Goal: Transaction & Acquisition: Purchase product/service

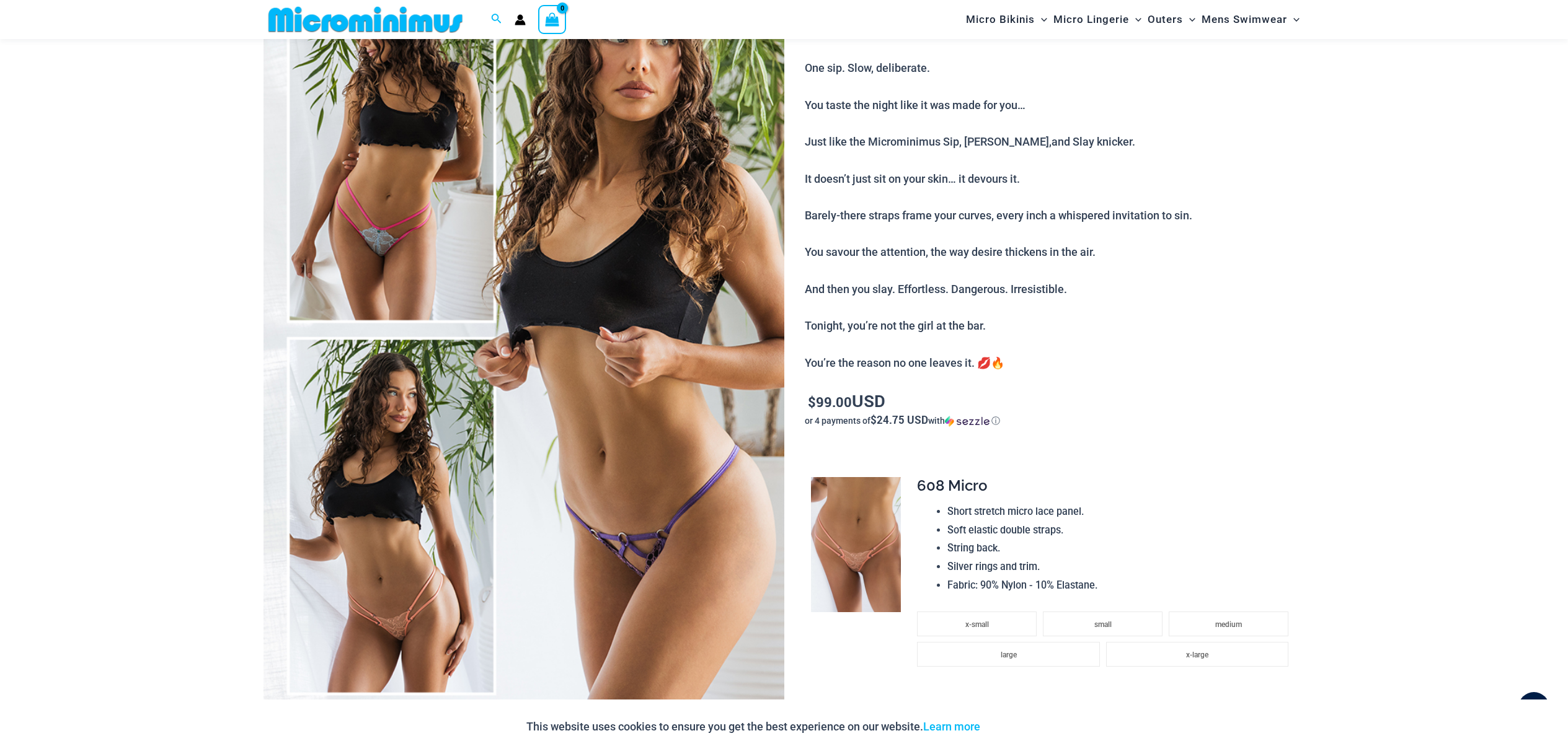
scroll to position [172, 0]
type input "**********"
click at [391, 246] on img at bounding box center [524, 331] width 521 height 781
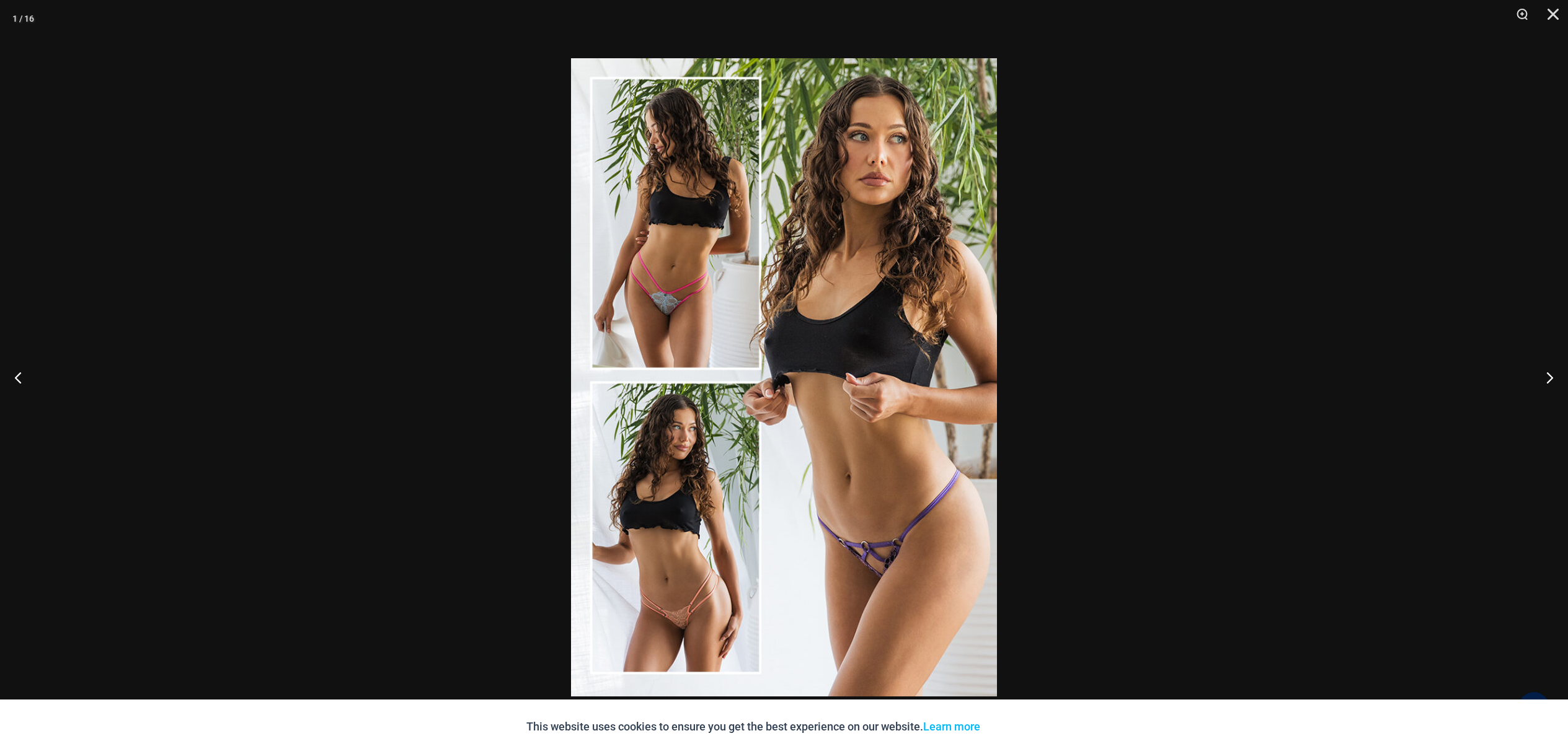
click at [632, 298] on img at bounding box center [784, 377] width 426 height 638
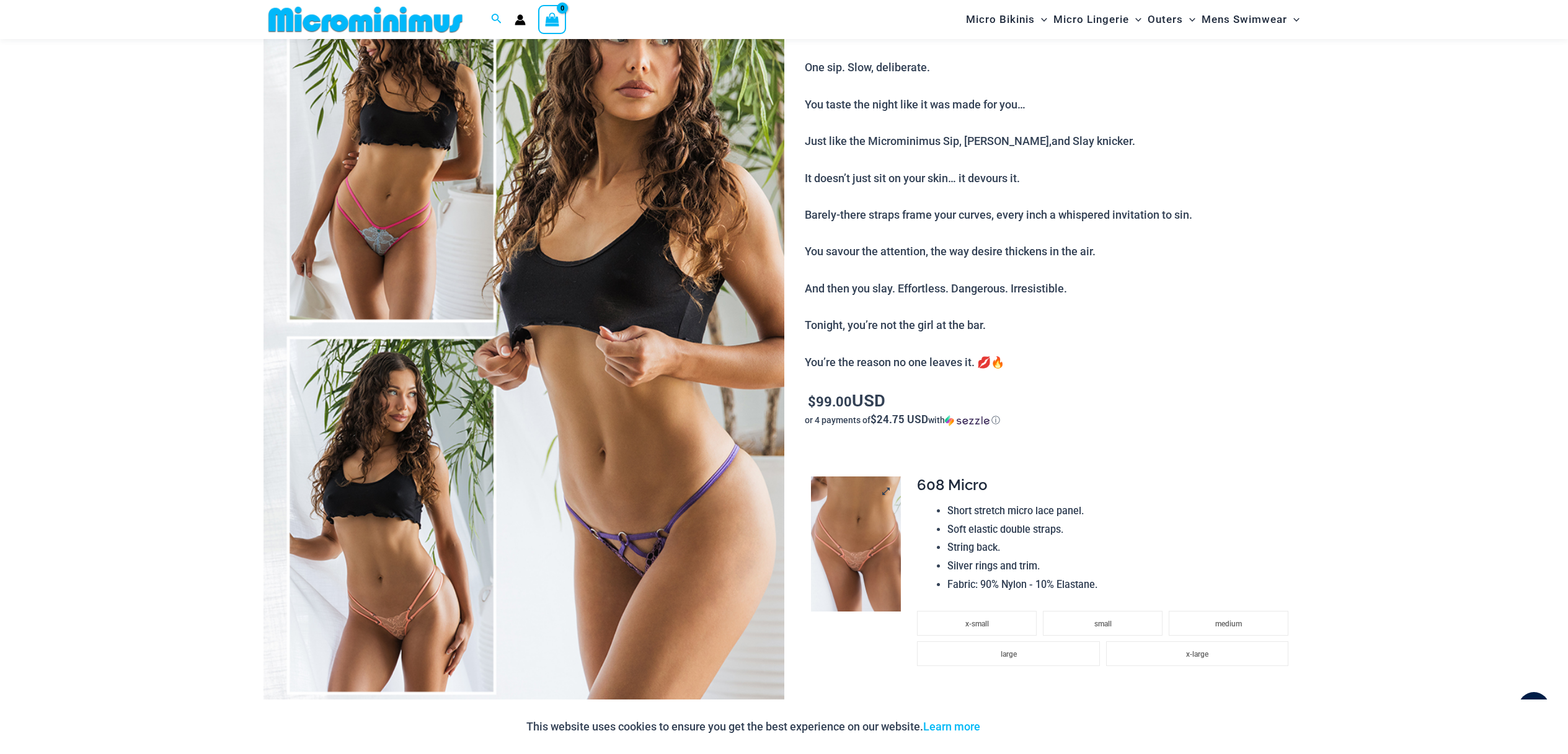
click at [848, 536] on img at bounding box center [855, 543] width 90 height 135
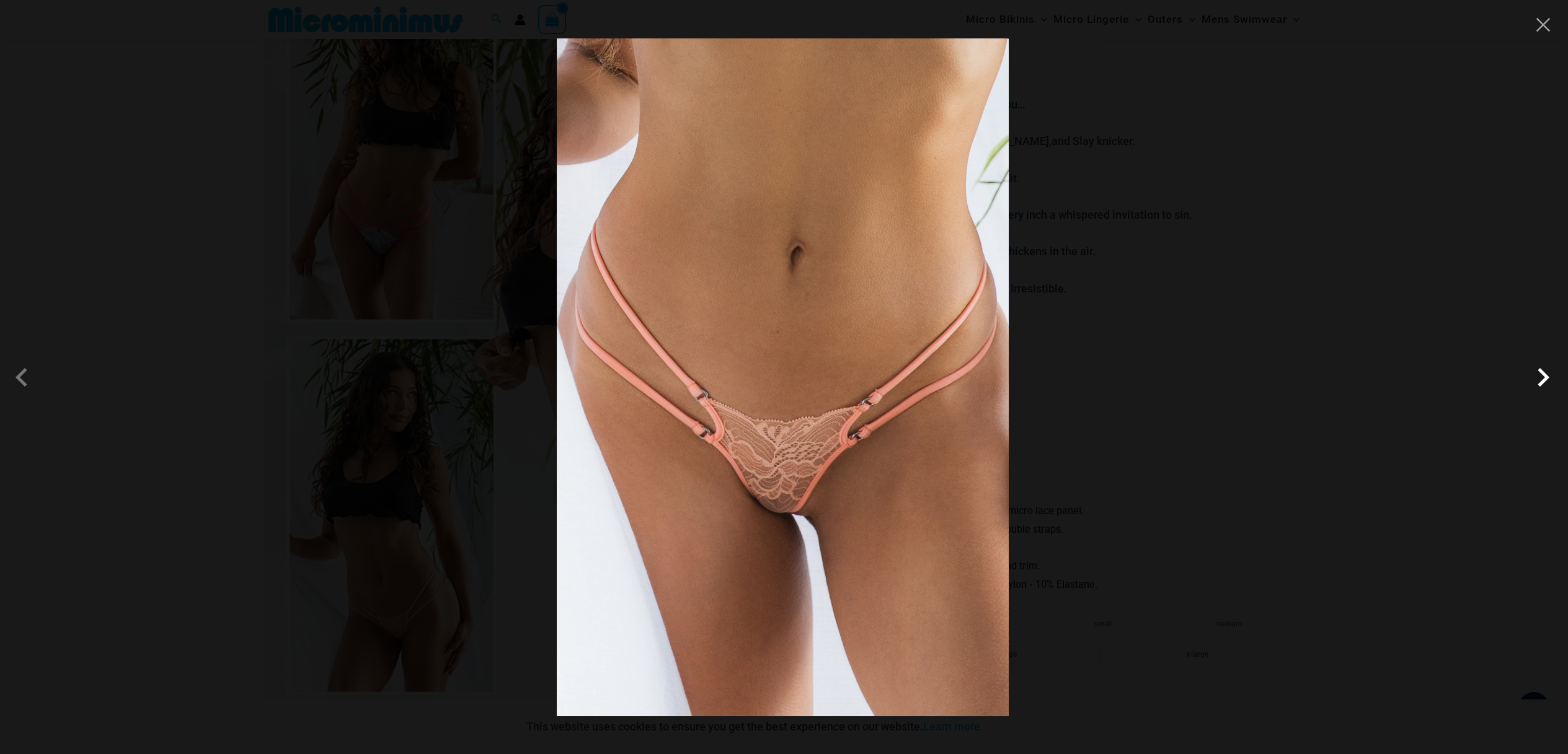
click at [1538, 377] on span at bounding box center [1543, 377] width 37 height 37
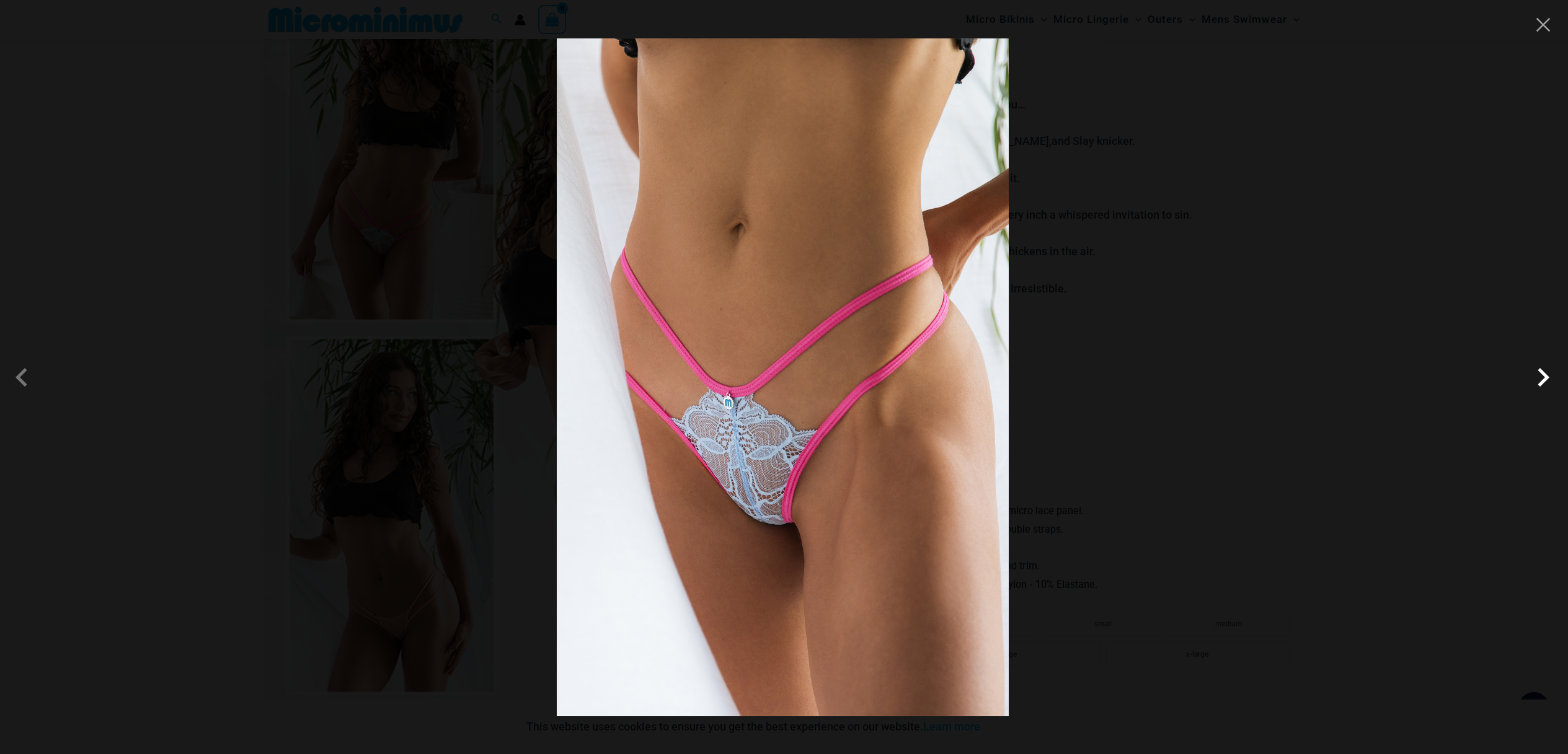
click at [1543, 378] on span at bounding box center [1543, 377] width 37 height 37
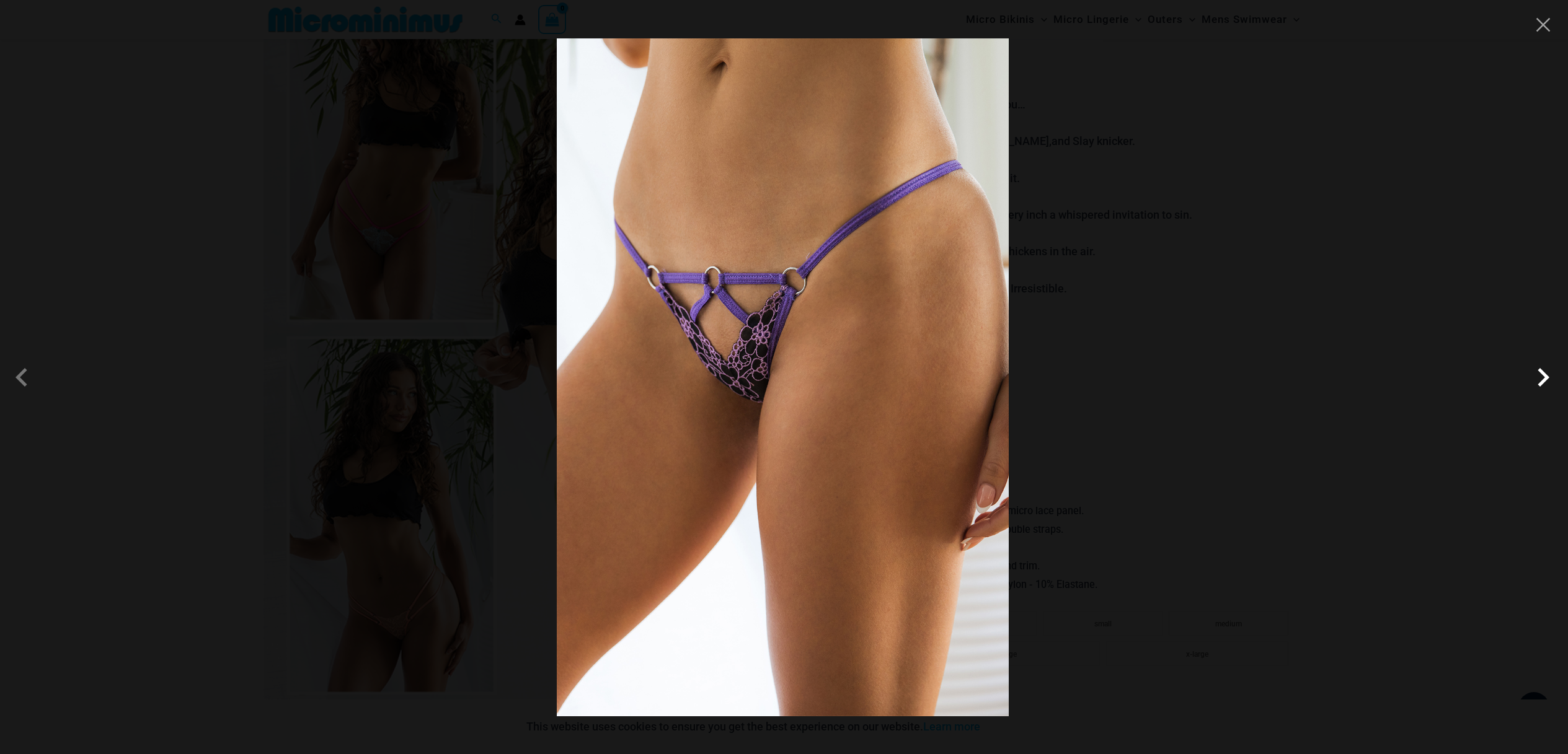
click at [1544, 377] on span at bounding box center [1543, 377] width 37 height 37
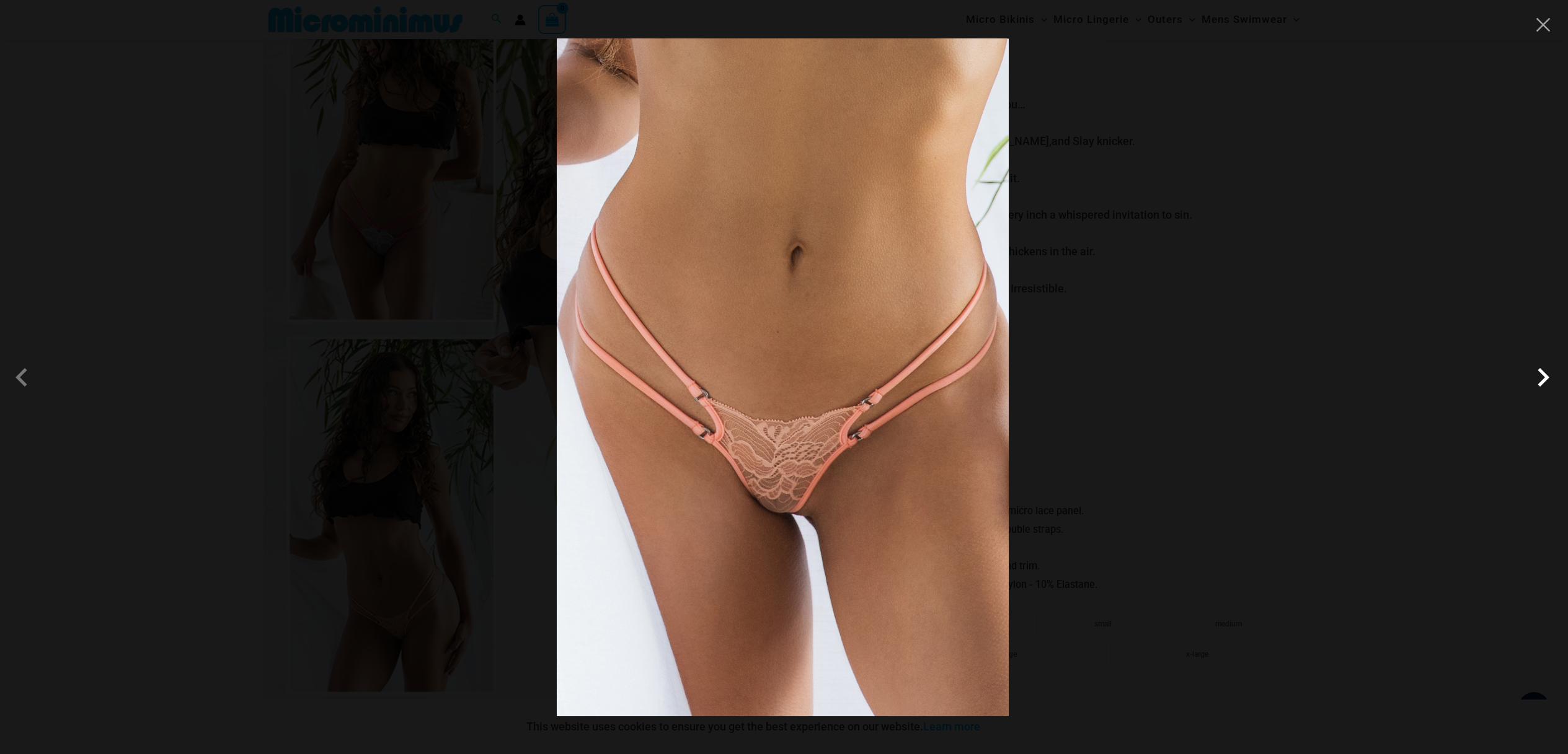
click at [1544, 377] on span at bounding box center [1543, 377] width 37 height 37
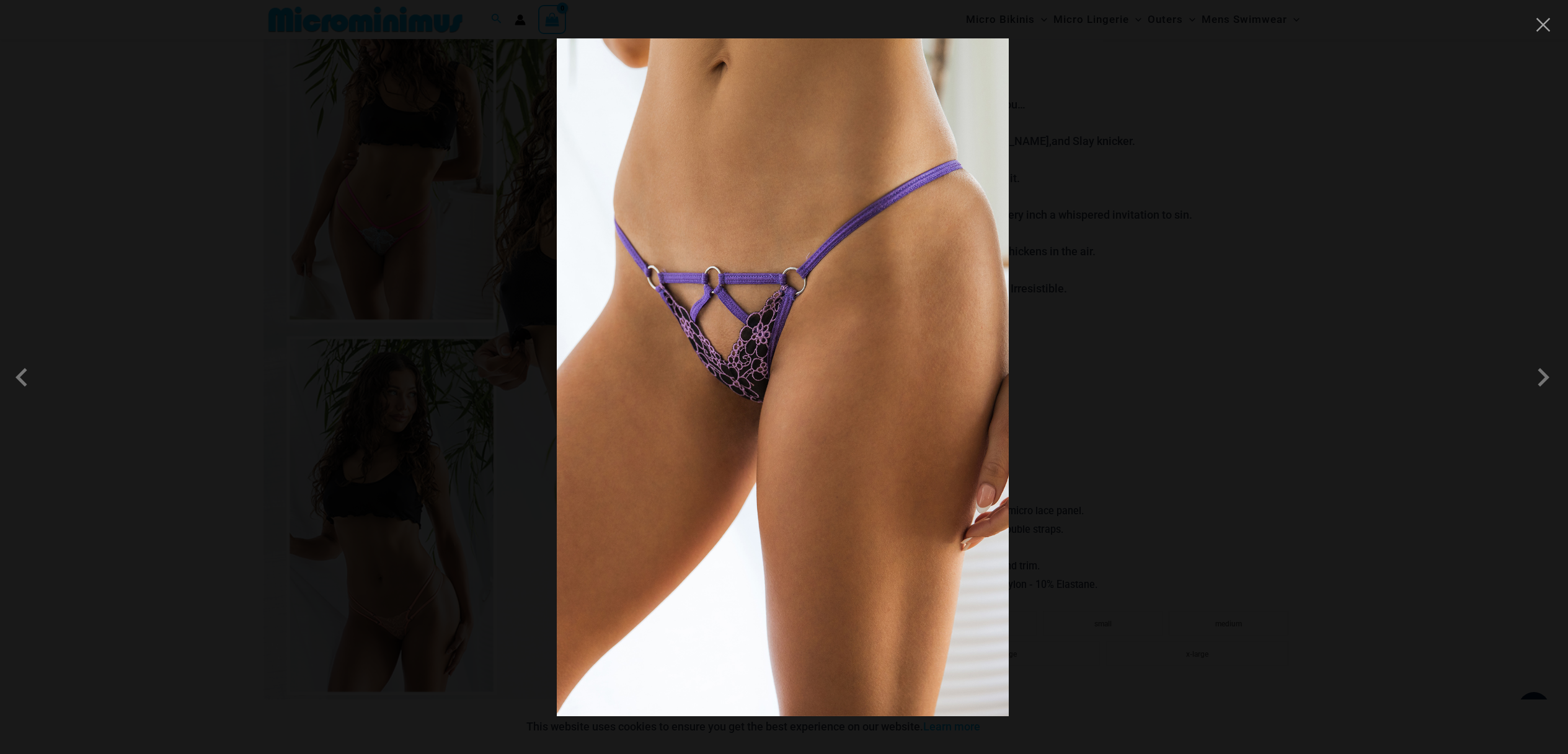
click at [375, 194] on div at bounding box center [784, 377] width 1568 height 754
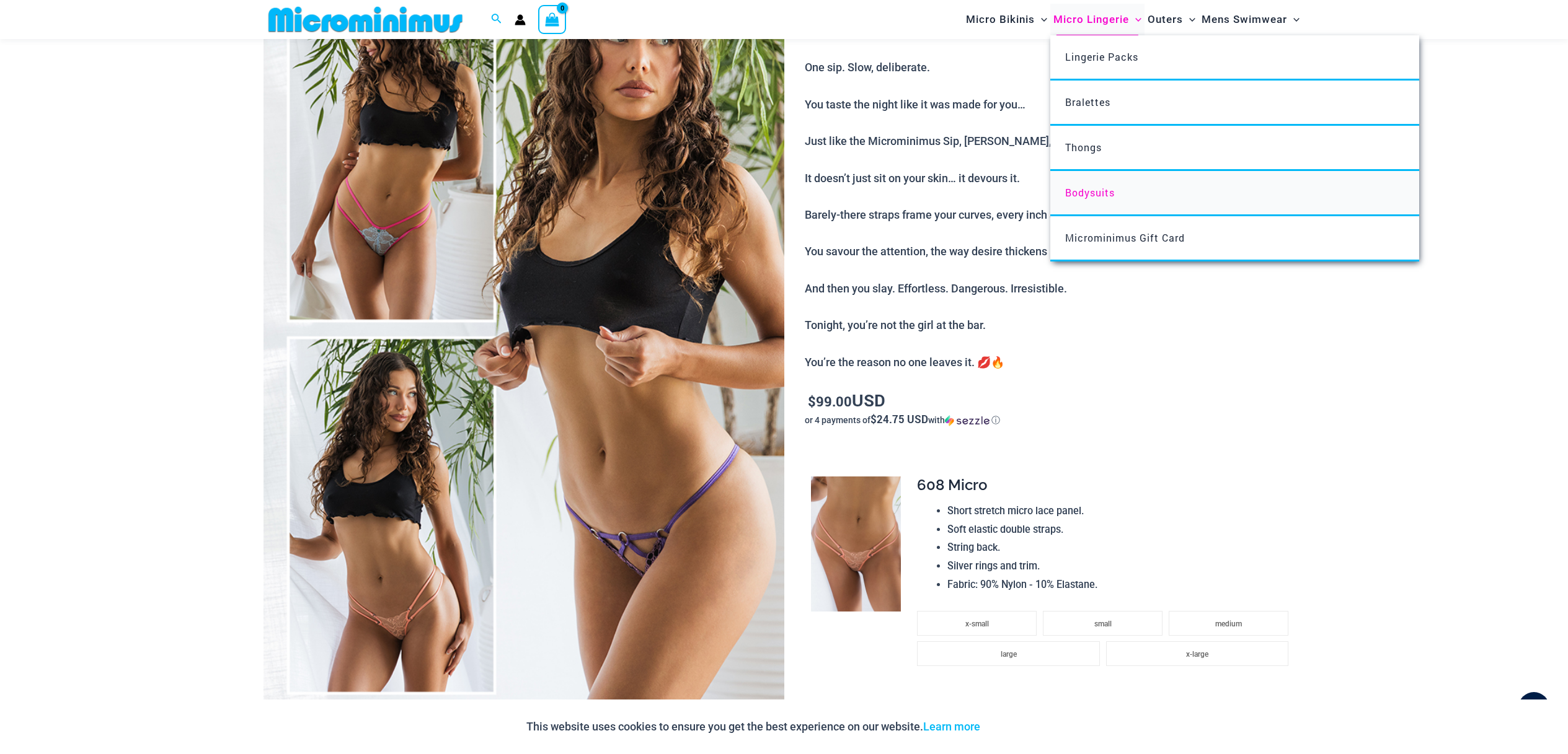
click at [1094, 193] on span "Bodysuits" at bounding box center [1089, 192] width 49 height 13
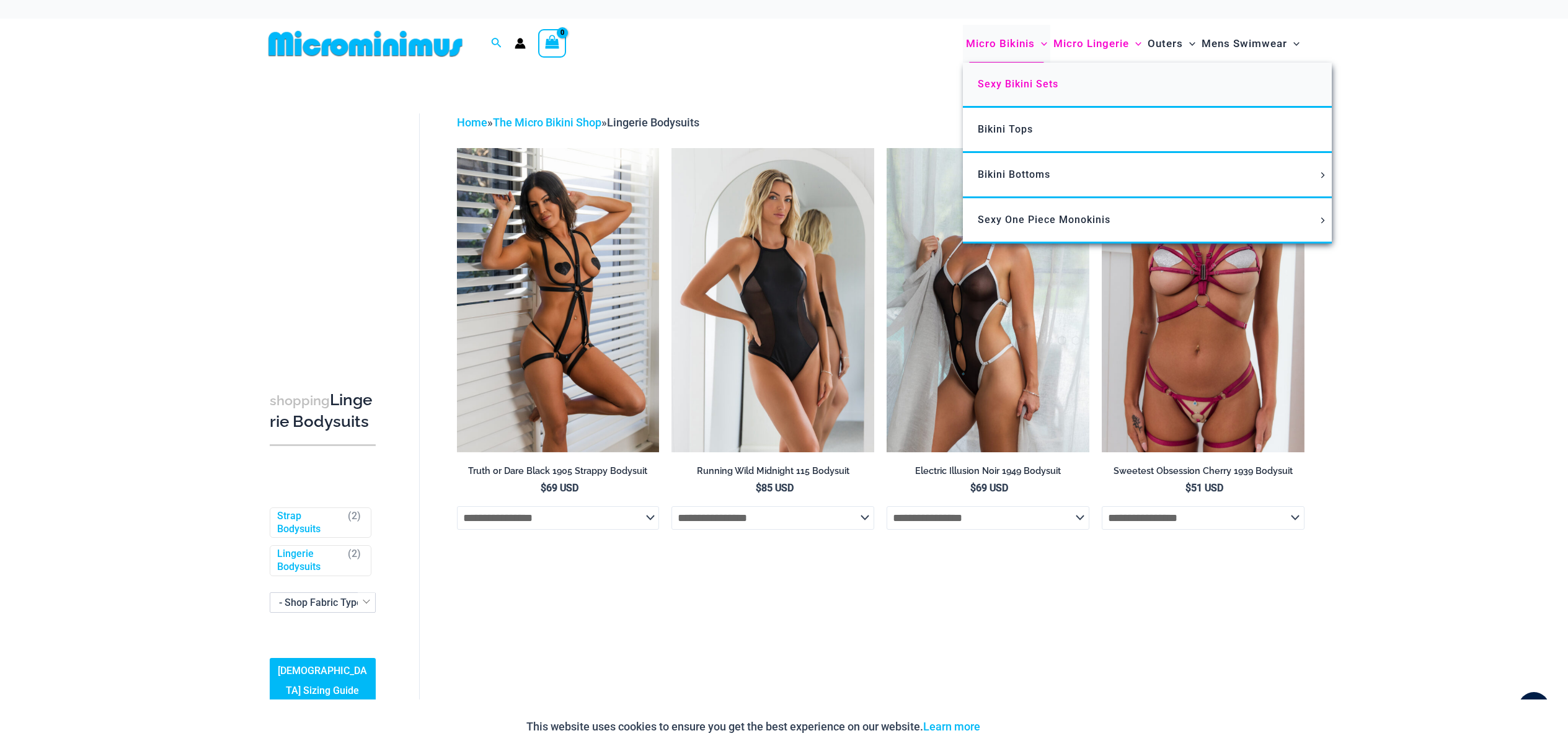
type input "**********"
click at [998, 87] on span "Sexy Bikini Sets" at bounding box center [1018, 83] width 81 height 12
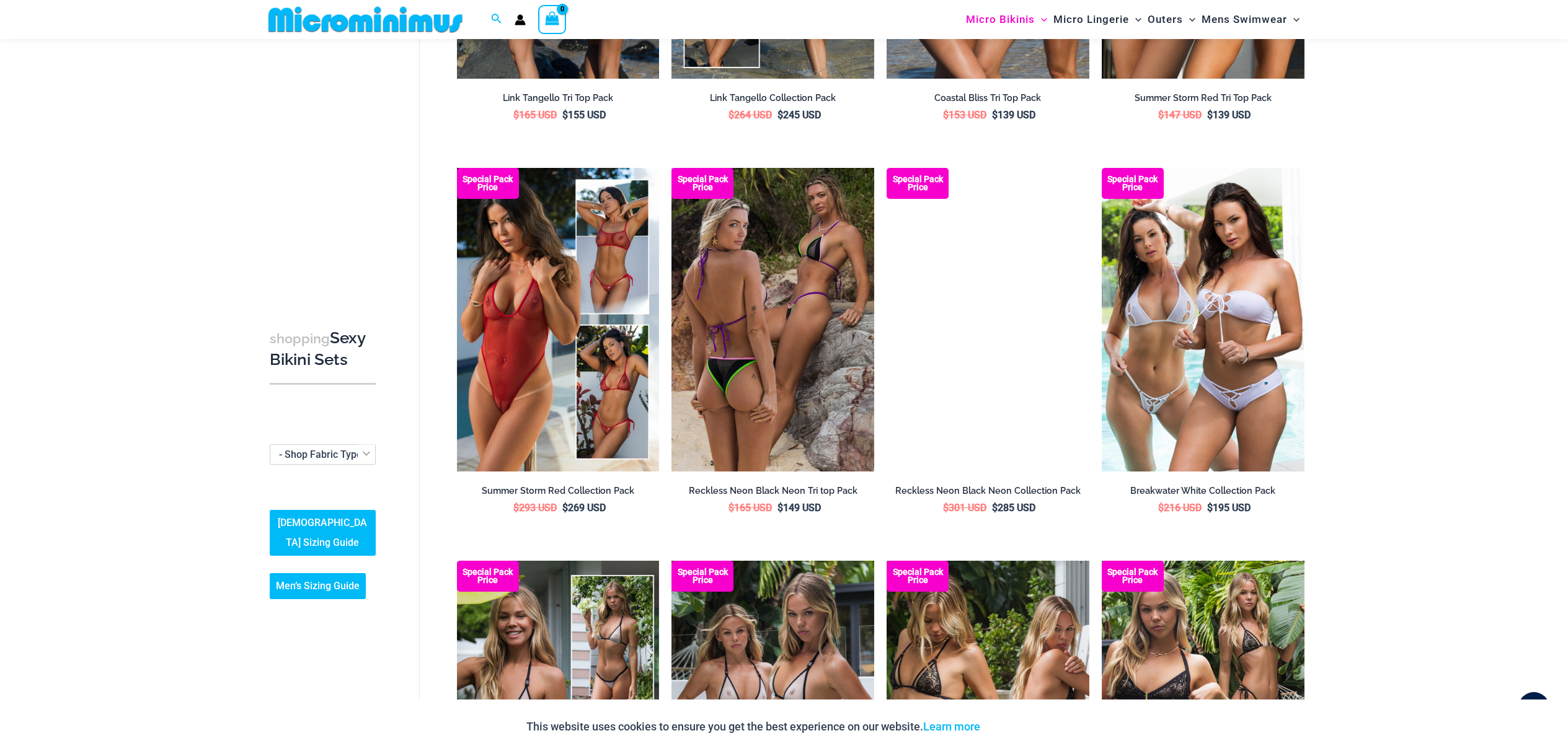
scroll to position [1157, 0]
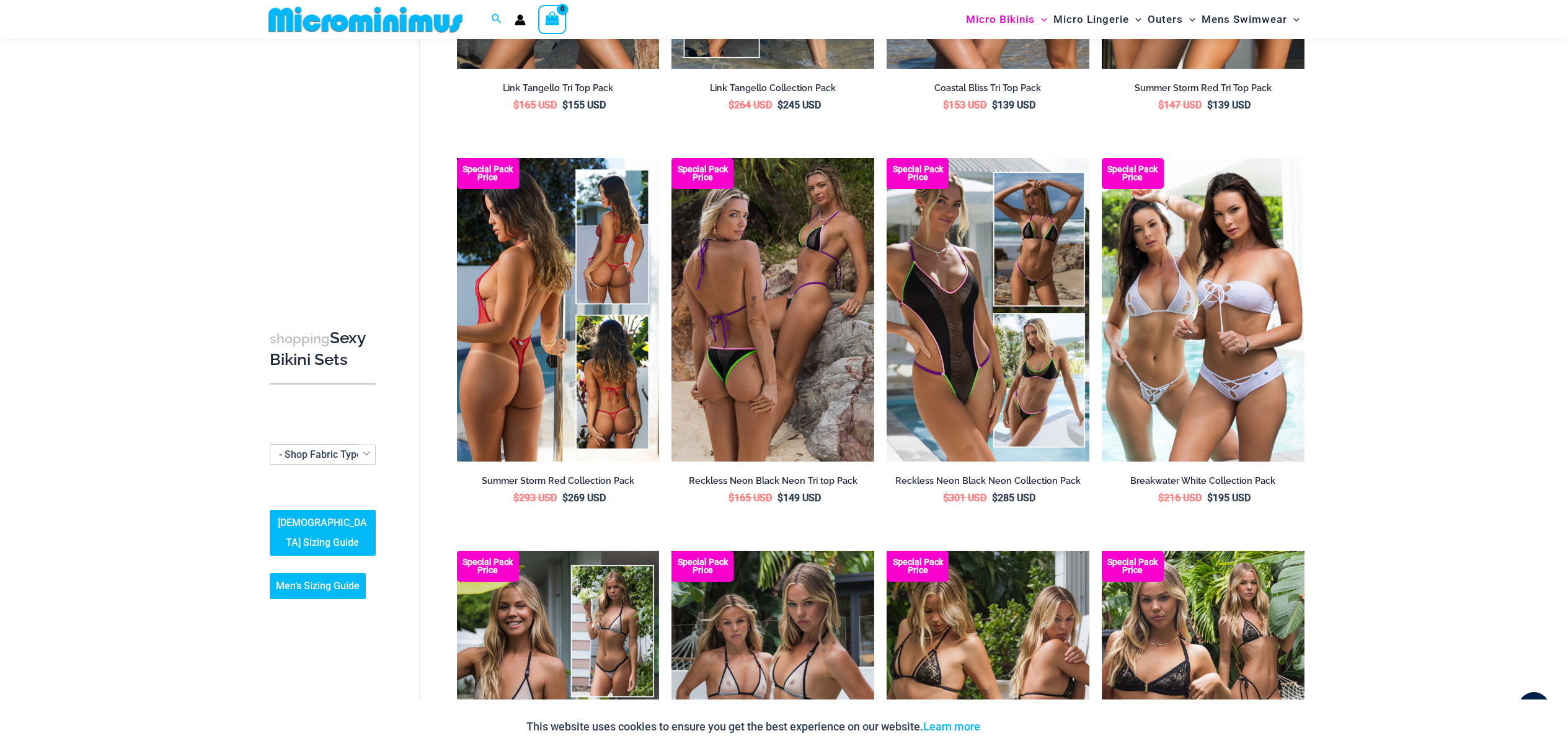
type input "**********"
click at [524, 373] on img at bounding box center [558, 310] width 203 height 304
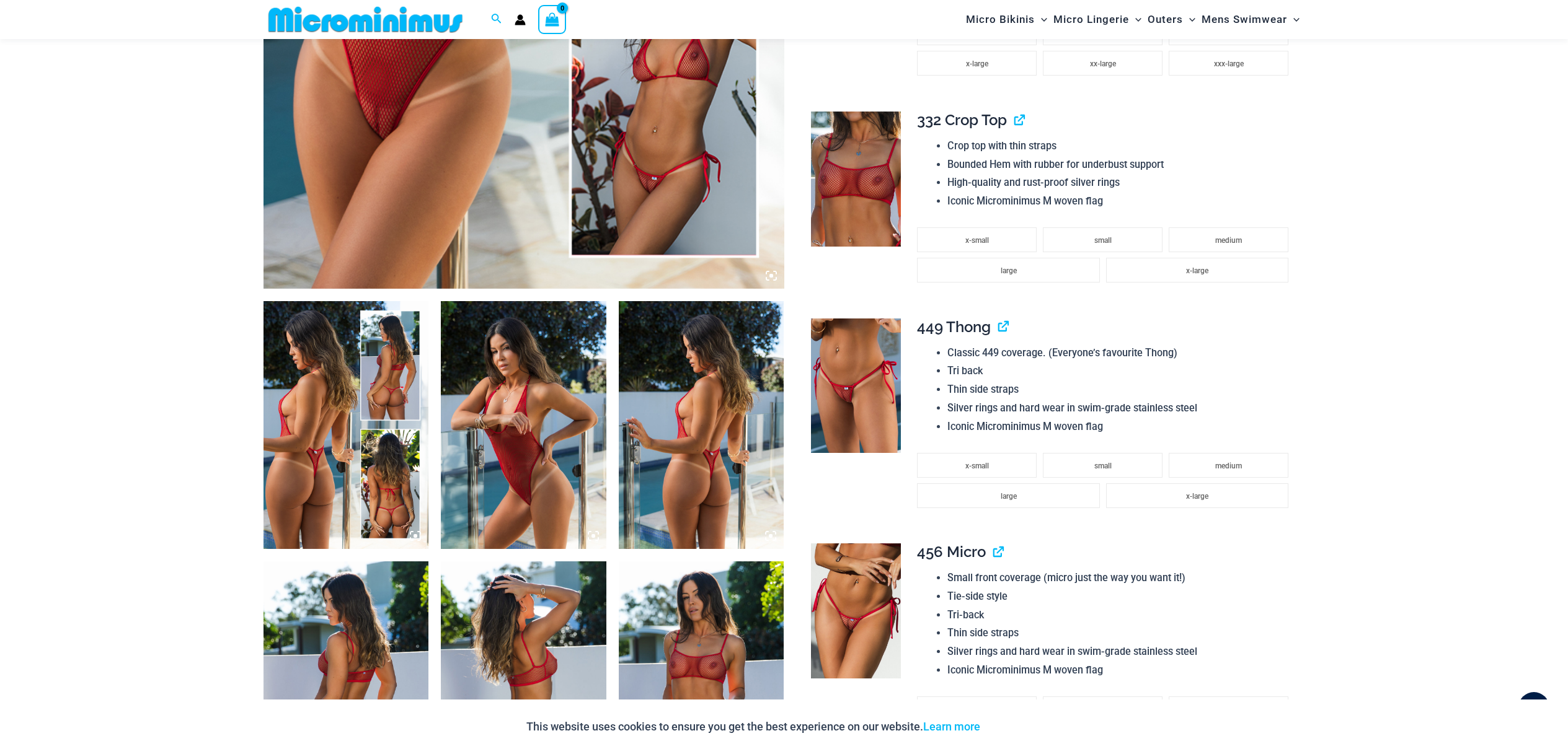
scroll to position [618, 0]
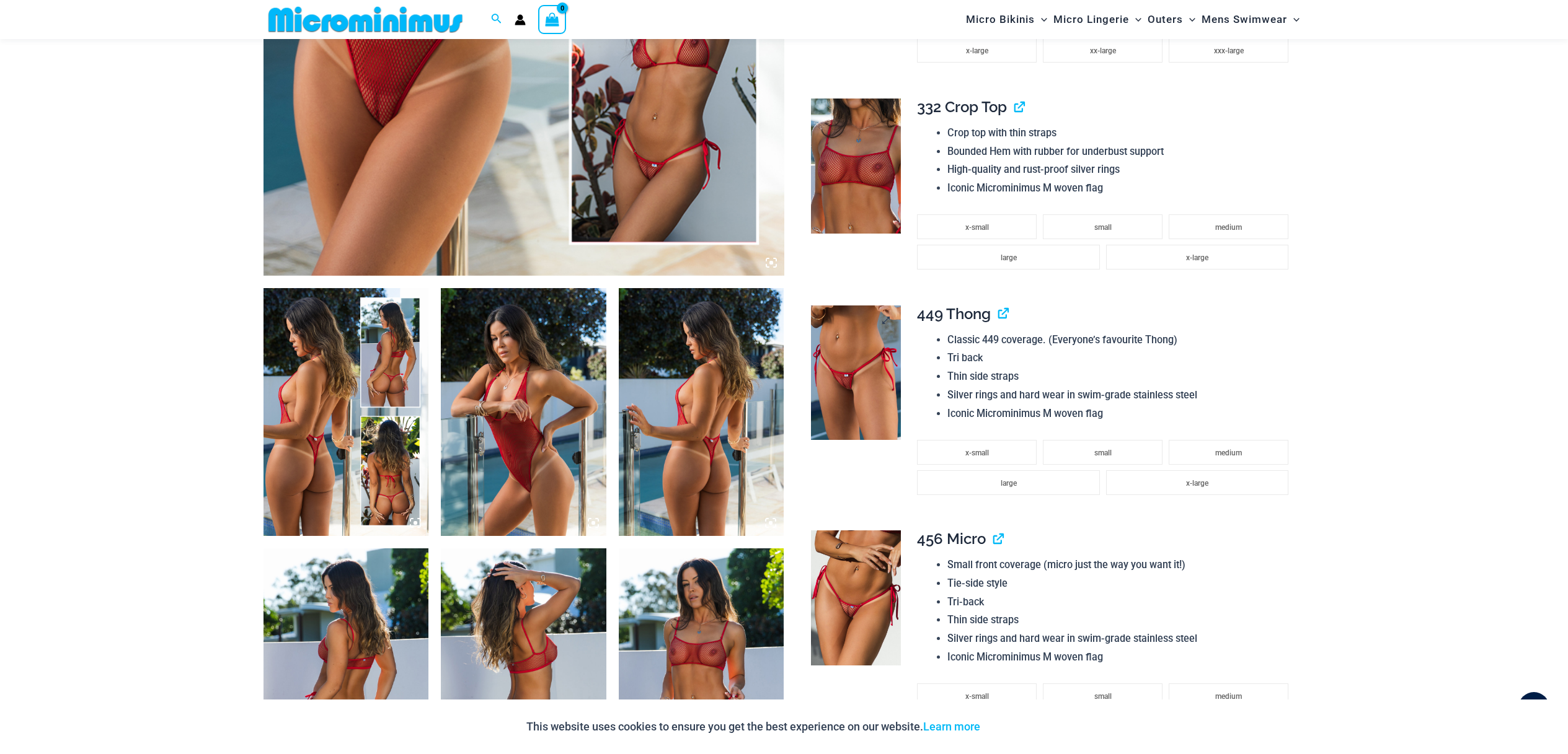
type input "**********"
click at [847, 424] on img at bounding box center [855, 372] width 90 height 134
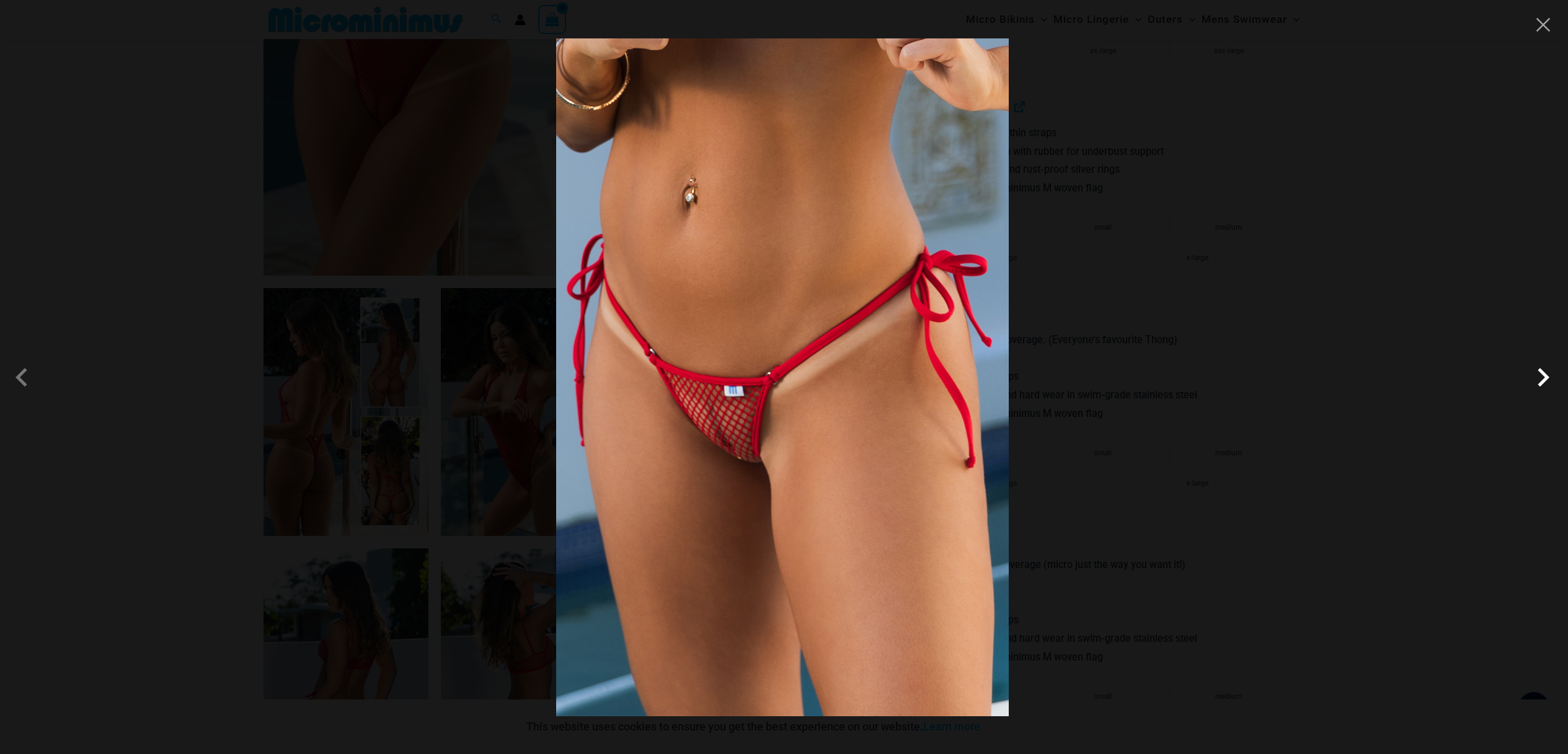
click at [1551, 377] on span at bounding box center [1543, 377] width 37 height 37
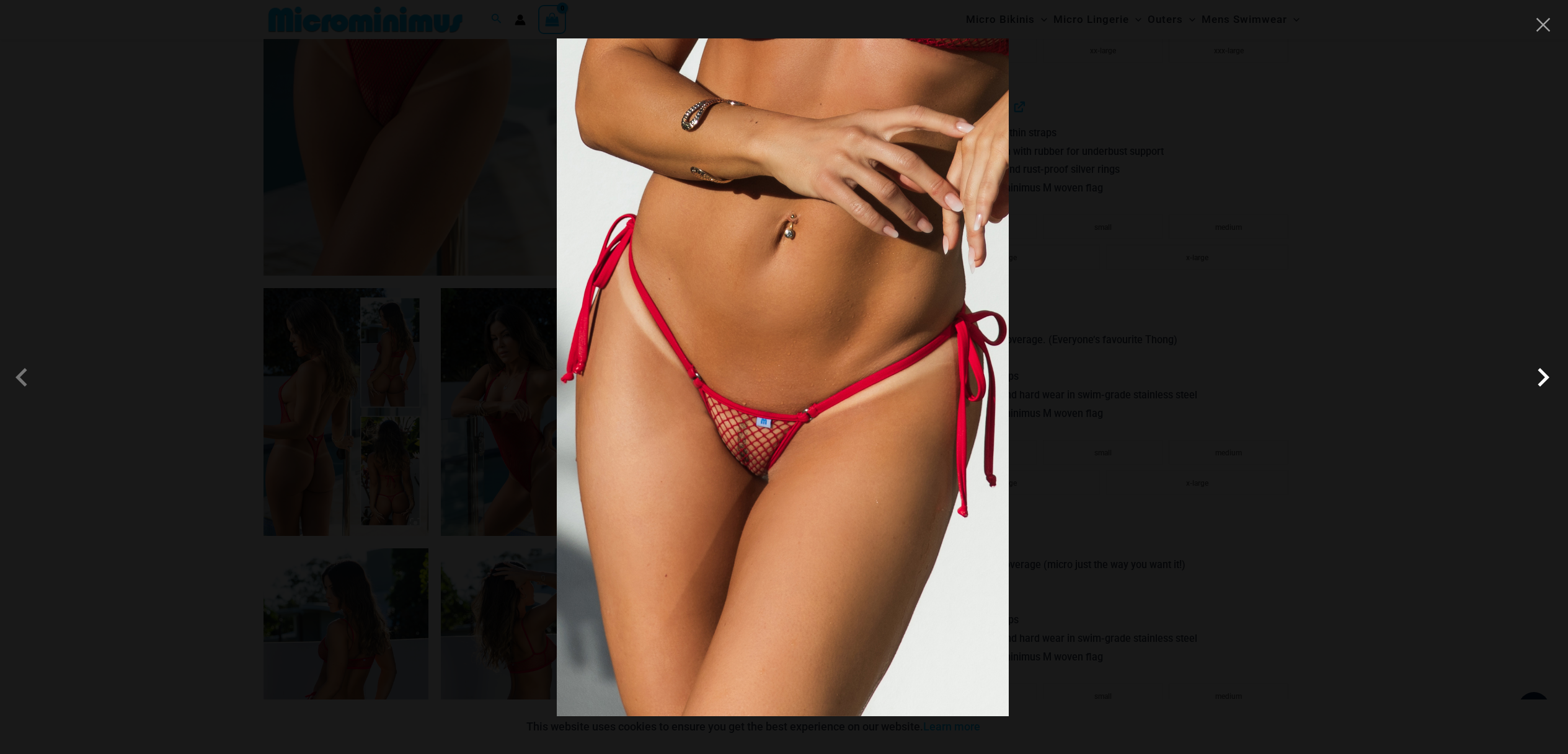
click at [1543, 372] on span at bounding box center [1543, 377] width 37 height 37
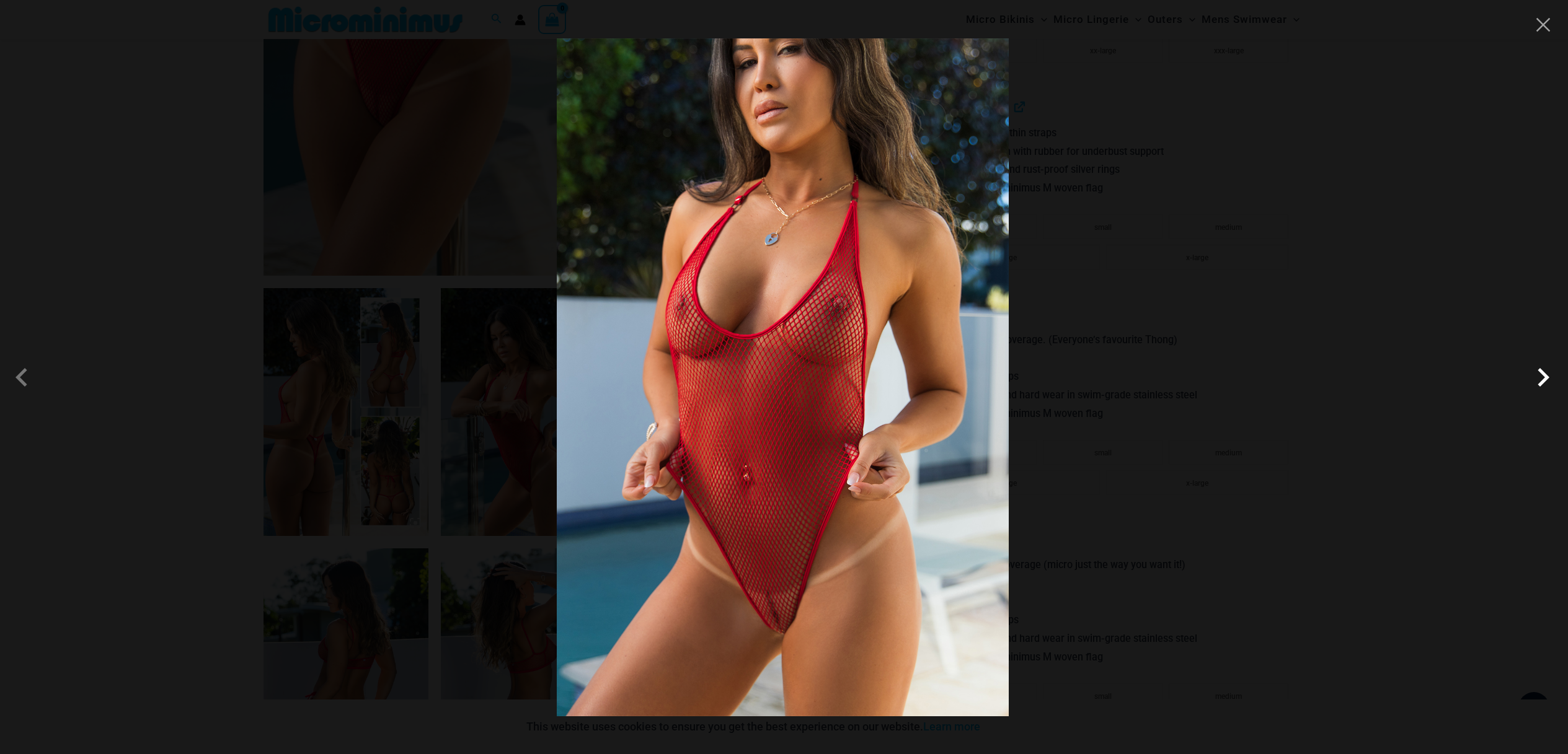
click at [1546, 378] on span at bounding box center [1543, 377] width 37 height 37
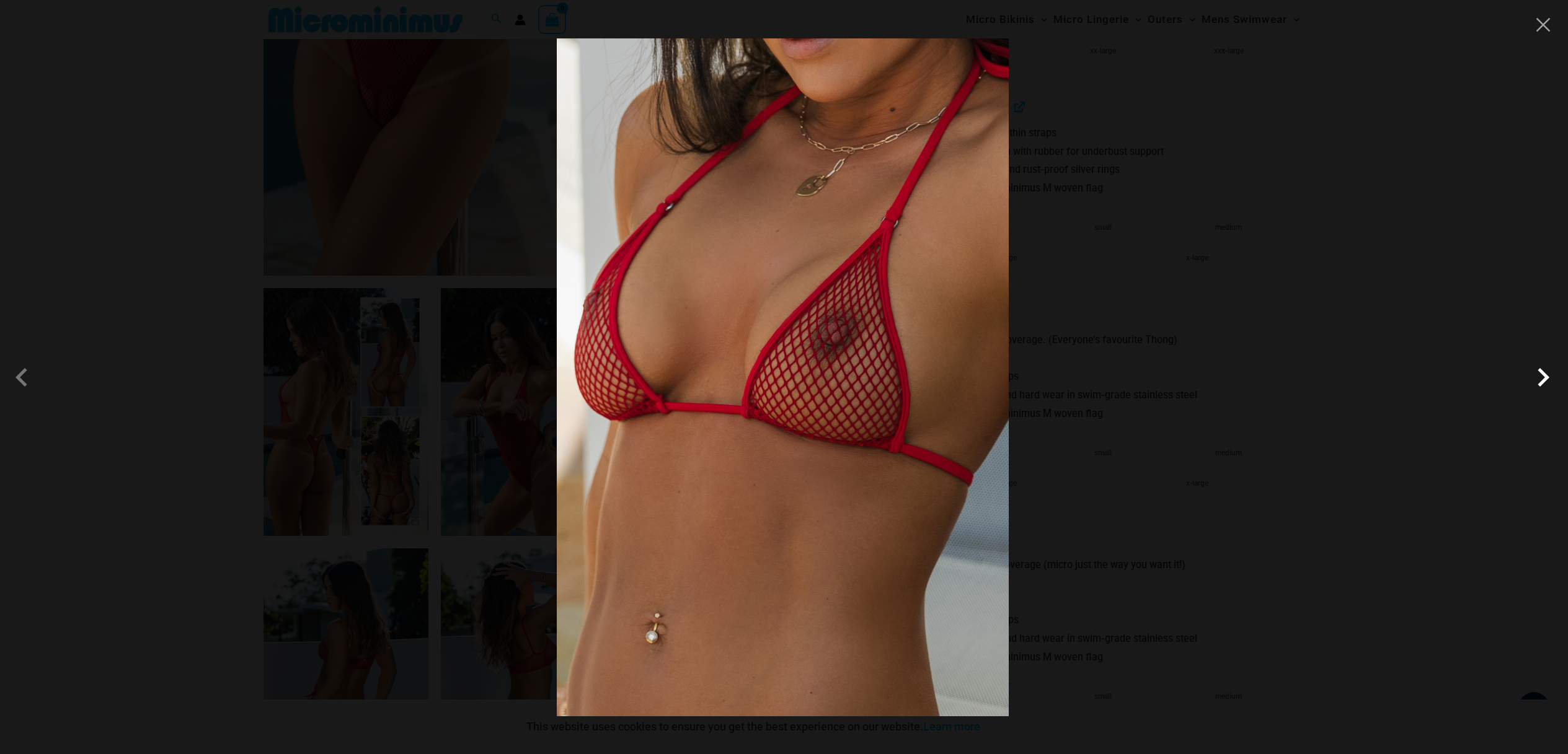
click at [1538, 387] on span at bounding box center [1543, 377] width 37 height 37
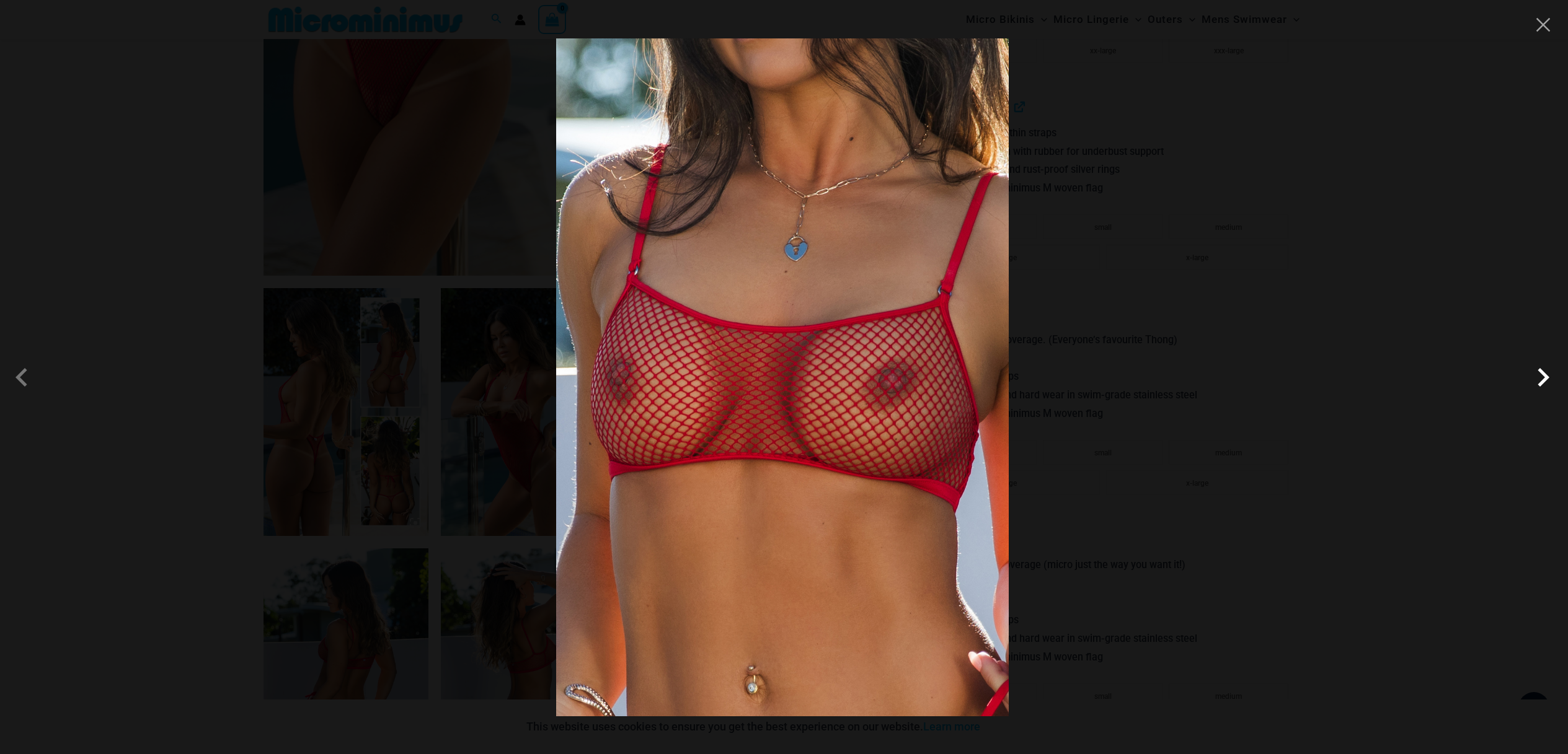
click at [1538, 387] on span at bounding box center [1543, 377] width 37 height 37
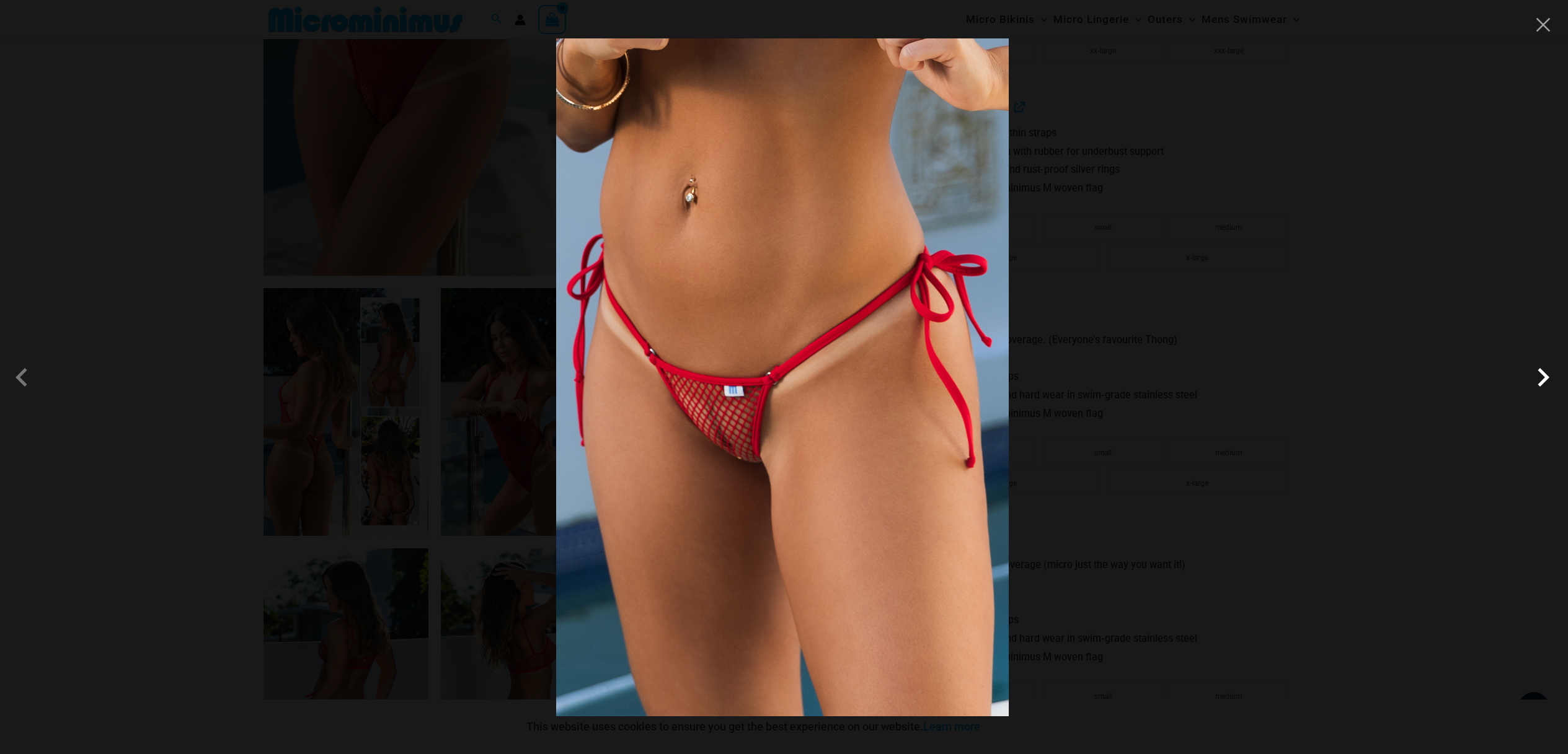
click at [1538, 387] on span at bounding box center [1543, 377] width 37 height 37
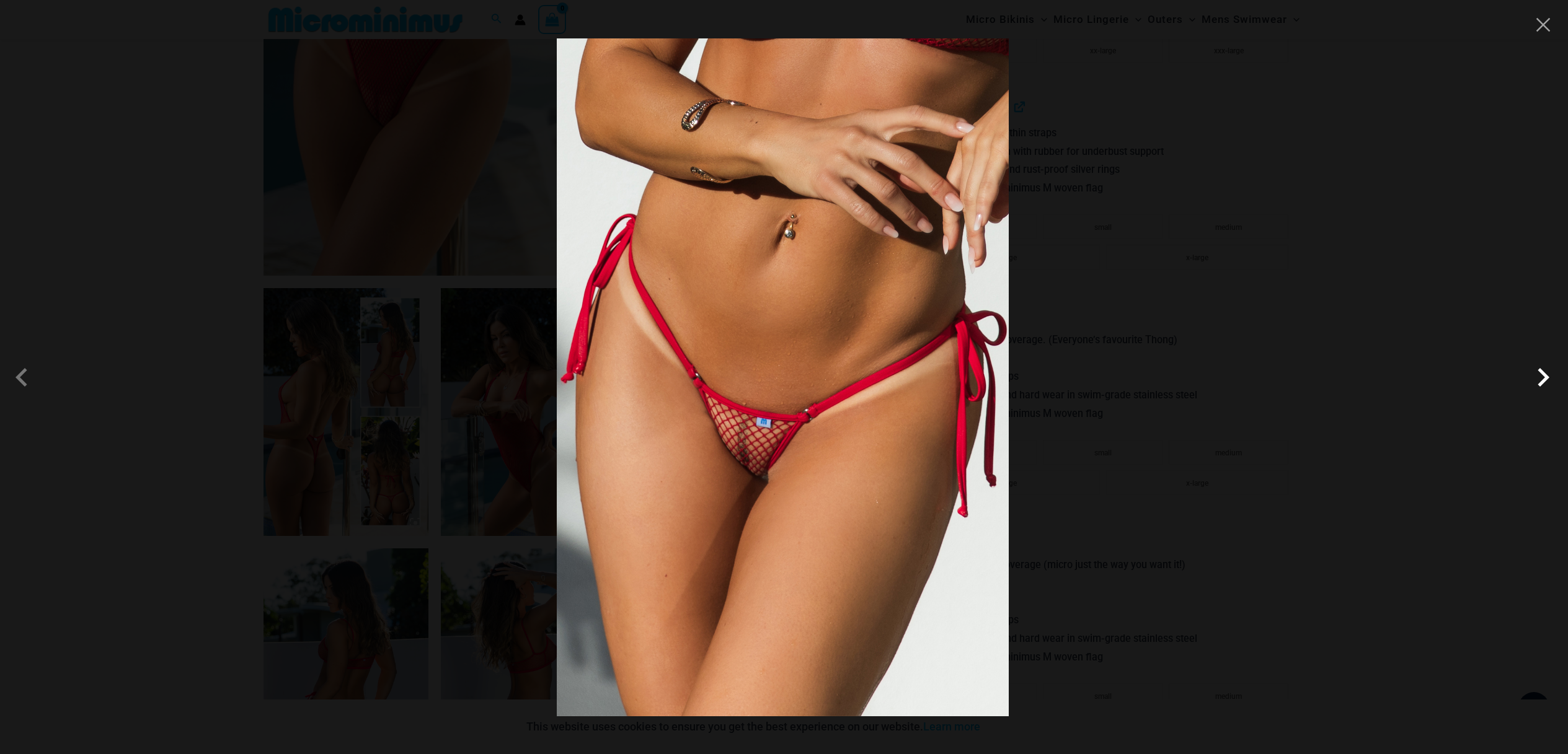
click at [1538, 387] on span at bounding box center [1543, 377] width 37 height 37
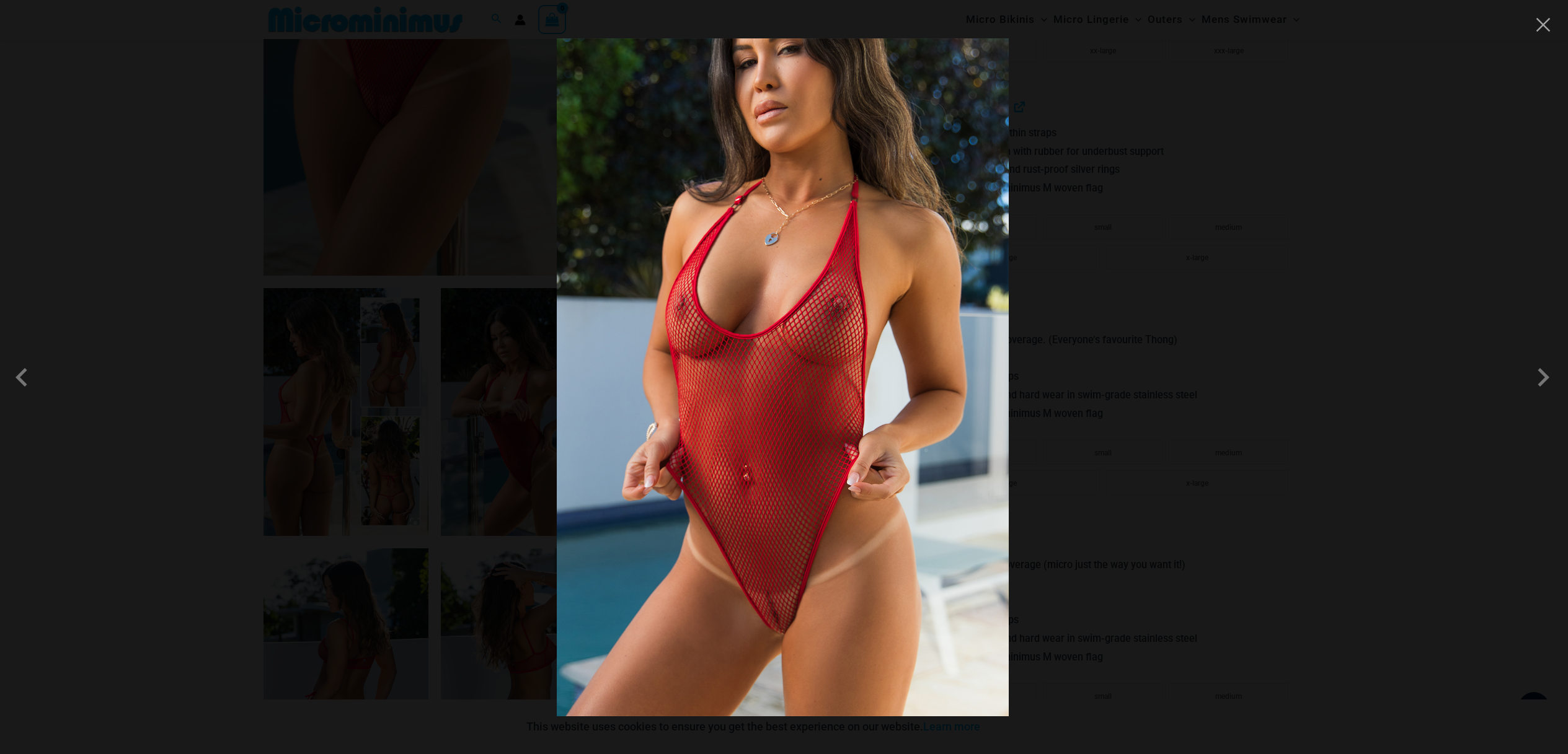
click at [1316, 375] on div at bounding box center [784, 377] width 1568 height 754
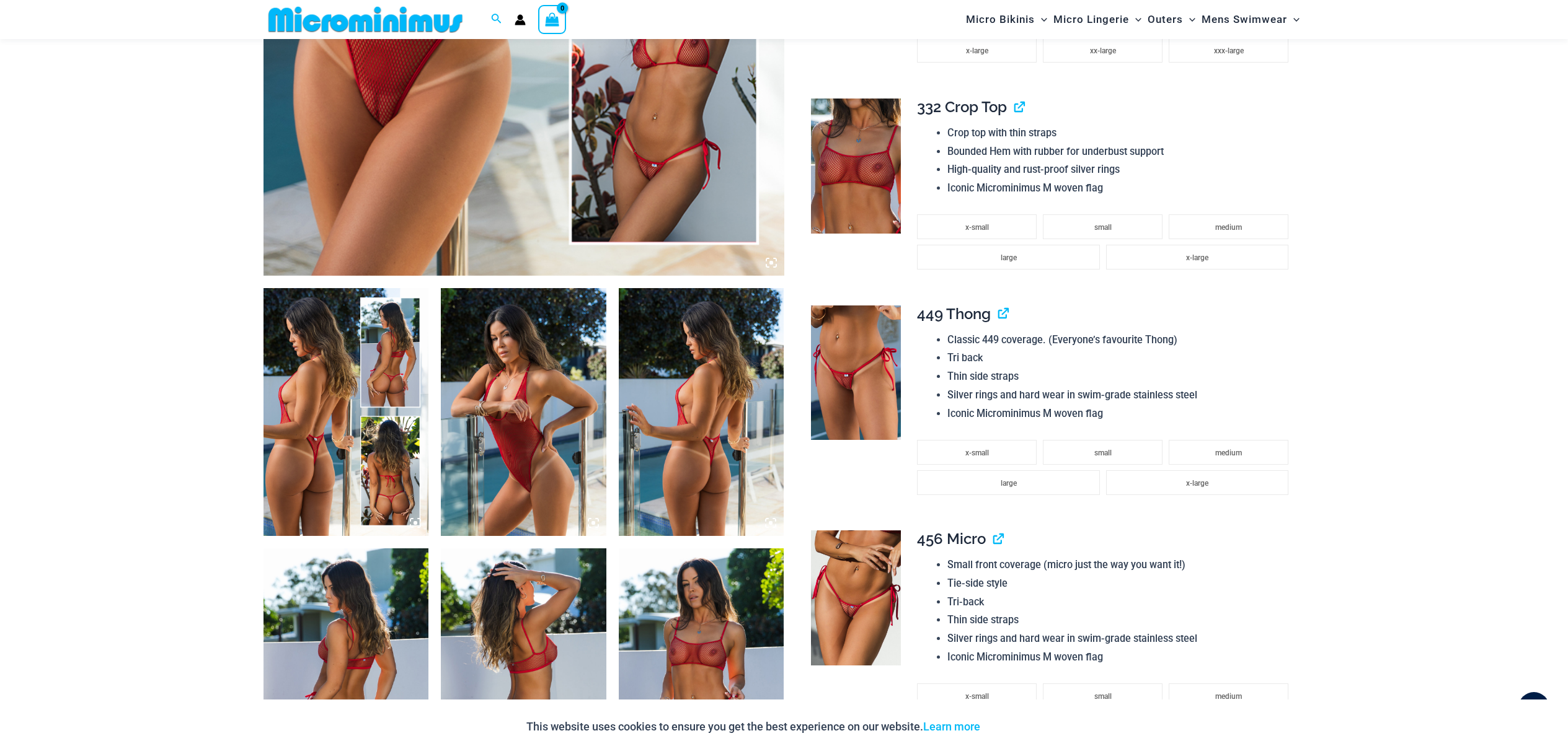
click at [542, 403] on img at bounding box center [523, 412] width 165 height 248
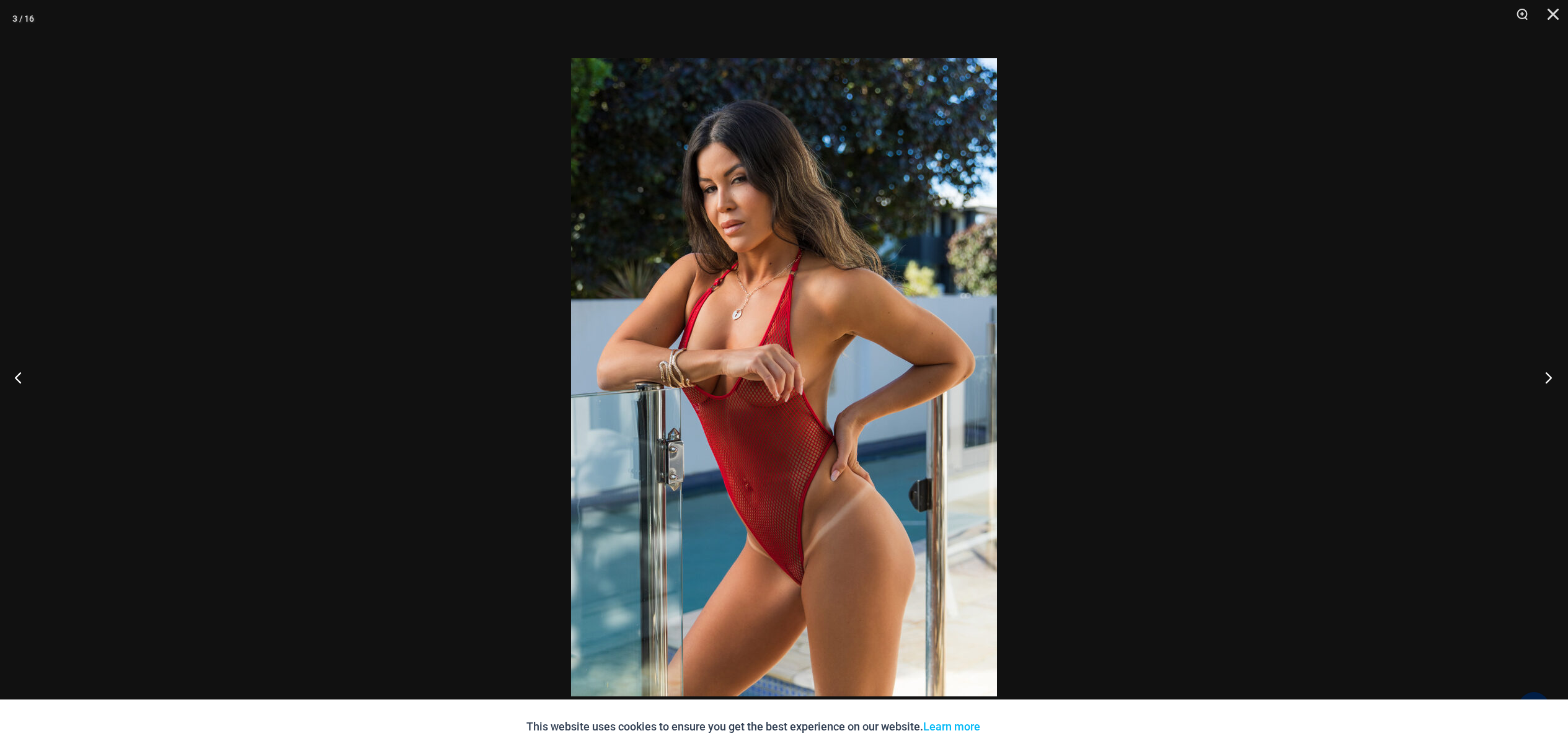
click at [1551, 380] on button "Next" at bounding box center [1545, 377] width 47 height 62
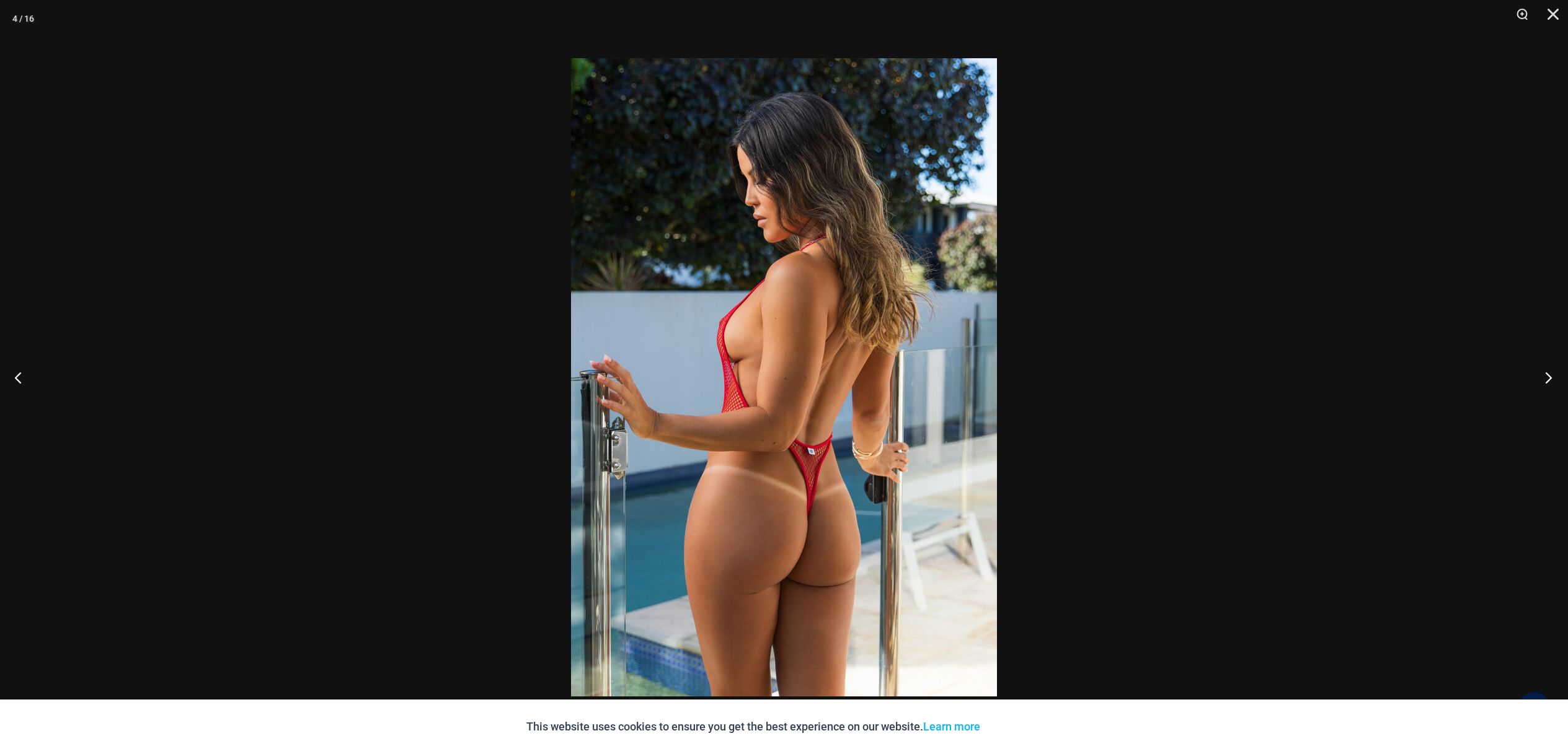
click at [1547, 379] on button "Next" at bounding box center [1545, 377] width 47 height 62
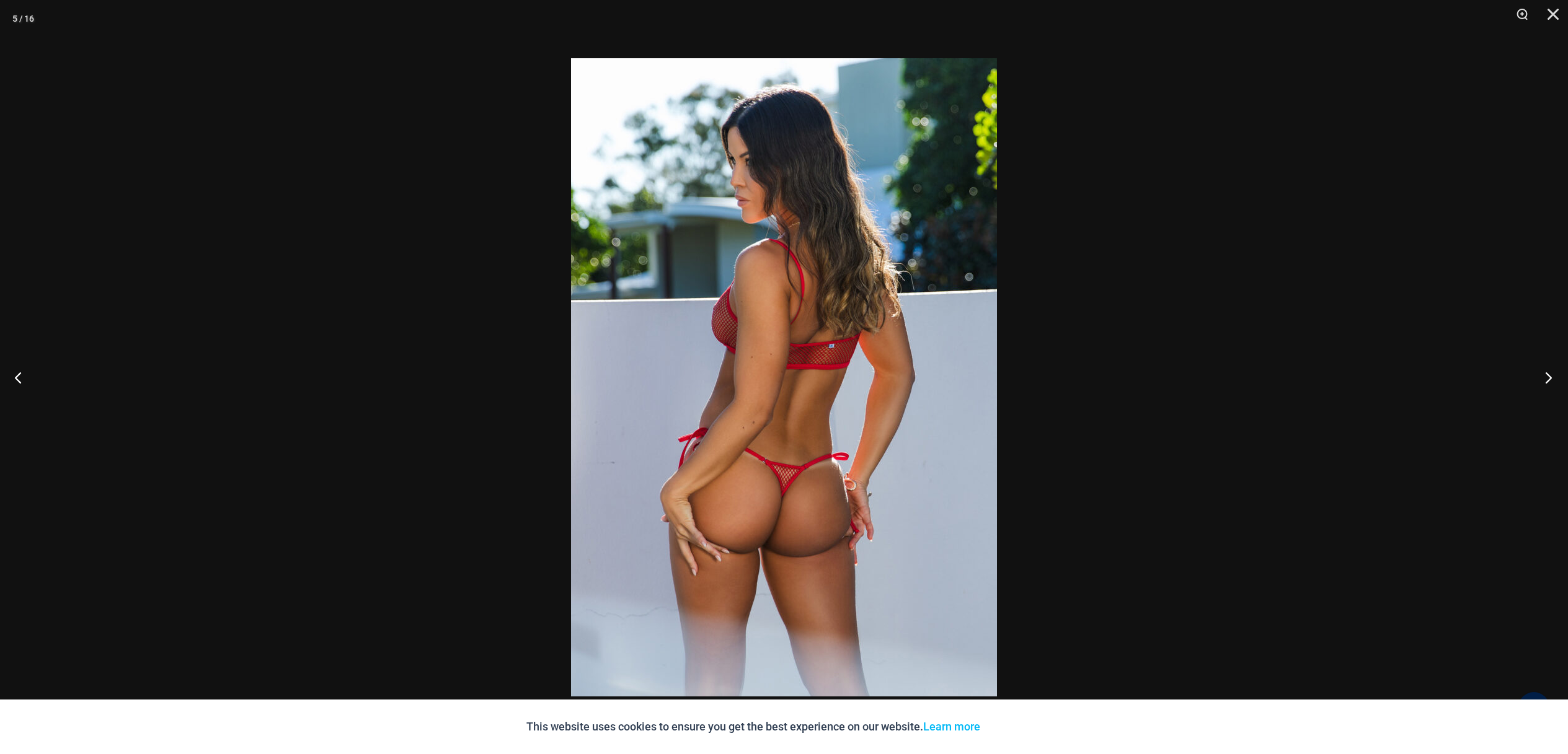
click at [1547, 379] on button "Next" at bounding box center [1545, 377] width 47 height 62
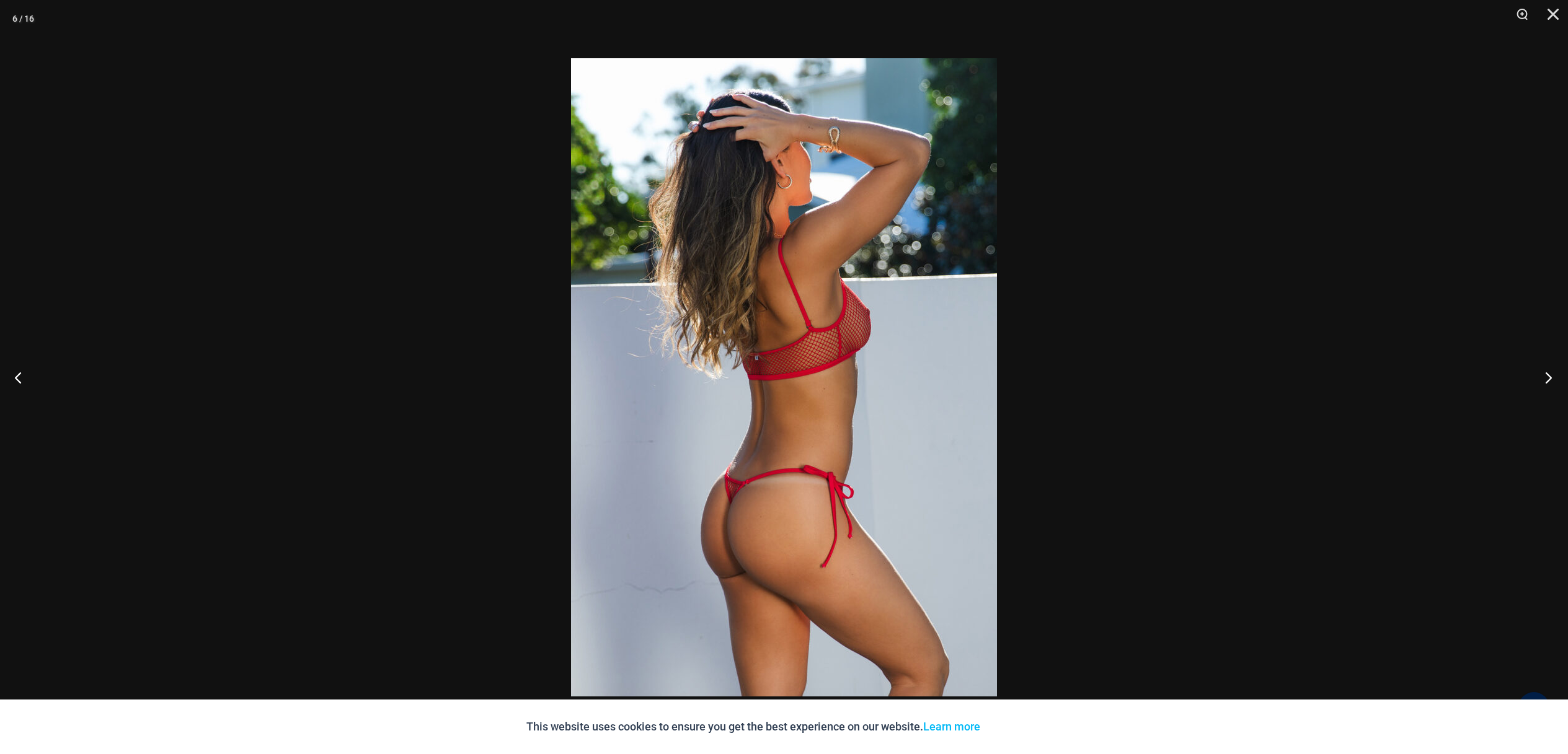
click at [1547, 379] on button "Next" at bounding box center [1545, 377] width 47 height 62
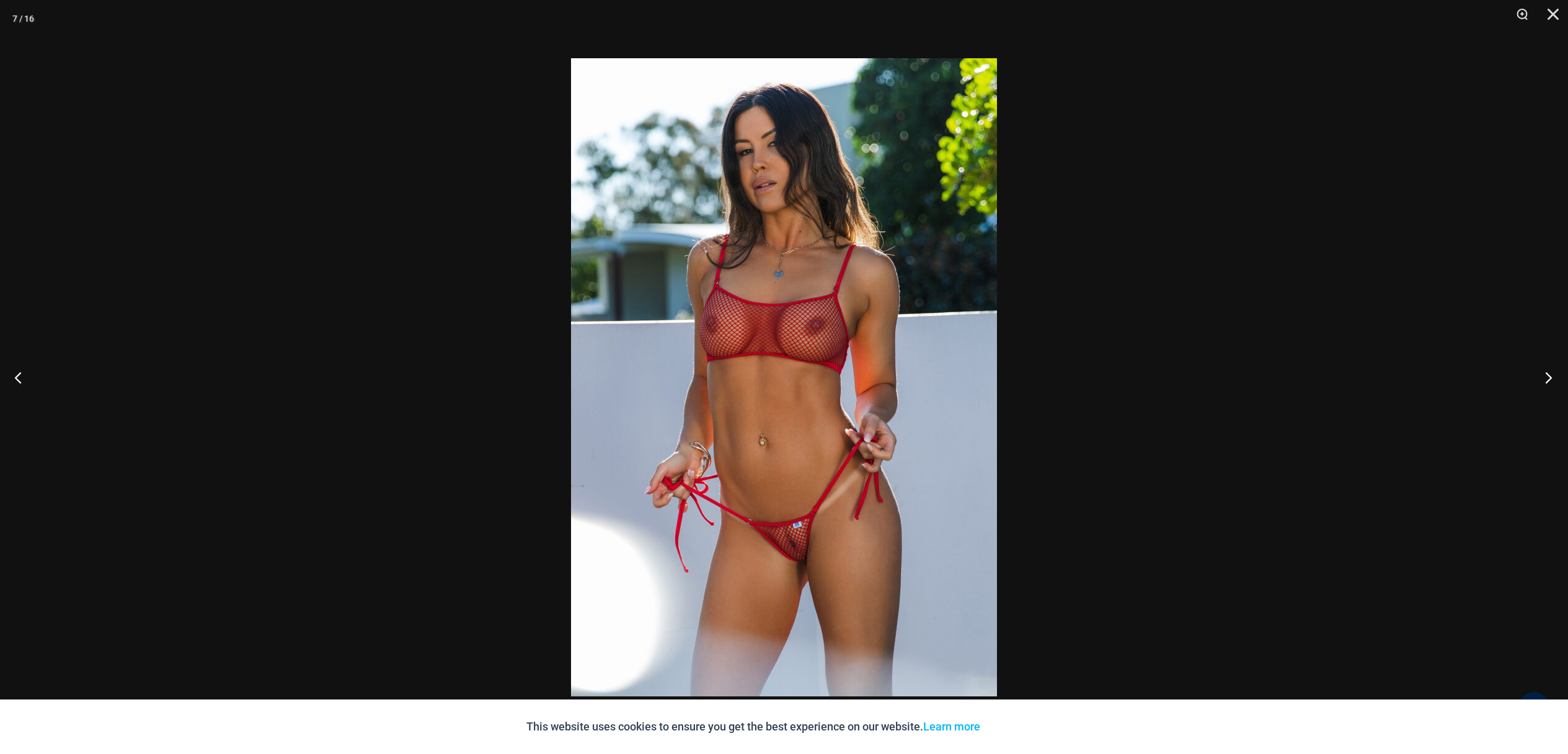
click at [1547, 379] on button "Next" at bounding box center [1545, 377] width 47 height 62
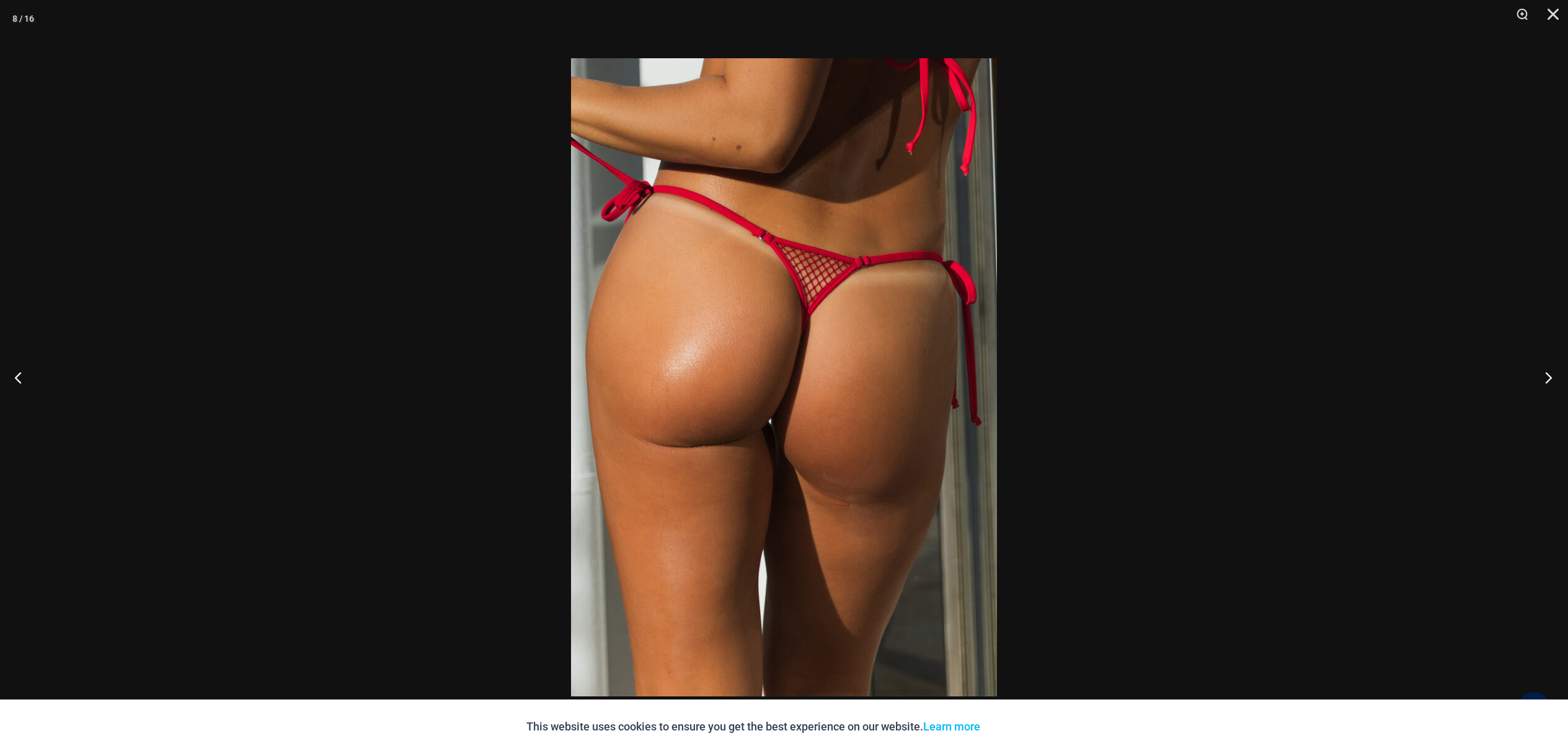
click at [1547, 379] on button "Next" at bounding box center [1545, 377] width 47 height 62
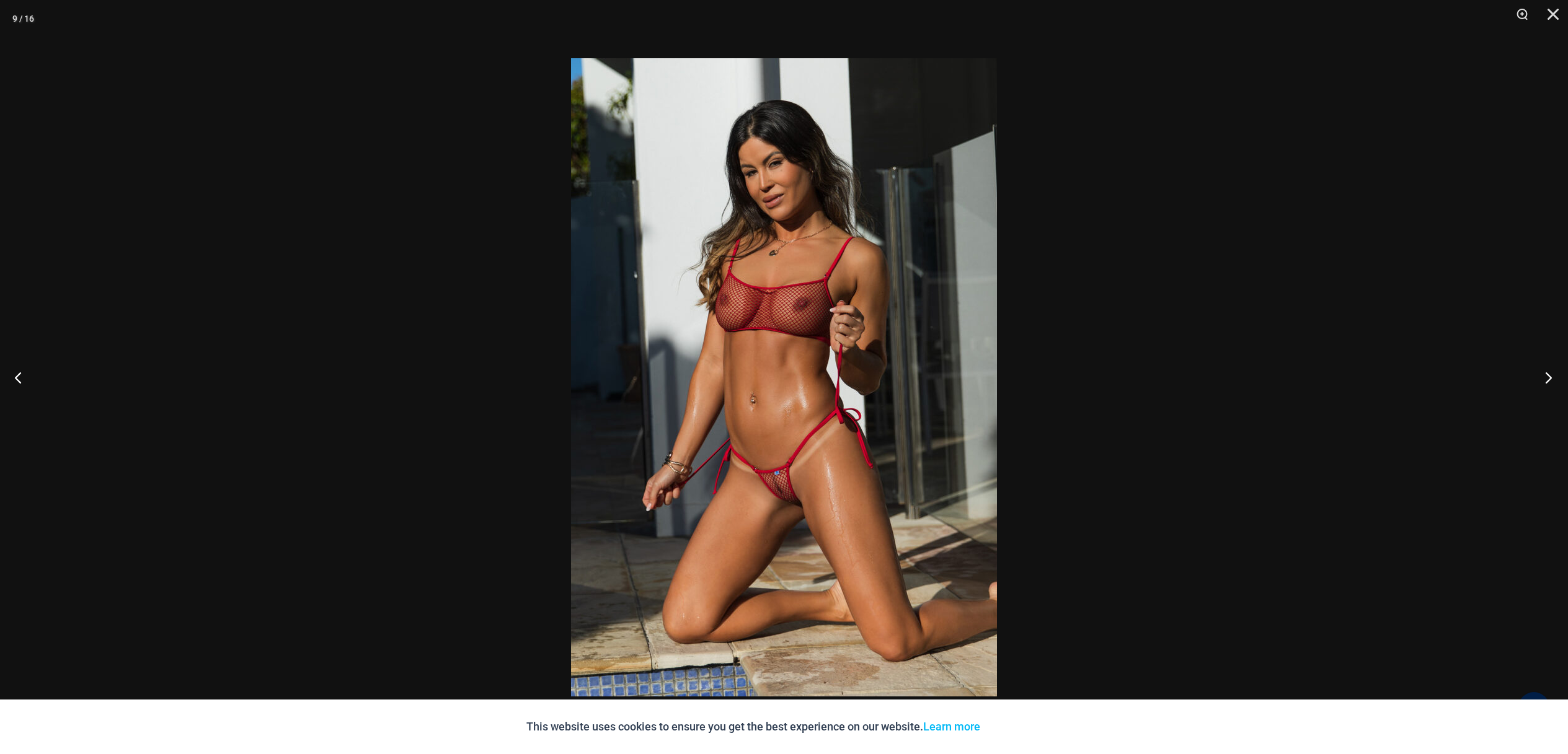
click at [1547, 379] on button "Next" at bounding box center [1545, 377] width 47 height 62
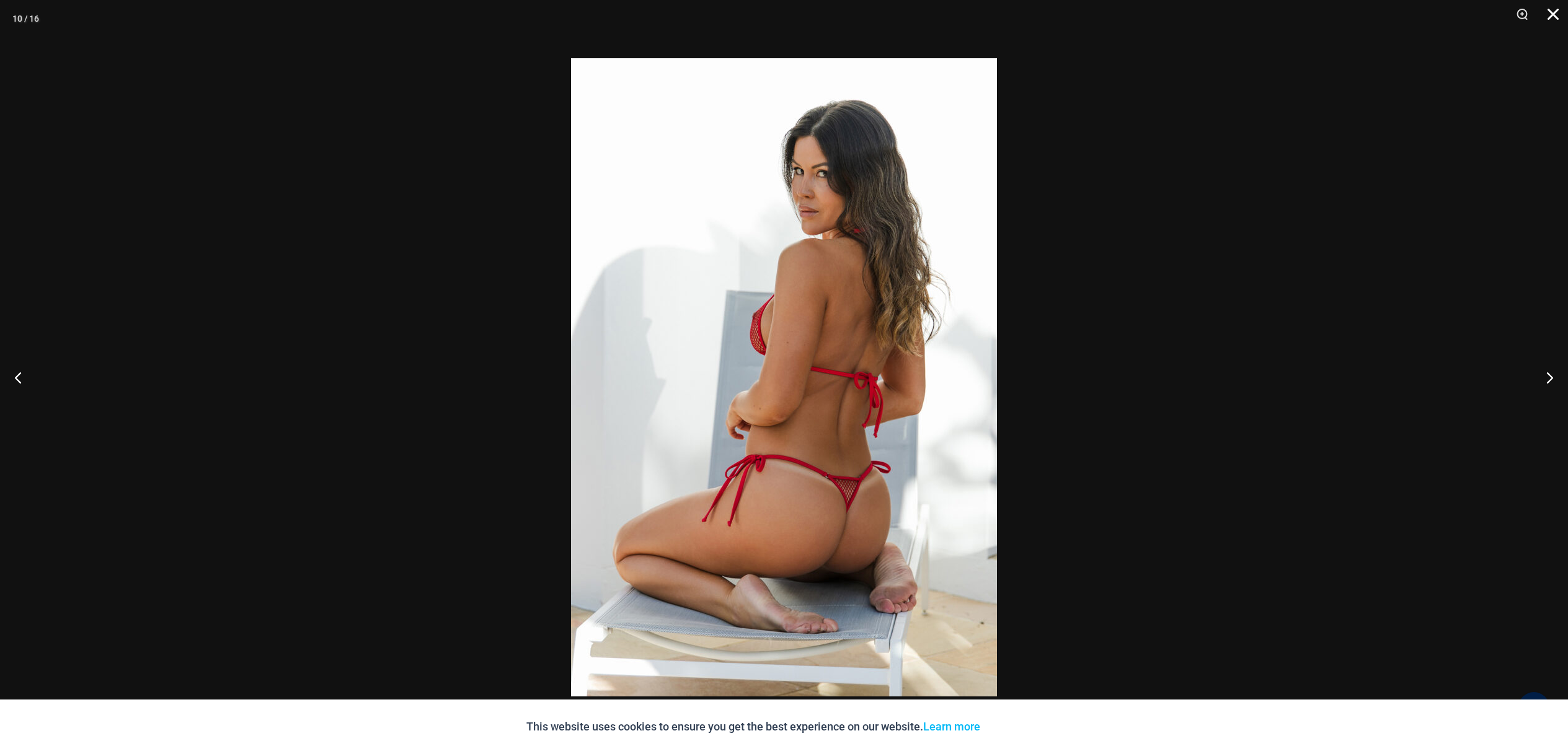
click at [1553, 13] on button "Close" at bounding box center [1548, 18] width 31 height 37
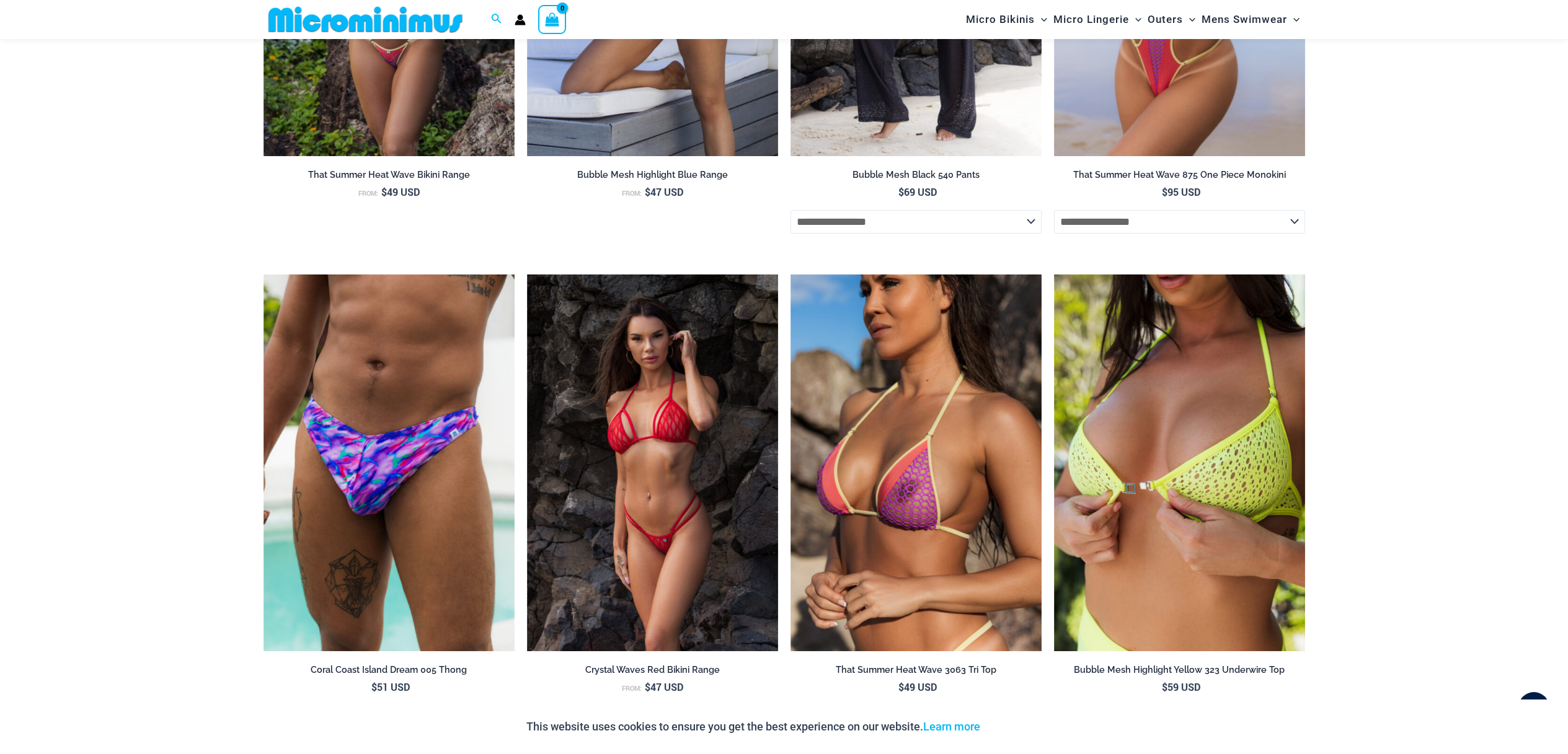
scroll to position [2972, 0]
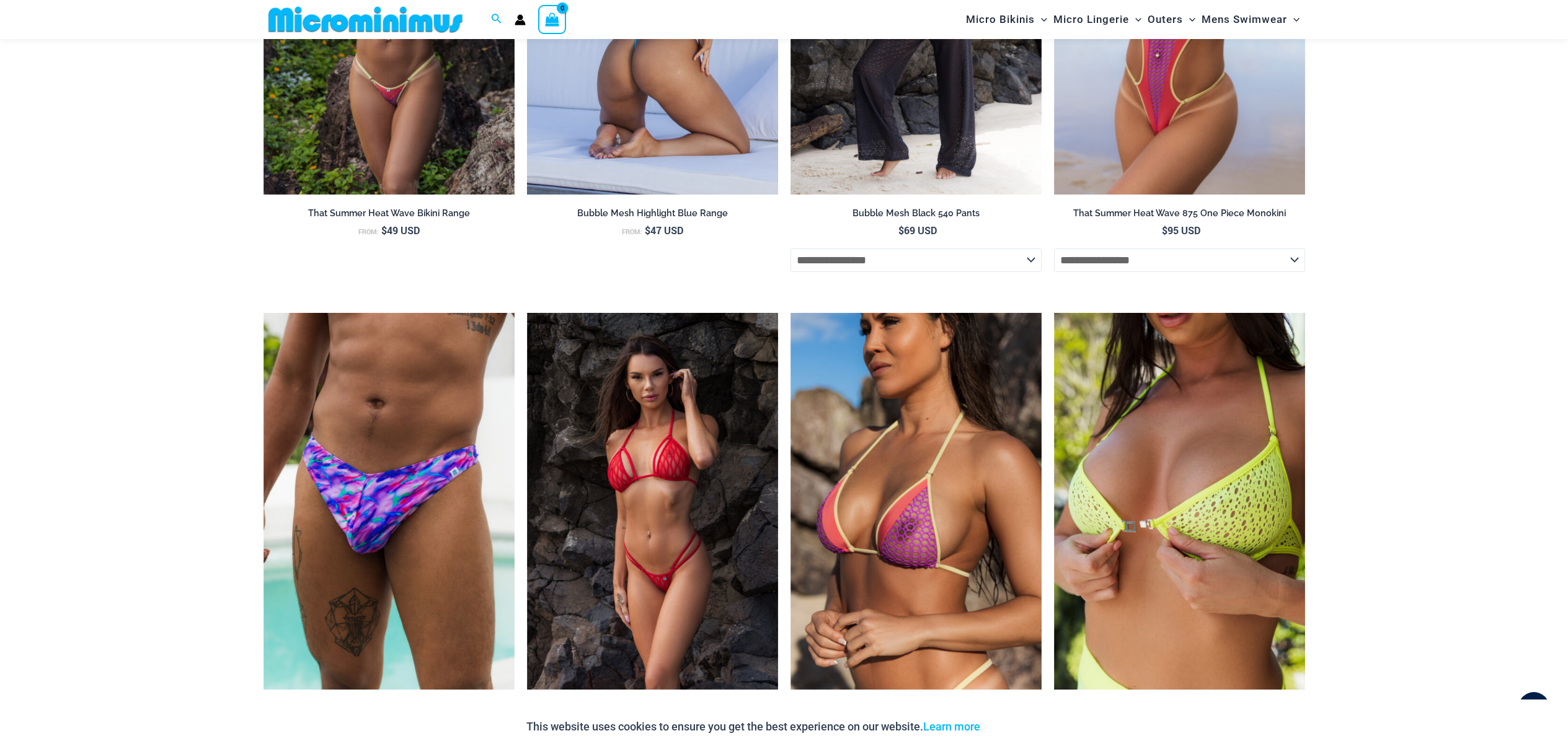
click at [606, 126] on img at bounding box center [652, 6] width 251 height 377
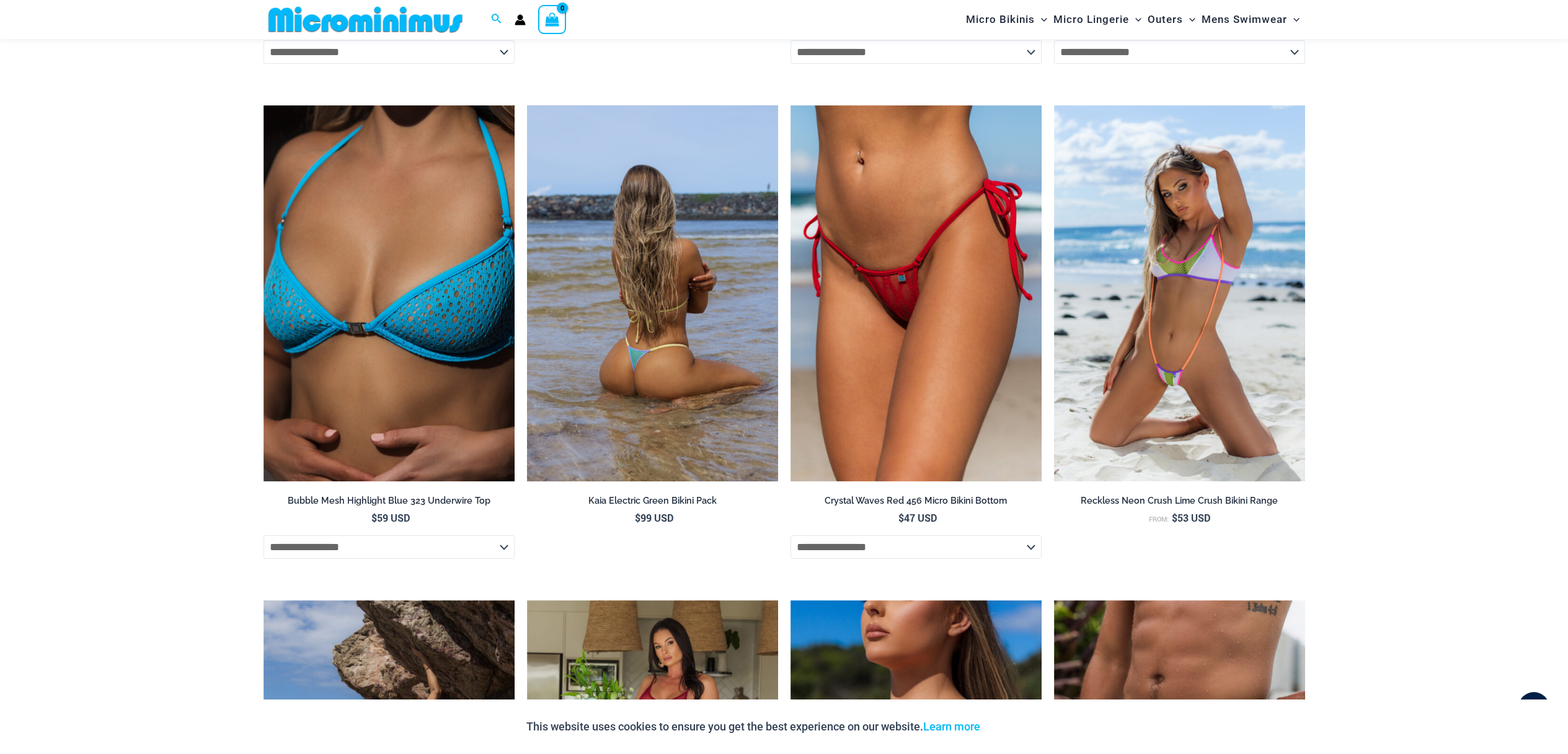
scroll to position [3444, 0]
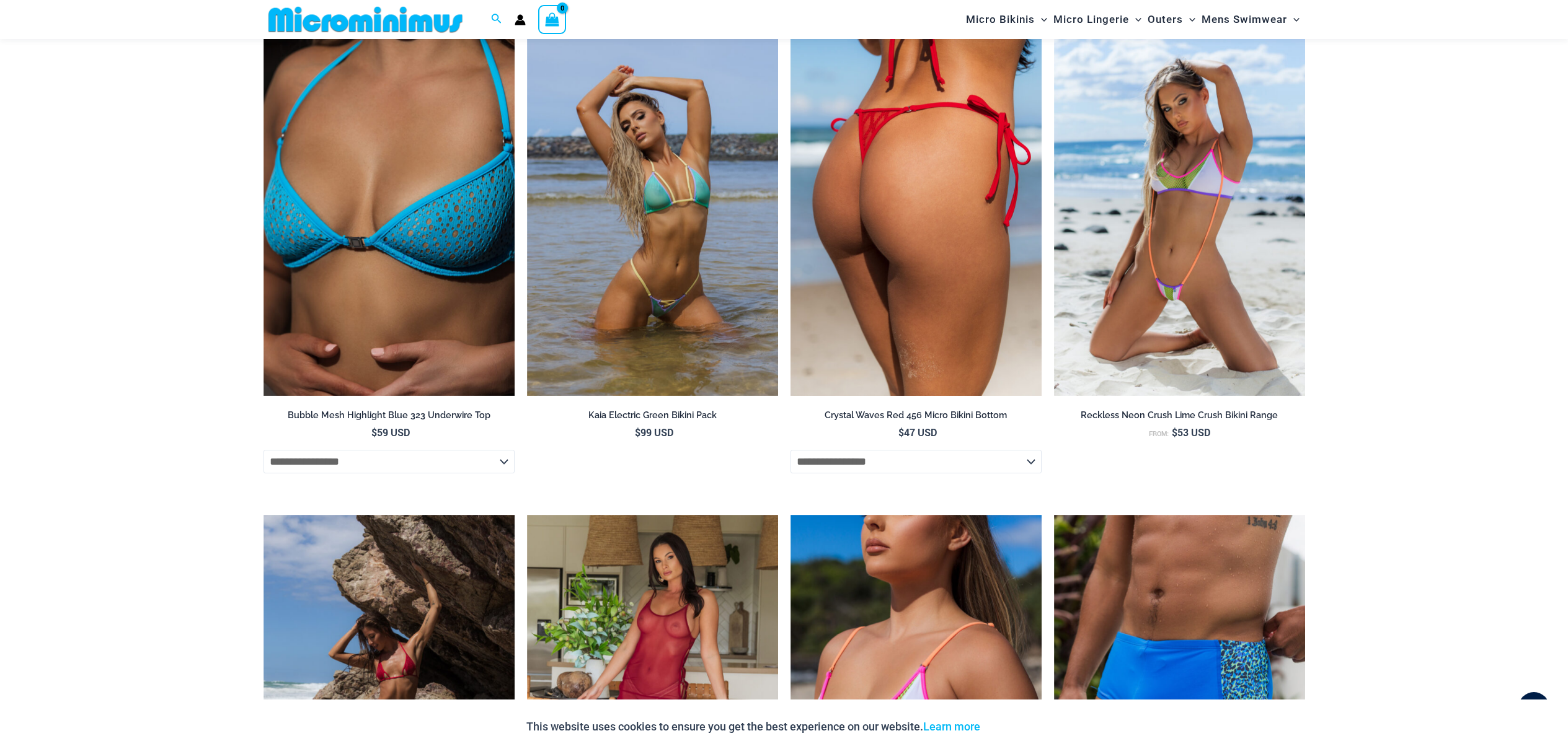
type input "**********"
click at [878, 368] on img at bounding box center [915, 208] width 251 height 377
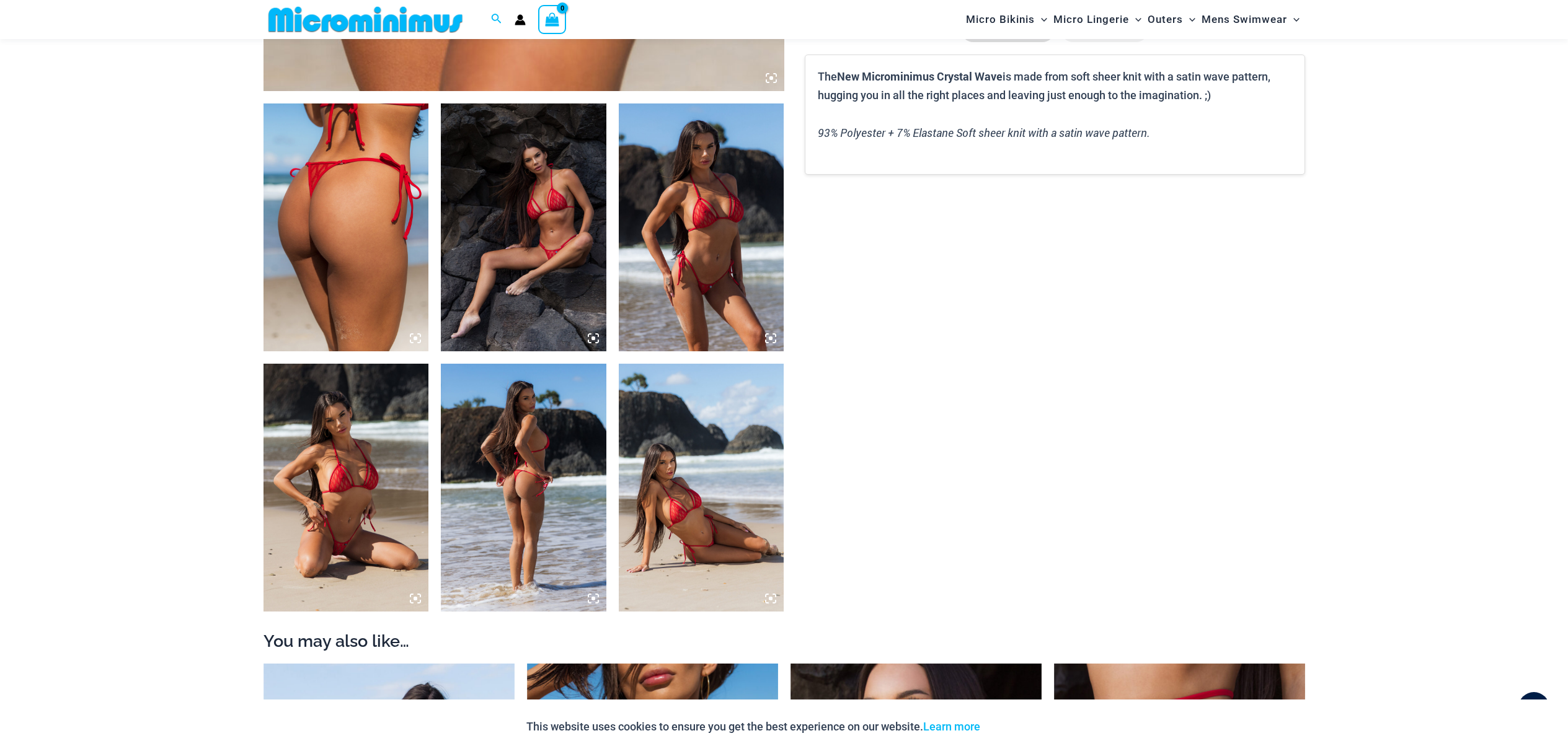
scroll to position [800, 0]
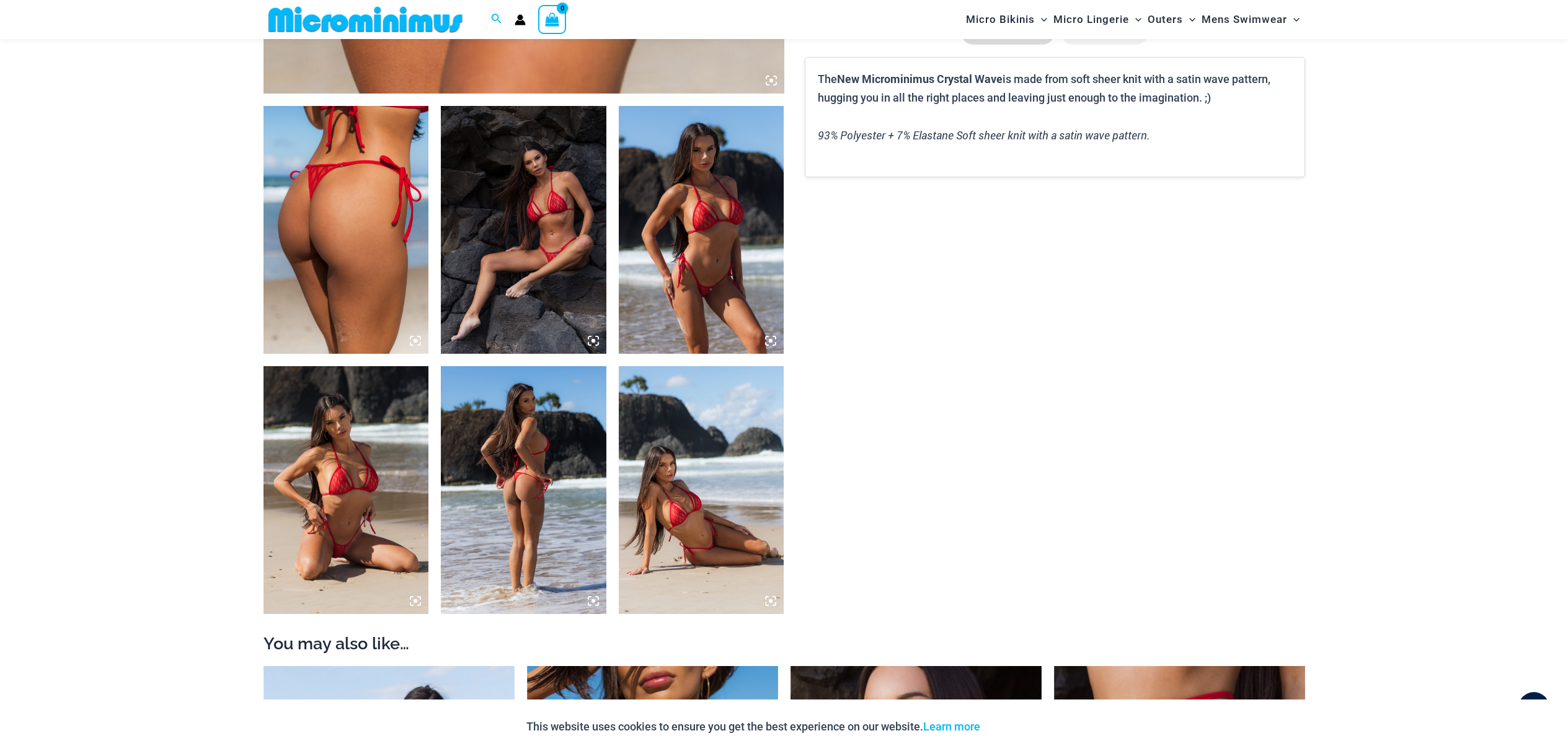
type input "**********"
click at [351, 463] on img at bounding box center [346, 490] width 165 height 248
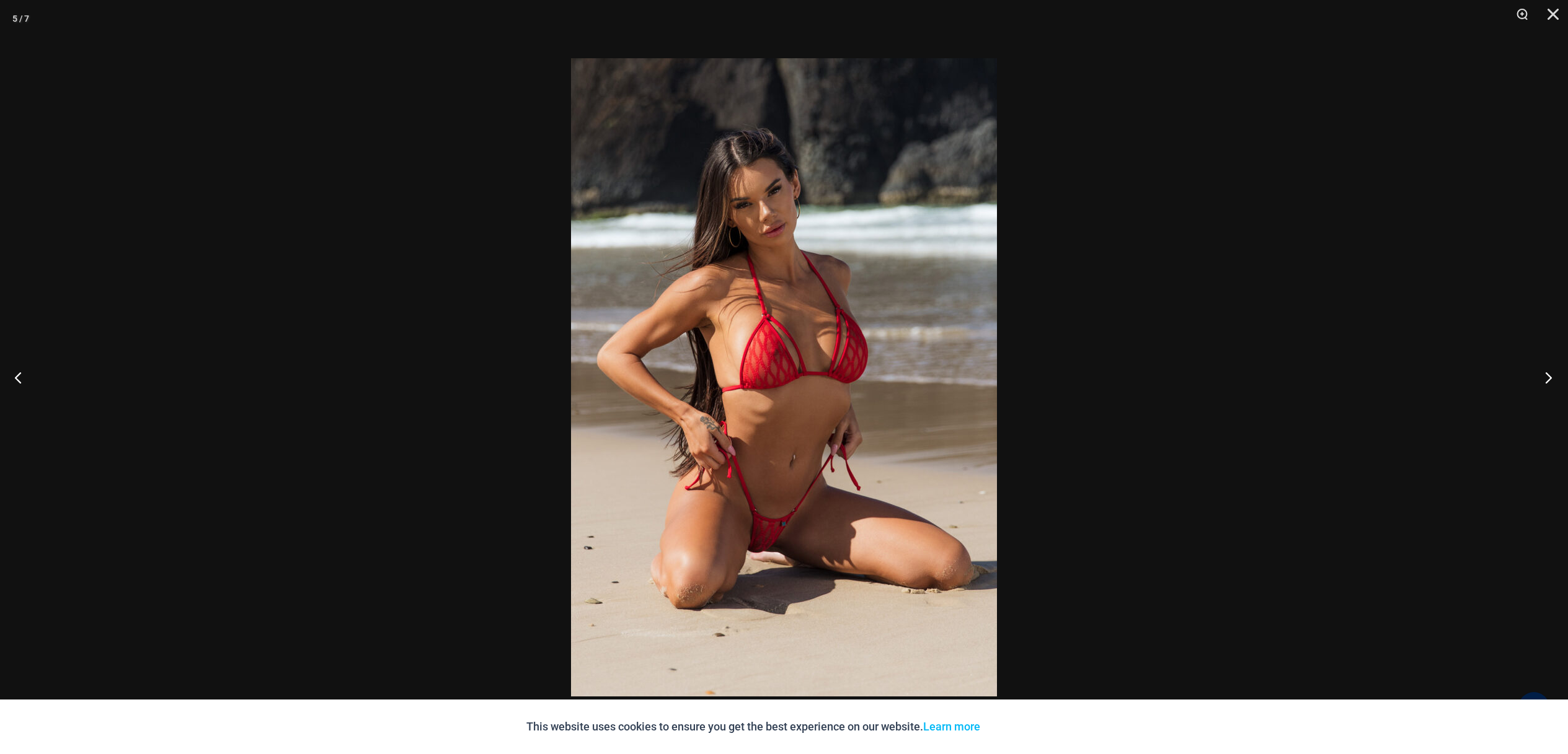
click at [1538, 387] on button "Next" at bounding box center [1545, 377] width 47 height 62
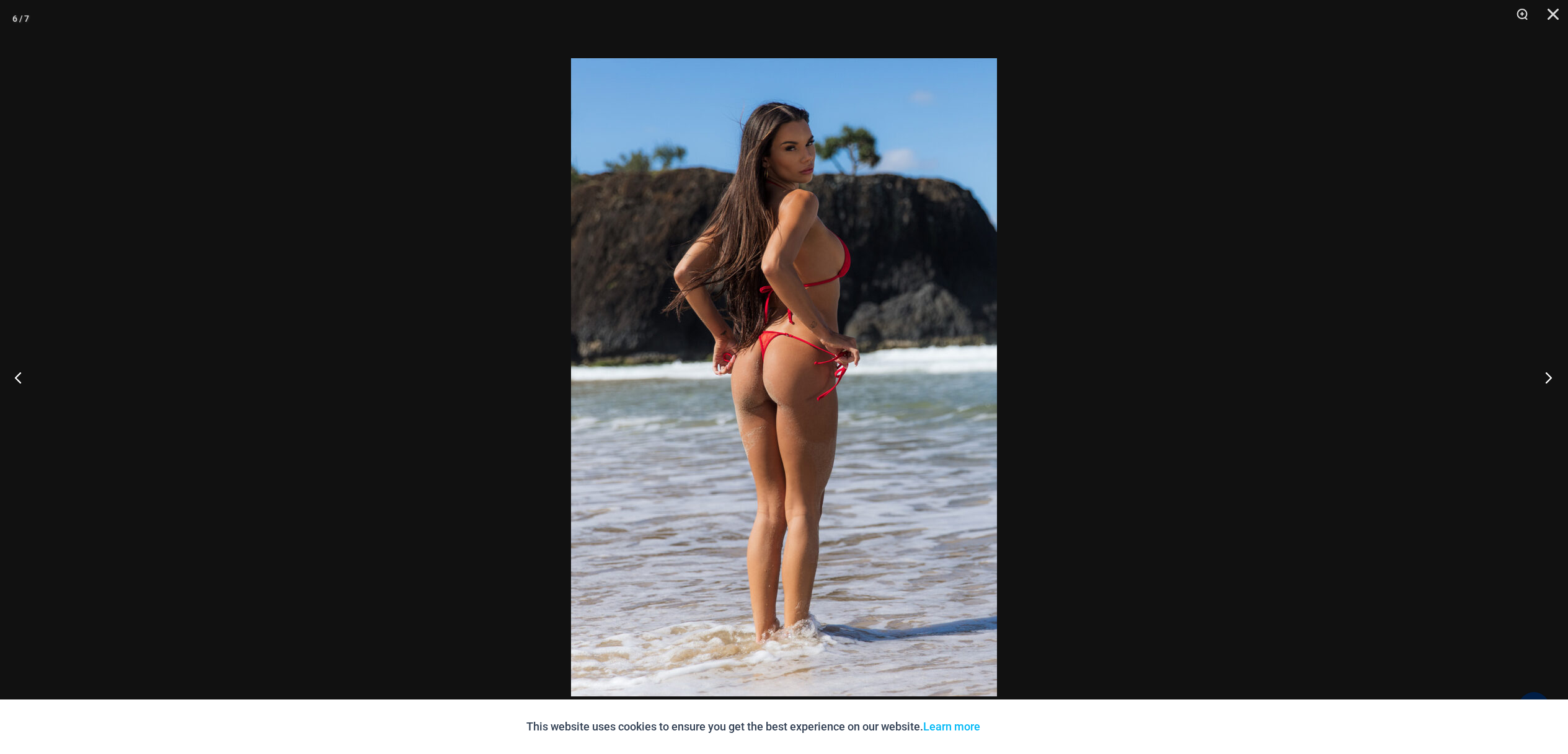
click at [1532, 375] on button "Next" at bounding box center [1545, 377] width 47 height 62
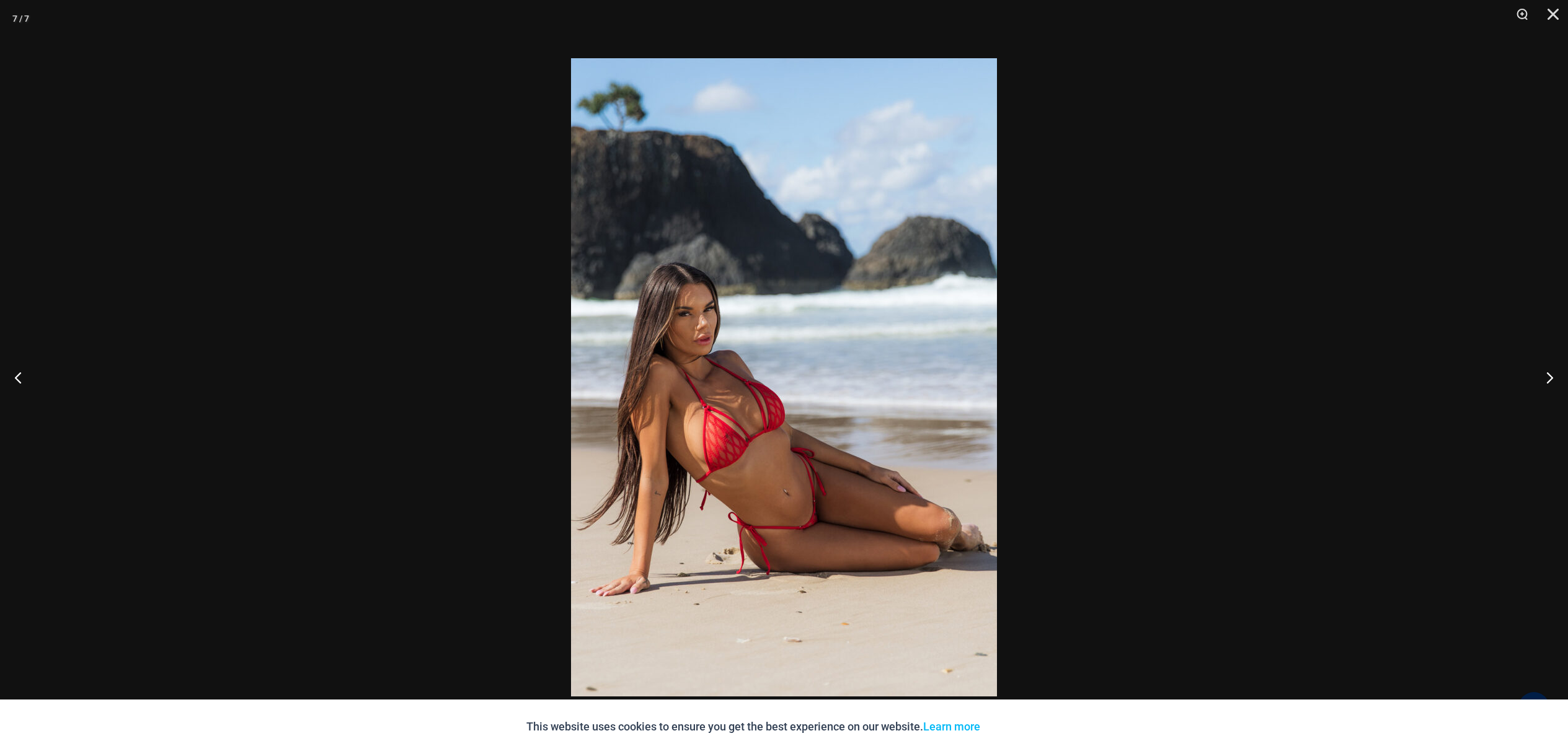
click at [1515, 385] on div at bounding box center [784, 377] width 1568 height 754
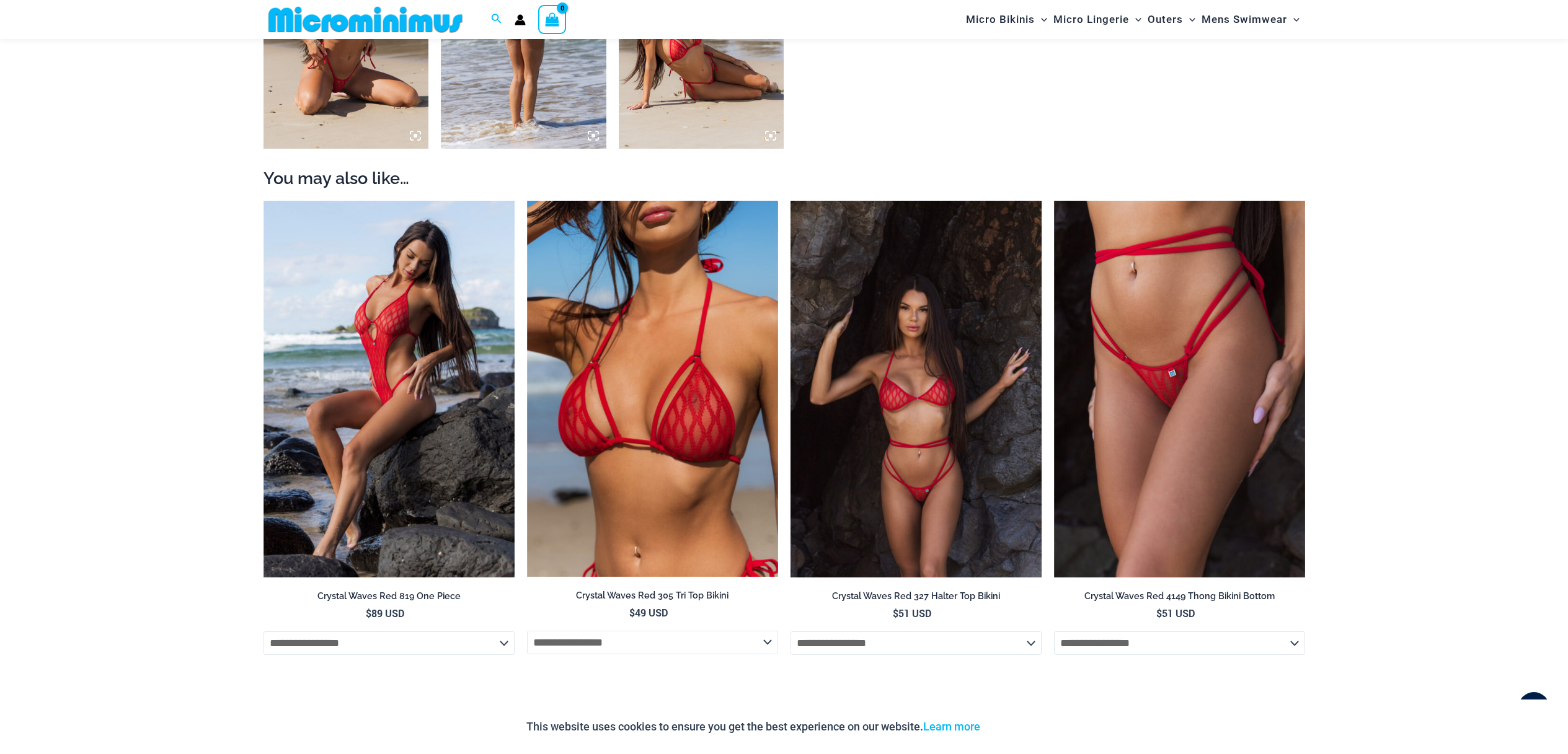
scroll to position [1300, 0]
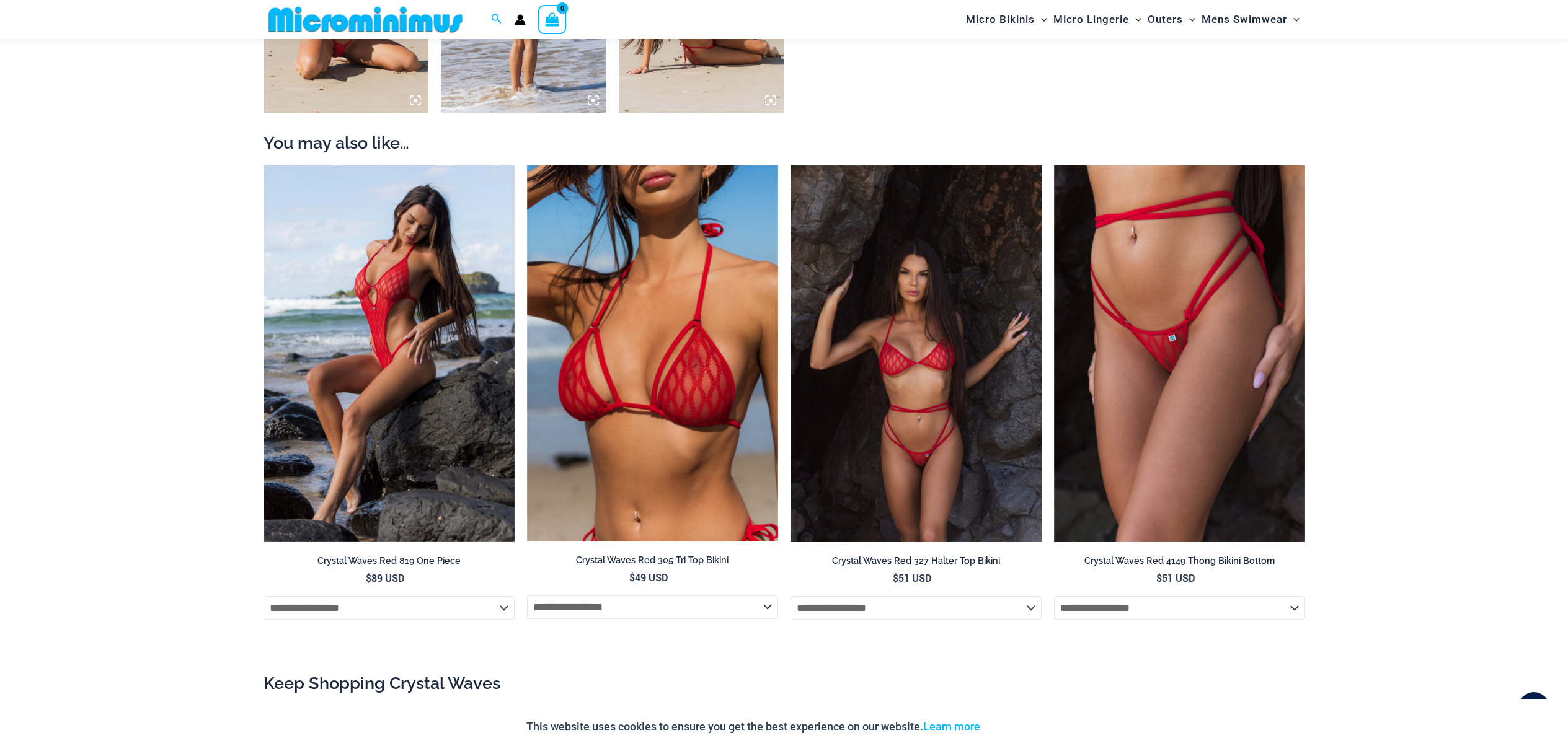
click at [904, 470] on img at bounding box center [915, 353] width 251 height 377
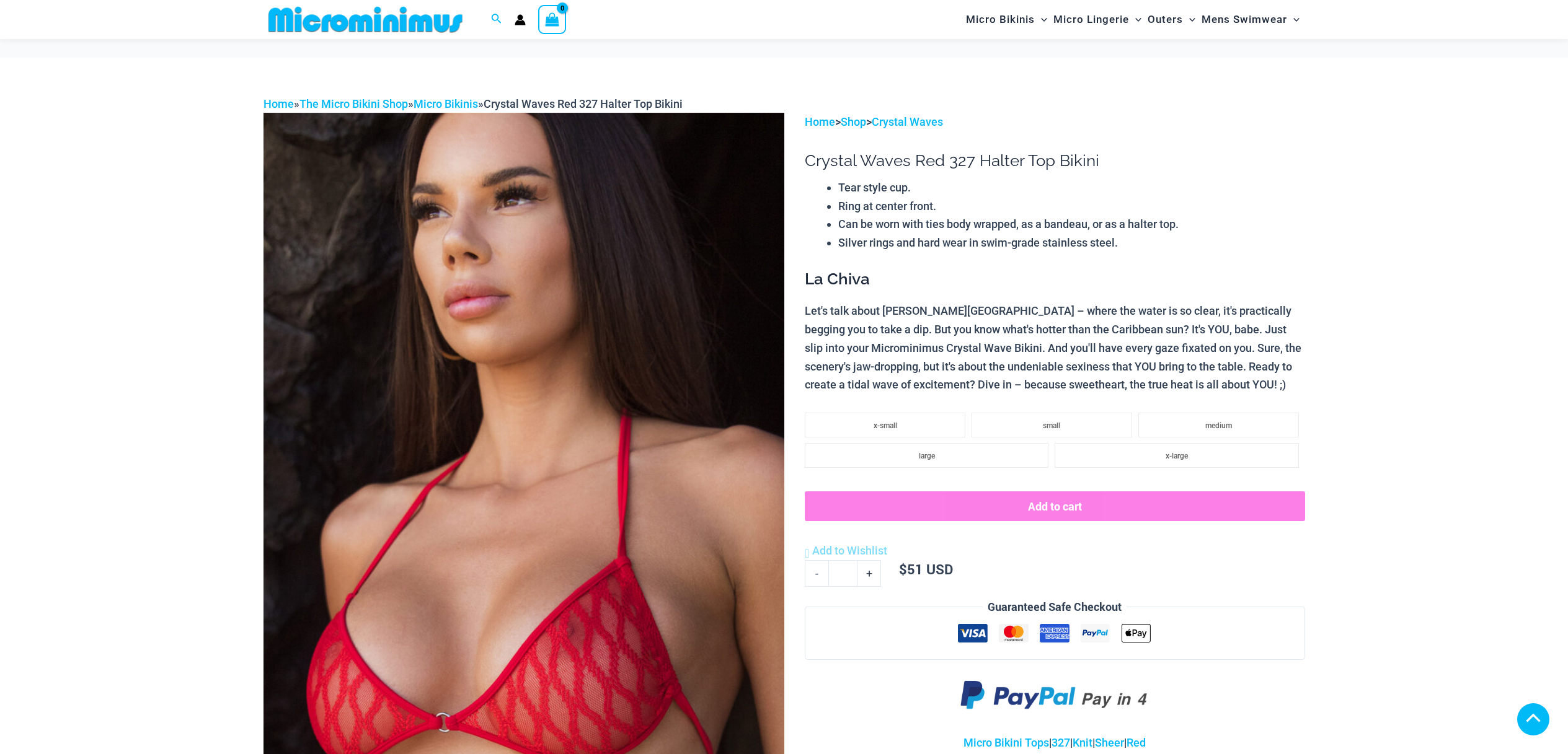
scroll to position [503, 0]
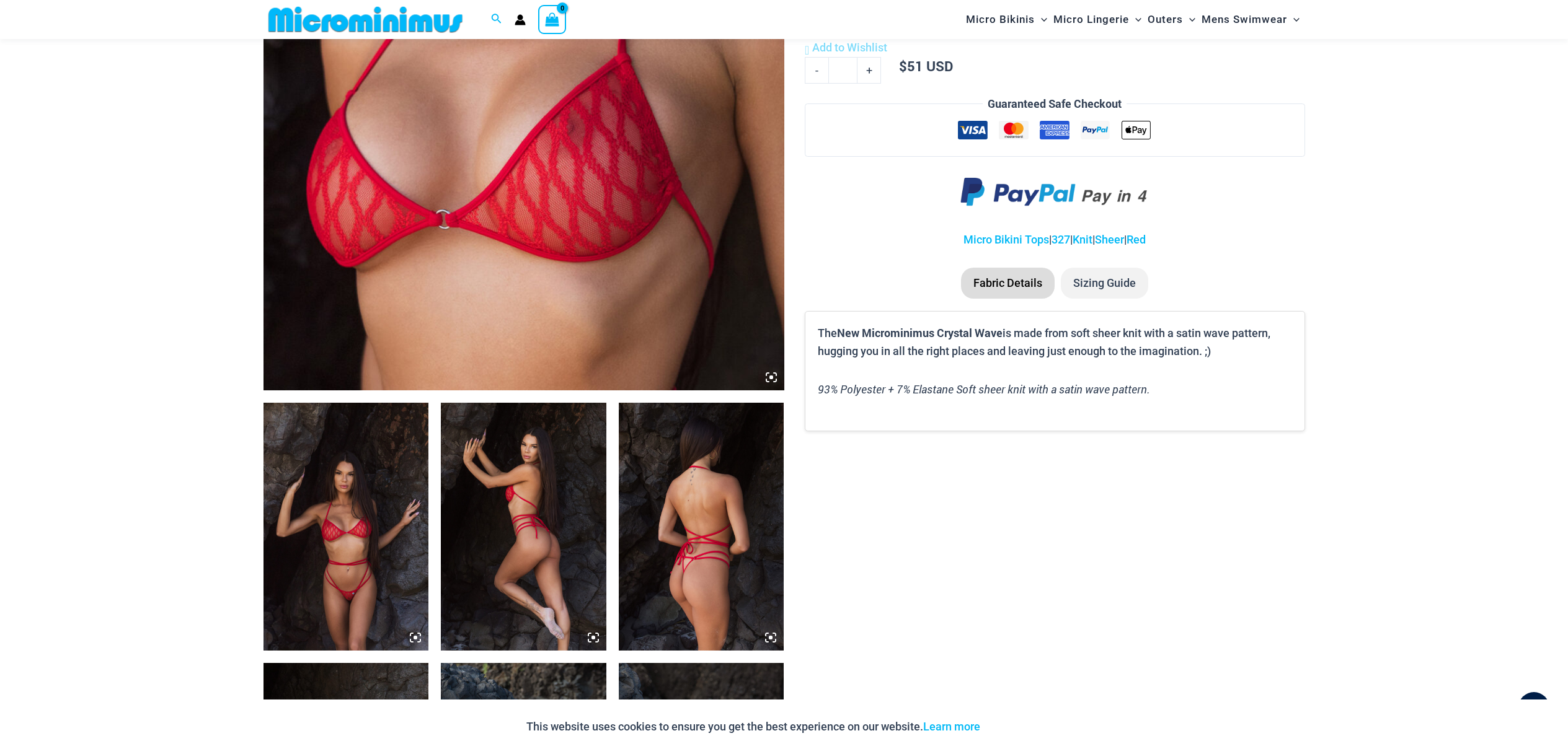
type input "**********"
click at [334, 575] on img at bounding box center [346, 526] width 165 height 248
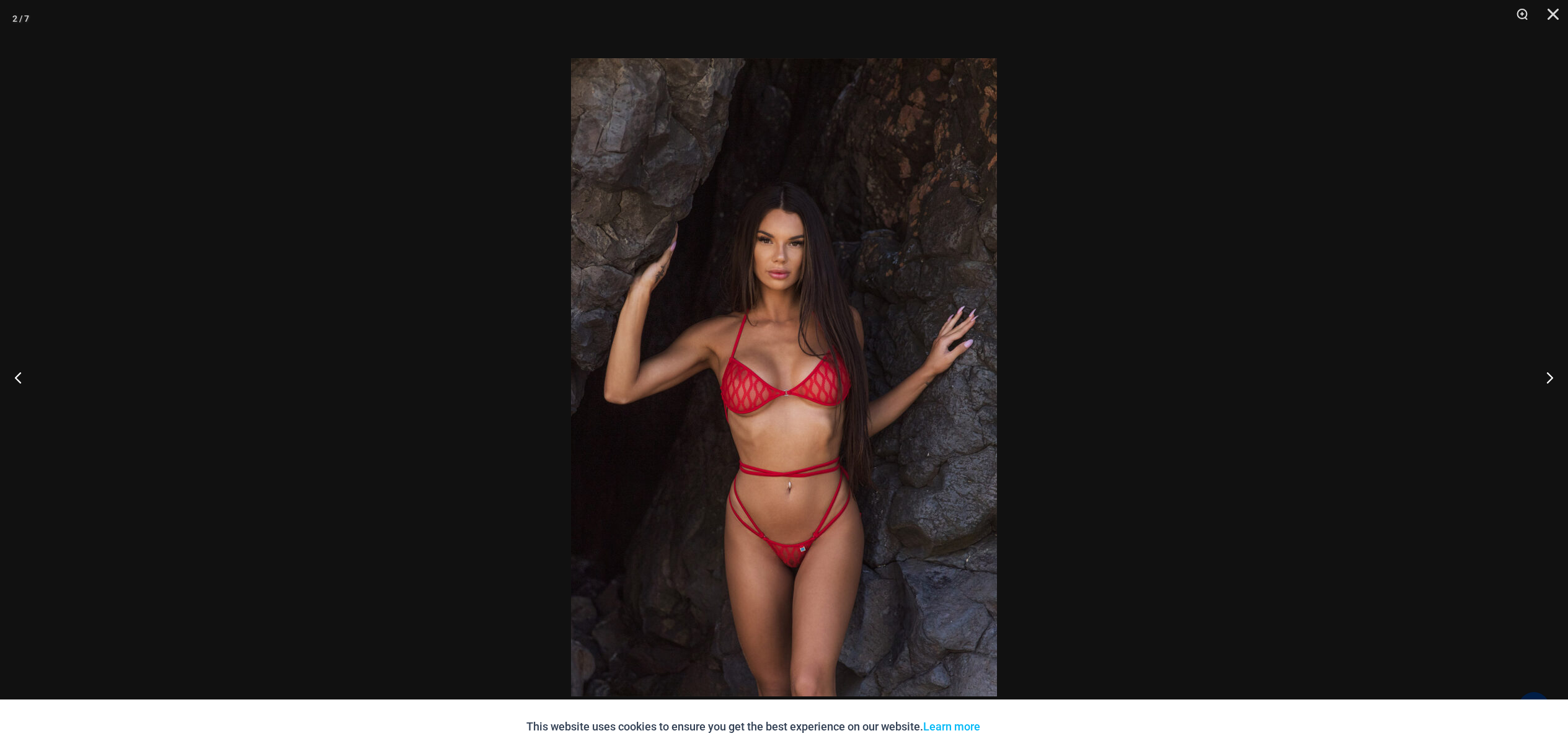
click at [1392, 435] on div at bounding box center [784, 377] width 1568 height 754
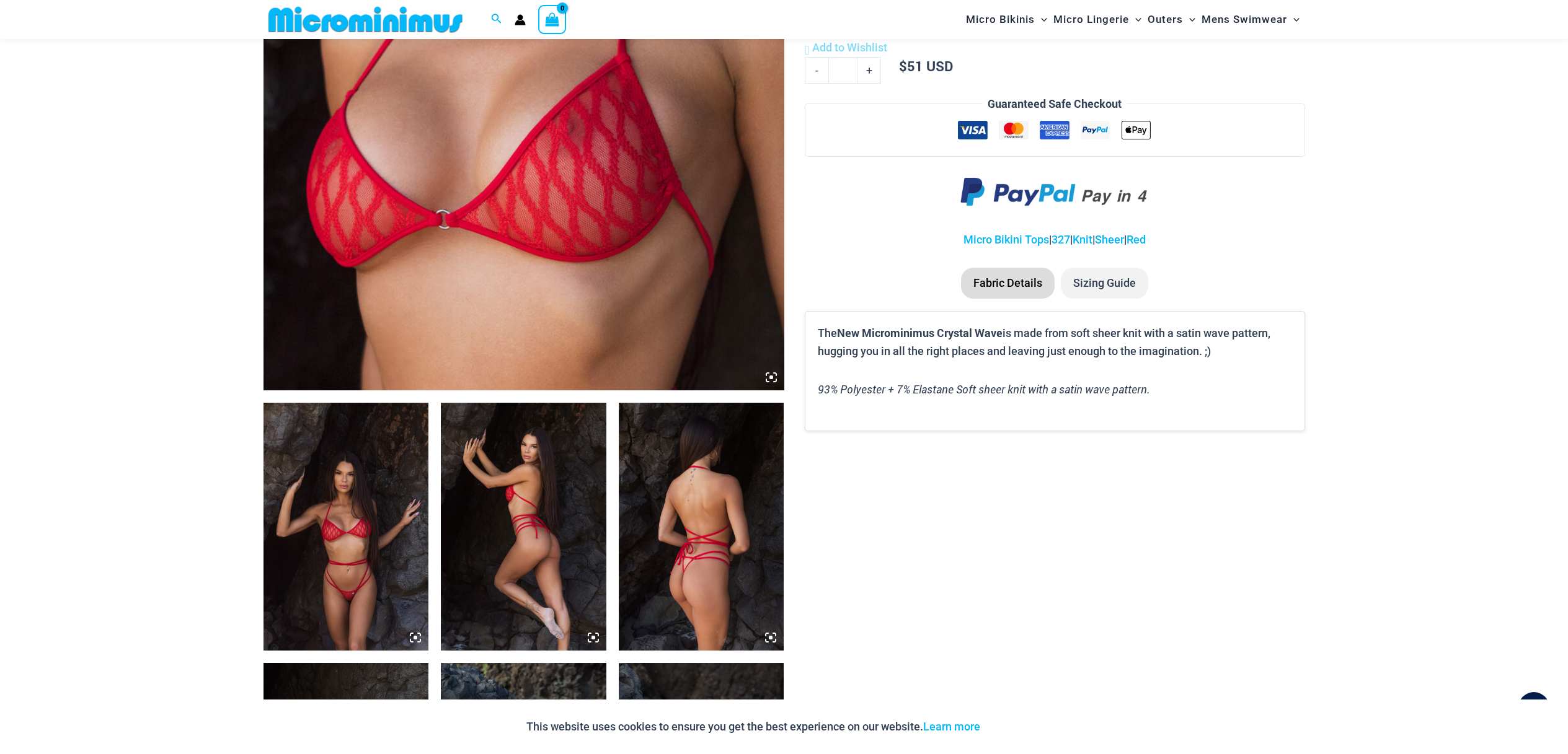
click at [499, 524] on img at bounding box center [523, 526] width 165 height 248
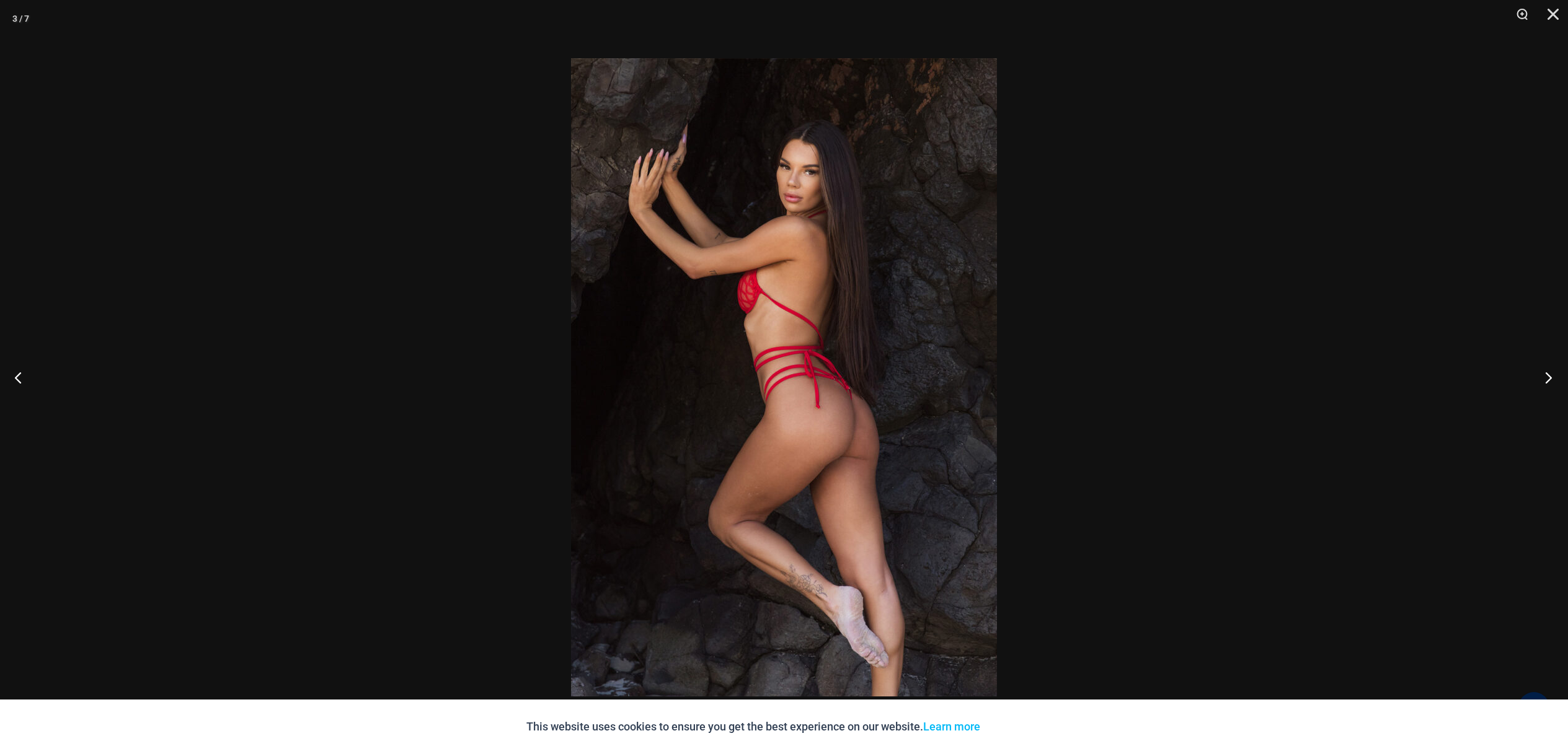
click at [1547, 382] on button "Next" at bounding box center [1545, 377] width 47 height 62
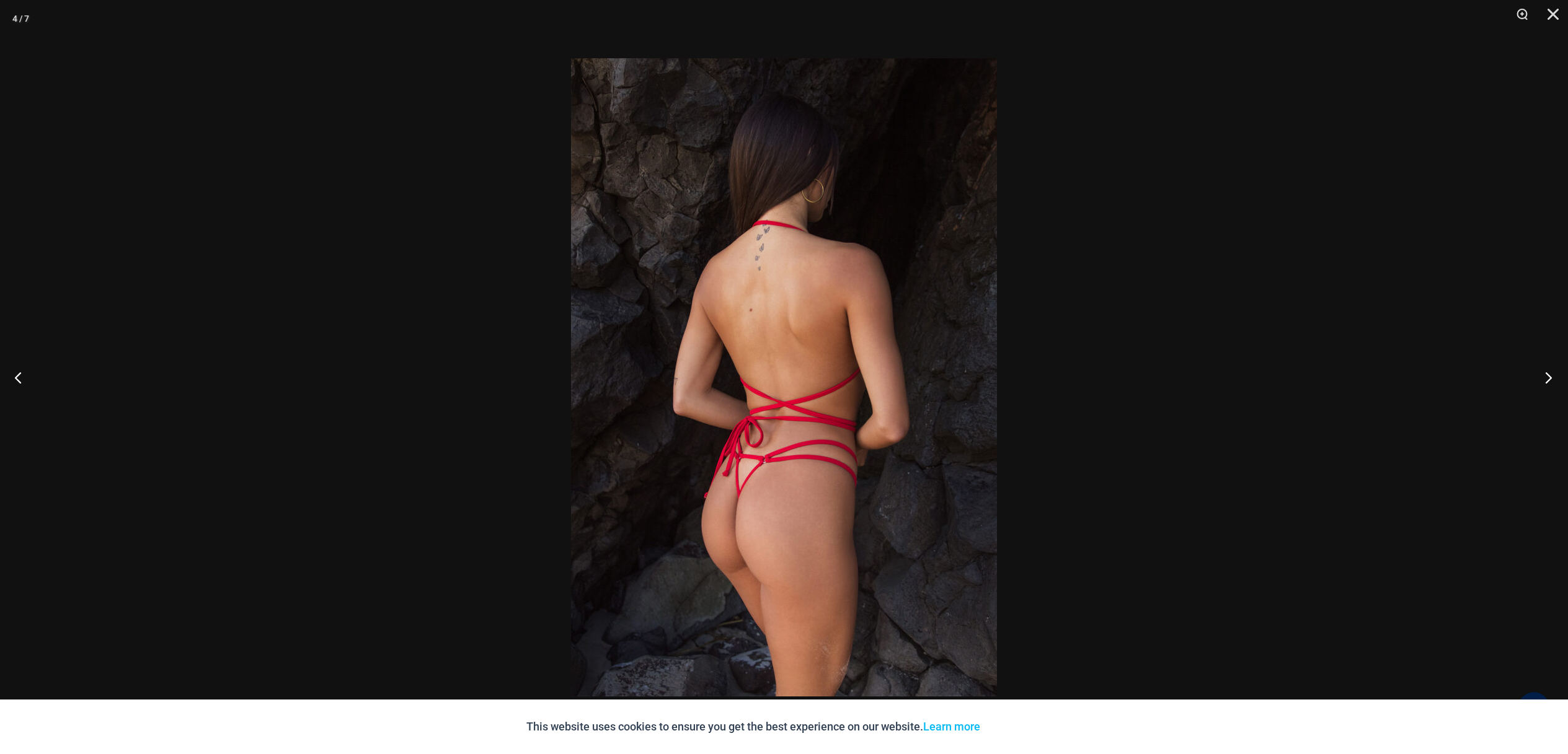
click at [1547, 382] on button "Next" at bounding box center [1545, 377] width 47 height 62
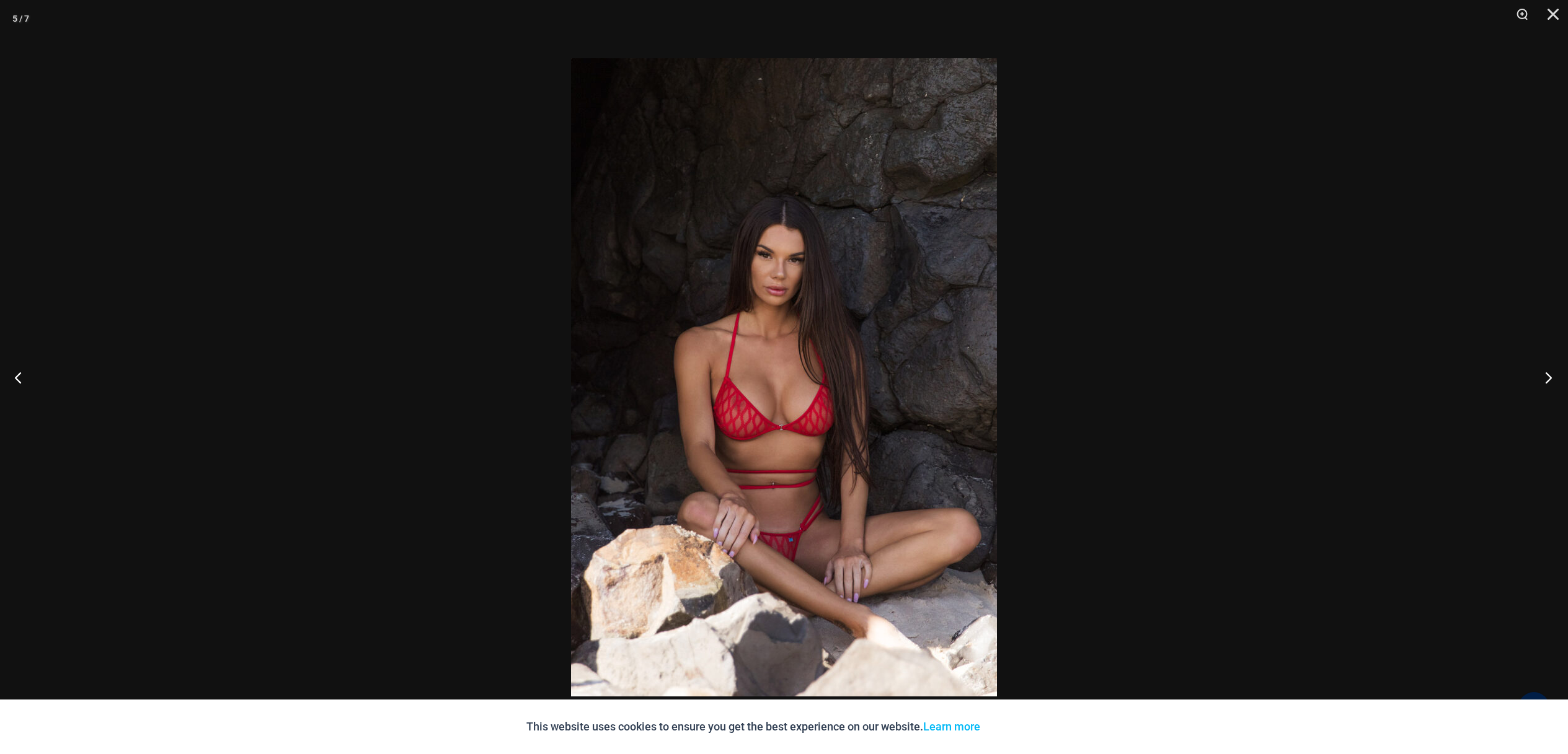
click at [1547, 382] on button "Next" at bounding box center [1545, 377] width 47 height 62
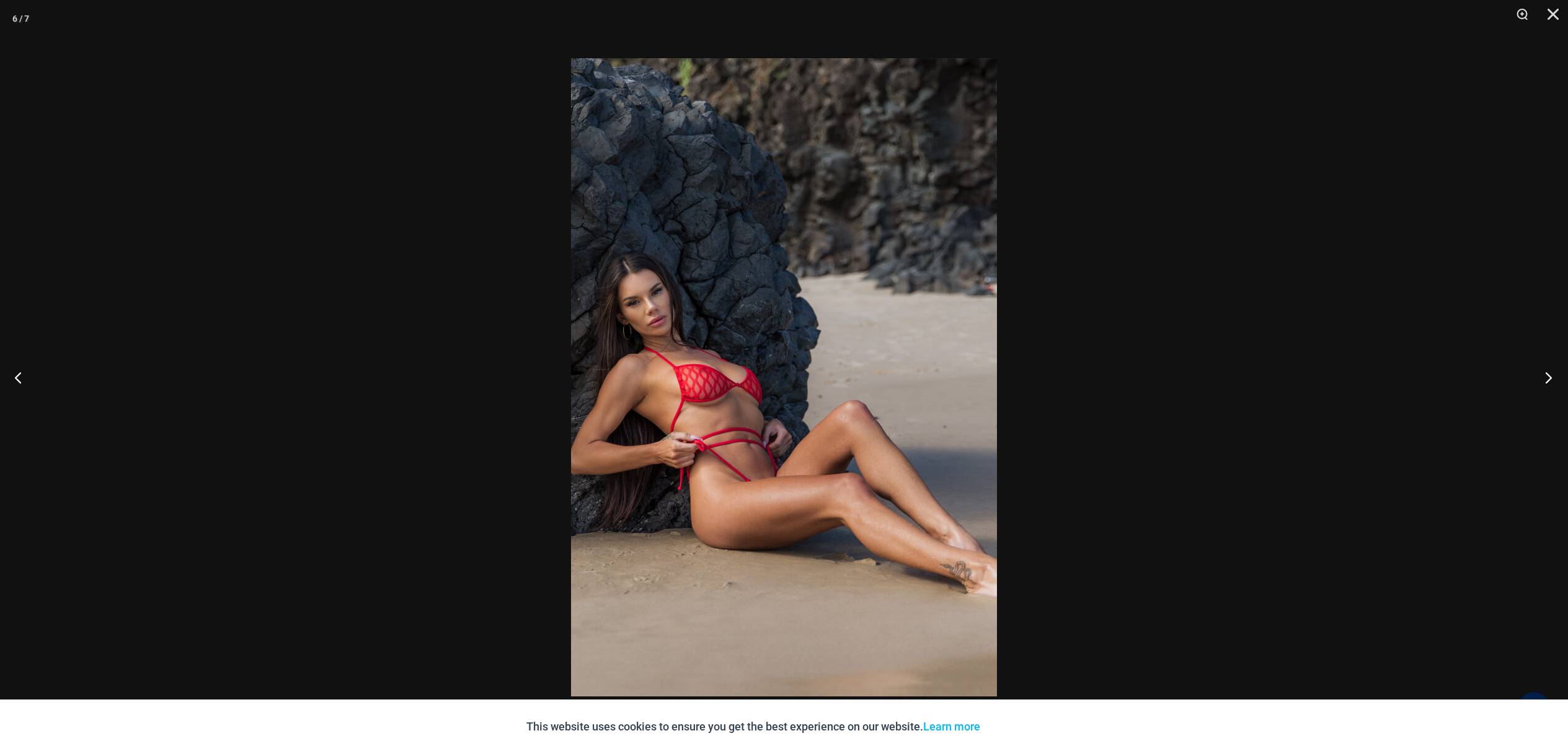
click at [1547, 382] on button "Next" at bounding box center [1545, 377] width 47 height 62
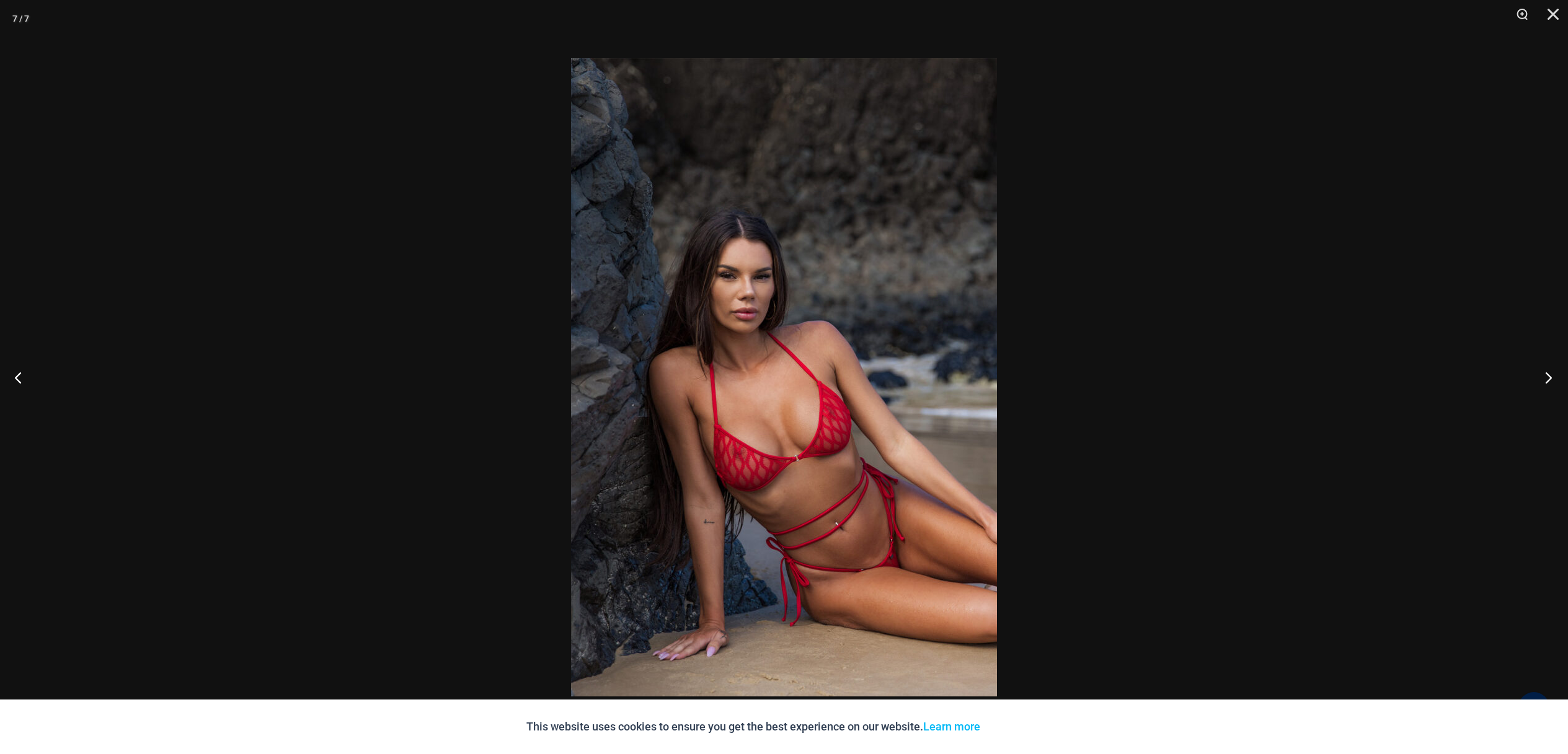
click at [1523, 387] on button "Next" at bounding box center [1545, 377] width 47 height 62
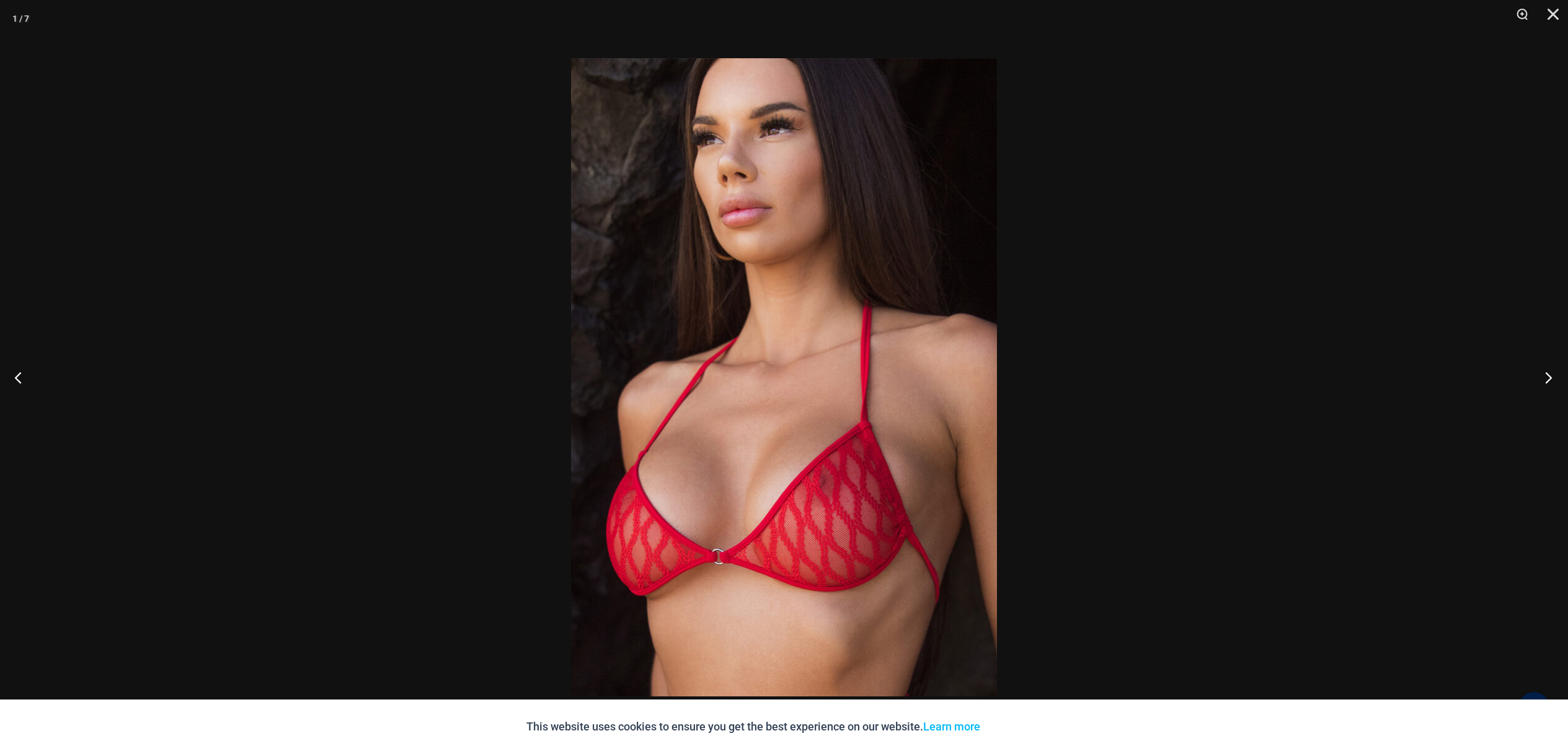
click at [1534, 377] on button "Next" at bounding box center [1545, 377] width 47 height 62
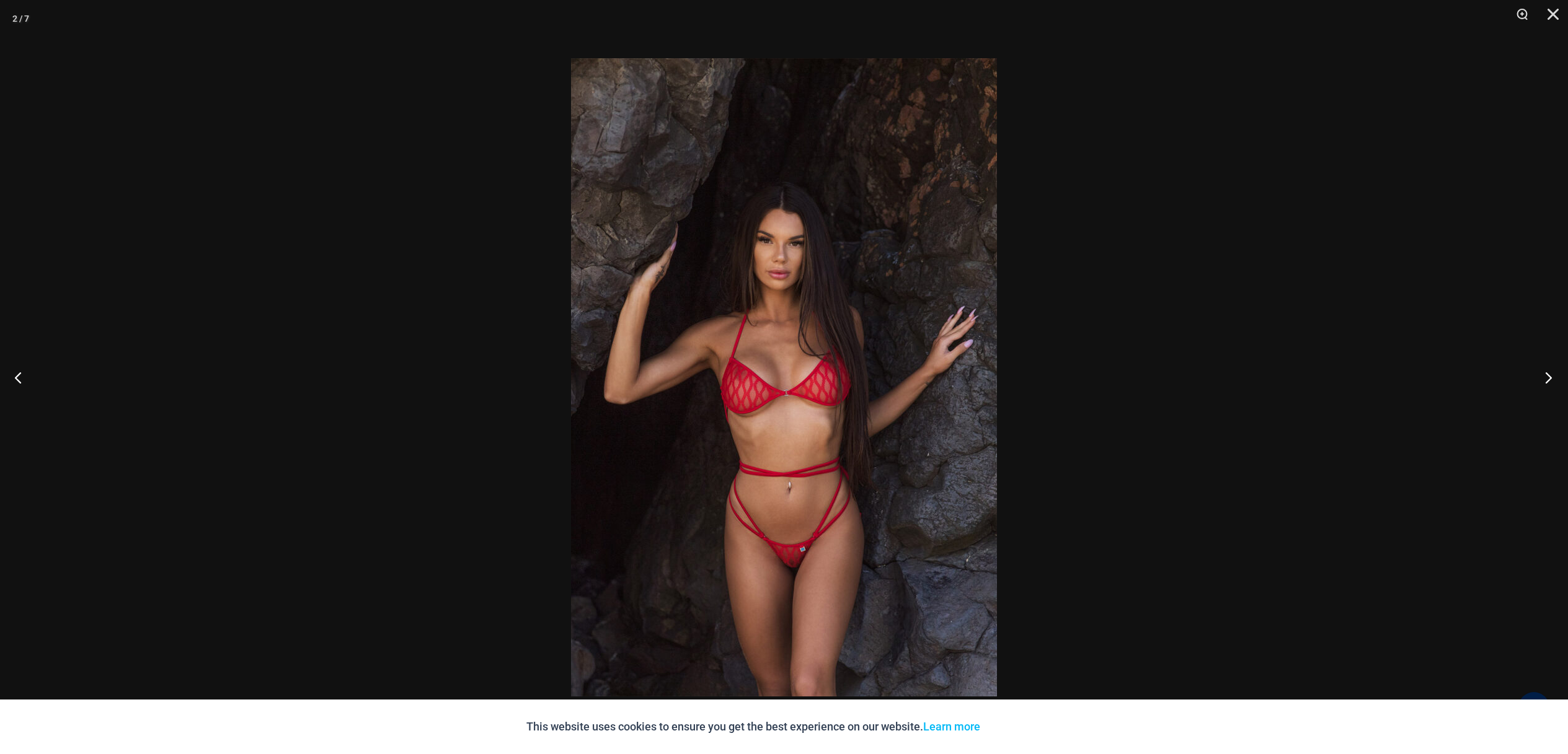
click at [1550, 379] on button "Next" at bounding box center [1545, 377] width 47 height 62
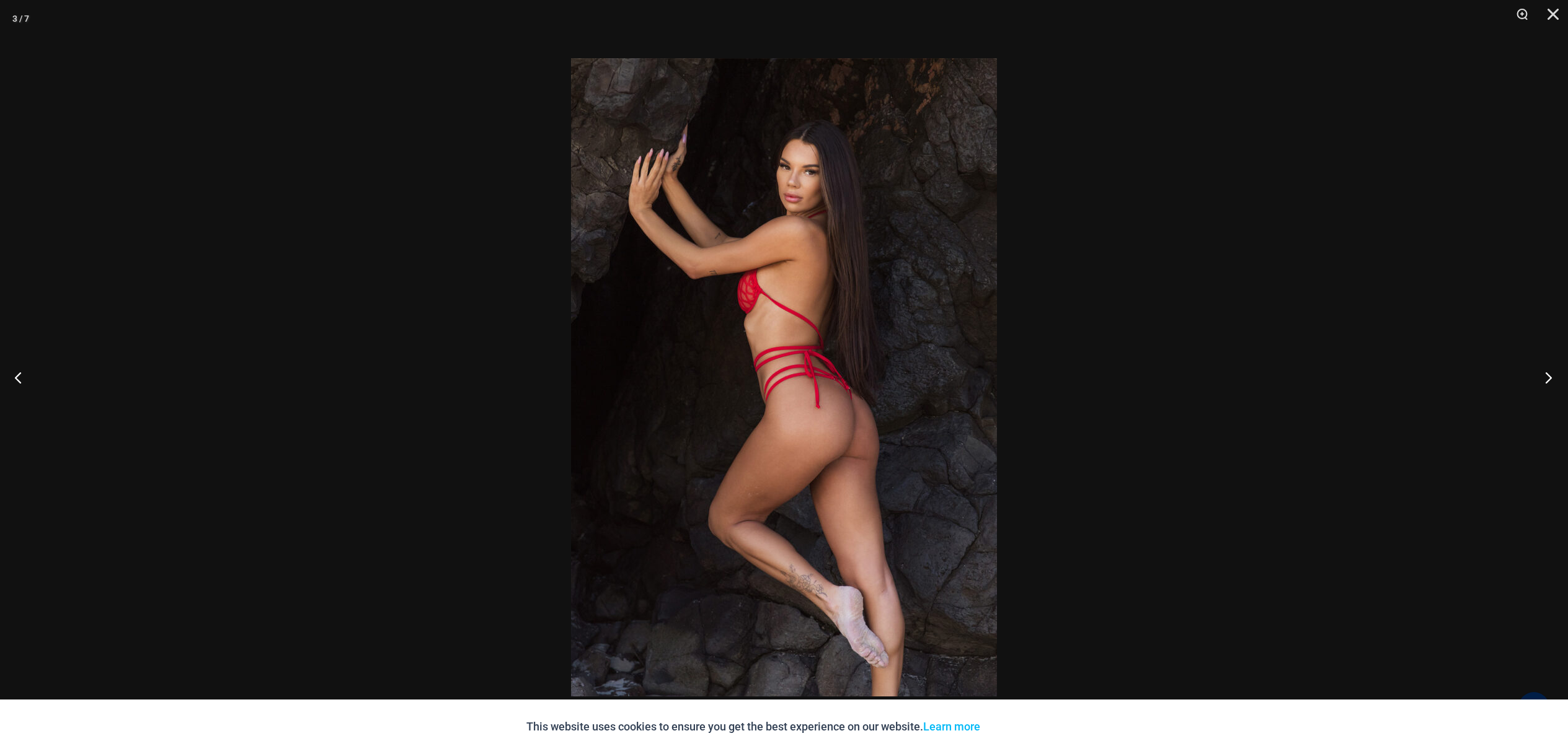
click at [1549, 380] on button "Next" at bounding box center [1545, 377] width 47 height 62
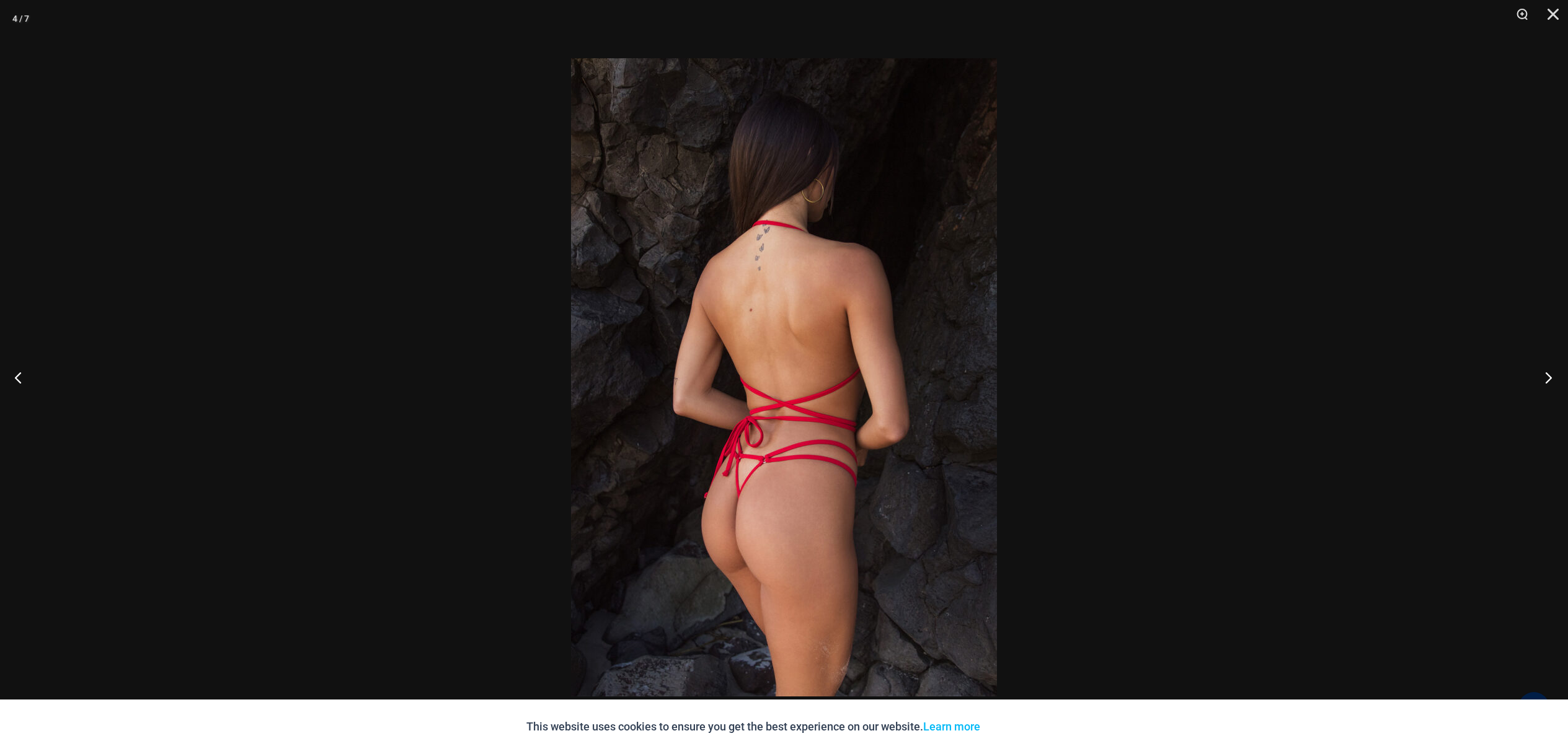
click at [1543, 377] on button "Next" at bounding box center [1545, 377] width 47 height 62
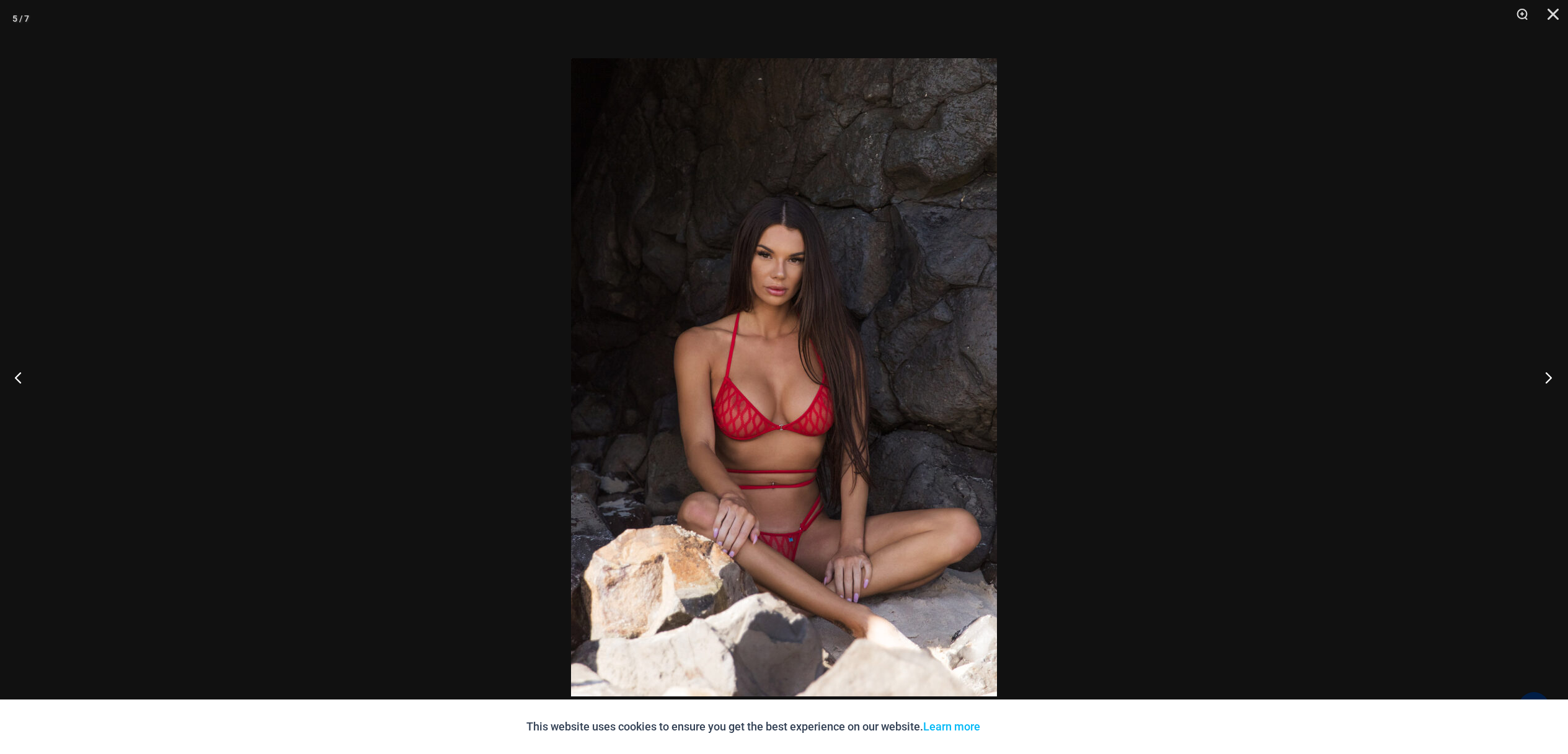
click at [1539, 372] on button "Next" at bounding box center [1545, 377] width 47 height 62
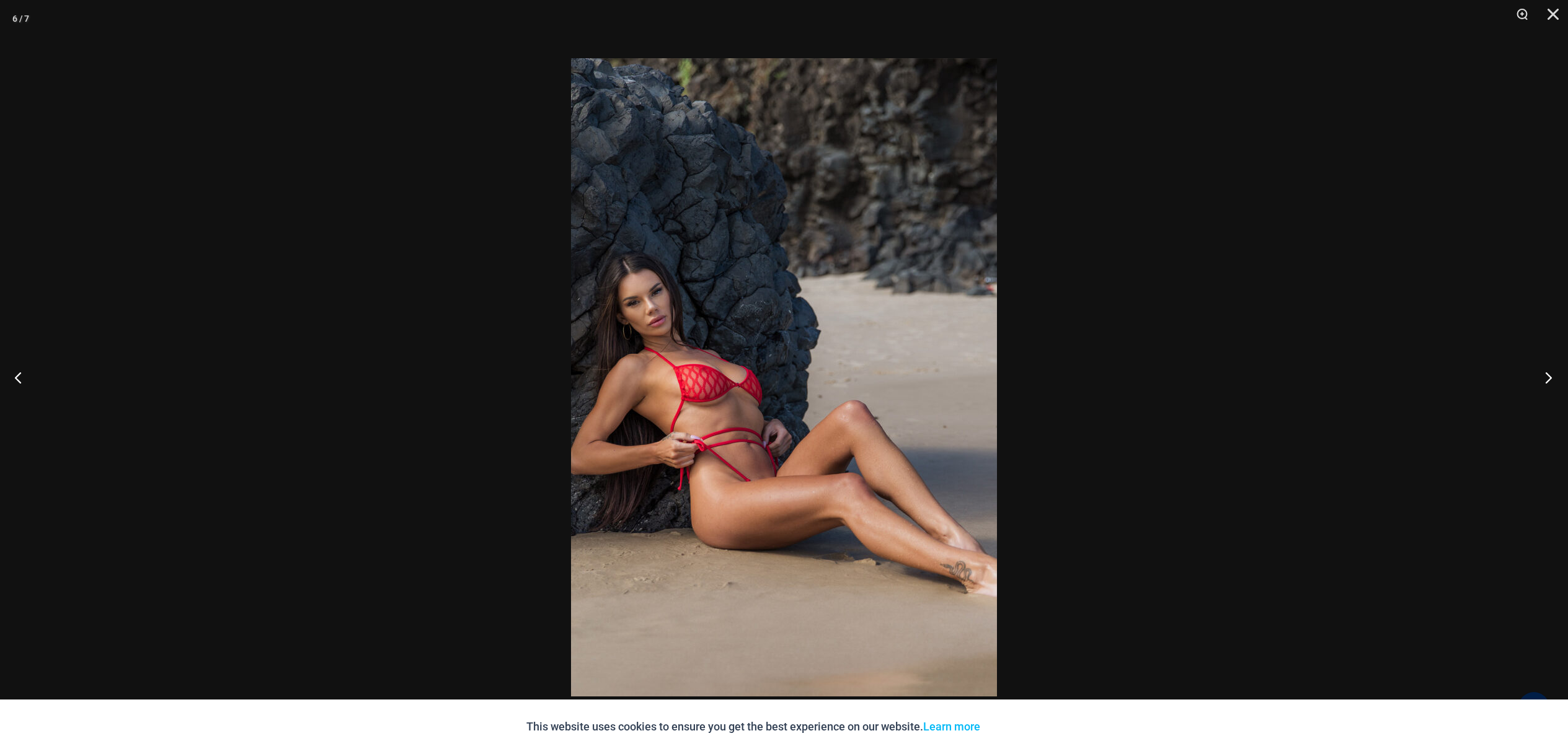
click at [1539, 372] on button "Next" at bounding box center [1545, 377] width 47 height 62
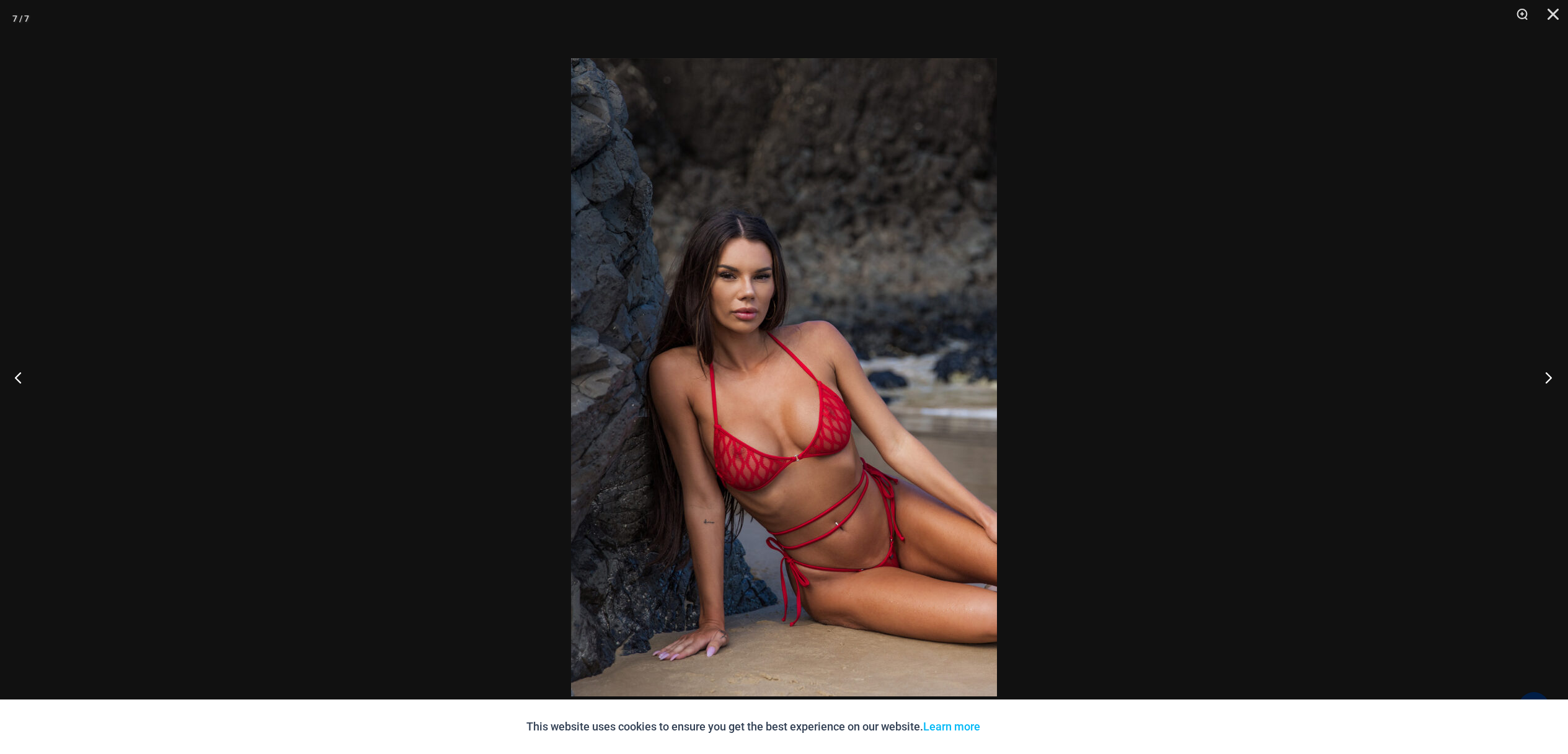
click at [1539, 372] on button "Next" at bounding box center [1545, 377] width 47 height 62
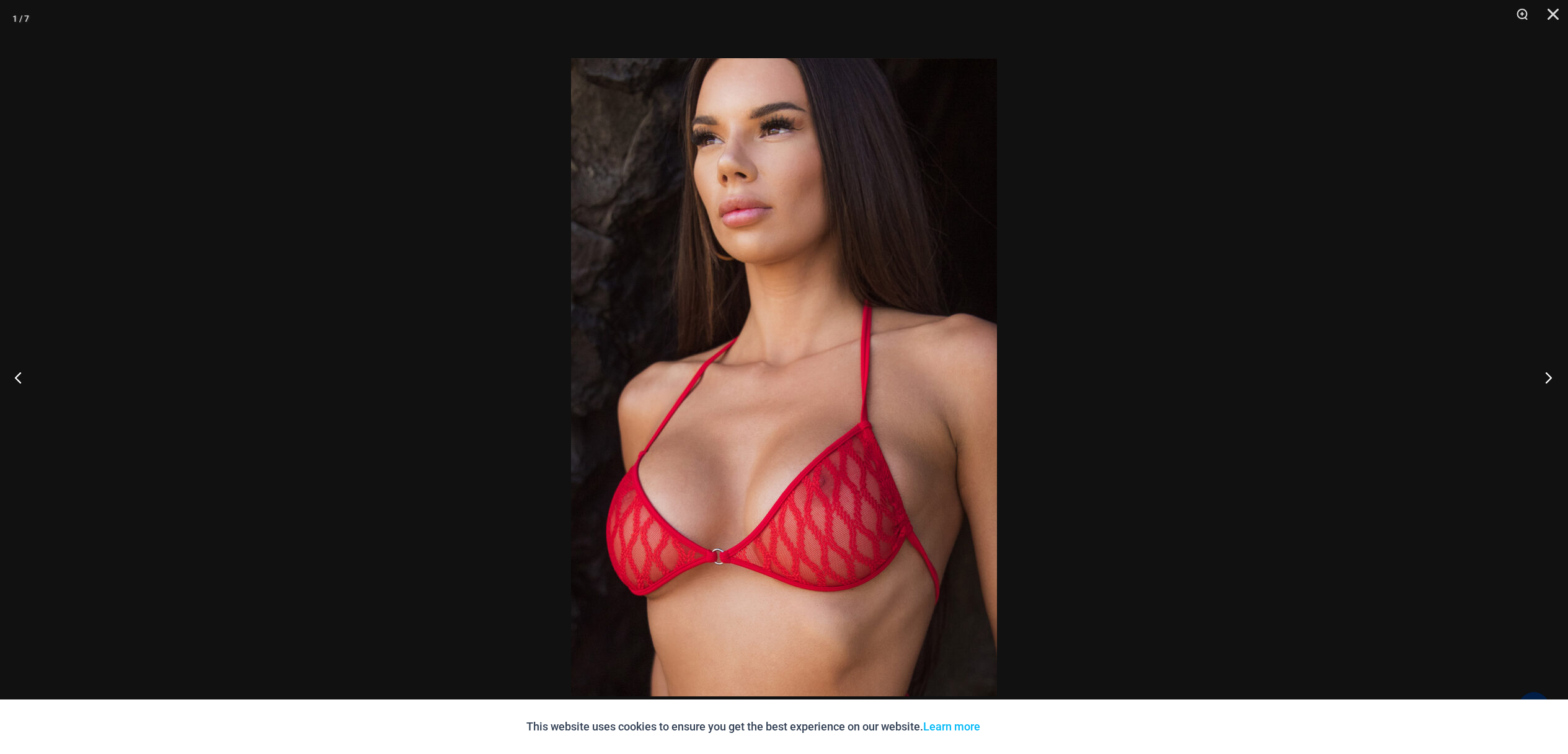
click at [1539, 372] on button "Next" at bounding box center [1545, 377] width 47 height 62
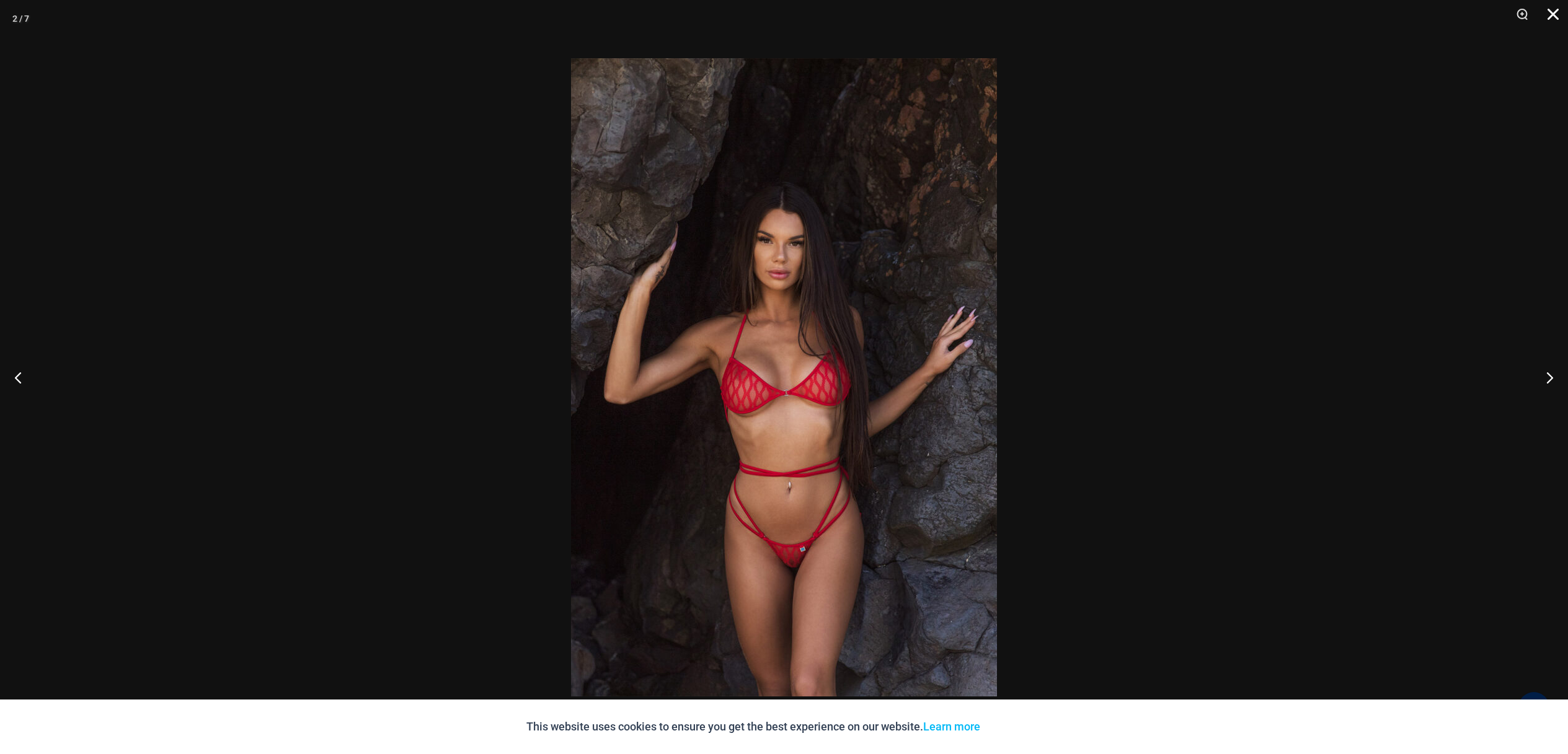
click at [1551, 16] on button "Close" at bounding box center [1548, 18] width 31 height 37
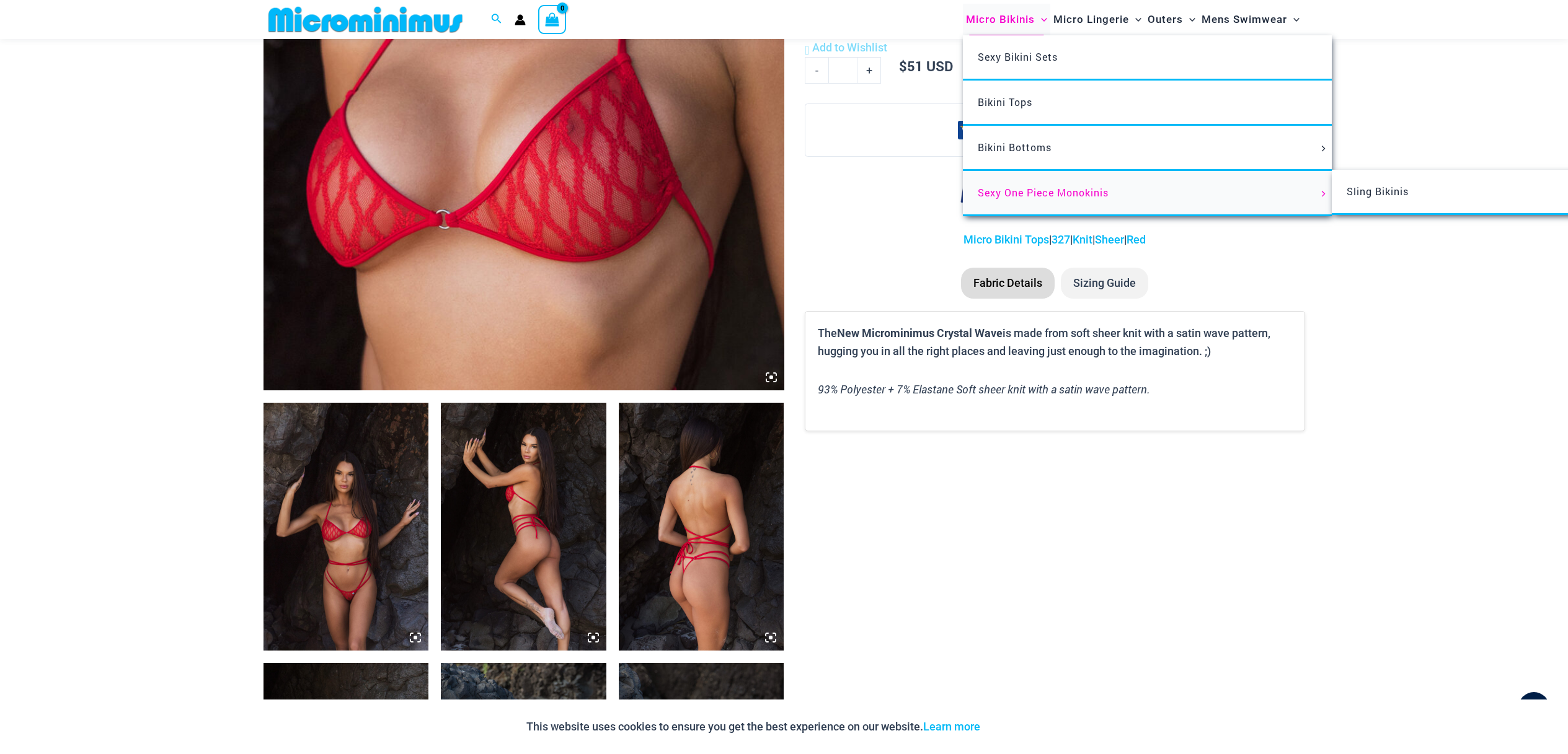
click at [1027, 195] on span "Sexy One Piece Monokinis" at bounding box center [1043, 192] width 131 height 13
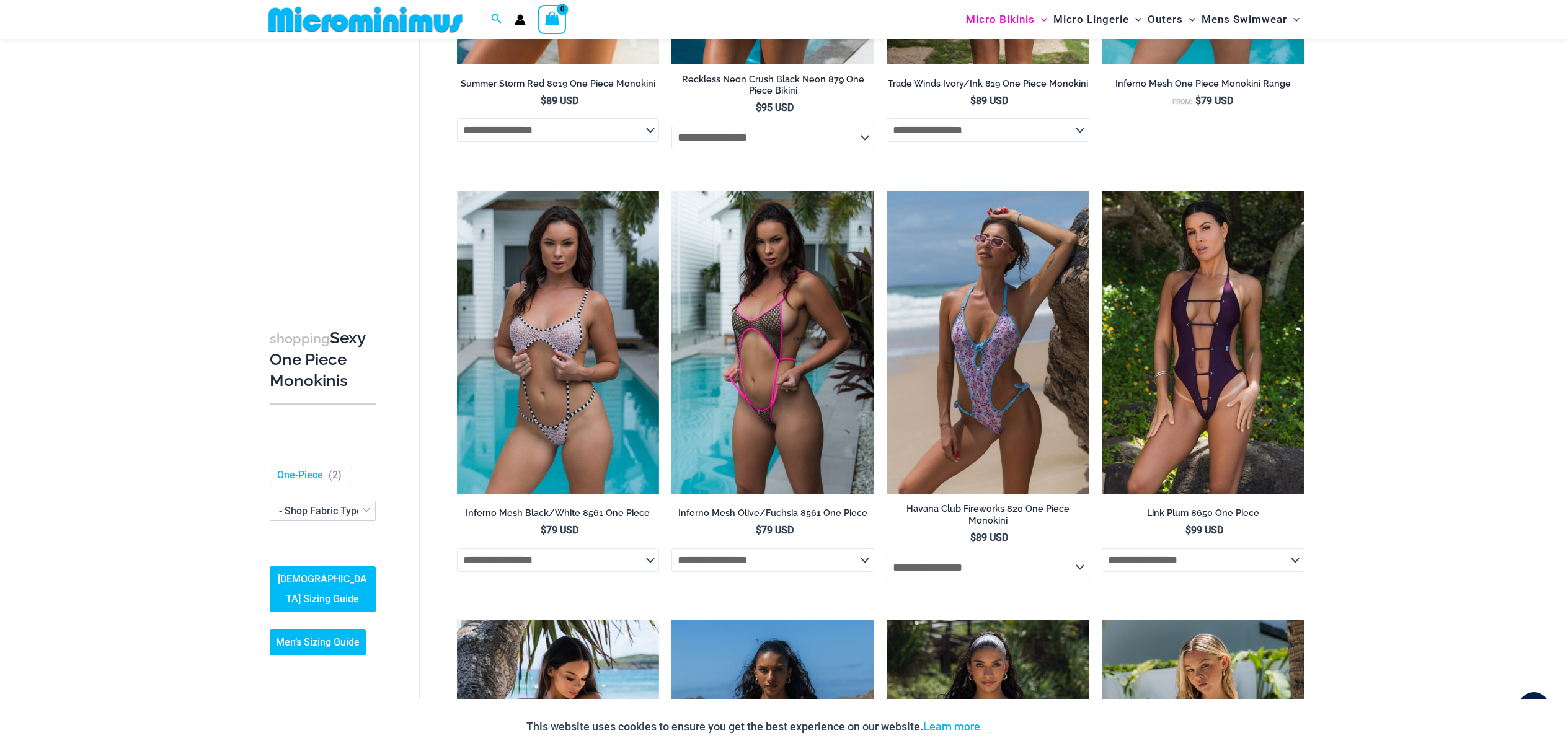
scroll to position [808, 0]
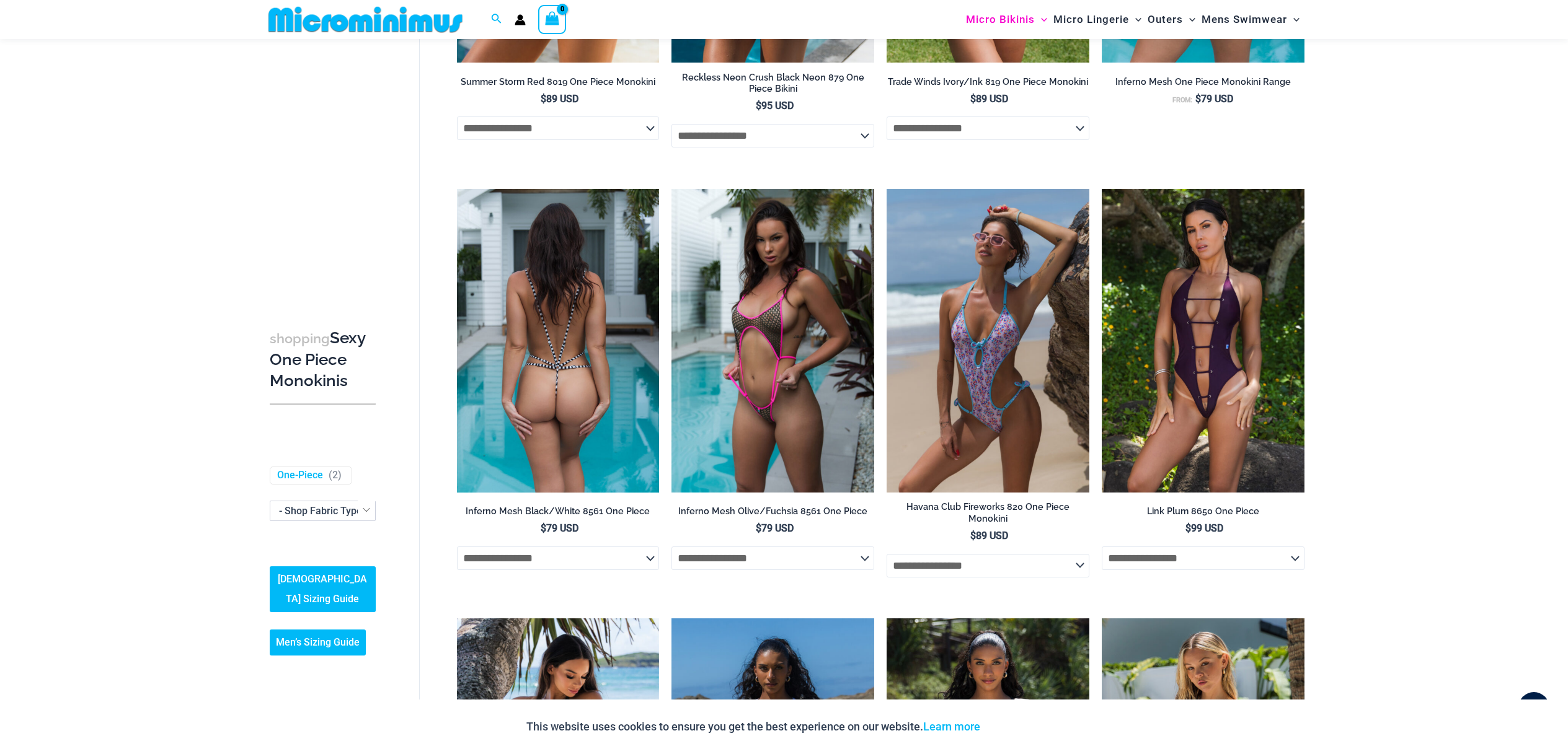
type input "**********"
click at [575, 291] on img at bounding box center [558, 341] width 203 height 304
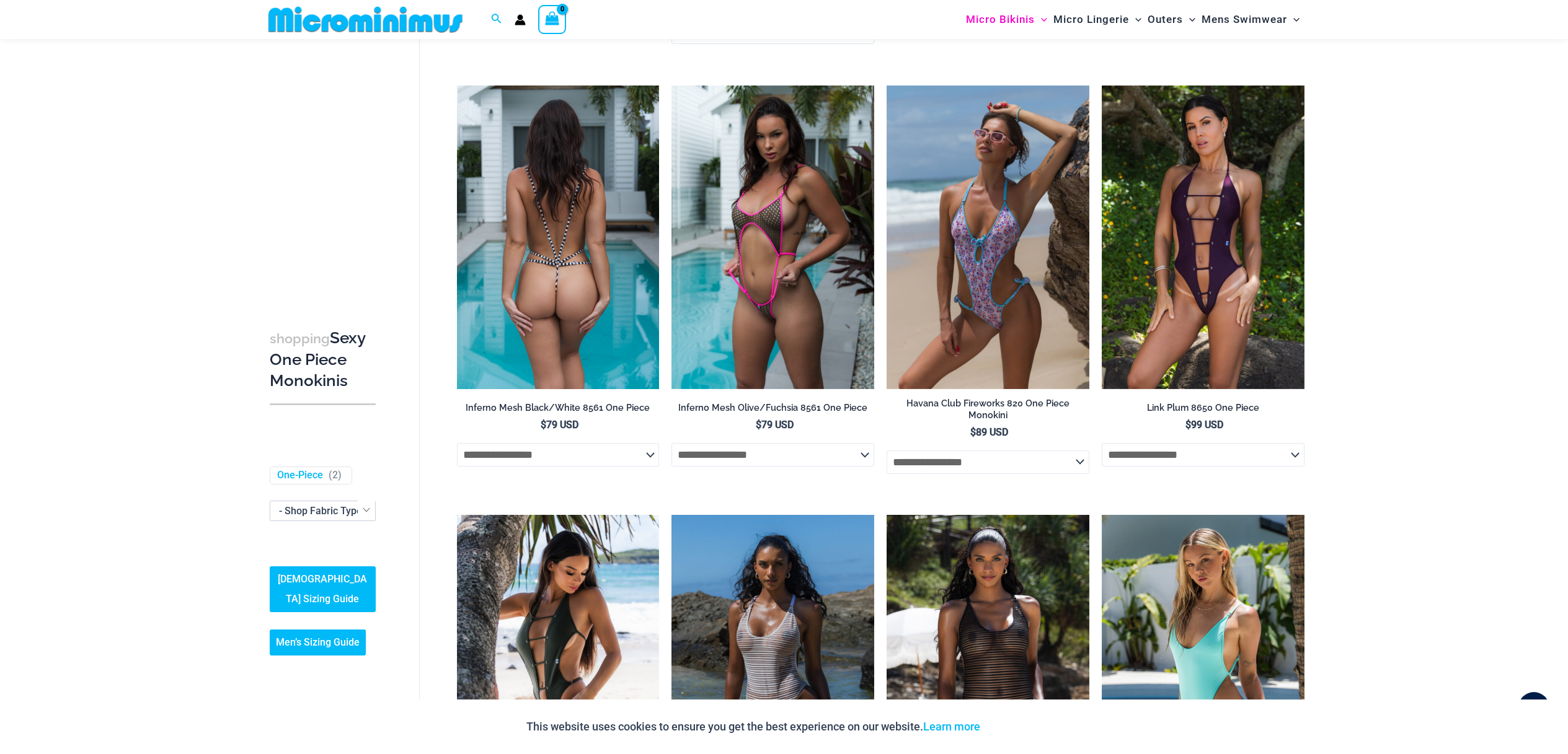
scroll to position [917, 0]
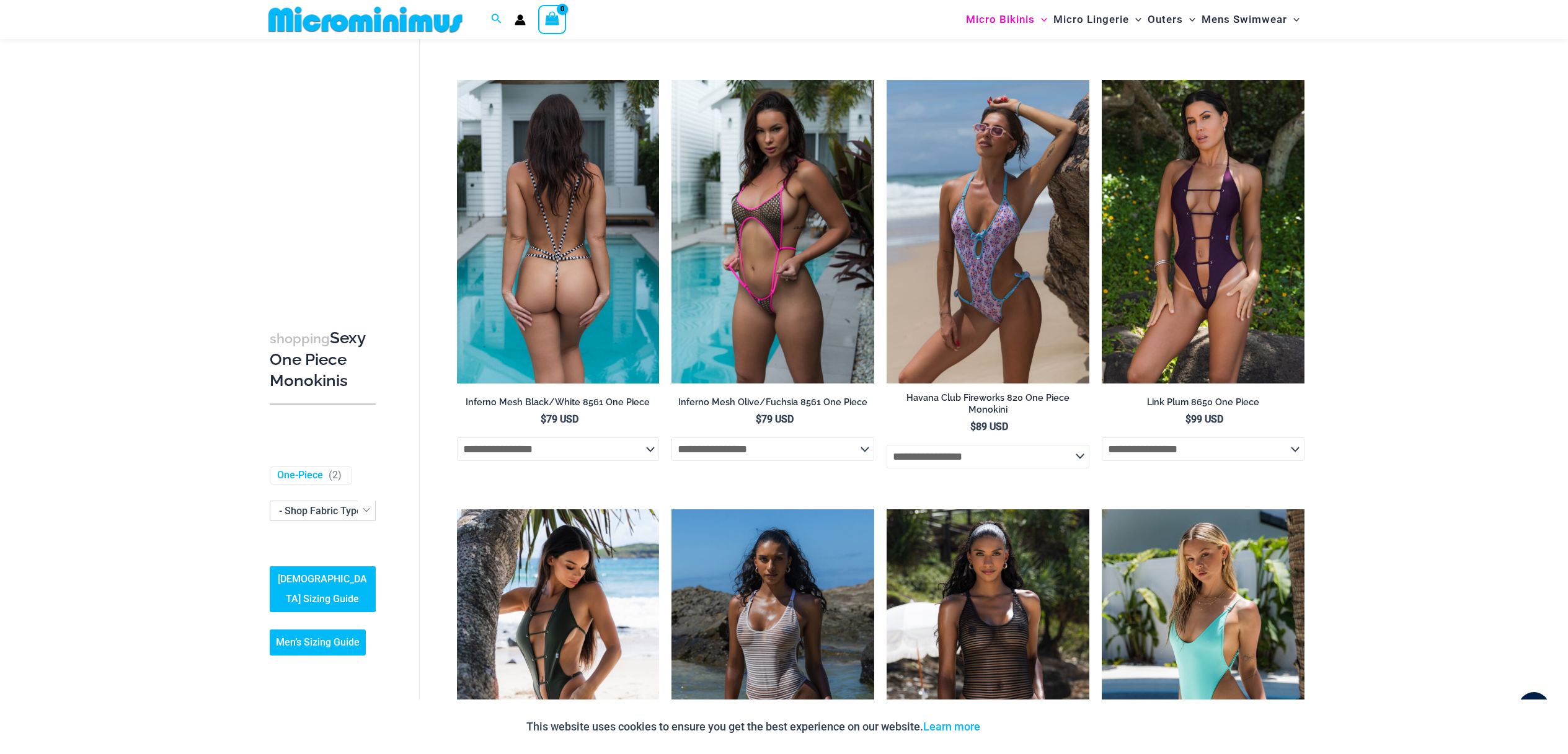
click at [575, 291] on img at bounding box center [558, 232] width 203 height 304
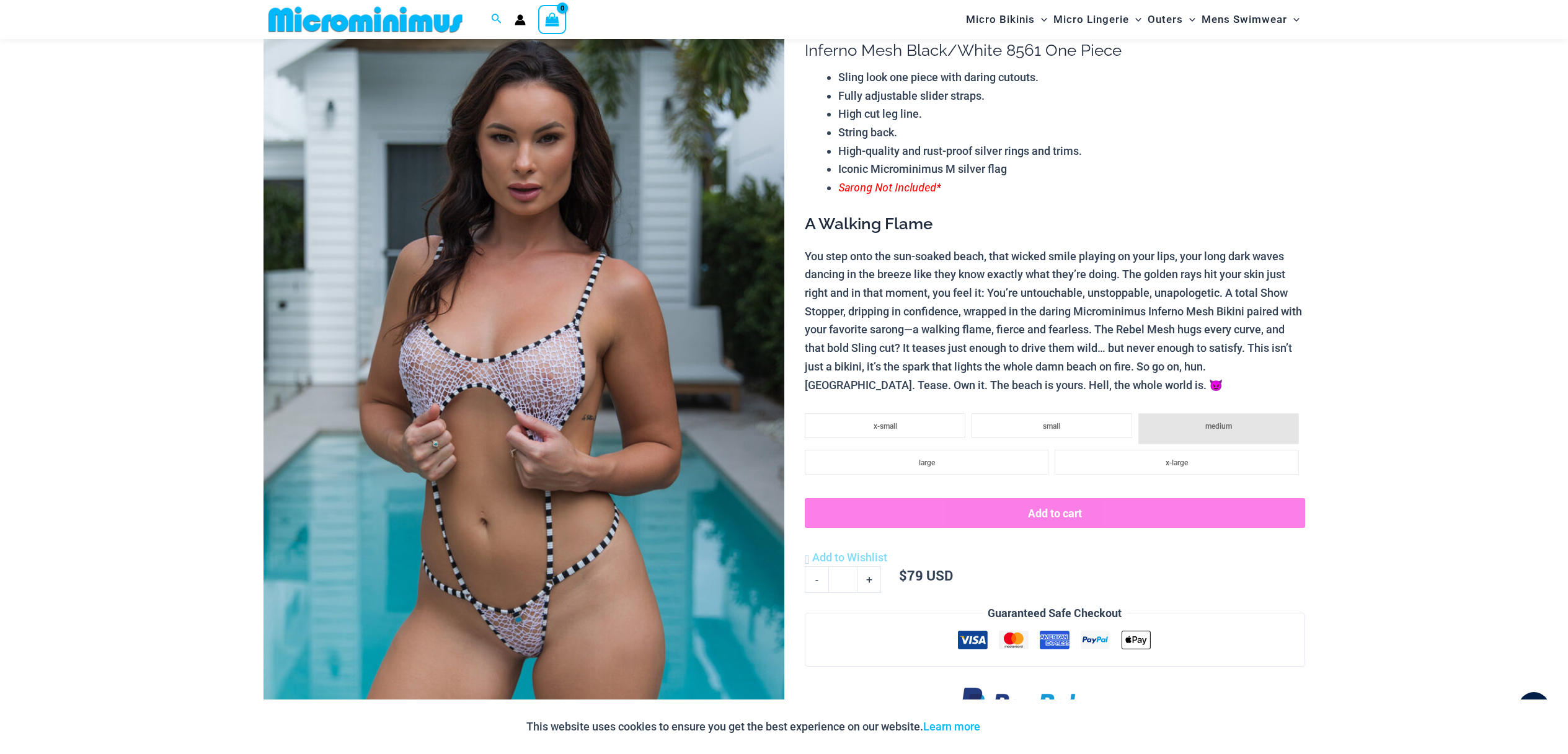
scroll to position [108, 0]
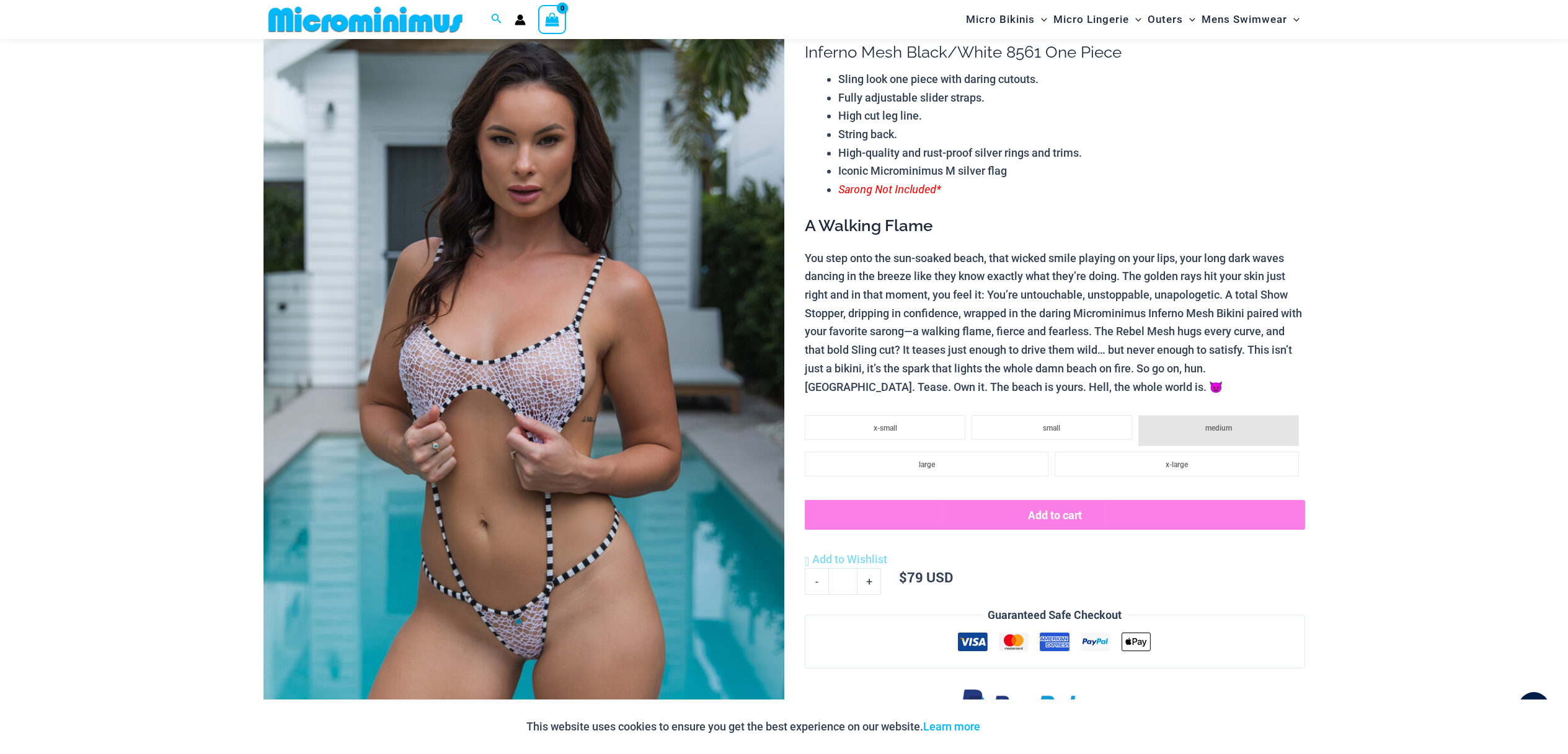
type input "**********"
click at [750, 387] on img at bounding box center [524, 394] width 521 height 781
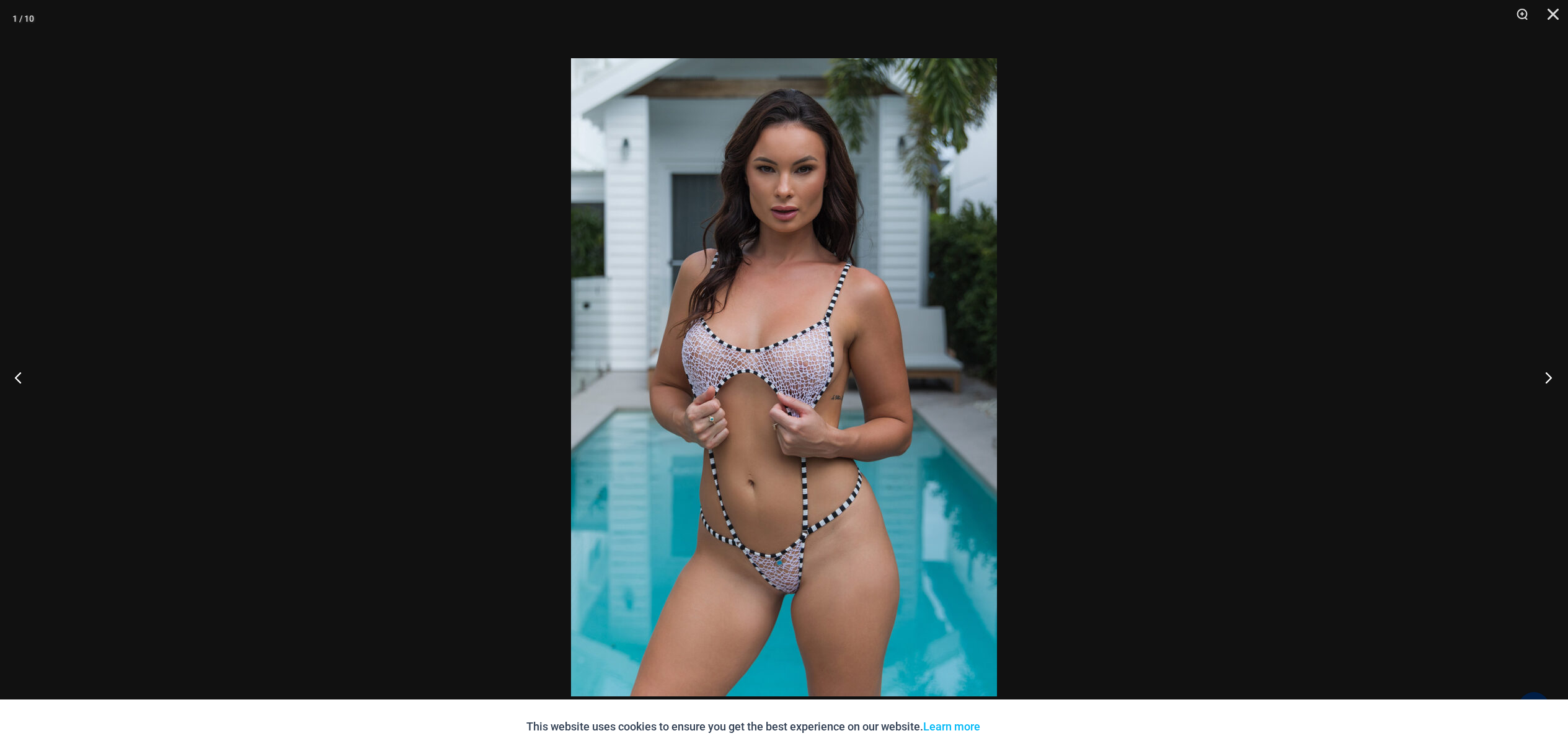
click at [1535, 370] on button "Next" at bounding box center [1545, 377] width 47 height 62
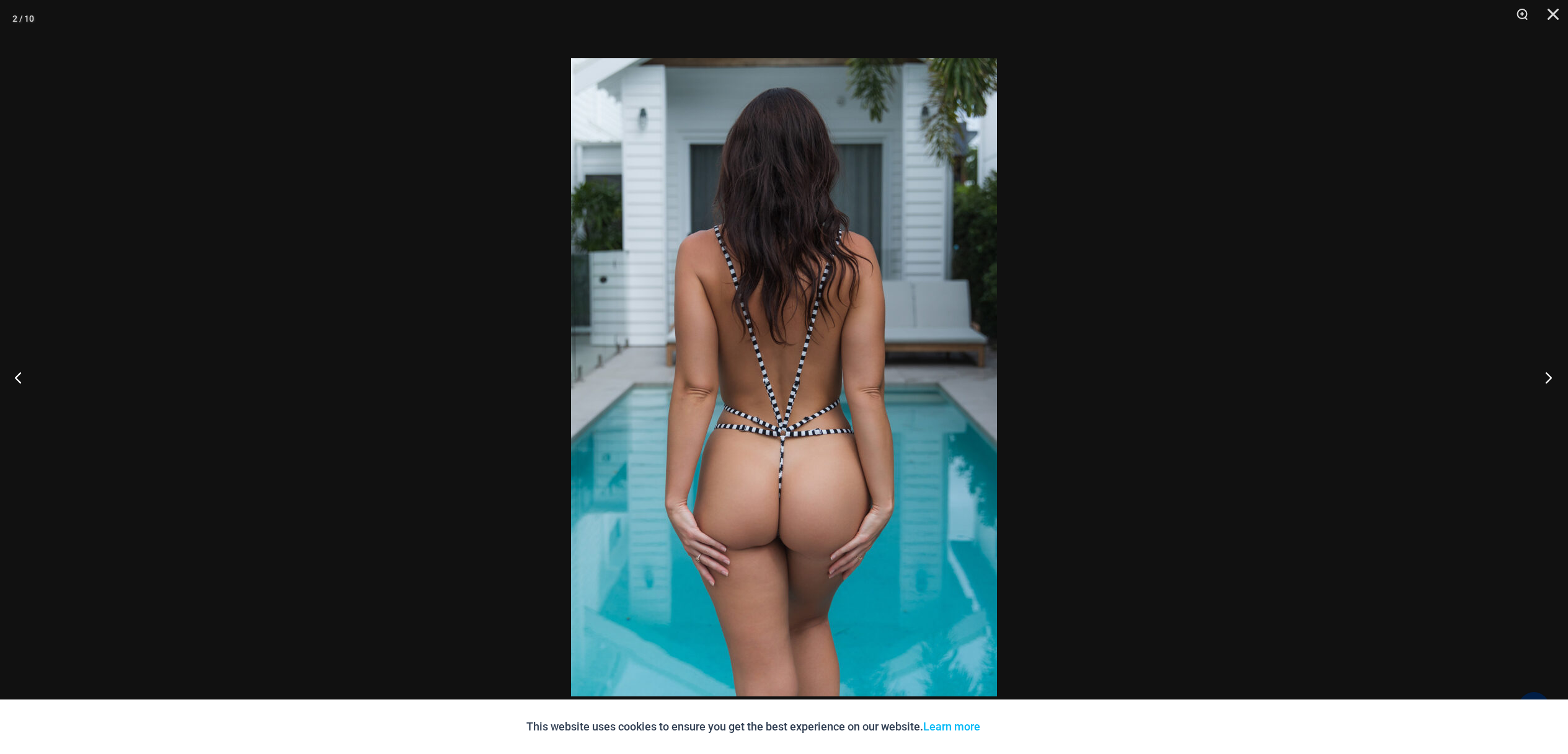
click at [1539, 372] on button "Next" at bounding box center [1545, 377] width 47 height 62
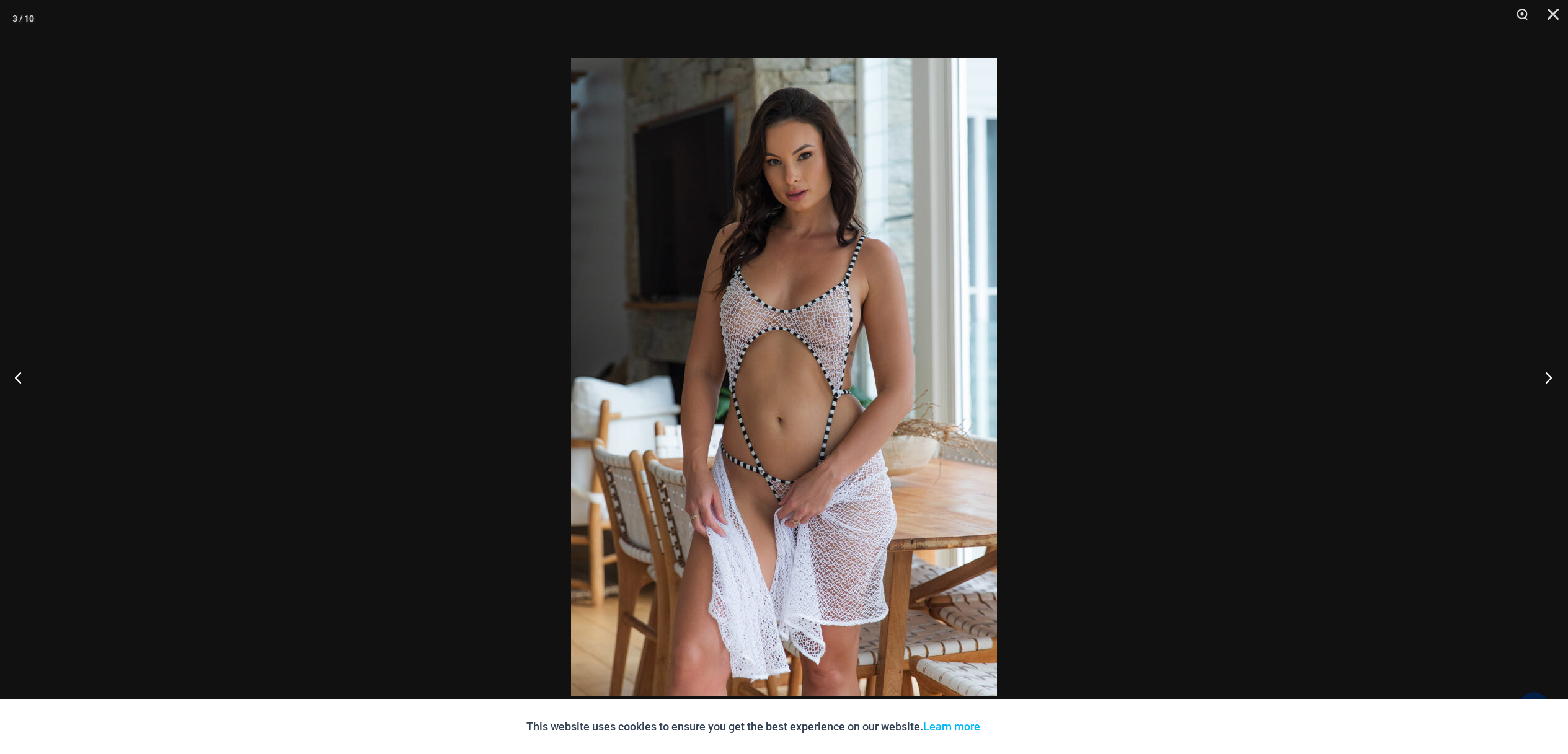
click at [1539, 372] on button "Next" at bounding box center [1545, 377] width 47 height 62
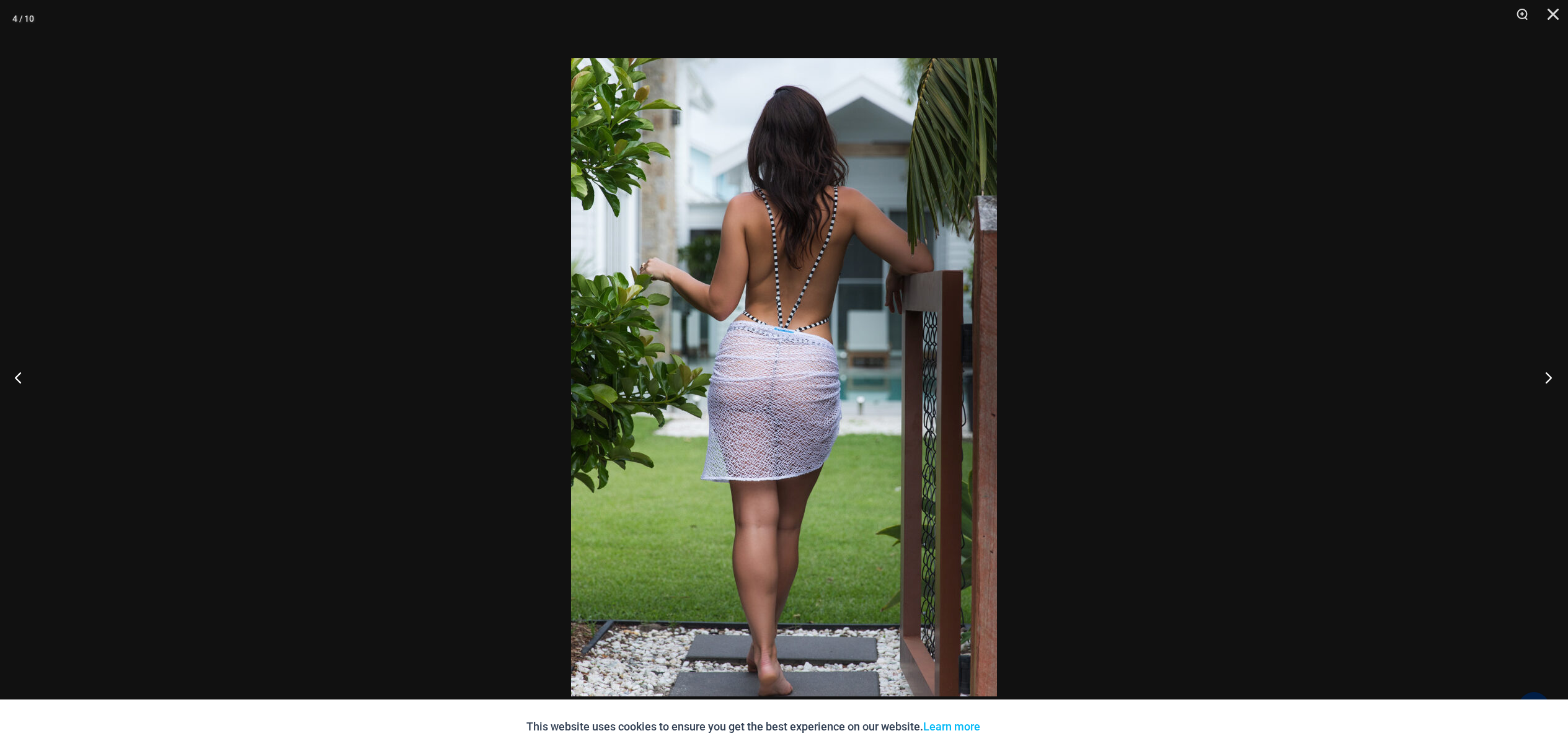
click at [1542, 375] on button "Next" at bounding box center [1545, 377] width 47 height 62
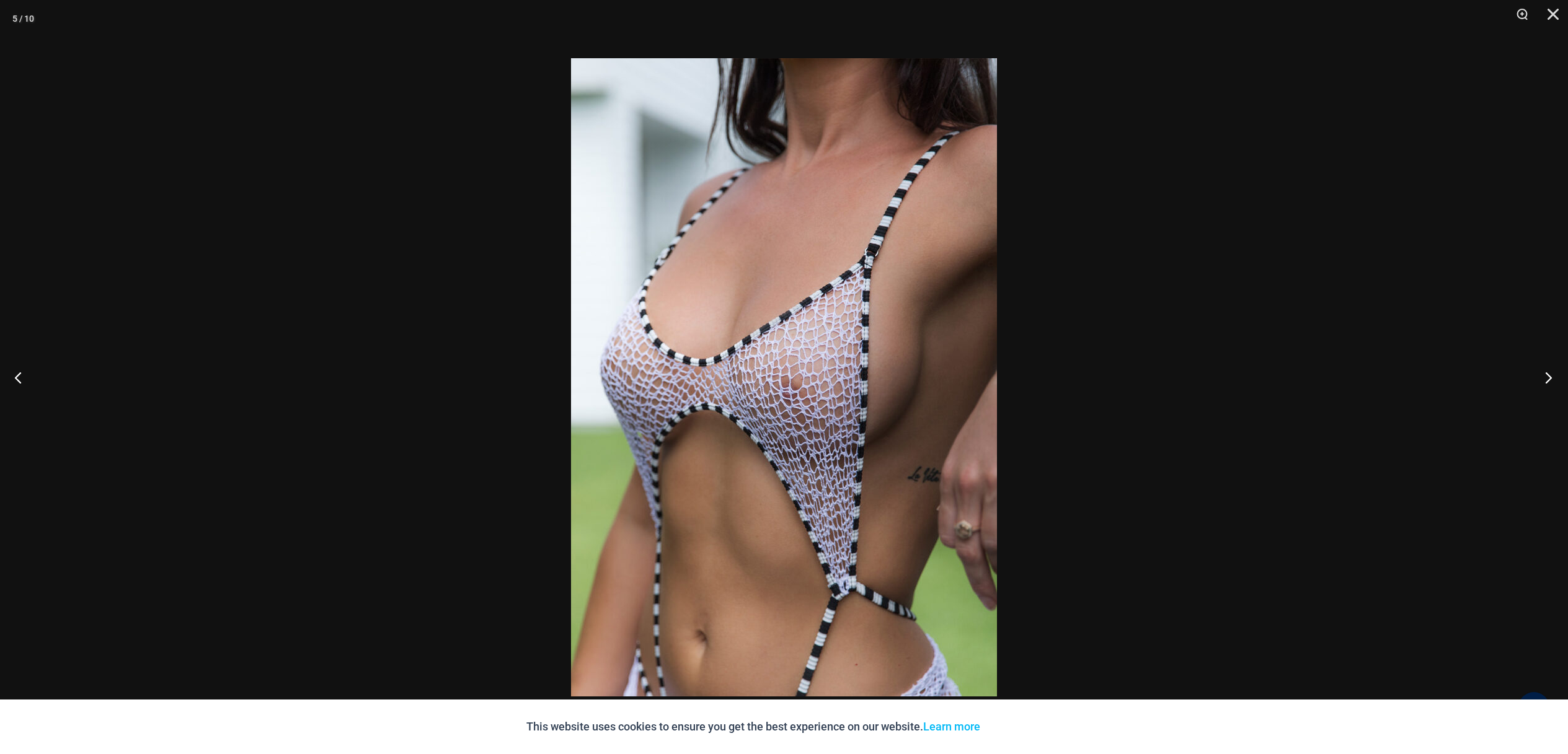
click at [1547, 375] on button "Next" at bounding box center [1545, 377] width 47 height 62
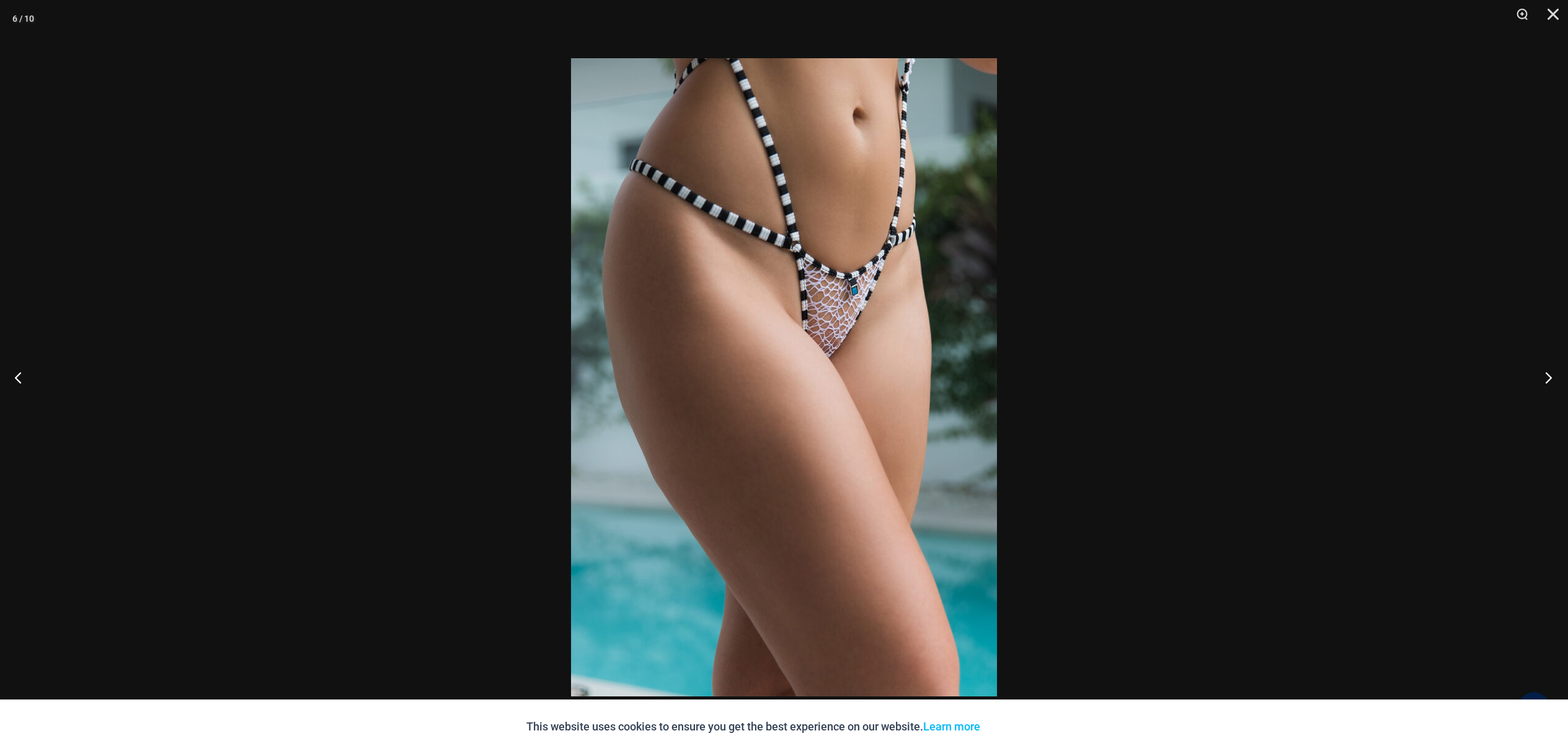
click at [1550, 375] on button "Next" at bounding box center [1545, 377] width 47 height 62
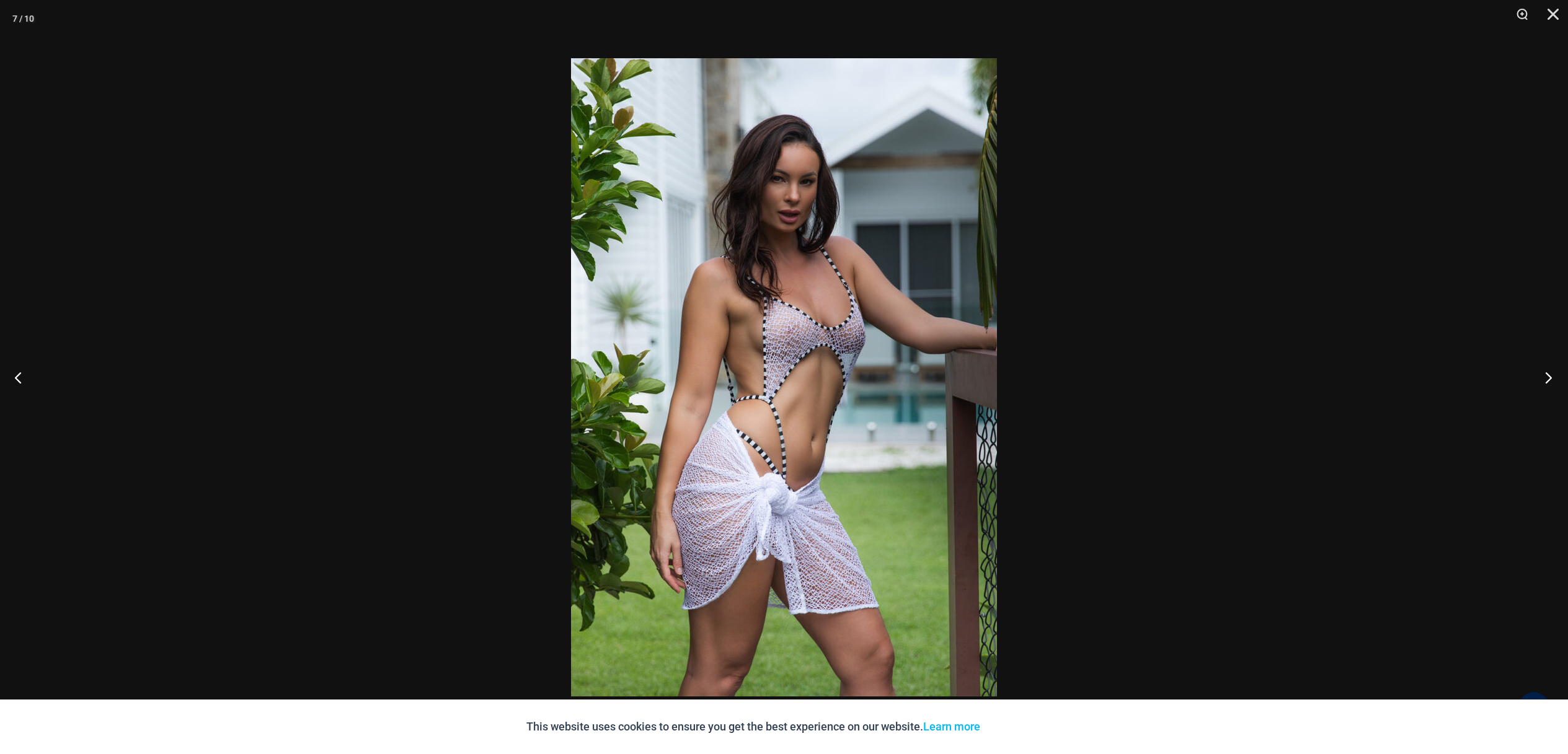
click at [1552, 376] on button "Next" at bounding box center [1545, 377] width 47 height 62
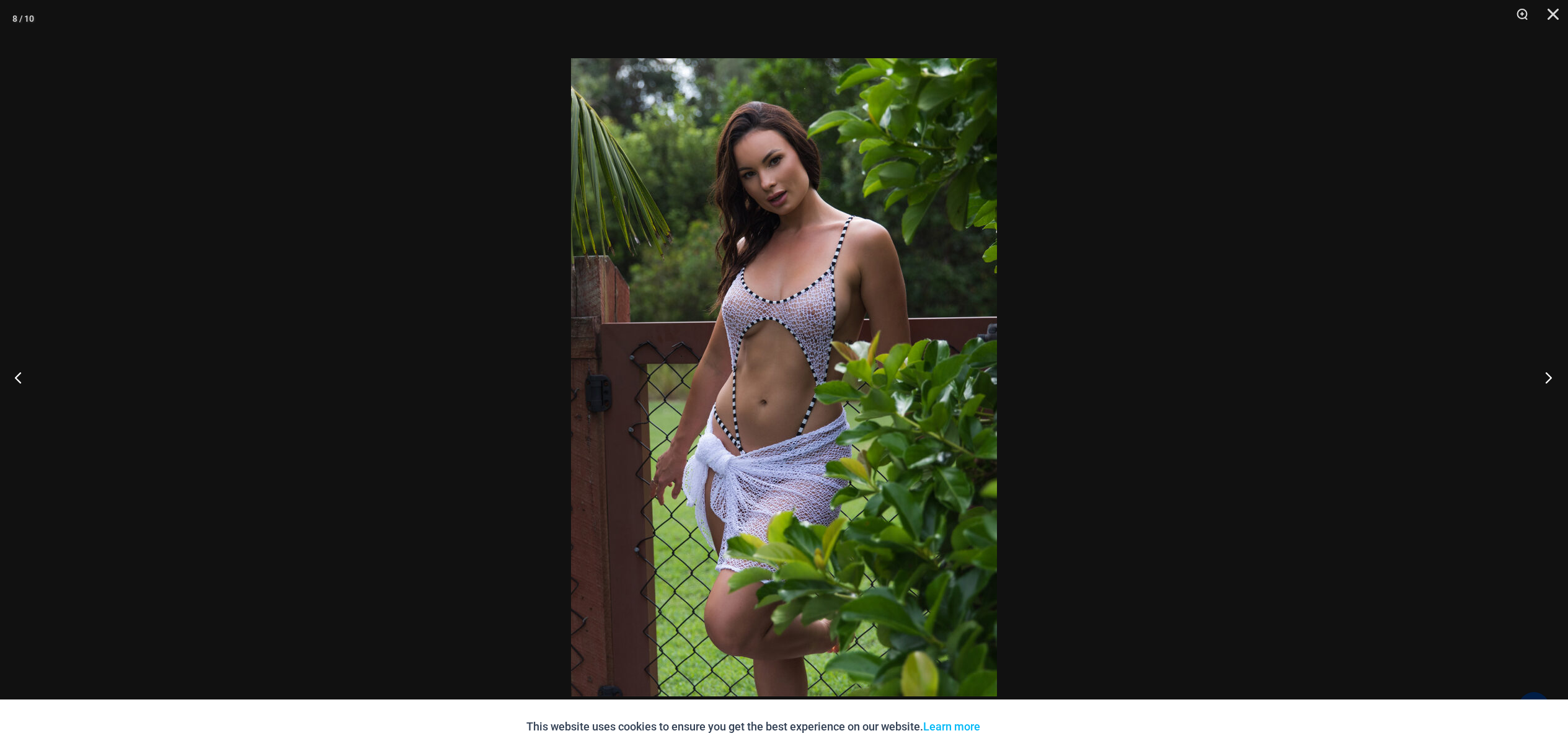
click at [1552, 376] on button "Next" at bounding box center [1545, 377] width 47 height 62
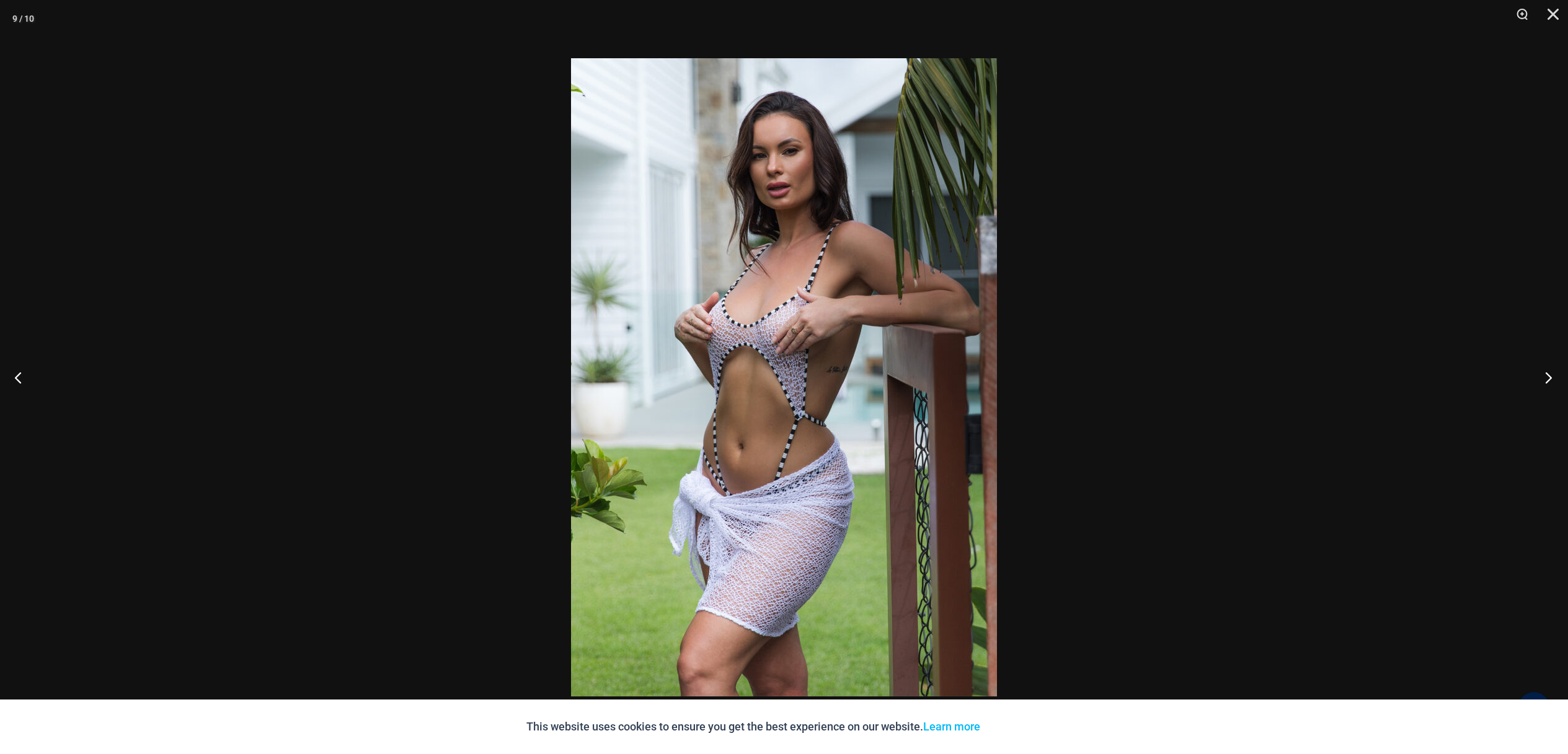
click at [1552, 376] on button "Next" at bounding box center [1545, 377] width 47 height 62
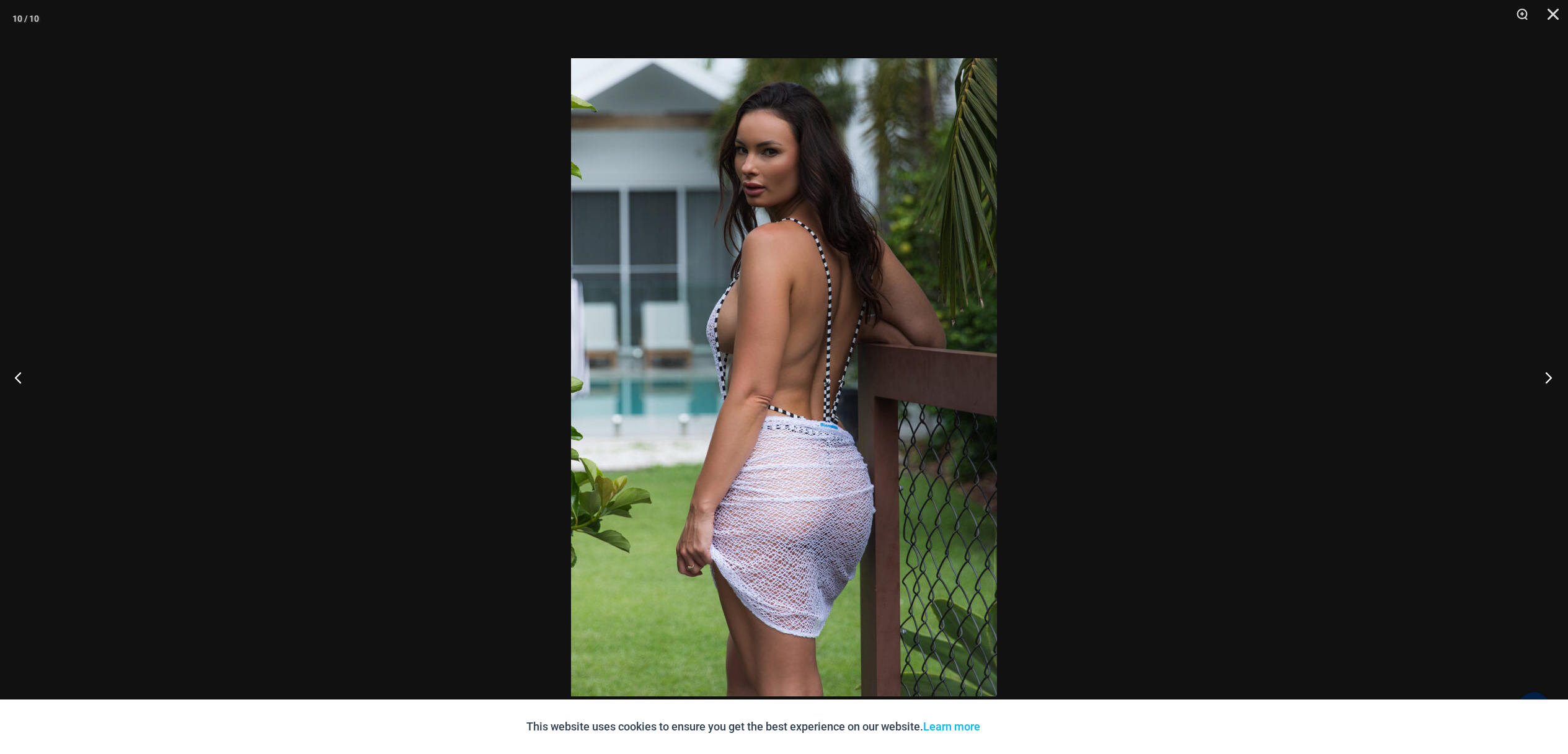
click at [1543, 384] on button "Next" at bounding box center [1545, 377] width 47 height 62
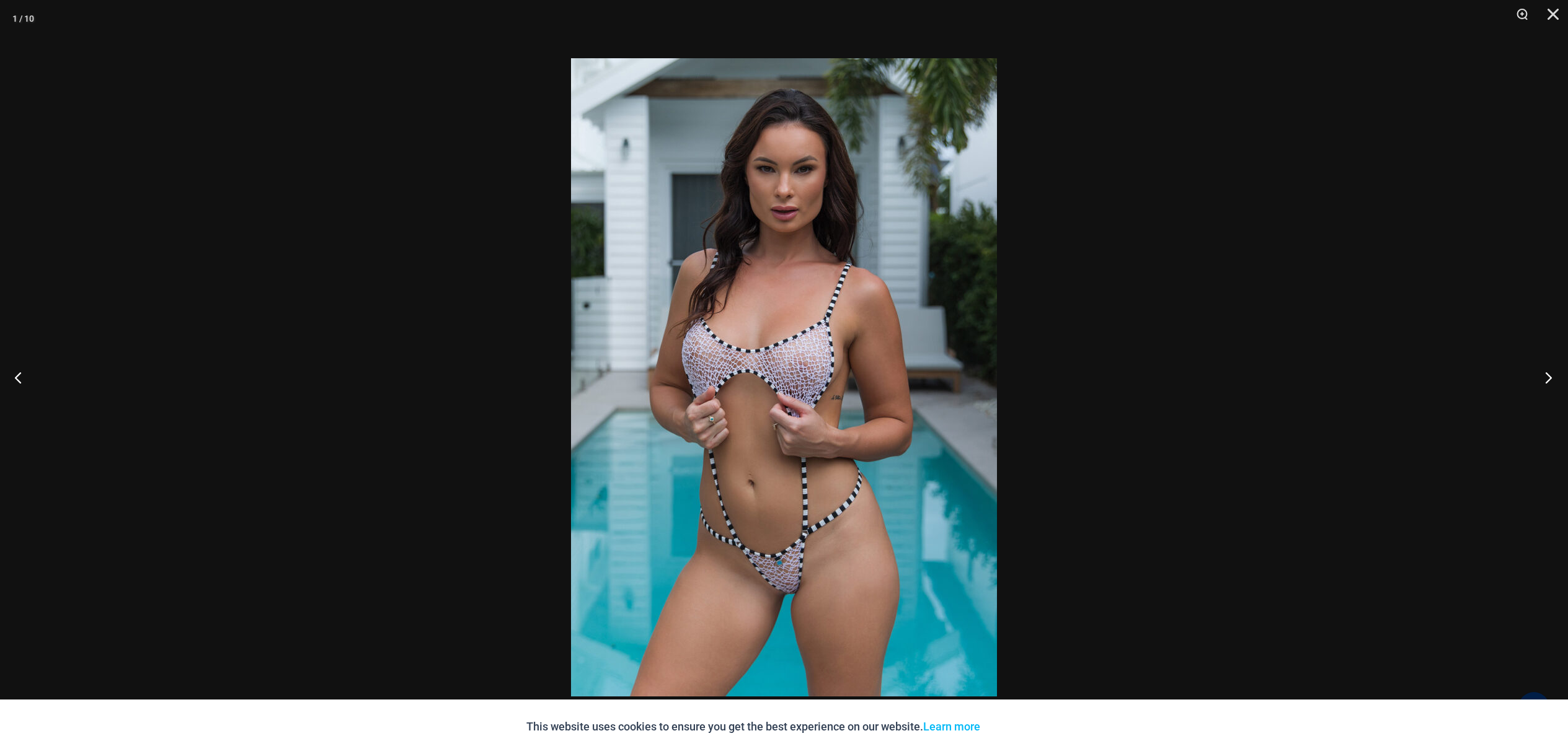
click at [1545, 375] on button "Next" at bounding box center [1545, 377] width 47 height 62
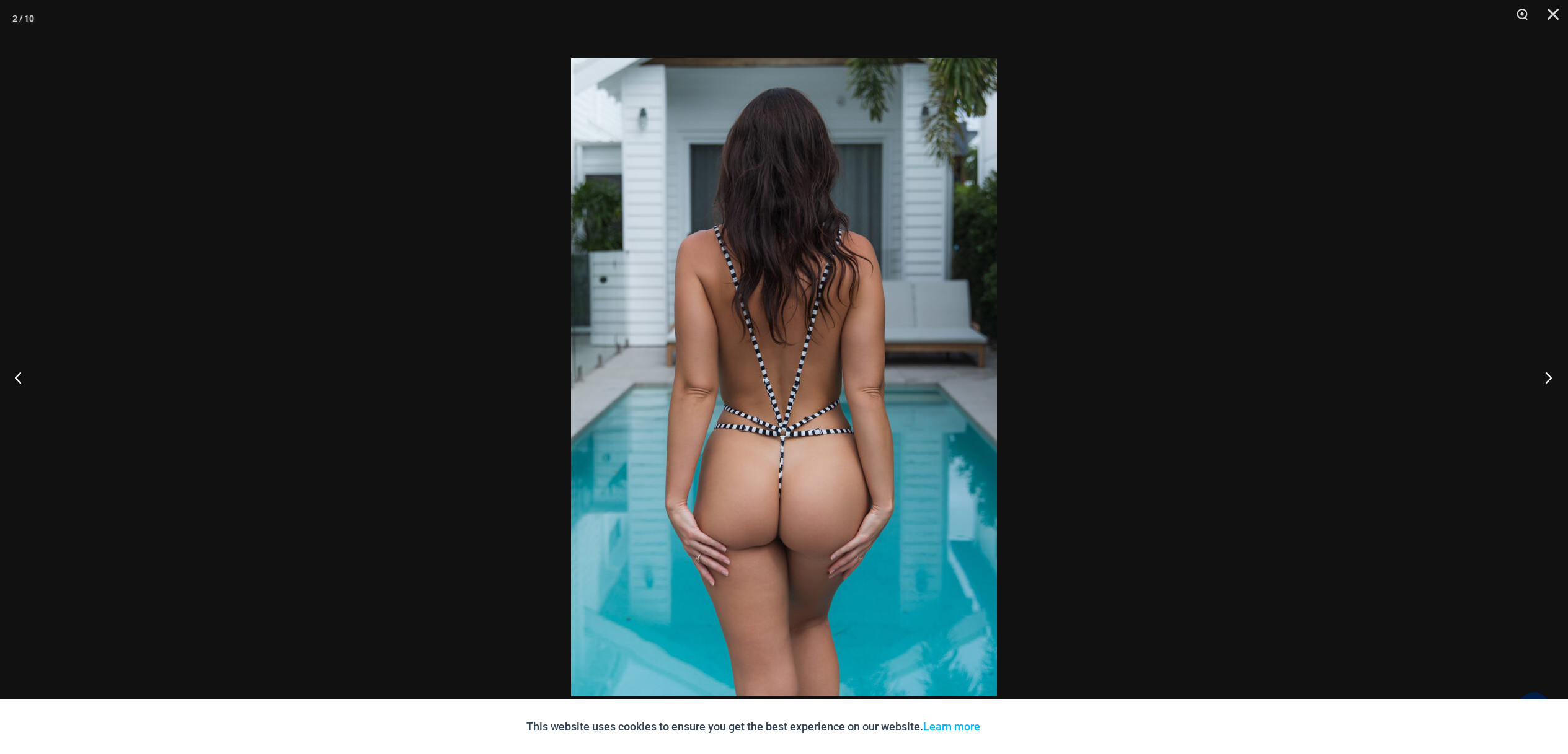
click at [1545, 375] on button "Next" at bounding box center [1545, 377] width 47 height 62
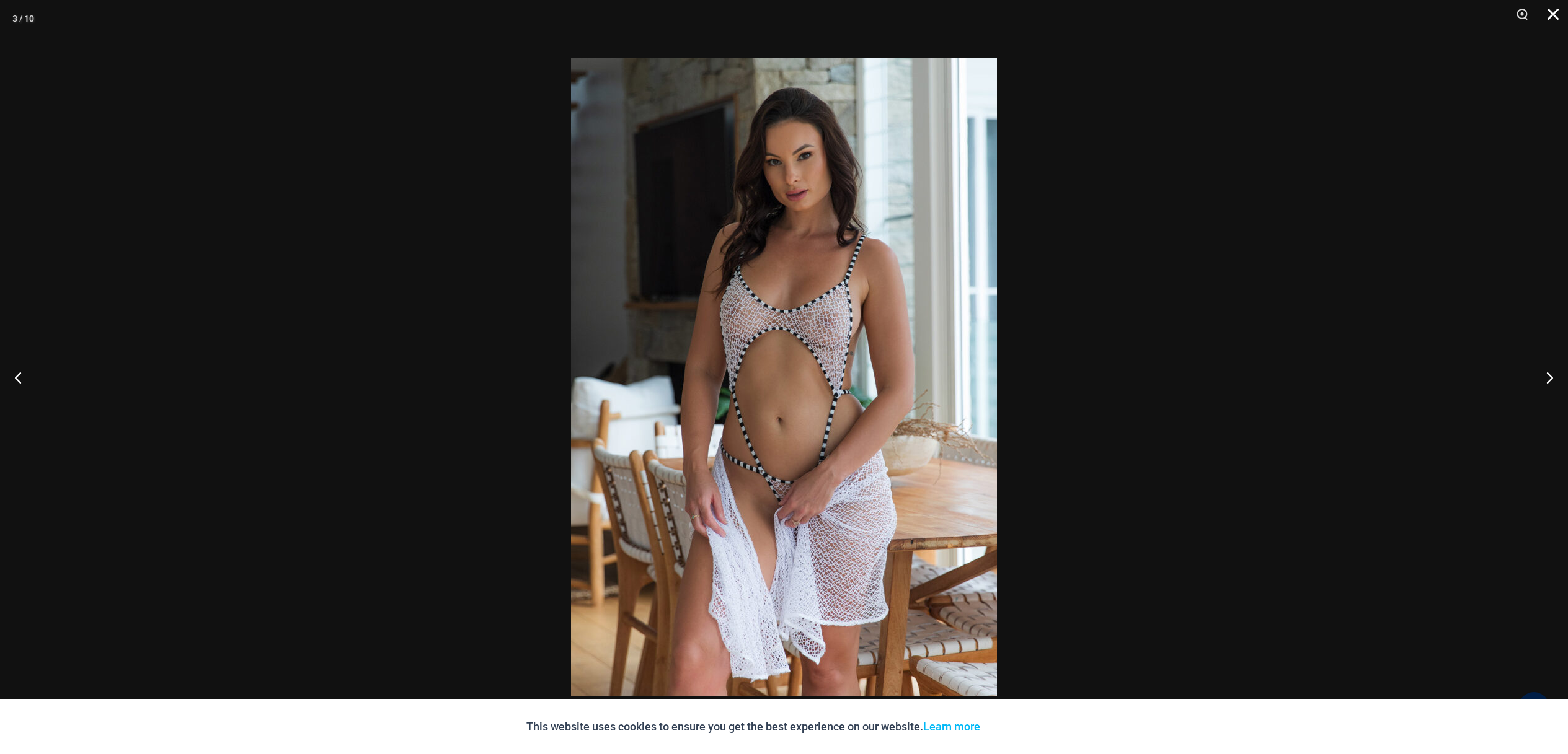
click at [1550, 20] on button "Close" at bounding box center [1548, 18] width 31 height 37
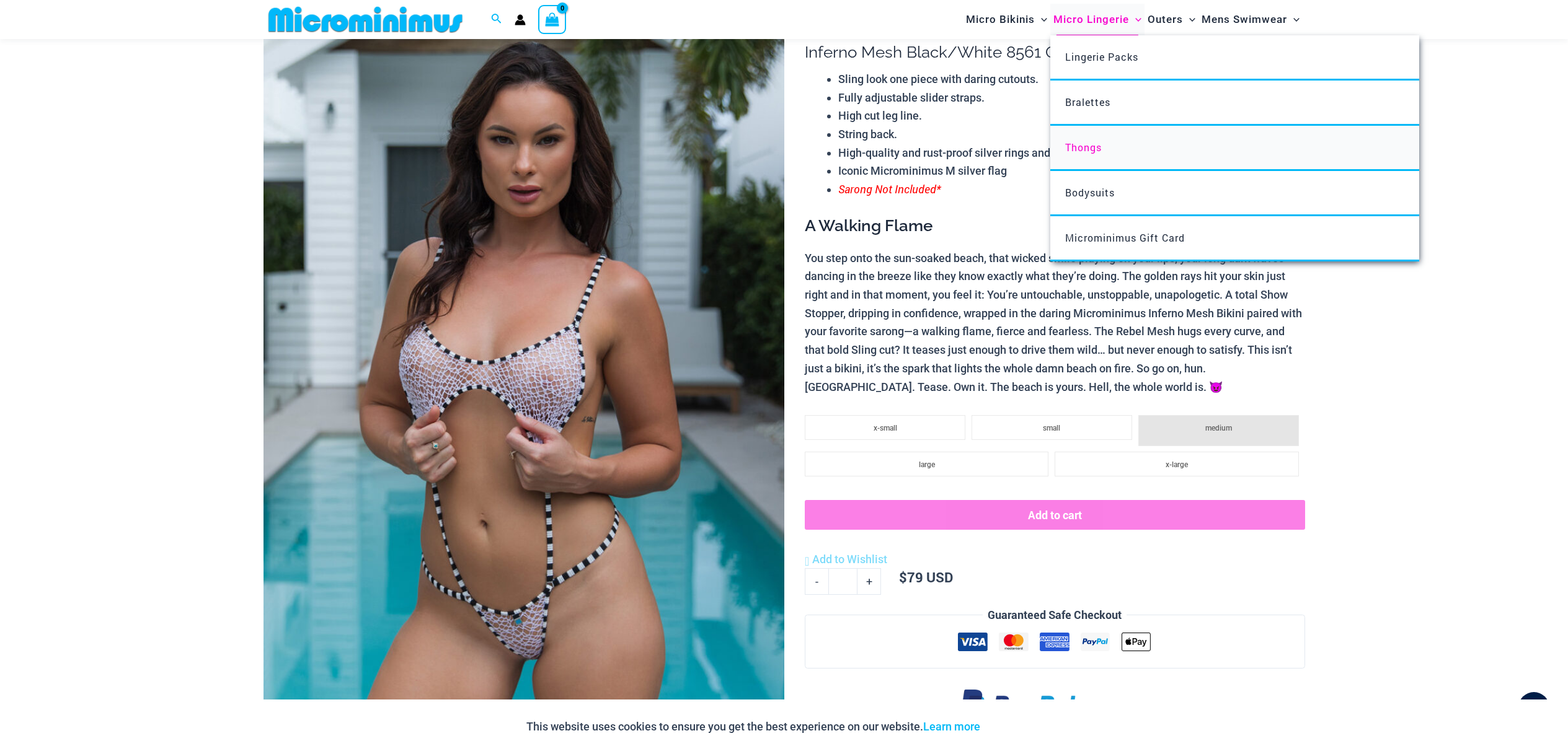
click at [1081, 147] on span "Thongs" at bounding box center [1083, 147] width 37 height 13
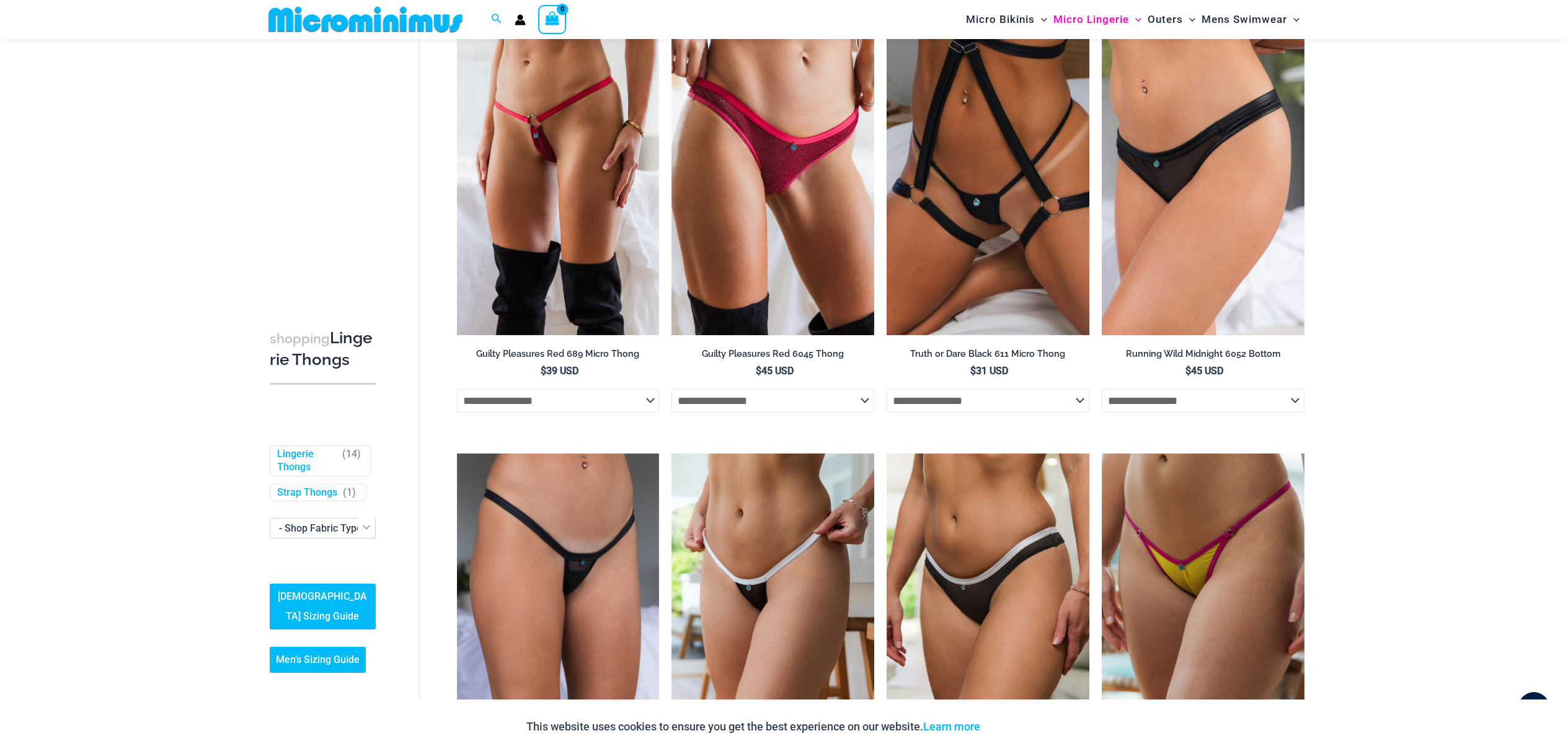
scroll to position [110, 0]
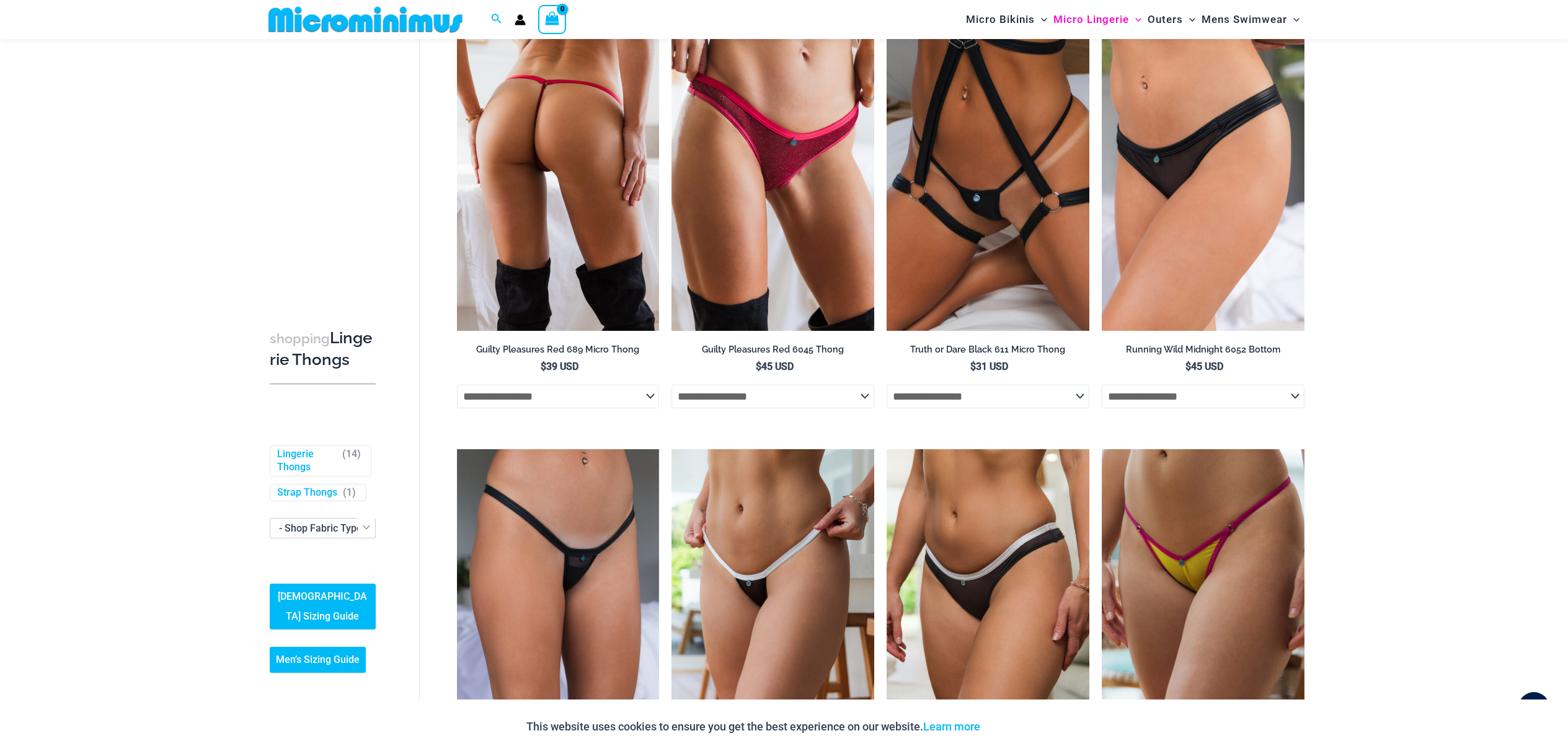
type input "**********"
click at [505, 252] on img at bounding box center [558, 179] width 203 height 304
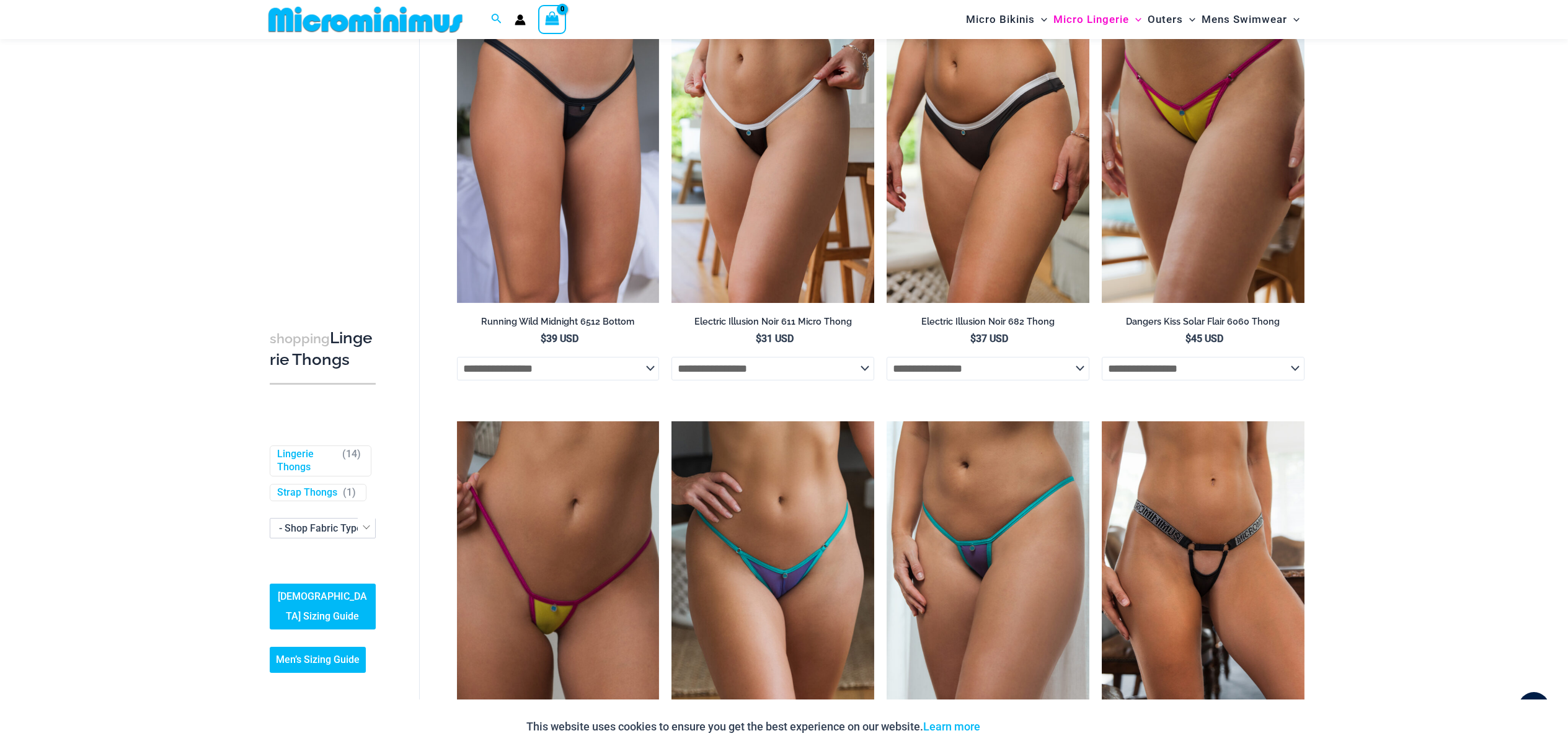
scroll to position [562, 0]
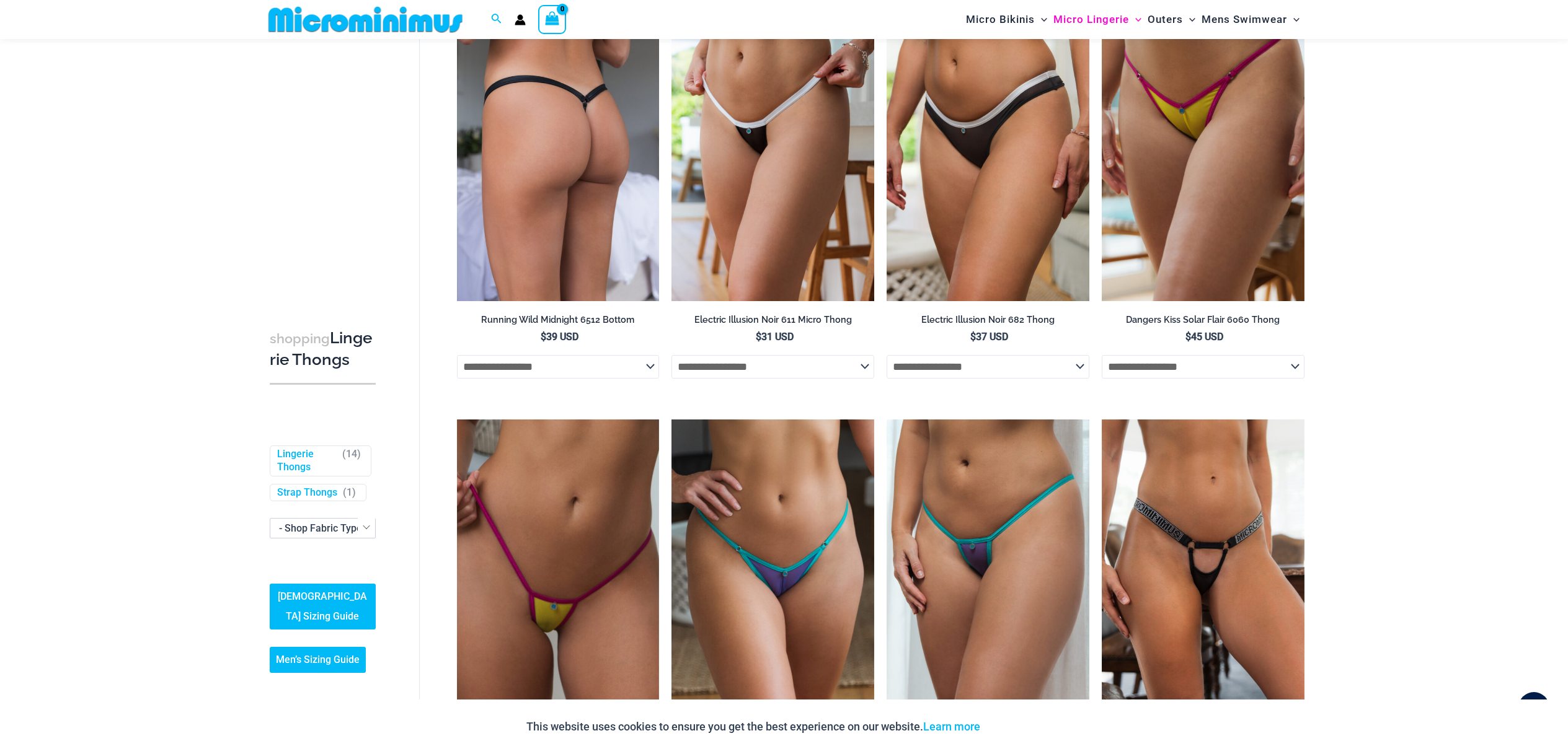
click at [585, 148] on img at bounding box center [558, 149] width 203 height 304
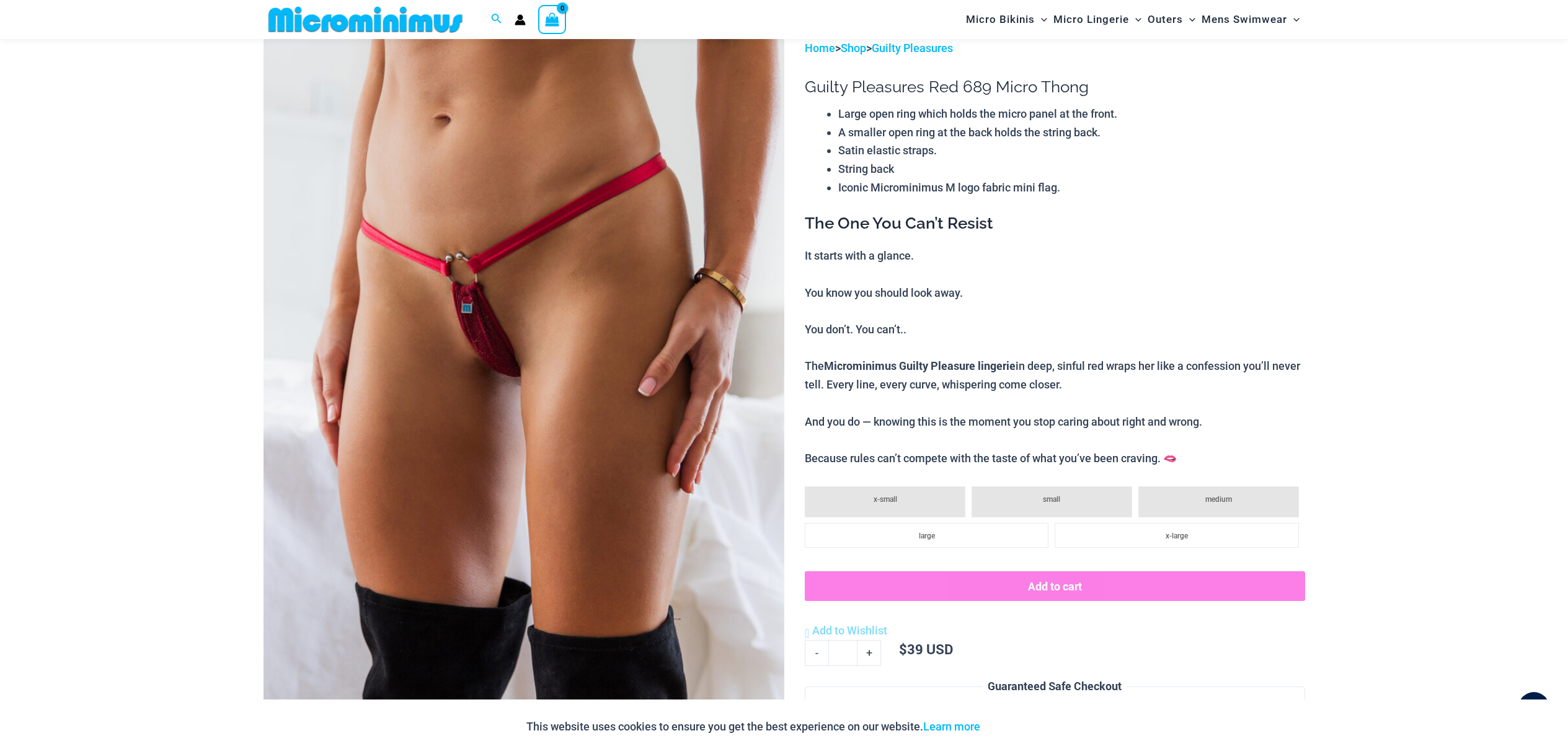
scroll to position [74, 0]
type input "**********"
click at [763, 551] on img at bounding box center [524, 428] width 521 height 781
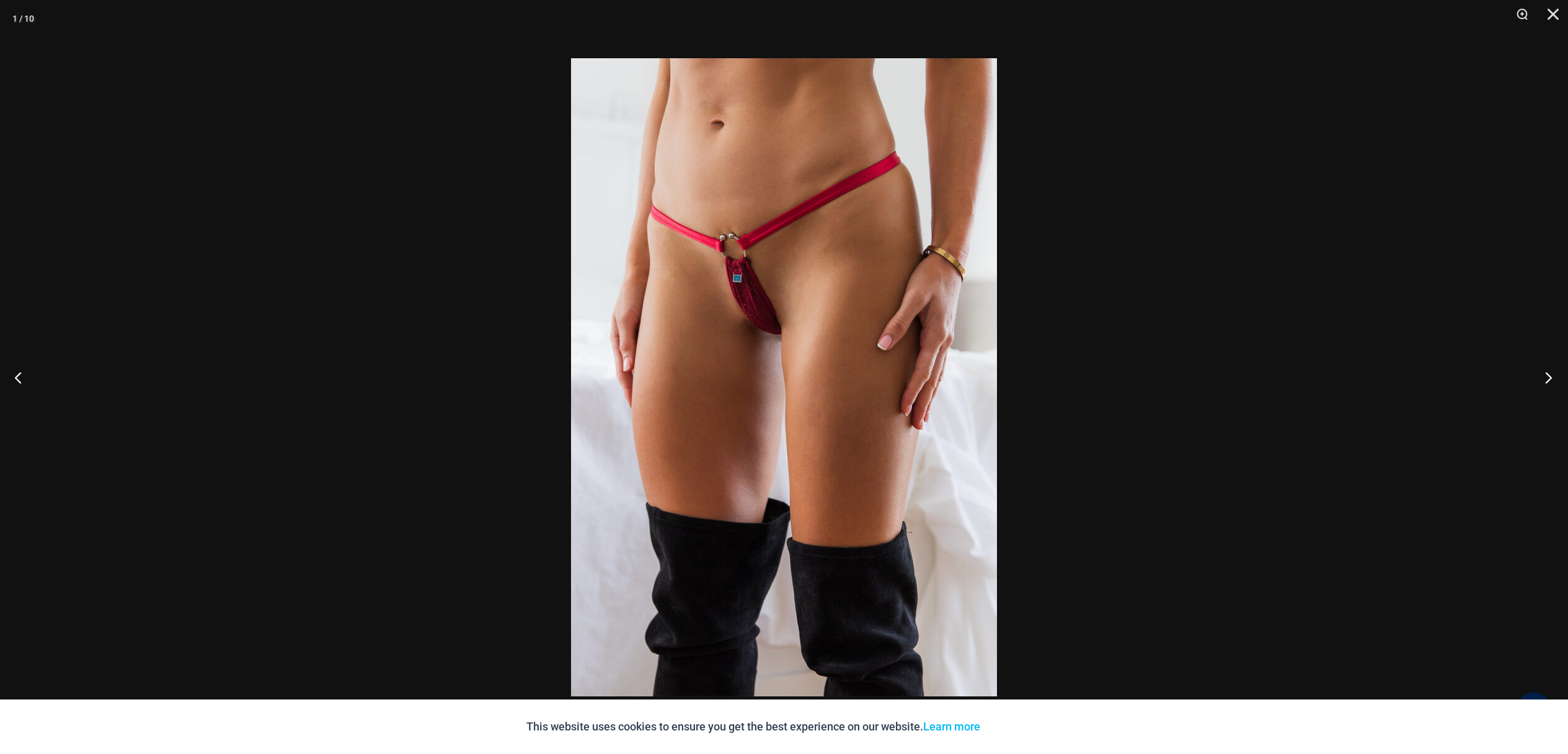
click at [1535, 380] on button "Next" at bounding box center [1545, 377] width 47 height 62
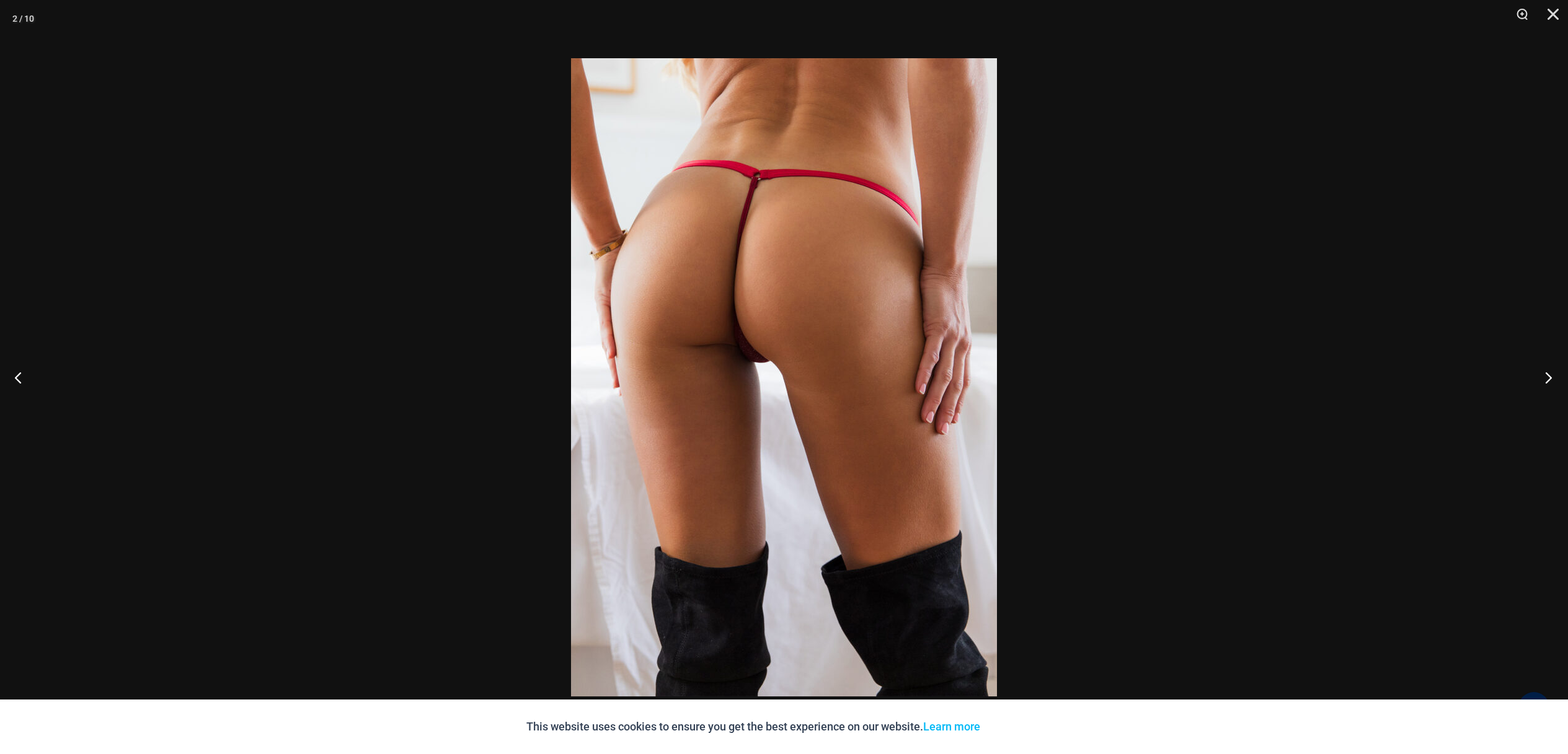
click at [1535, 380] on button "Next" at bounding box center [1545, 377] width 47 height 62
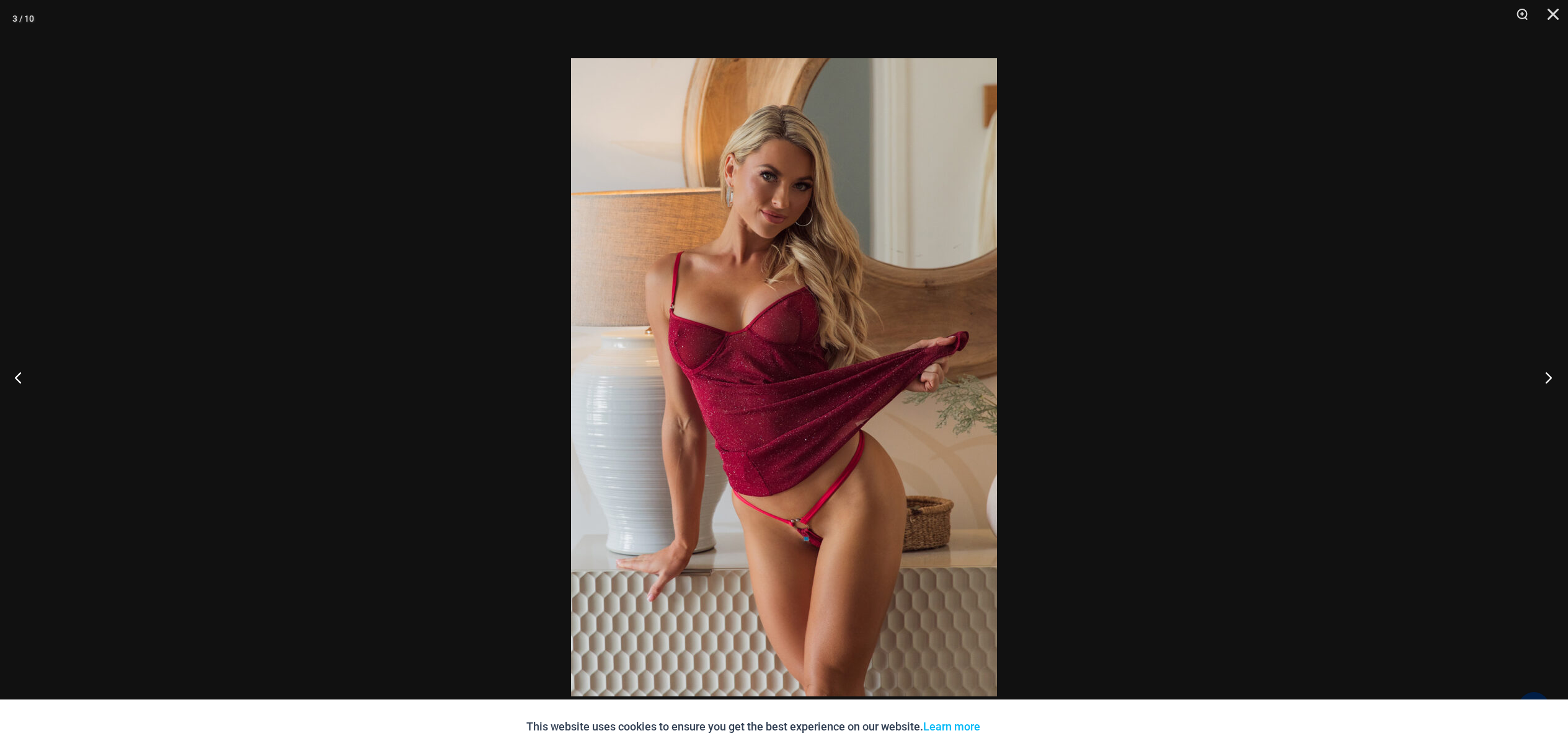
click at [1534, 384] on button "Next" at bounding box center [1545, 377] width 47 height 62
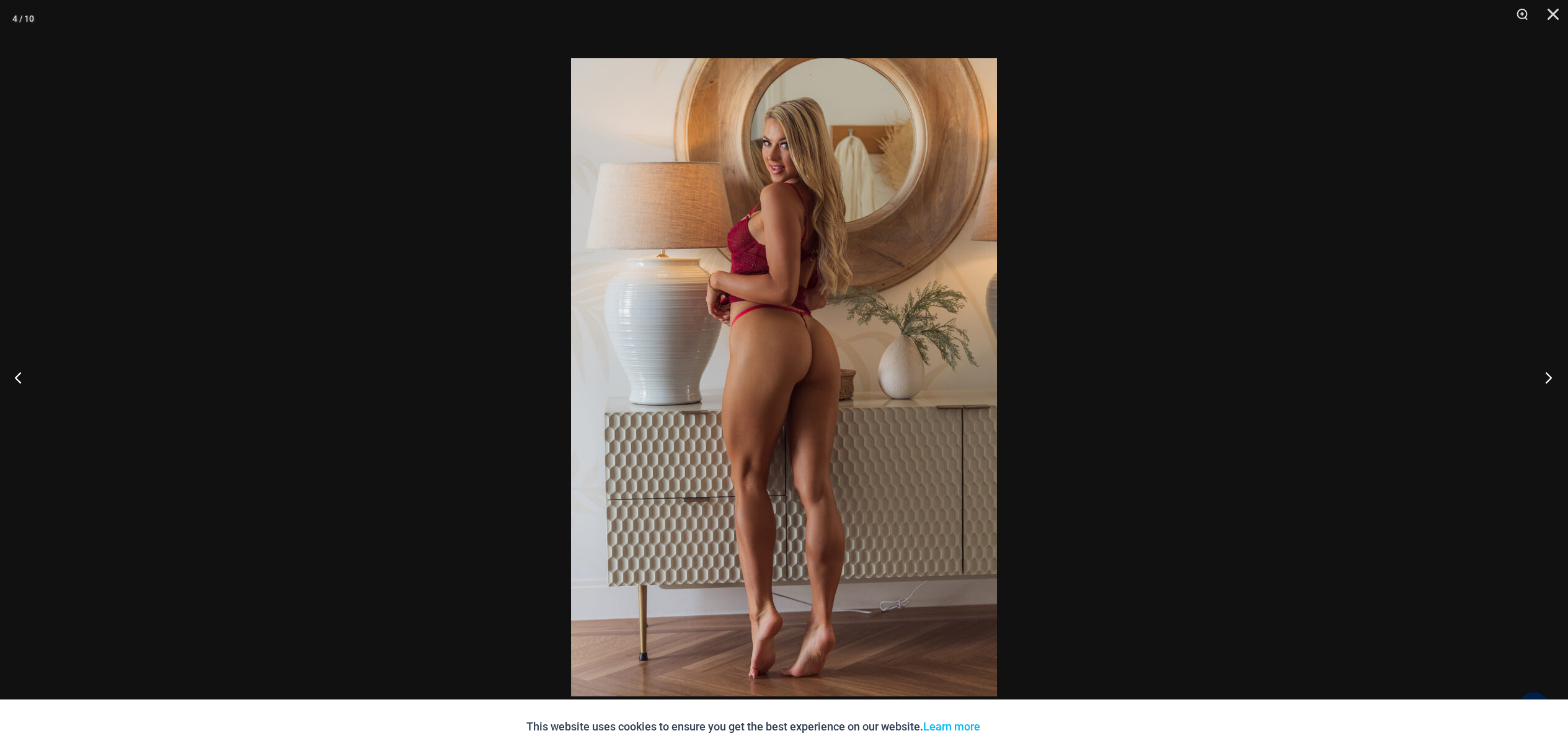
click at [1528, 375] on button "Next" at bounding box center [1545, 377] width 47 height 62
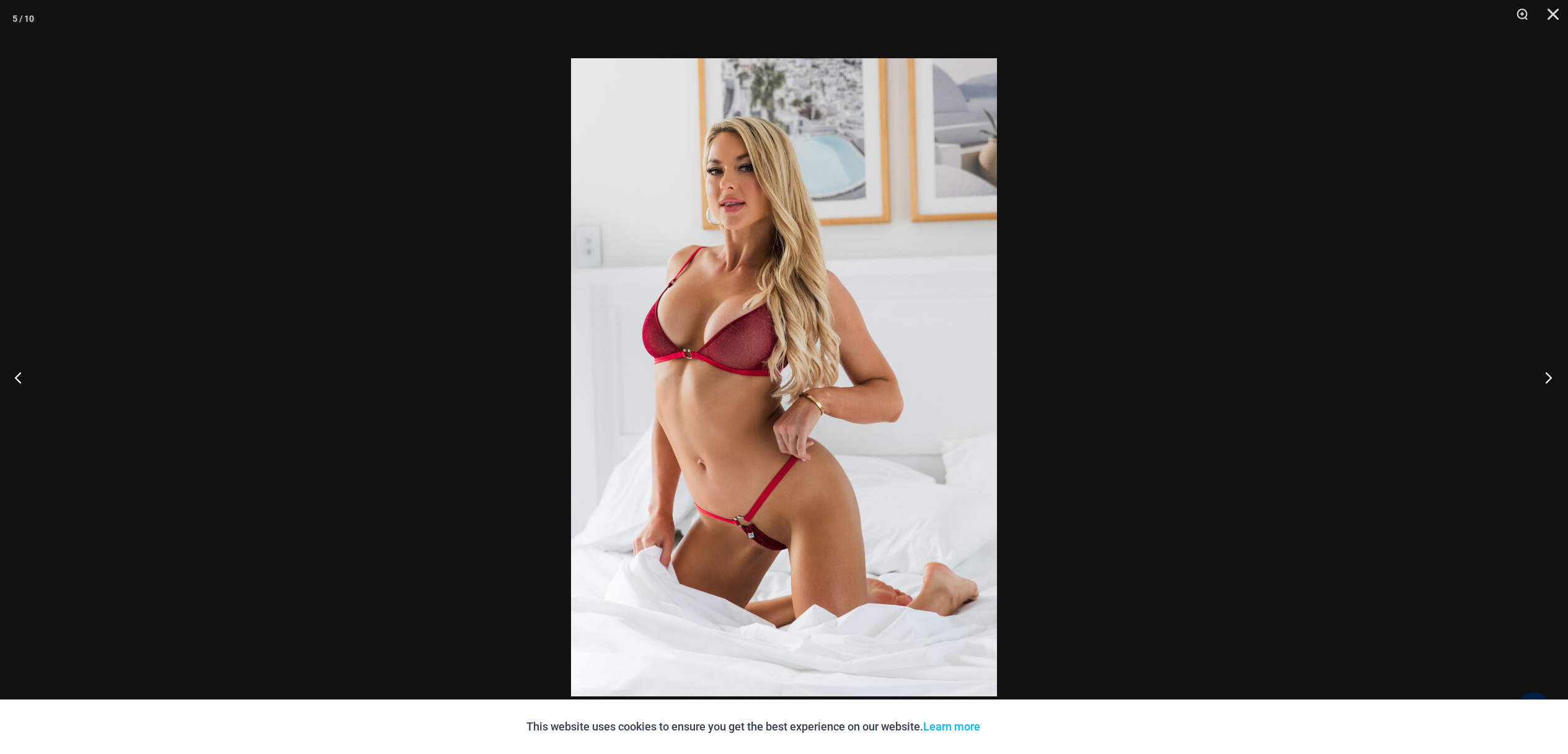
click at [1543, 377] on button "Next" at bounding box center [1545, 377] width 47 height 62
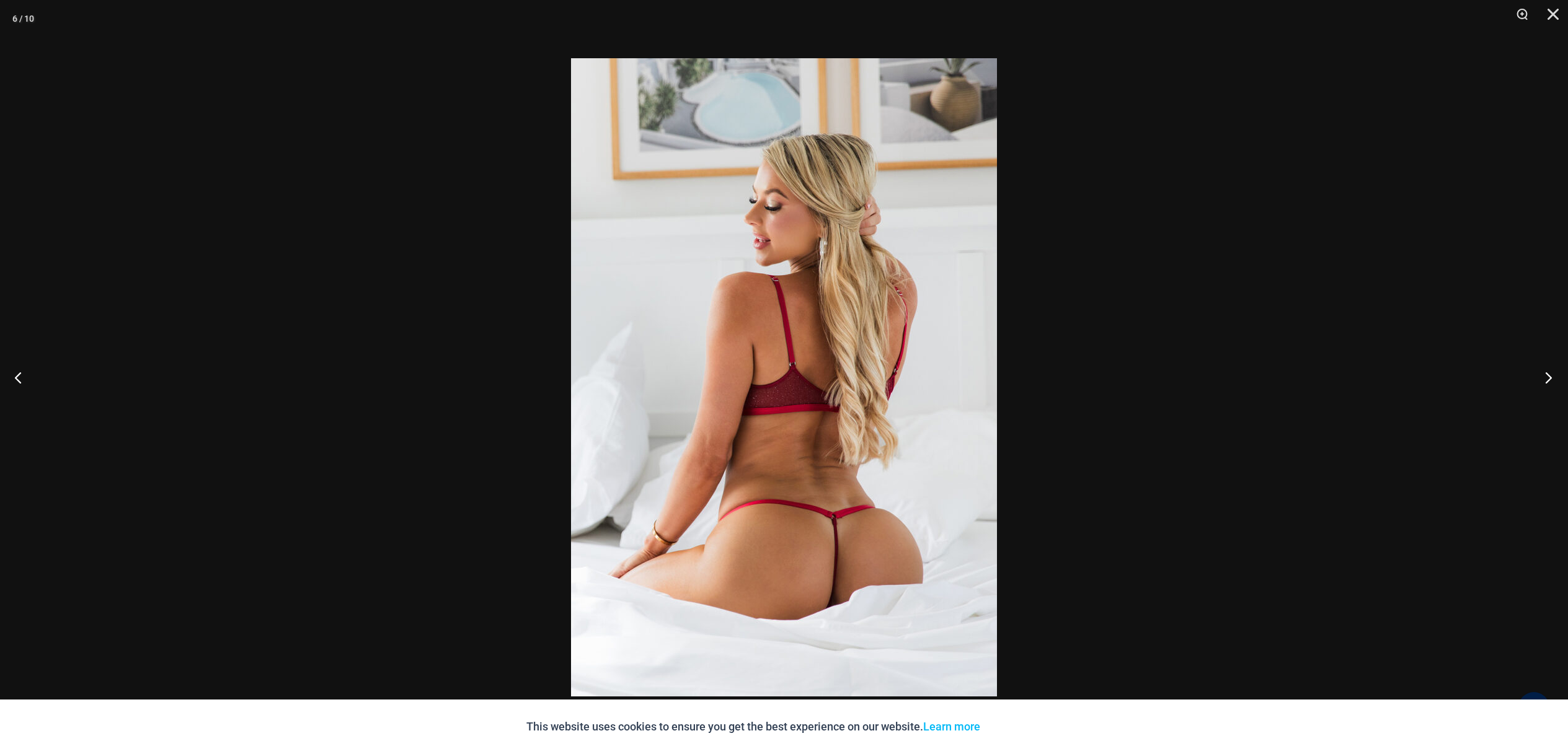
click at [1523, 379] on button "Next" at bounding box center [1545, 377] width 47 height 62
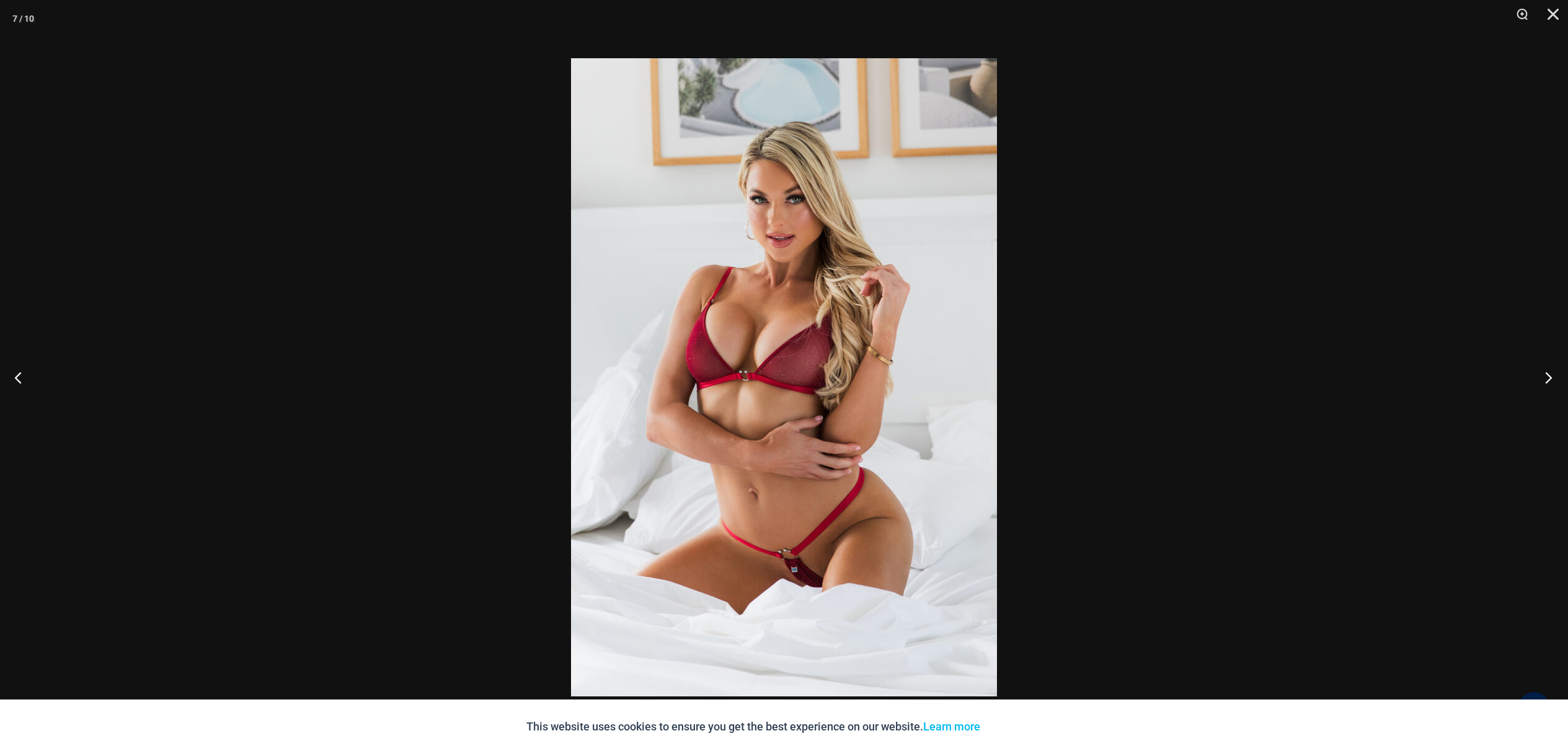
click at [1550, 382] on button "Next" at bounding box center [1545, 377] width 47 height 62
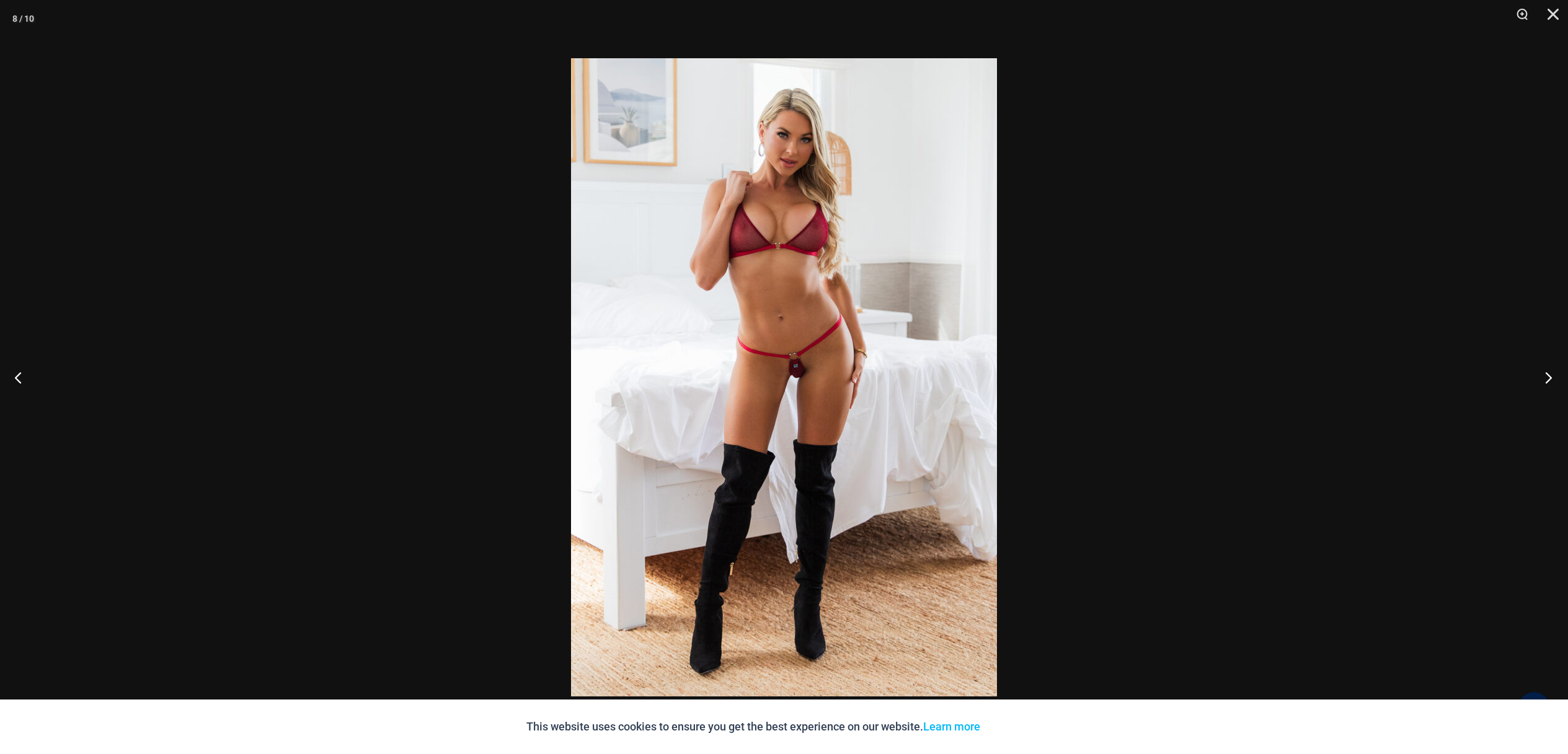
click at [1550, 382] on button "Next" at bounding box center [1545, 377] width 47 height 62
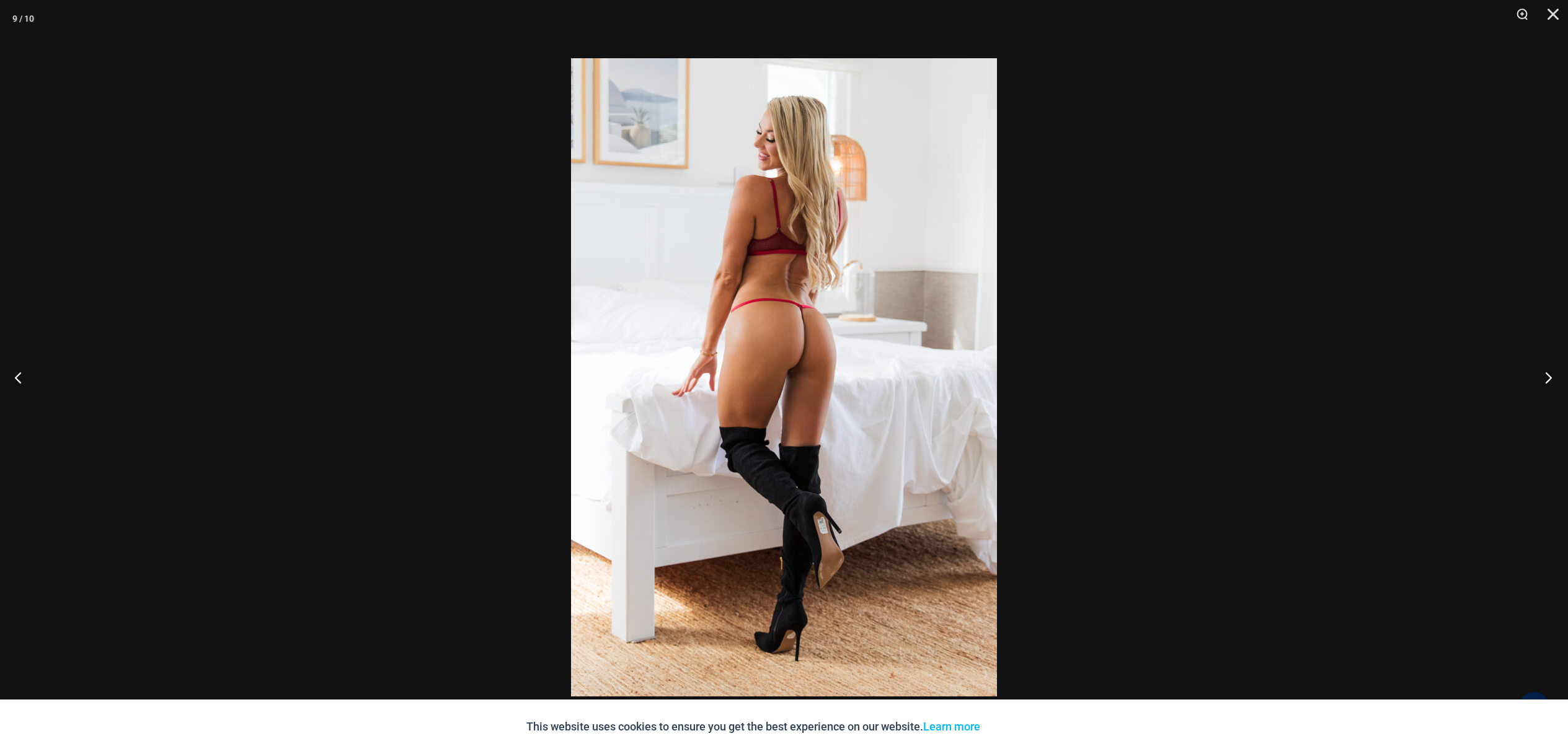
click at [1550, 382] on button "Next" at bounding box center [1545, 377] width 47 height 62
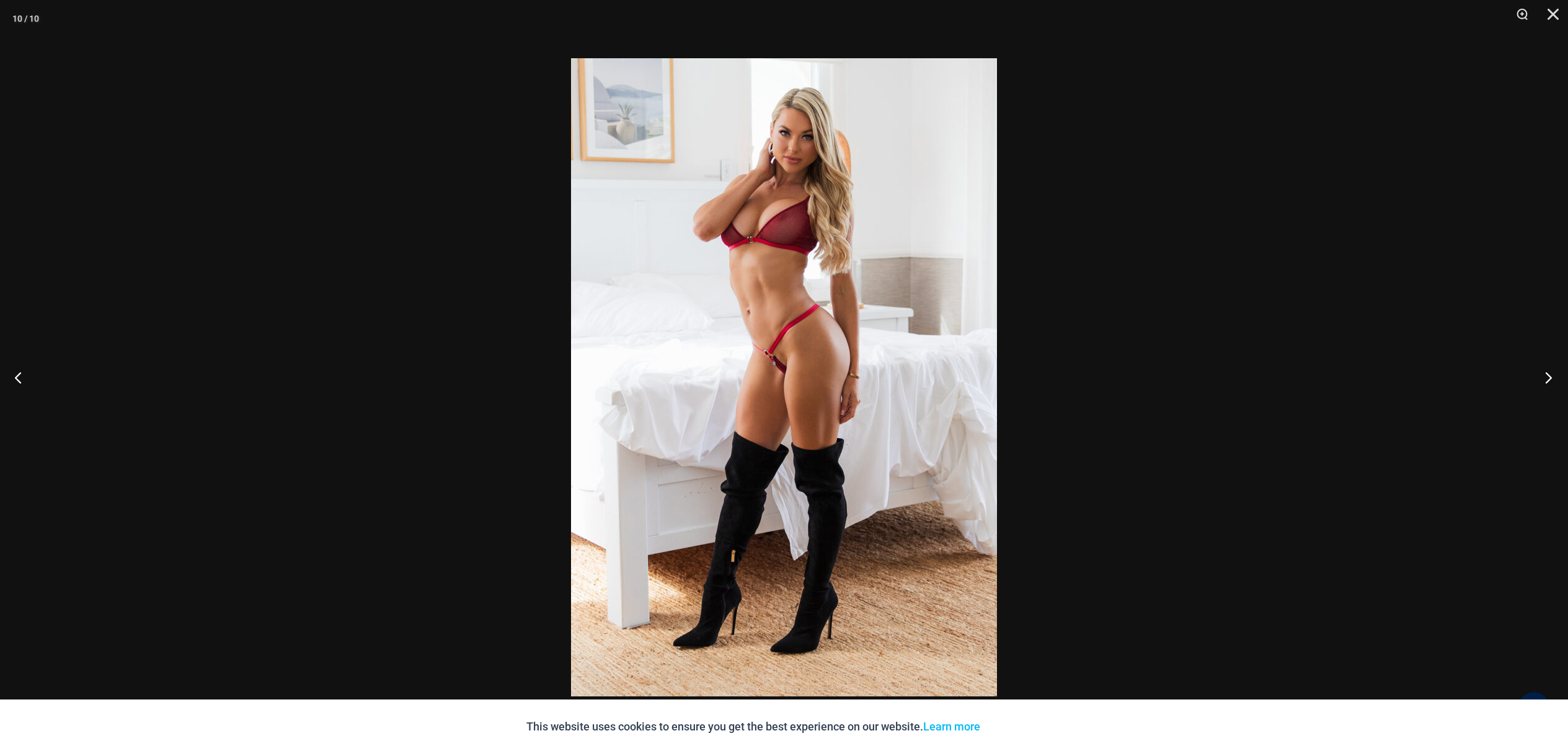
click at [1550, 382] on button "Next" at bounding box center [1545, 377] width 47 height 62
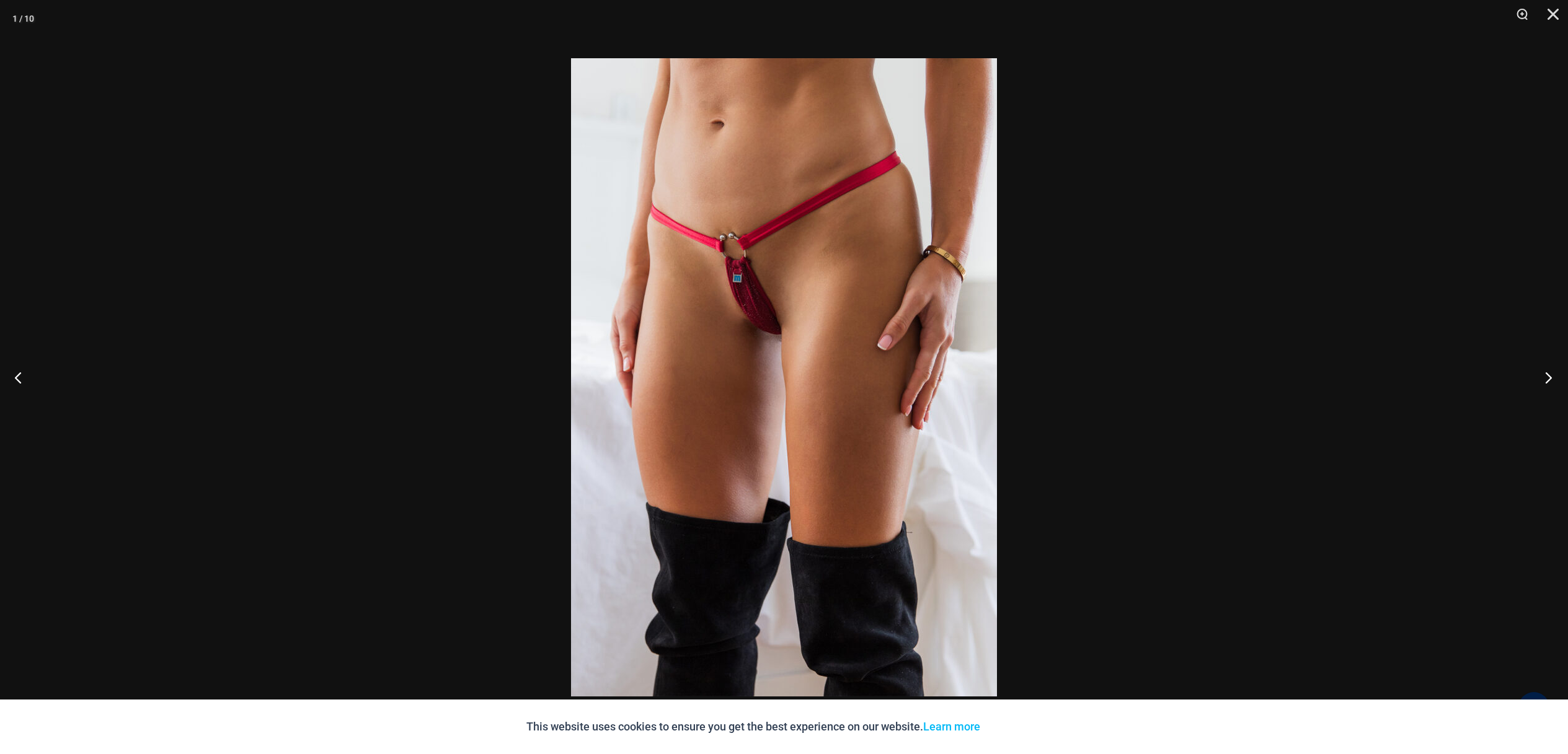
click at [1550, 382] on button "Next" at bounding box center [1545, 377] width 47 height 62
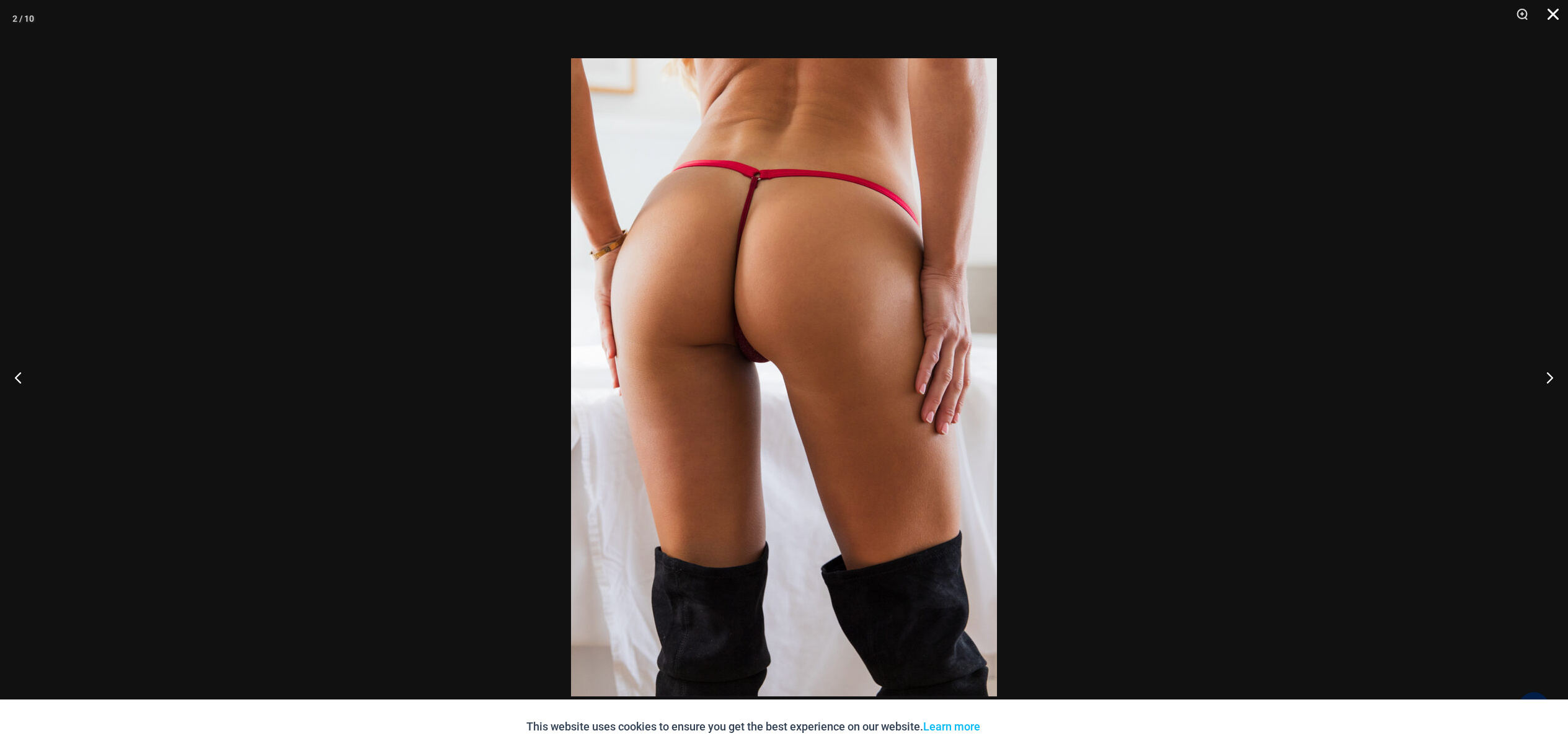
click at [1546, 11] on button "Close" at bounding box center [1548, 18] width 31 height 37
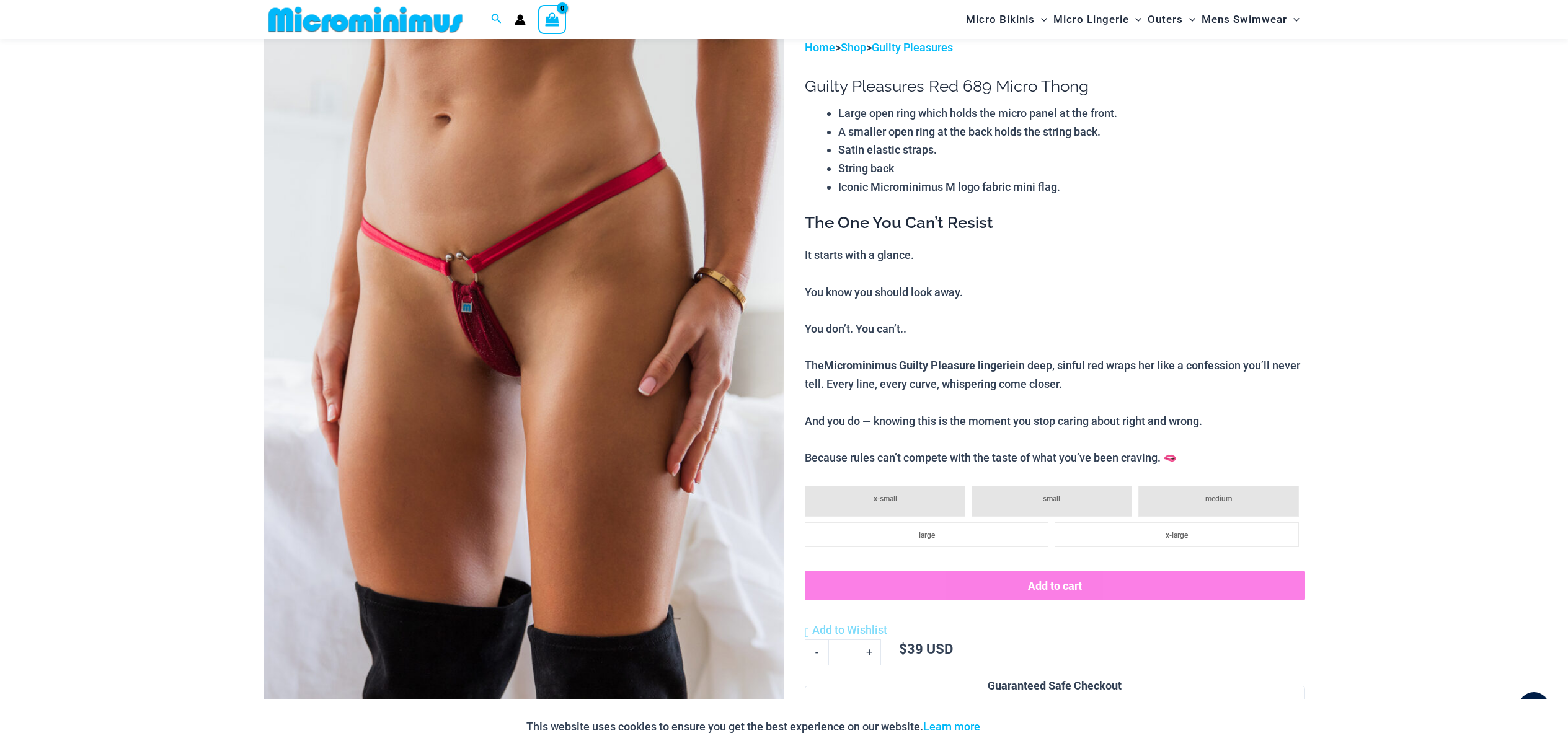
click at [1075, 201] on div "**********" at bounding box center [1054, 543] width 500 height 1011
click at [606, 288] on img at bounding box center [524, 428] width 521 height 781
click at [571, 58] on div at bounding box center [571, 58] width 0 height 0
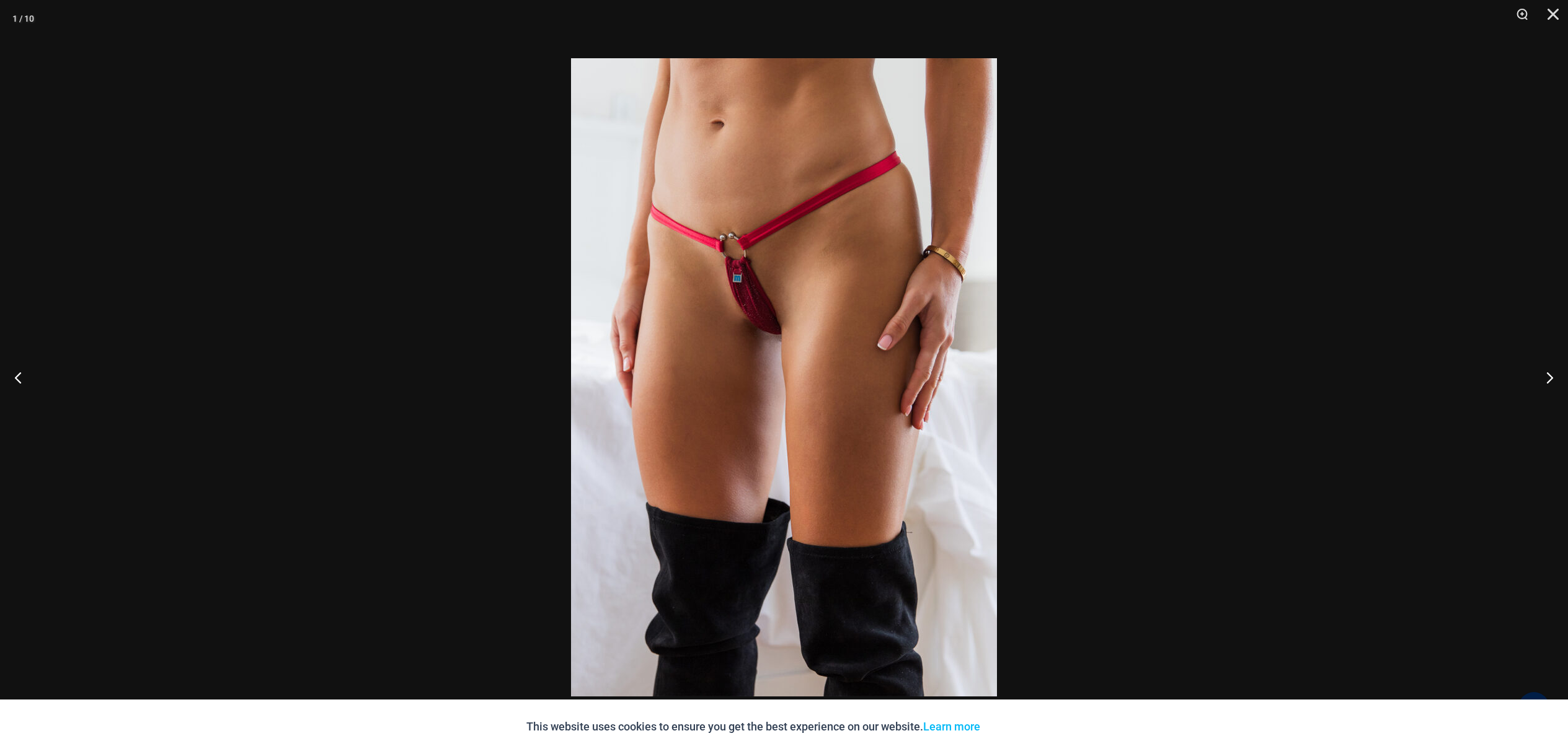
click at [607, 288] on img at bounding box center [784, 377] width 426 height 638
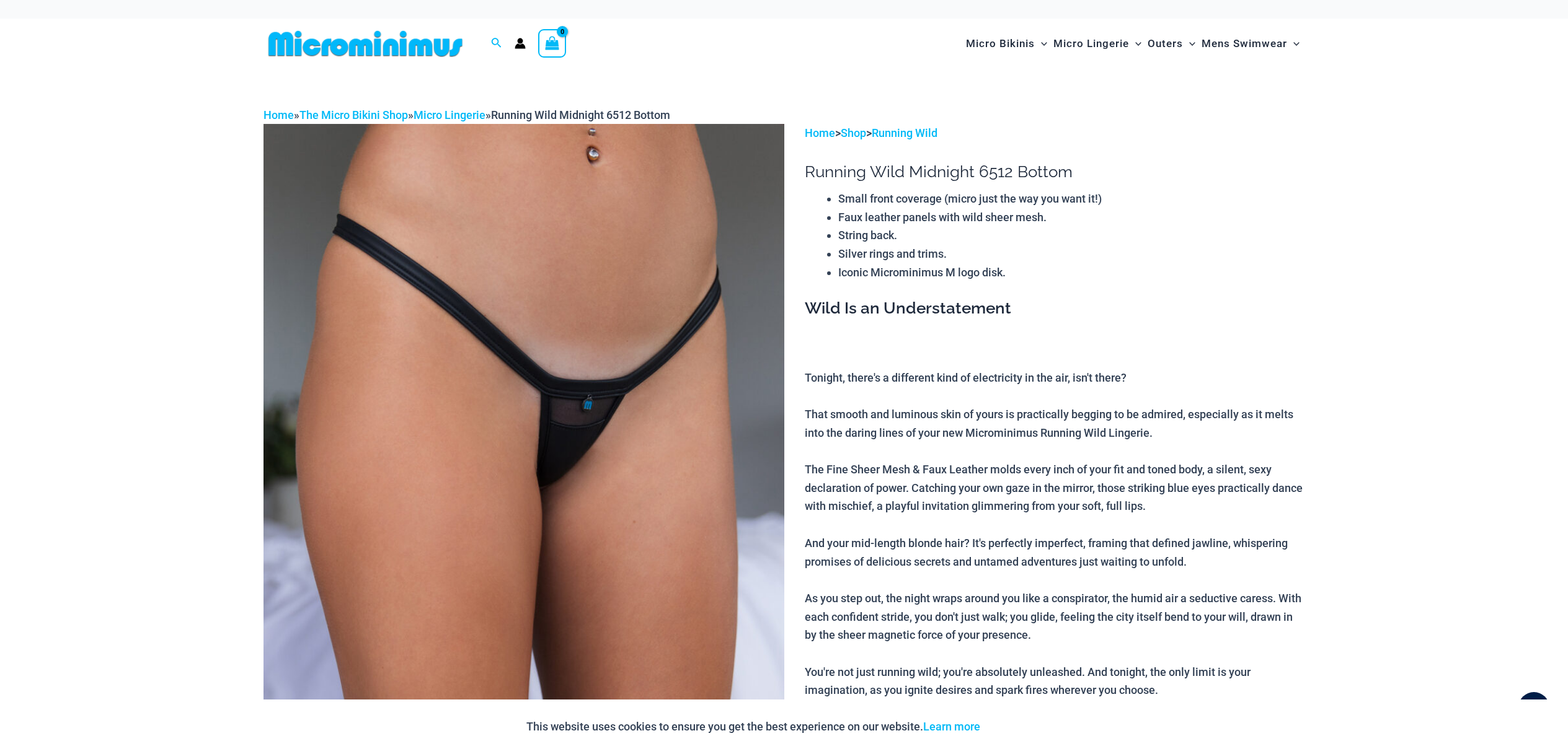
type input "**********"
click at [661, 310] on img at bounding box center [524, 514] width 521 height 781
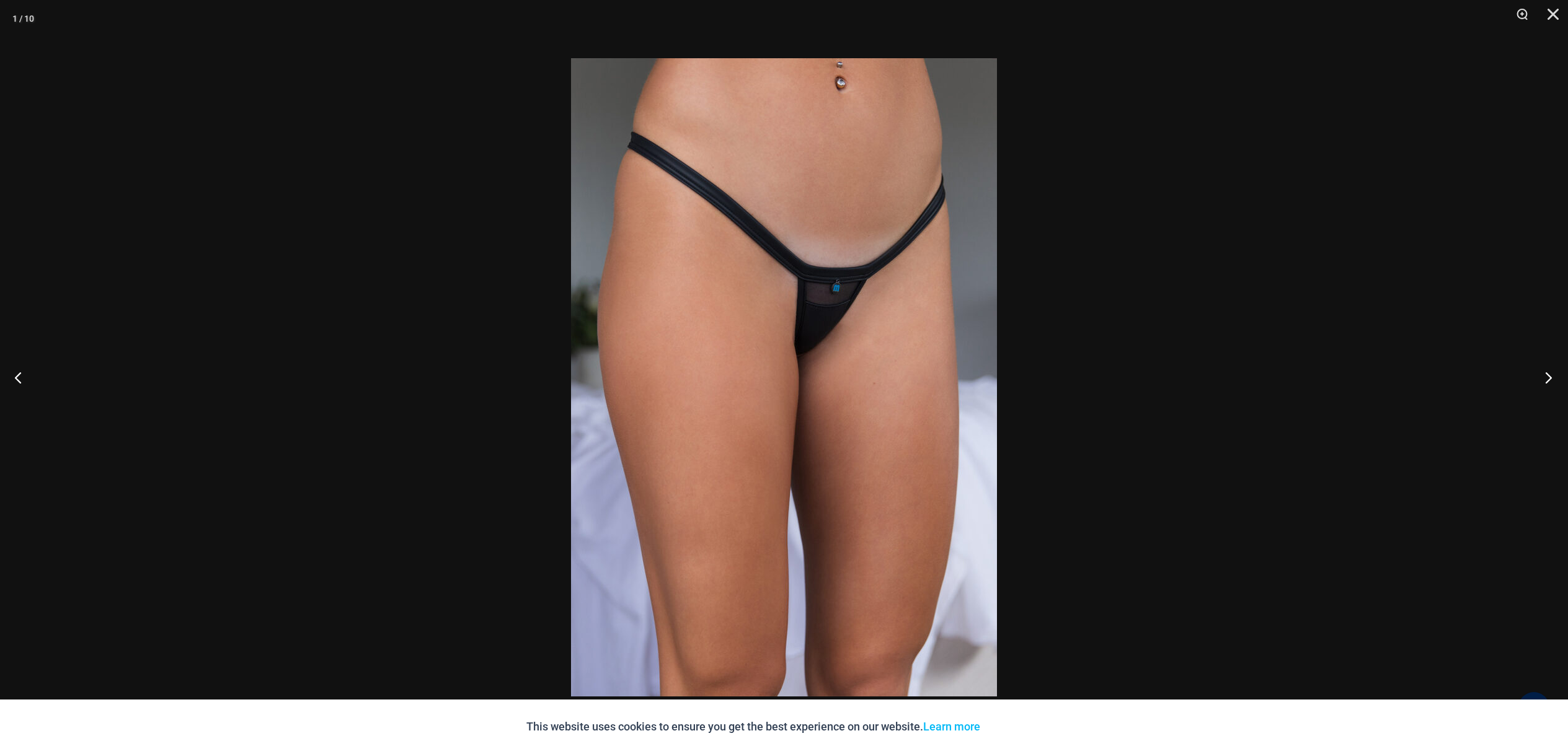
click at [1541, 380] on button "Next" at bounding box center [1545, 377] width 47 height 62
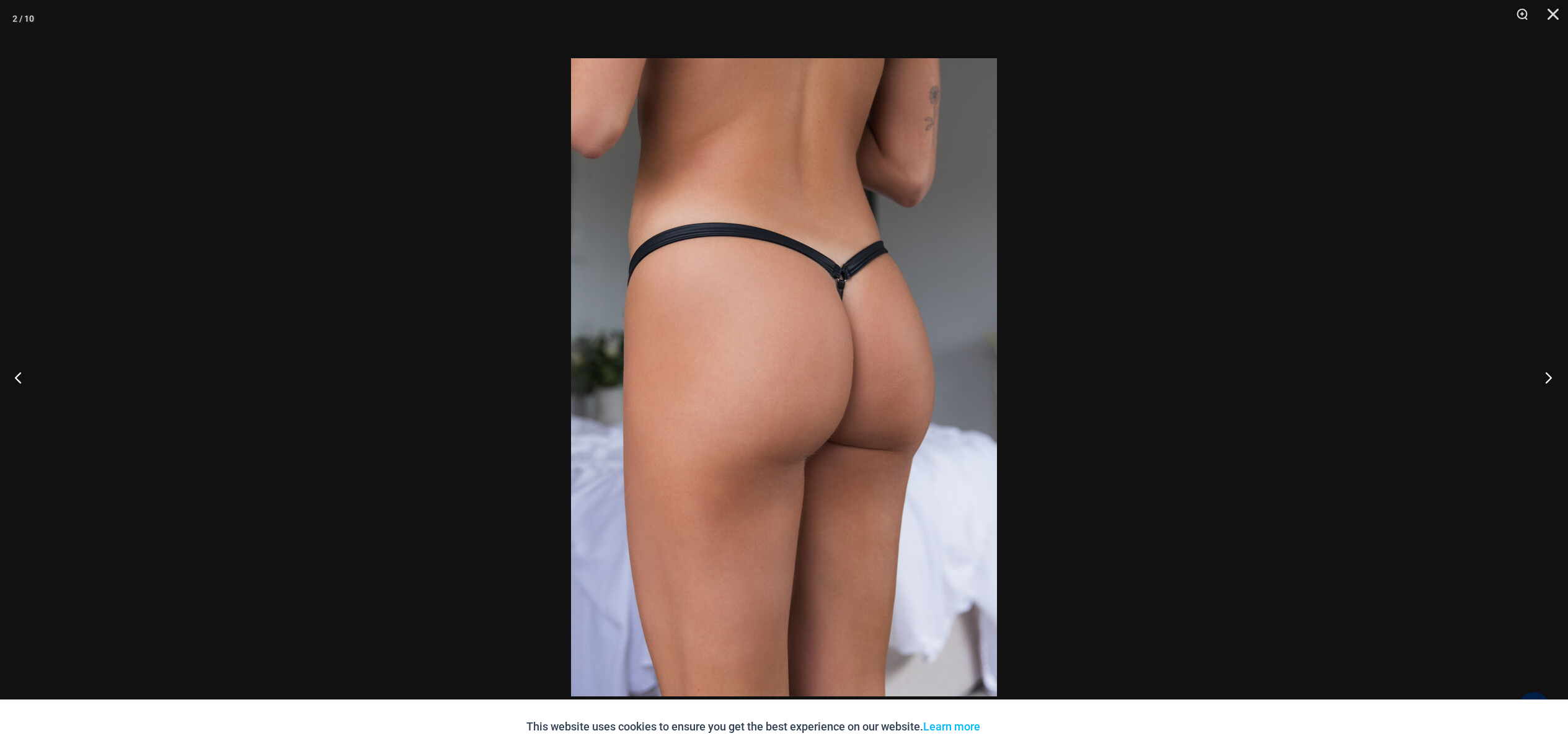
click at [1540, 381] on button "Next" at bounding box center [1545, 377] width 47 height 62
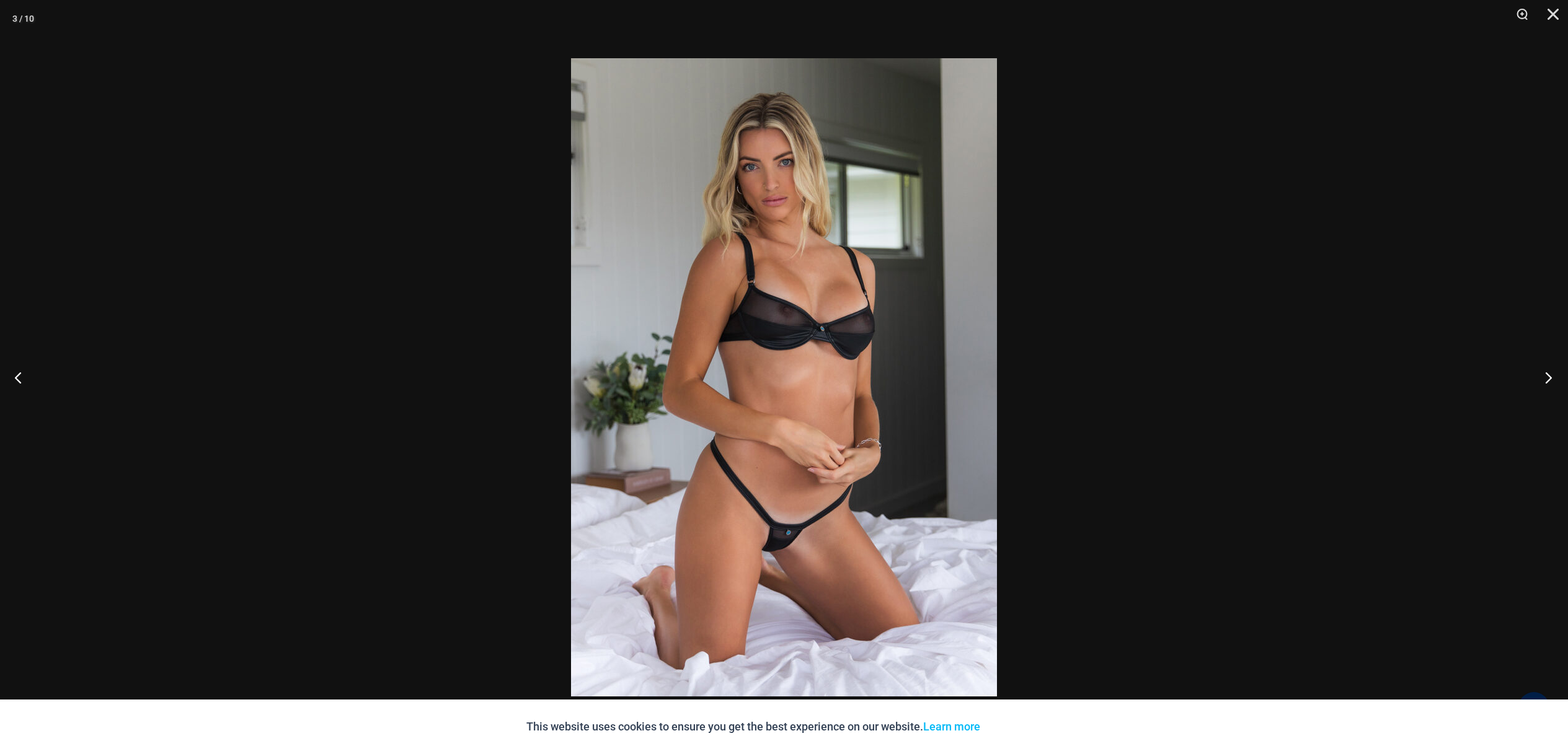
click at [1538, 384] on button "Next" at bounding box center [1545, 377] width 47 height 62
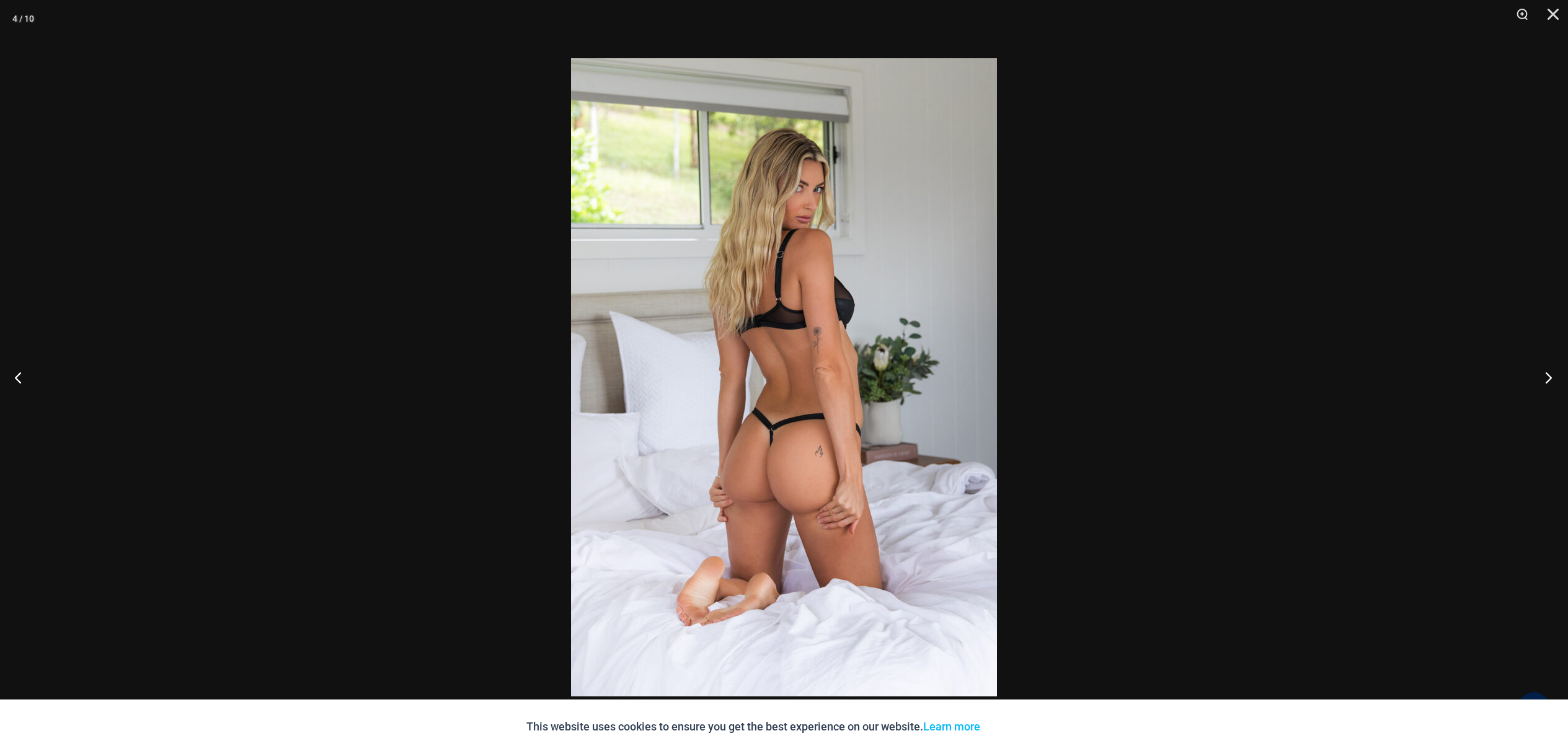
click at [1543, 372] on button "Next" at bounding box center [1545, 377] width 47 height 62
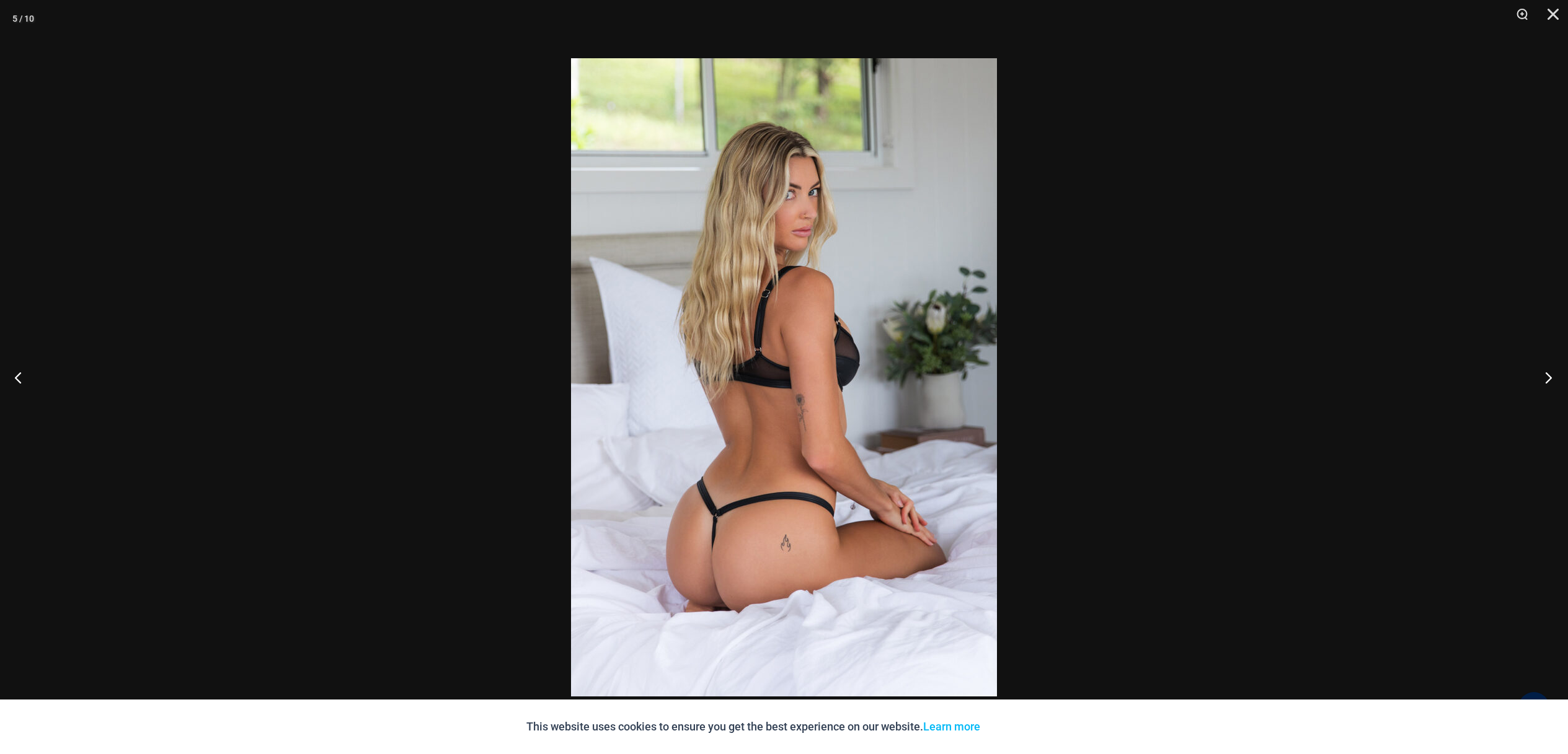
click at [1535, 382] on button "Next" at bounding box center [1545, 377] width 47 height 62
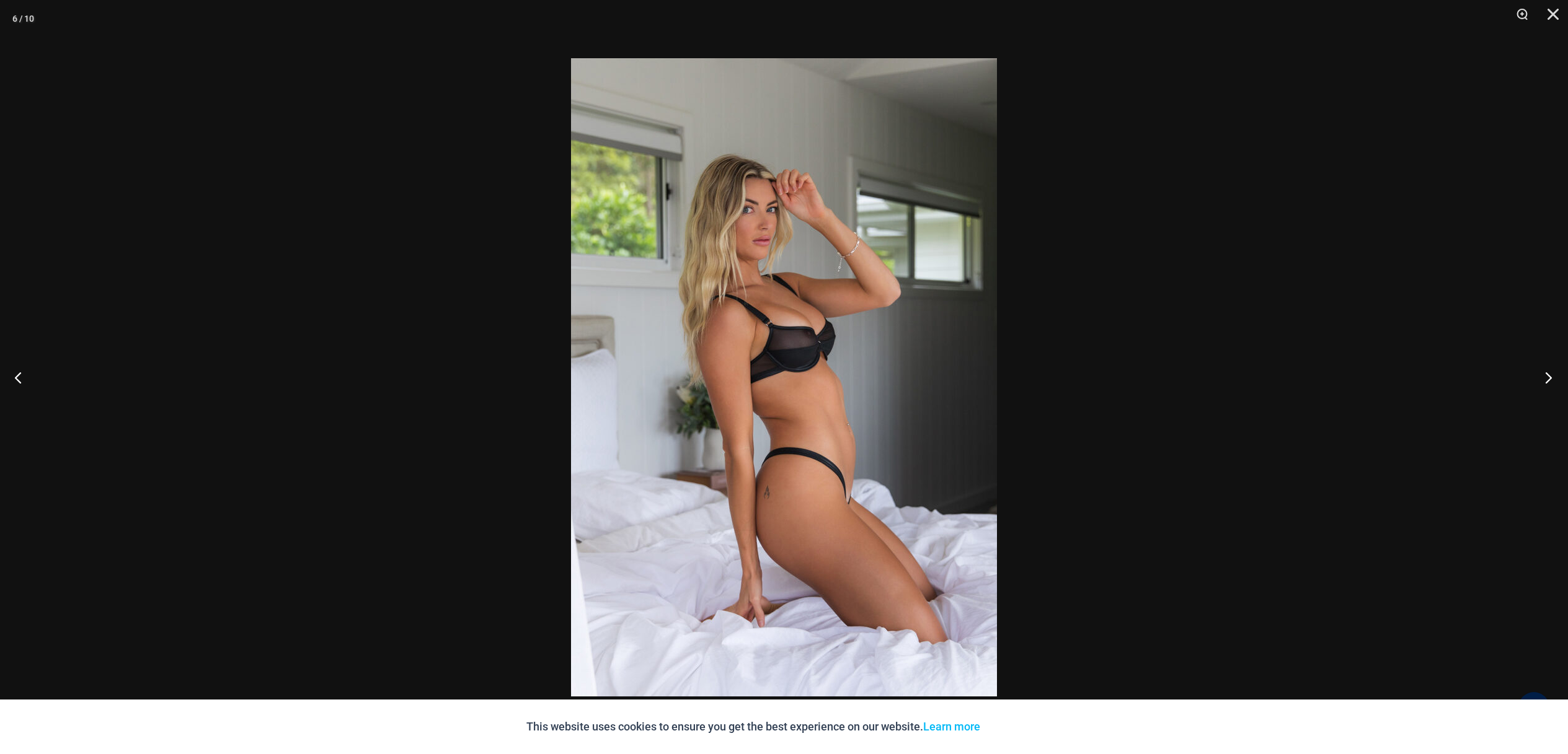
click at [1541, 375] on button "Next" at bounding box center [1545, 377] width 47 height 62
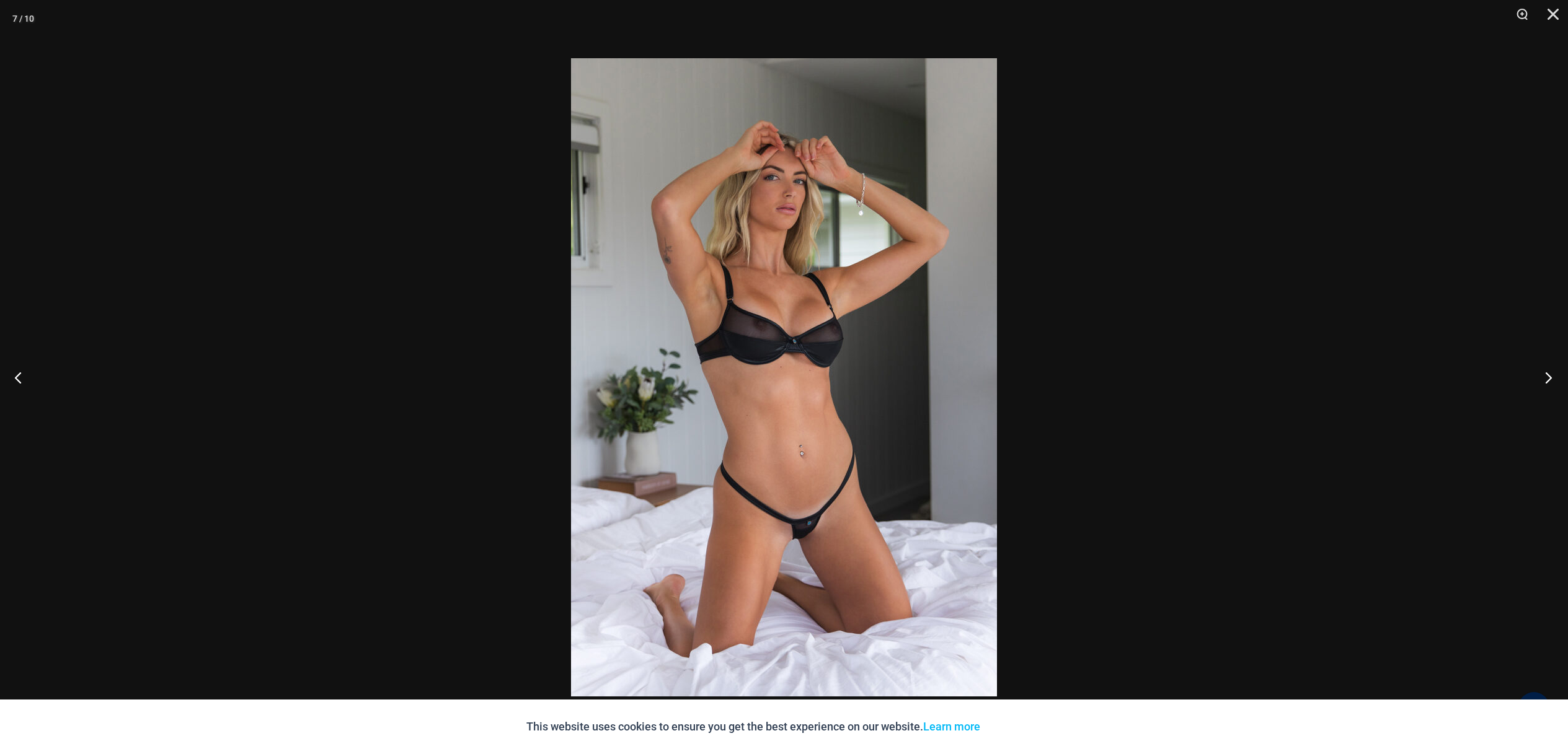
click at [1538, 365] on button "Next" at bounding box center [1545, 377] width 47 height 62
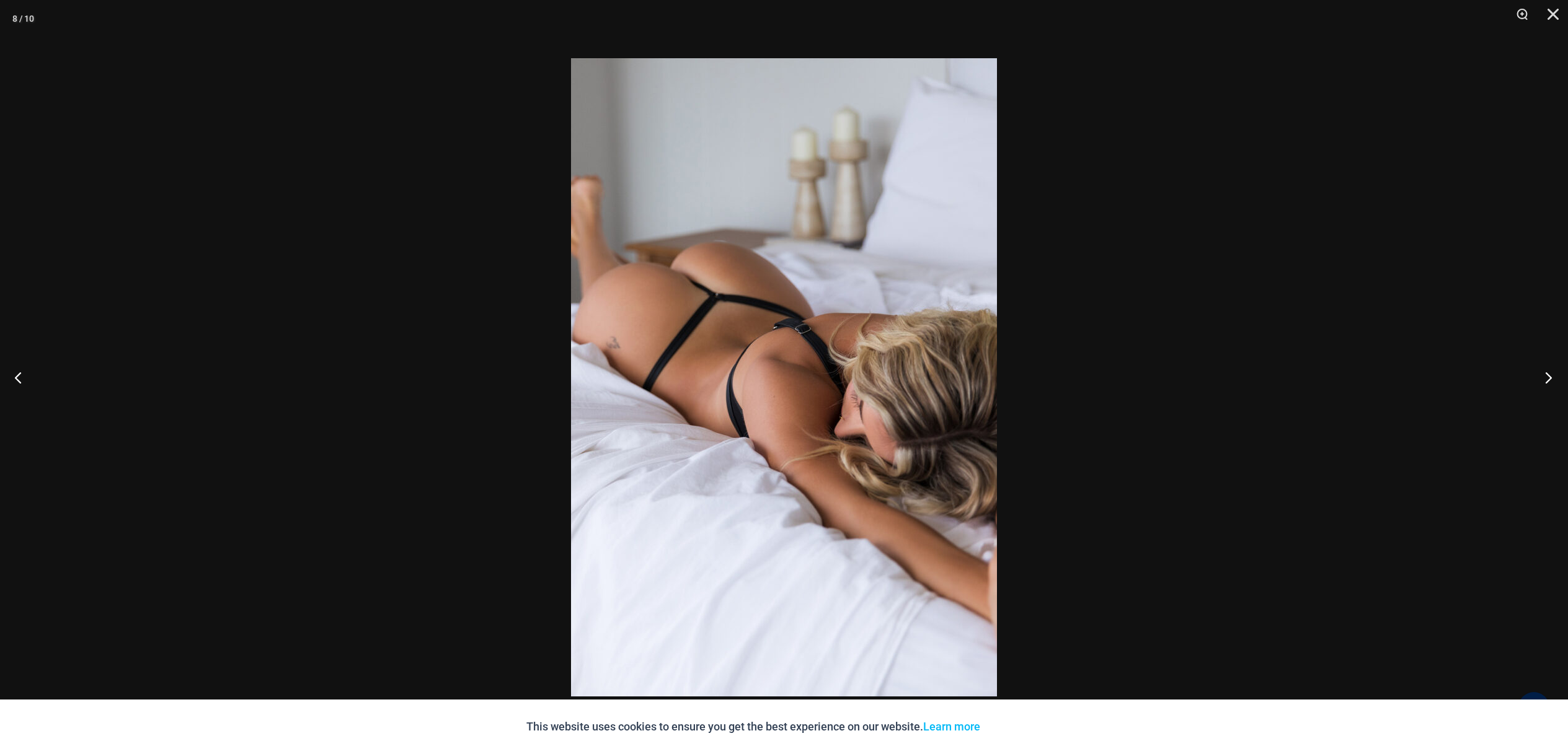
click at [1552, 375] on button "Next" at bounding box center [1545, 377] width 47 height 62
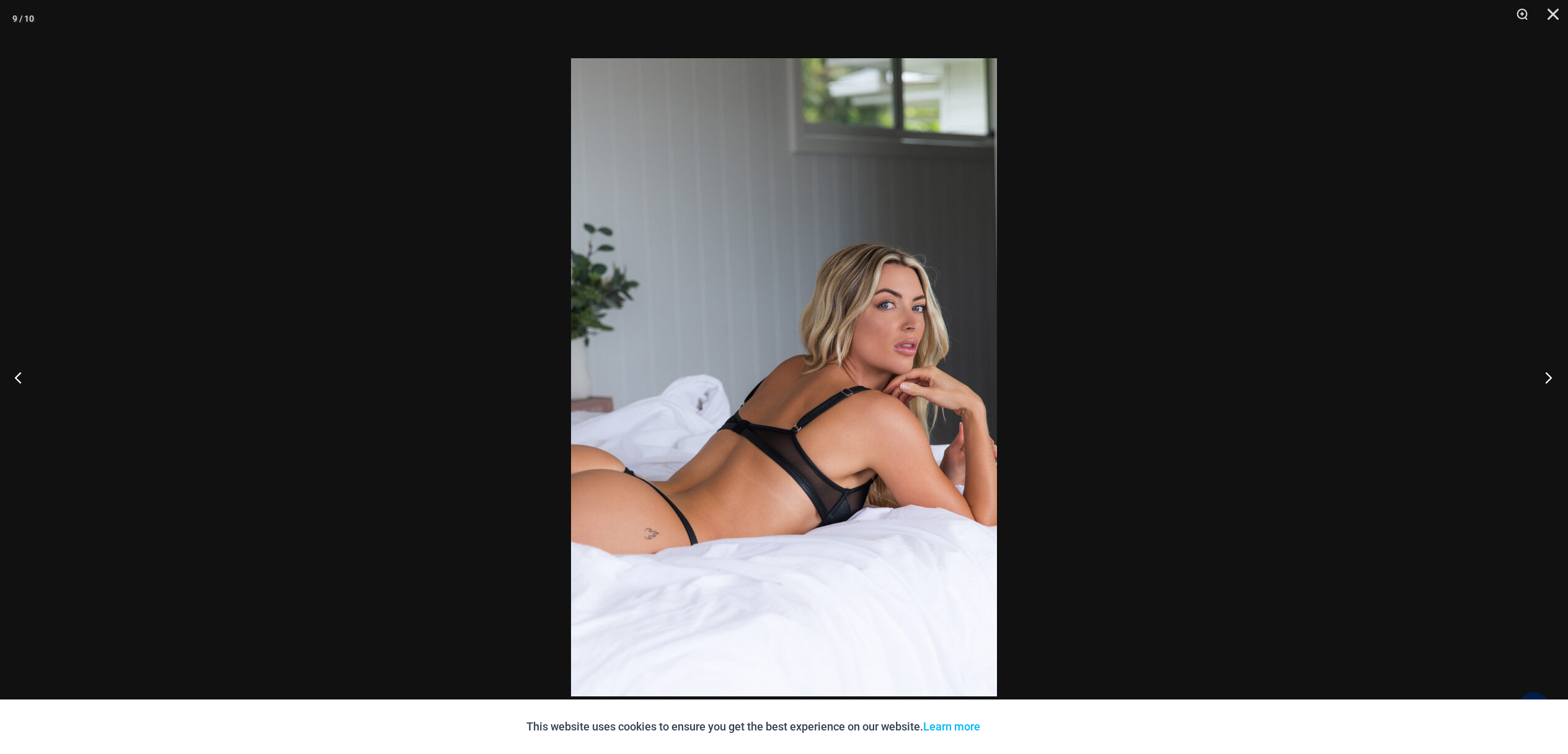
click at [1547, 375] on button "Next" at bounding box center [1545, 377] width 47 height 62
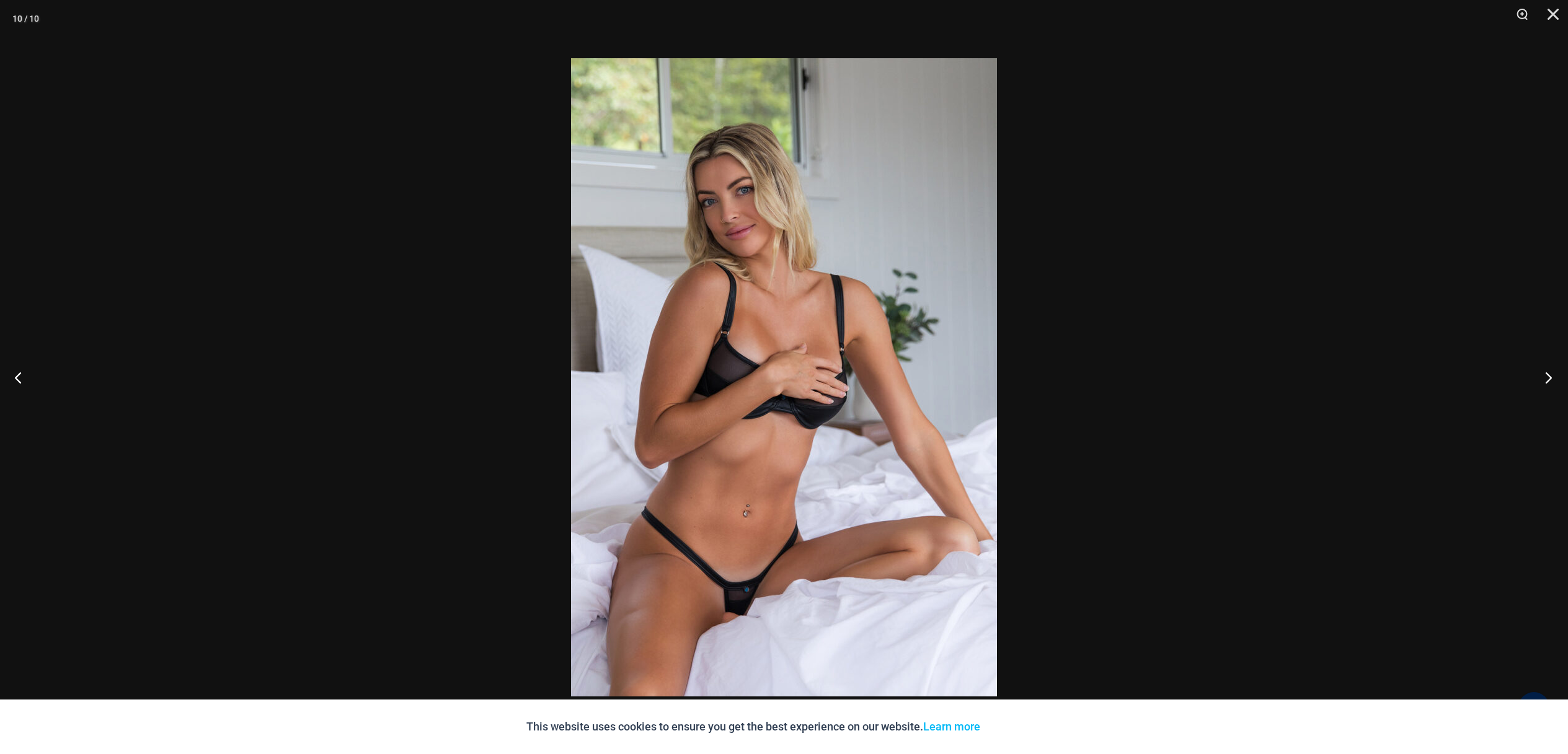
click at [1547, 378] on button "Next" at bounding box center [1545, 377] width 47 height 62
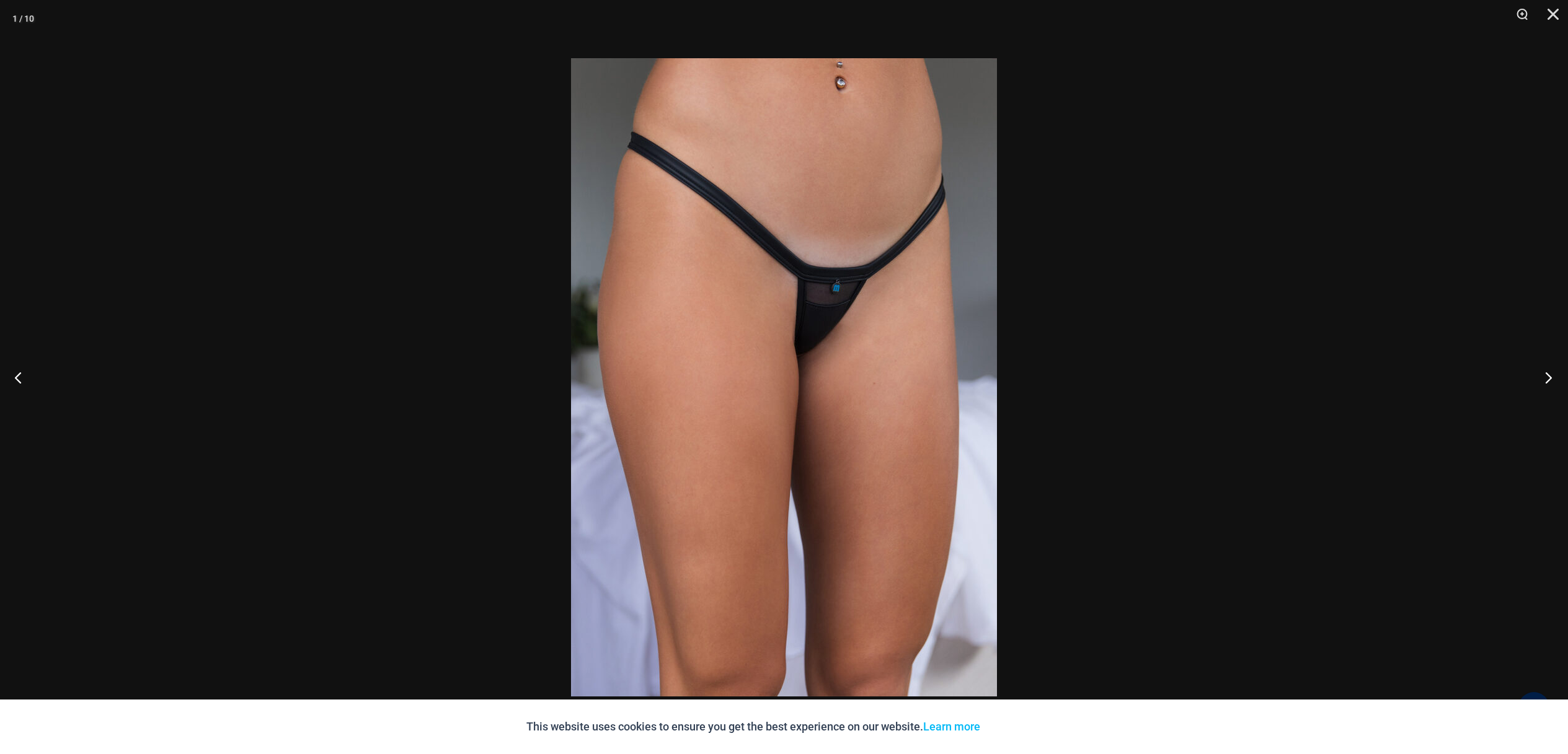
click at [1547, 379] on button "Next" at bounding box center [1545, 377] width 47 height 62
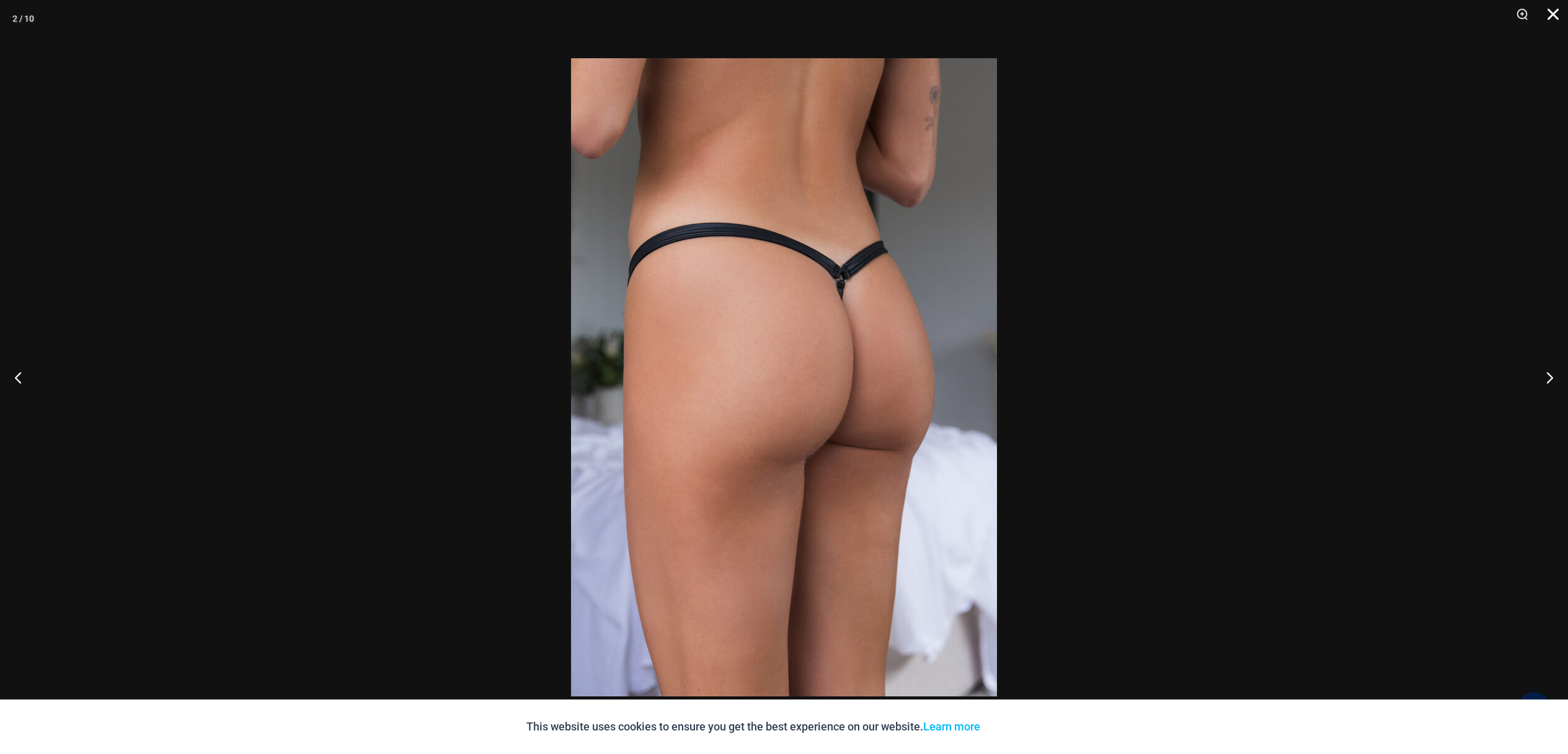
click at [1547, 16] on button "Close" at bounding box center [1548, 18] width 31 height 37
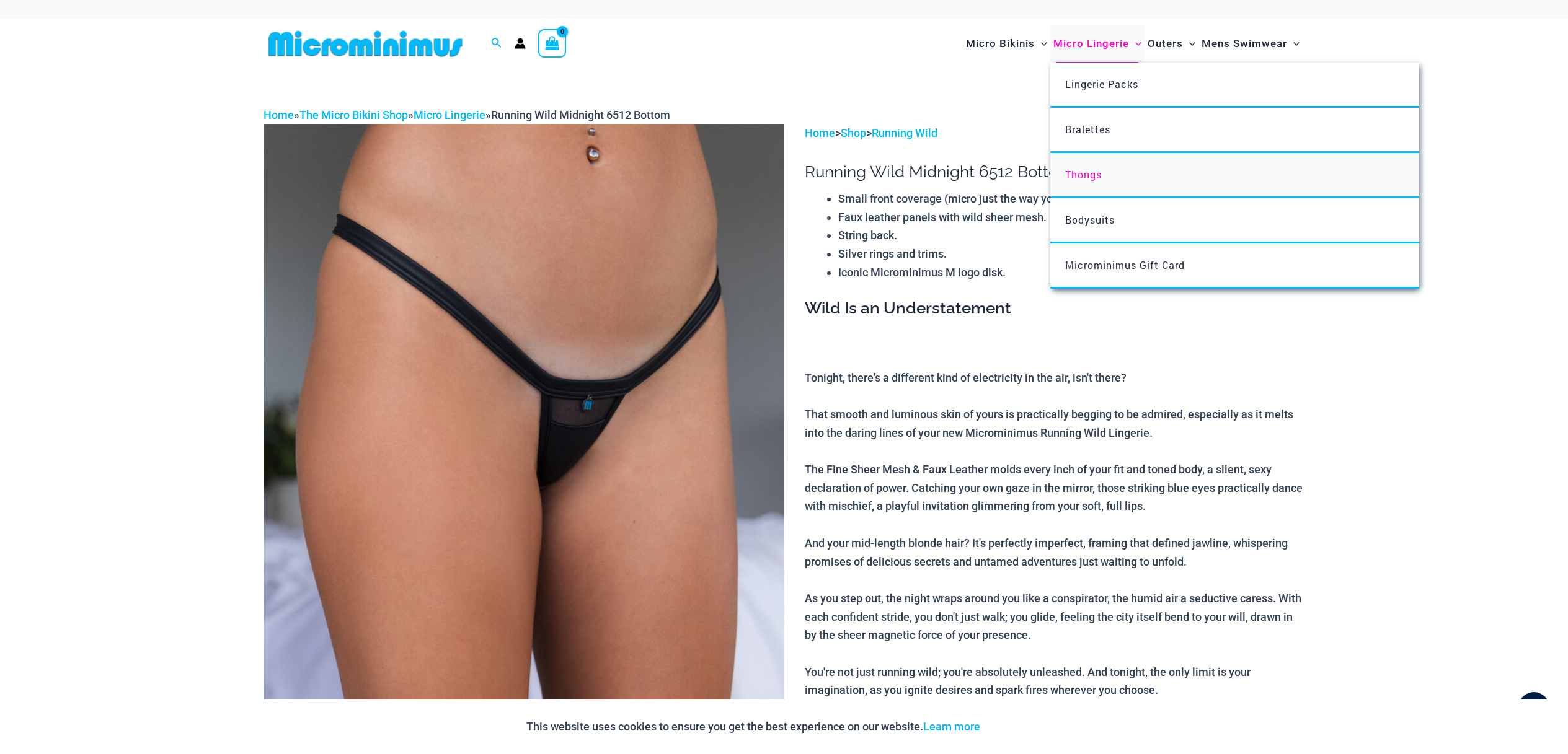
click at [1085, 177] on span "Thongs" at bounding box center [1083, 175] width 37 height 13
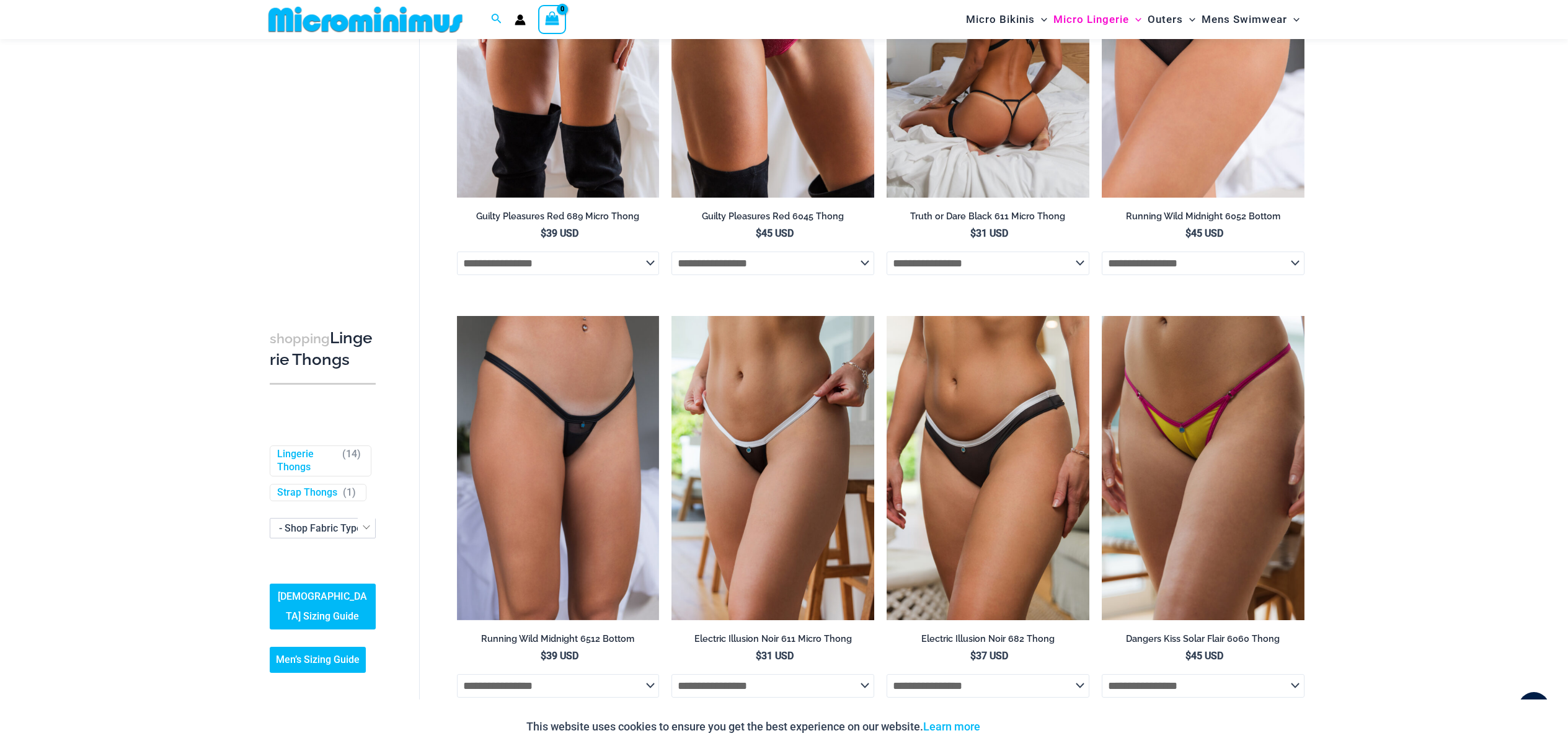
scroll to position [245, 0]
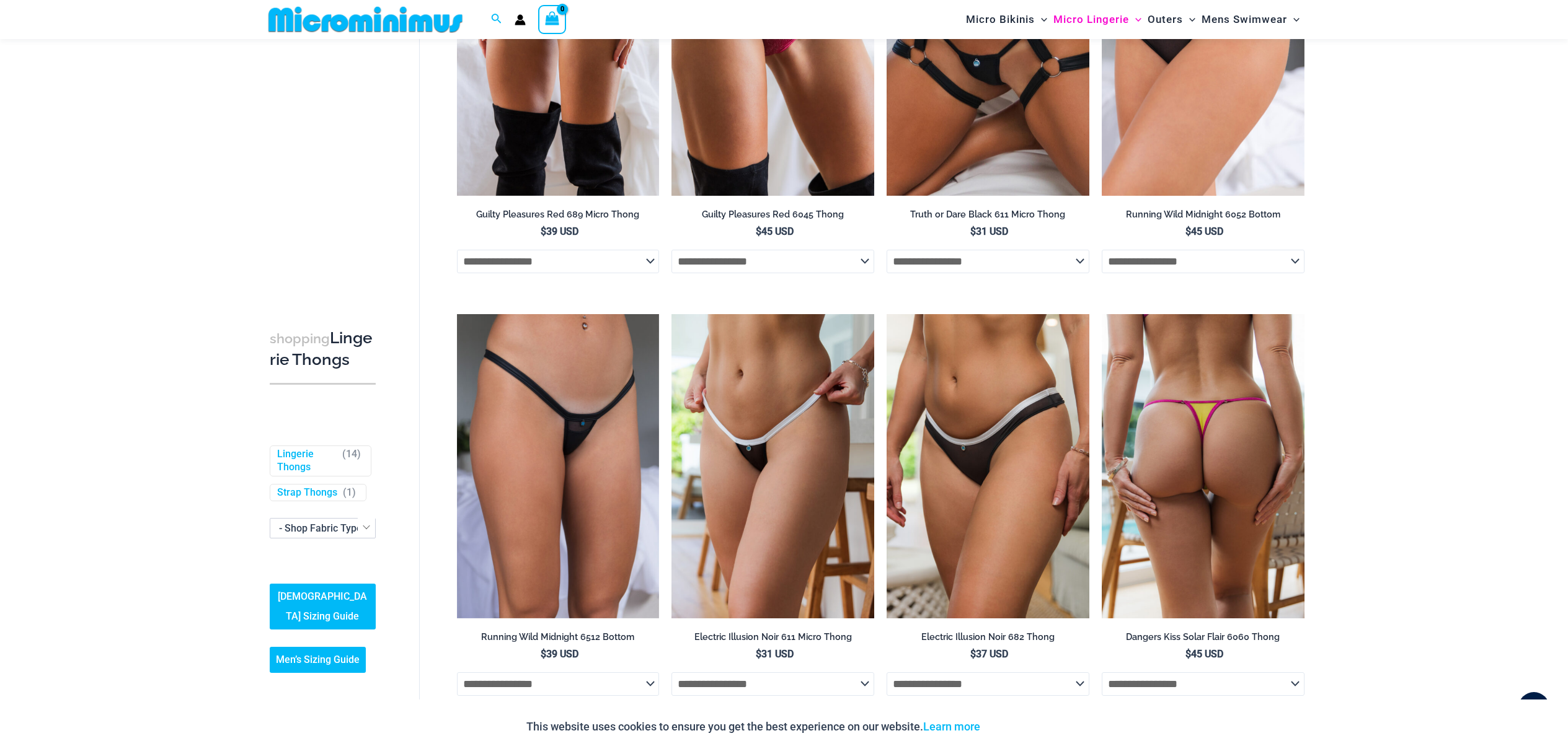
type input "**********"
click at [1173, 395] on img at bounding box center [1203, 466] width 203 height 304
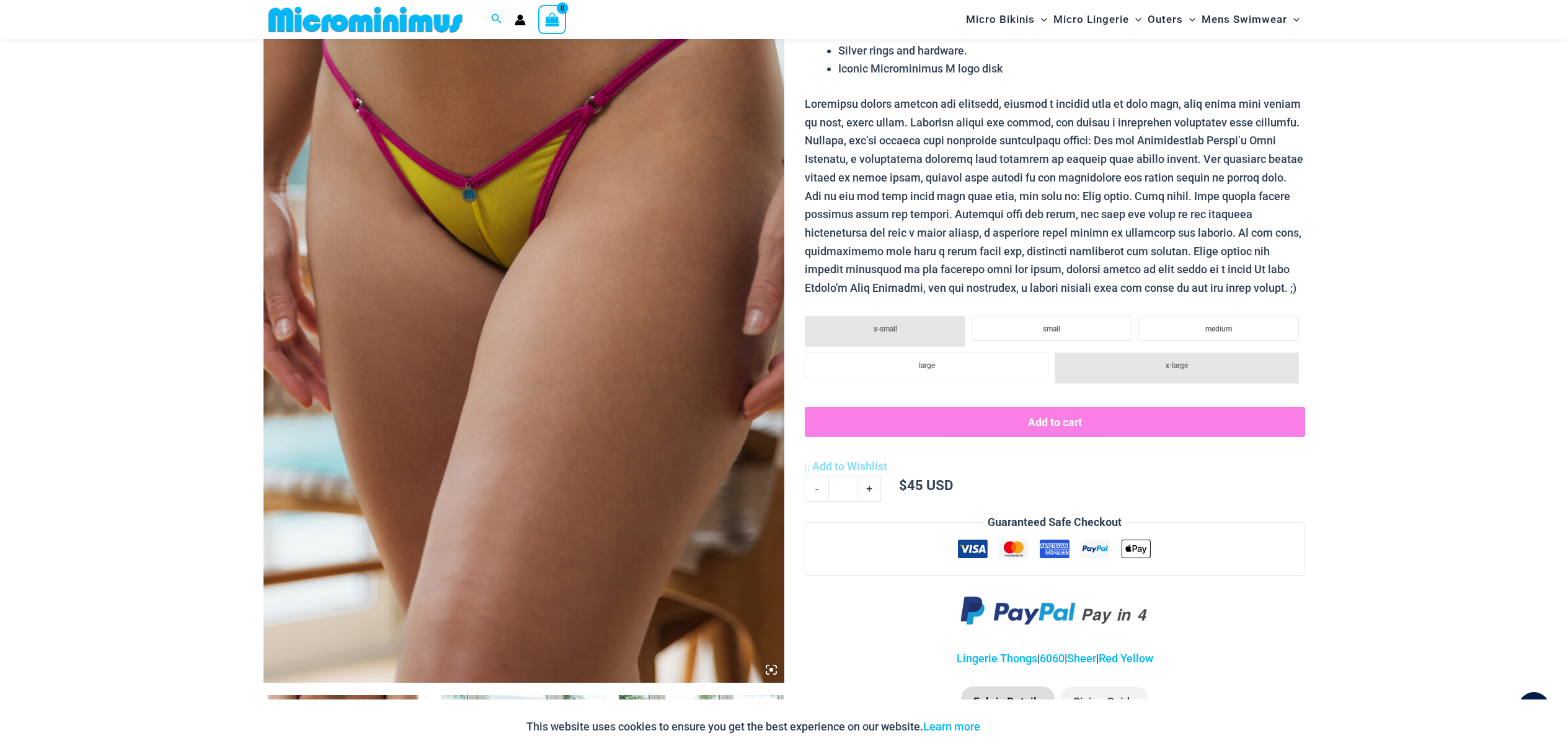
scroll to position [220, 0]
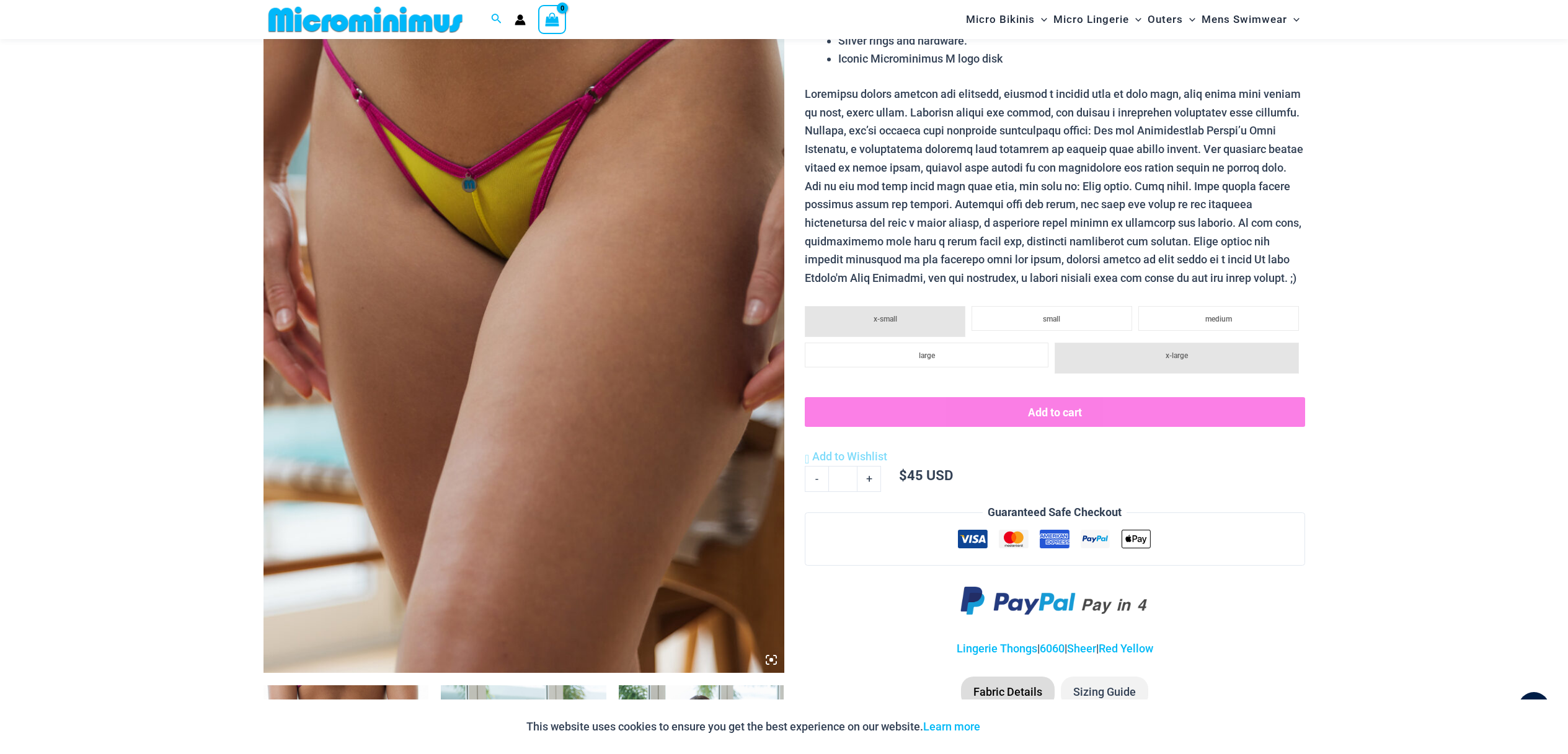
type input "**********"
click at [729, 333] on img at bounding box center [524, 282] width 521 height 781
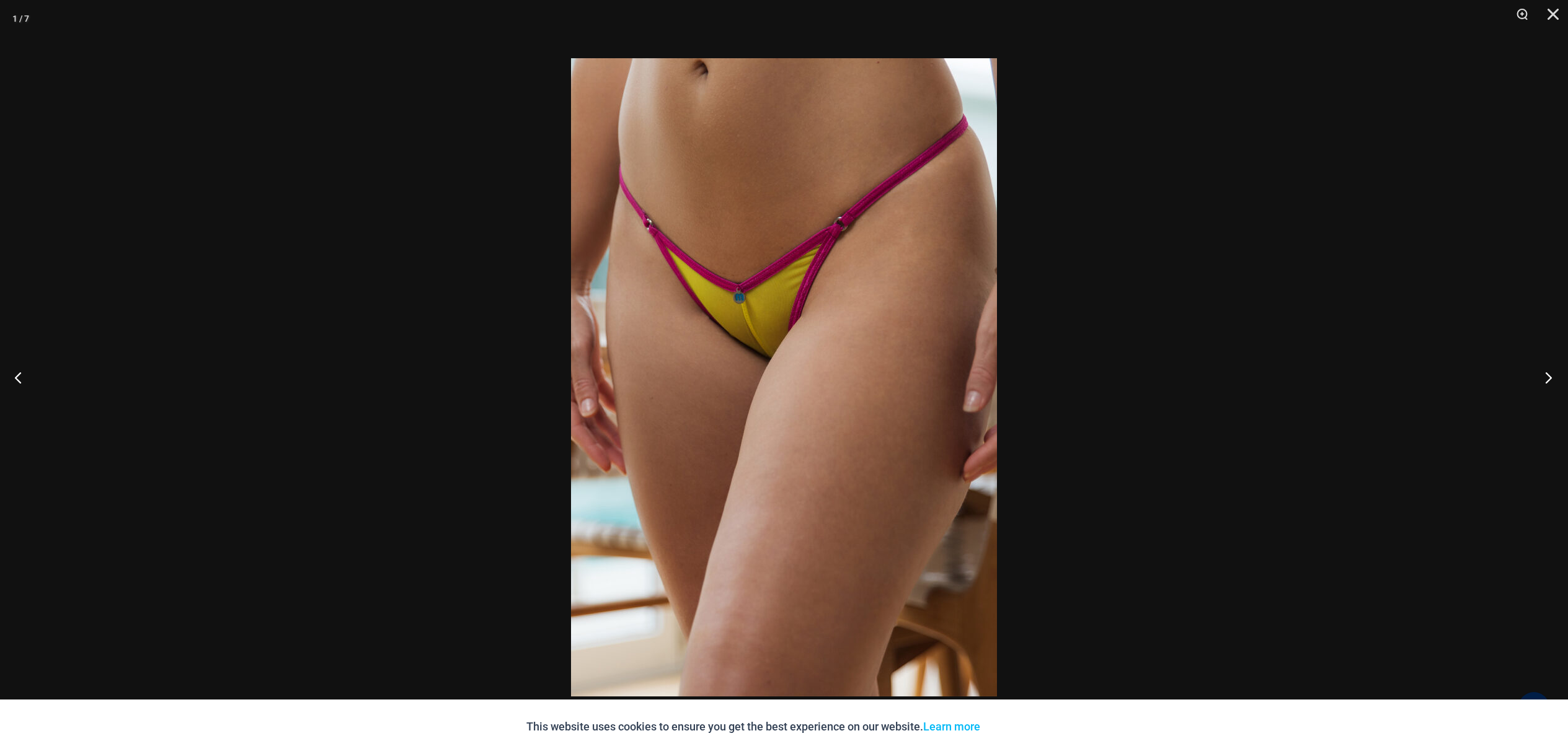
click at [1540, 382] on button "Next" at bounding box center [1545, 377] width 47 height 62
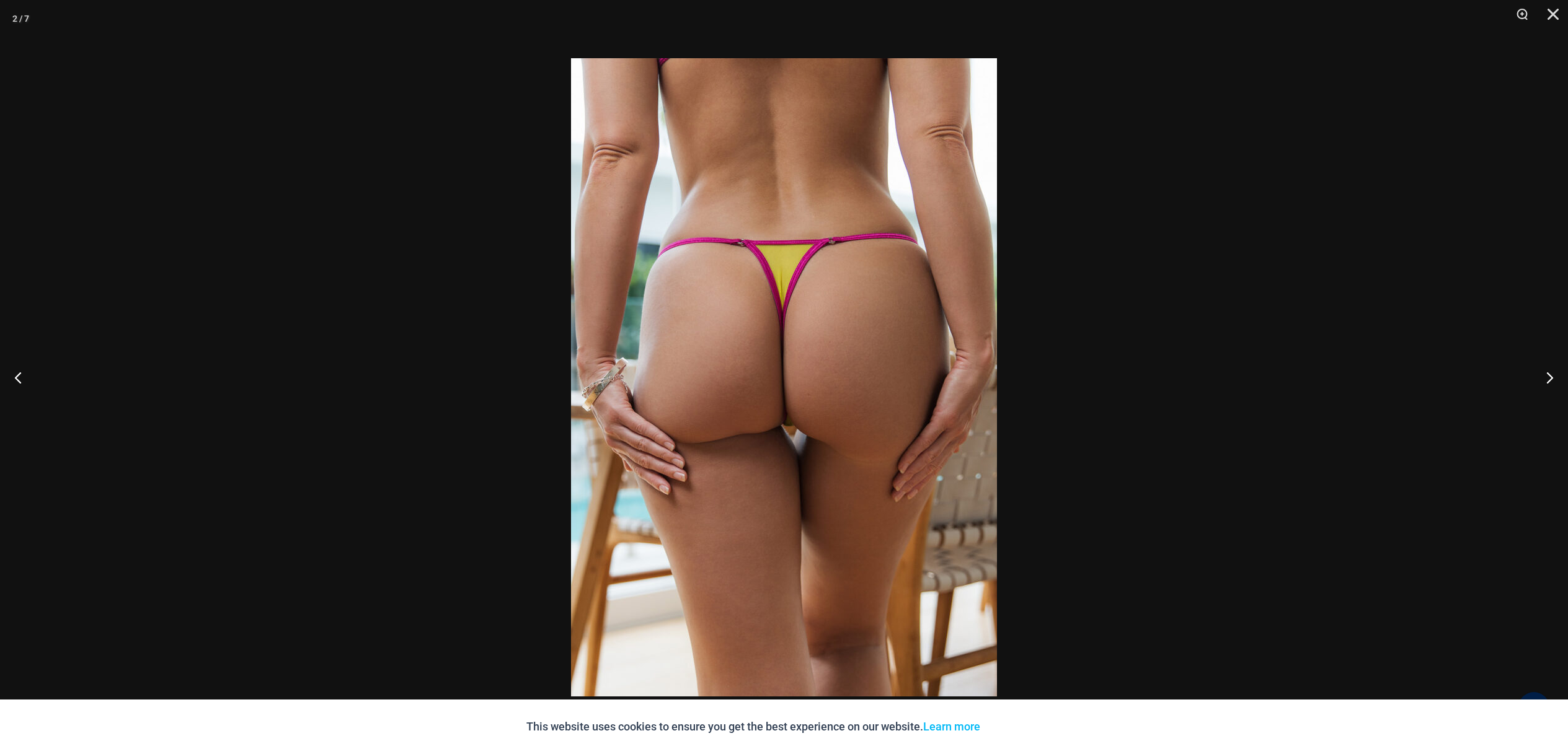
click at [298, 586] on div at bounding box center [784, 377] width 1568 height 754
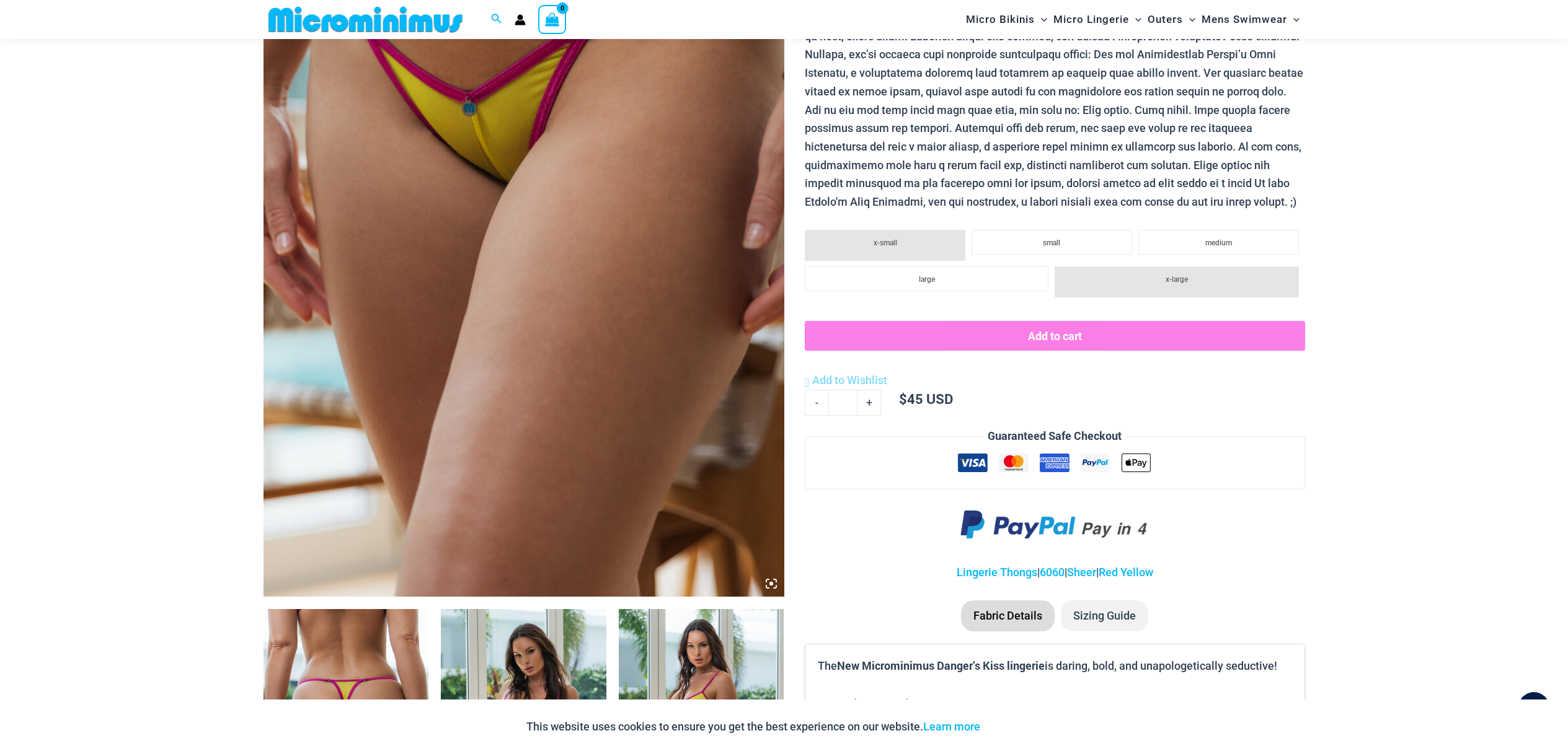
scroll to position [323, 0]
